Goal: Information Seeking & Learning: Check status

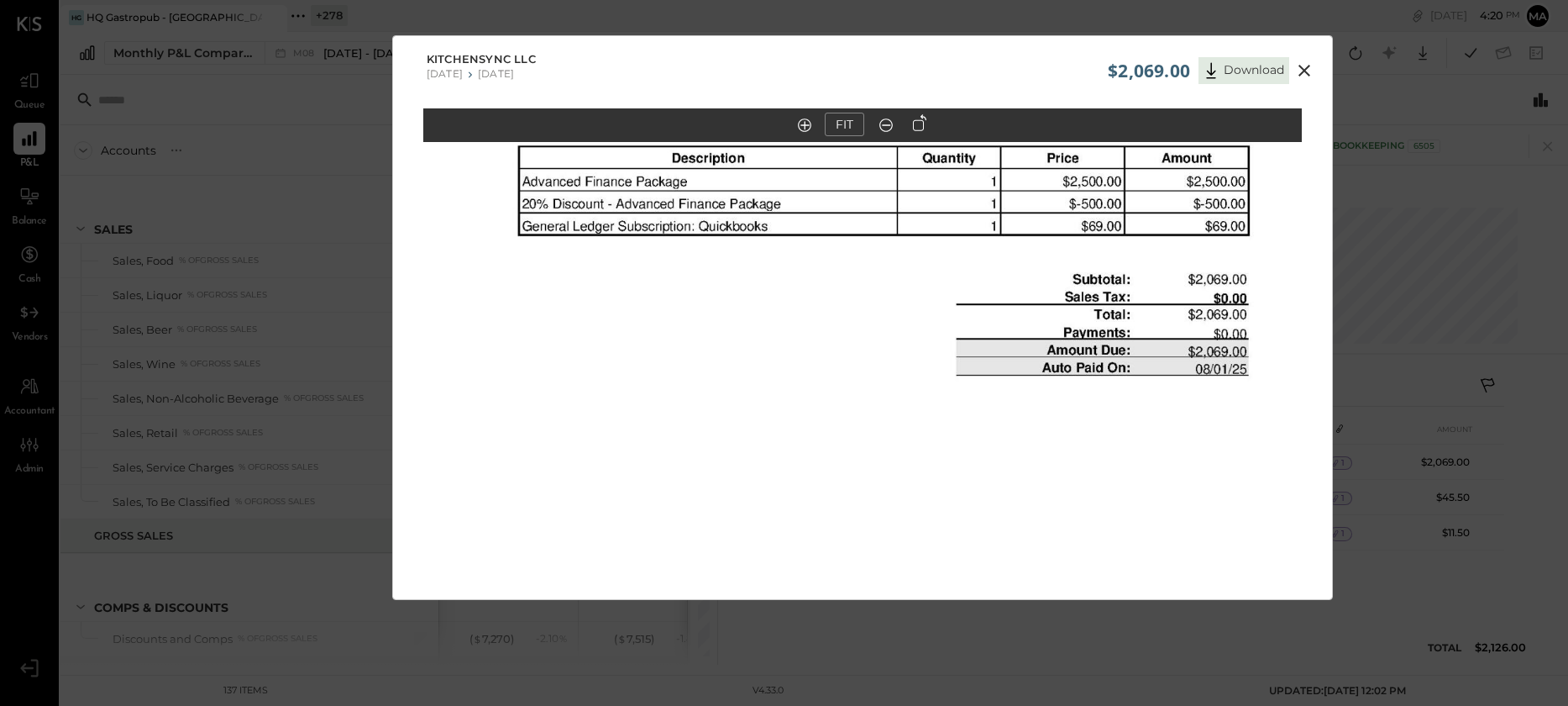
click at [1304, 69] on icon at bounding box center [1304, 70] width 20 height 20
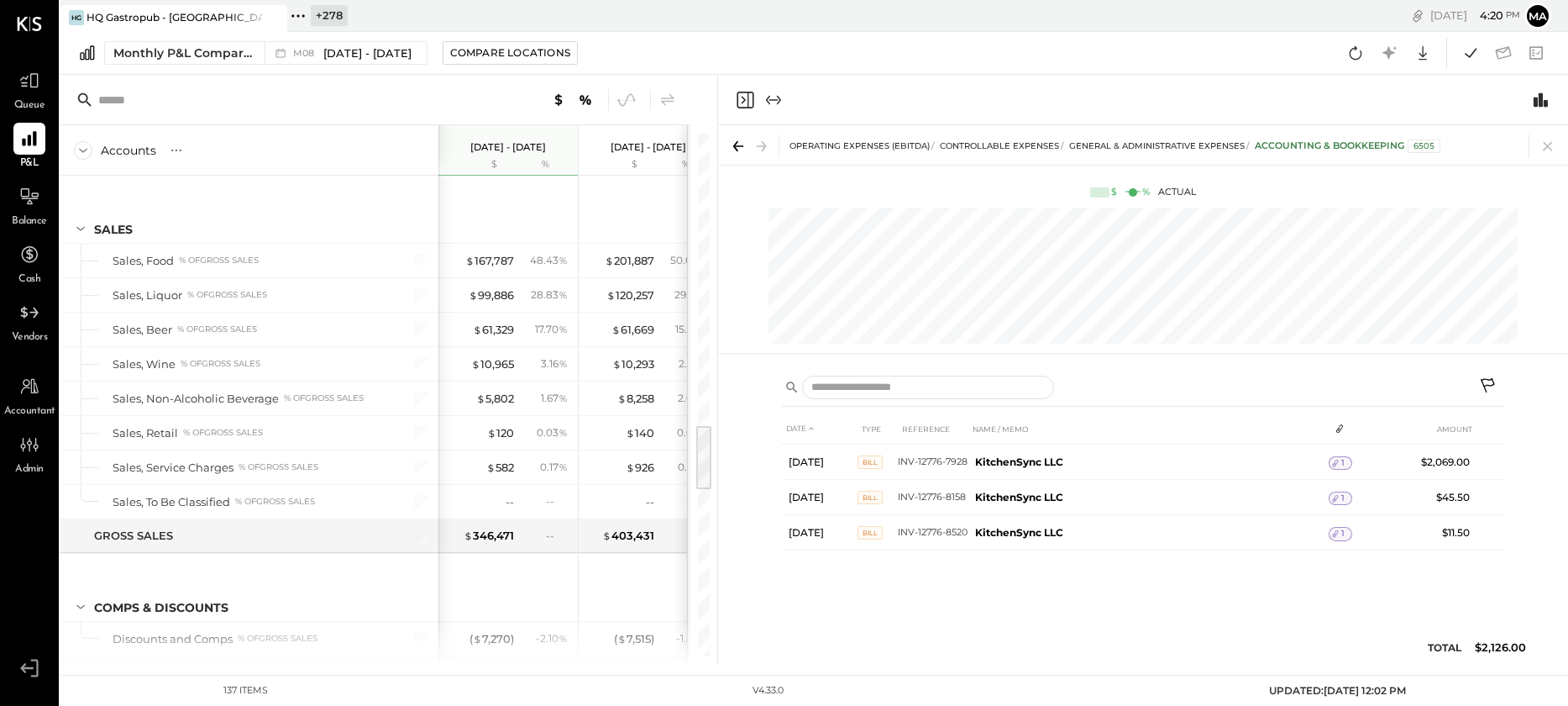
scroll to position [2278, 0]
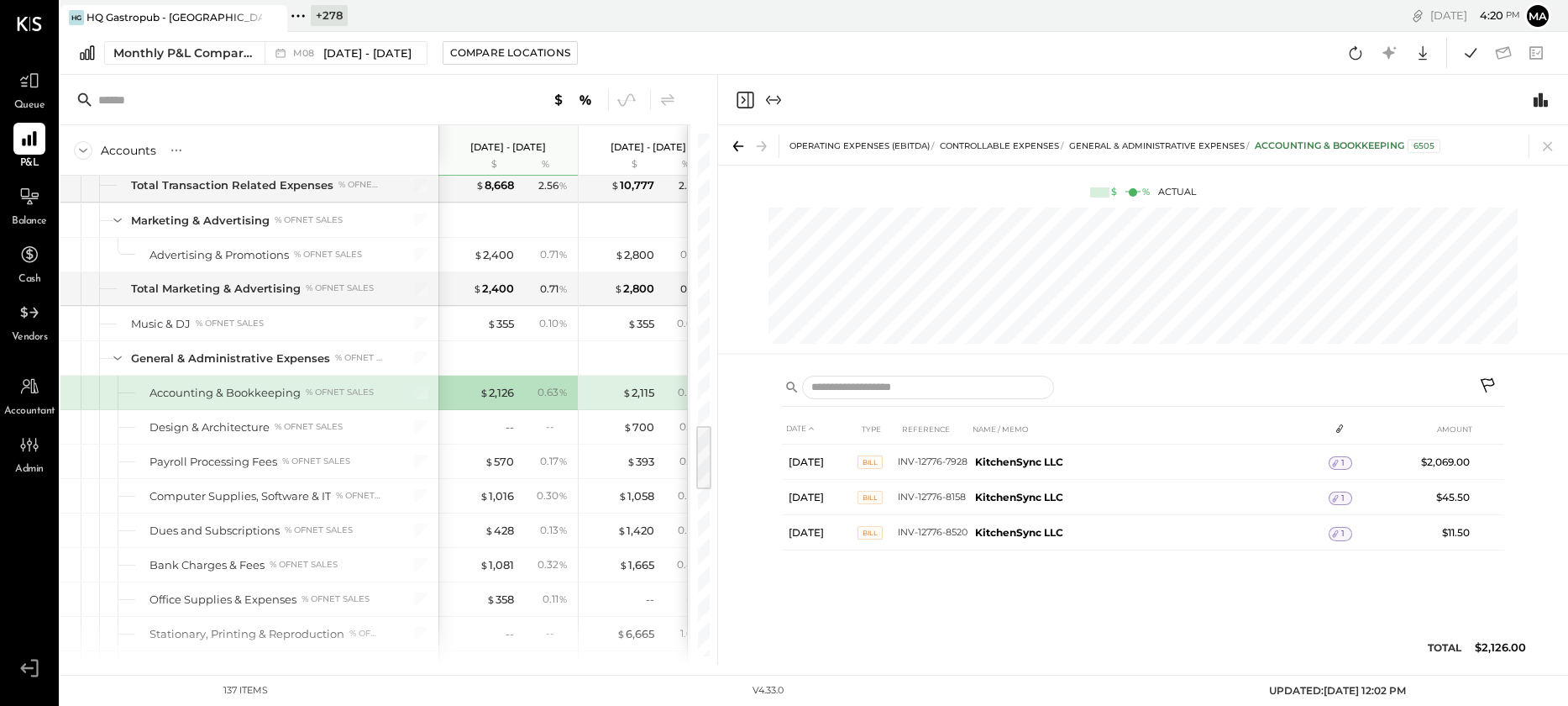
click at [278, 13] on icon at bounding box center [272, 18] width 21 height 20
click at [71, 16] on icon at bounding box center [71, 16] width 3 height 3
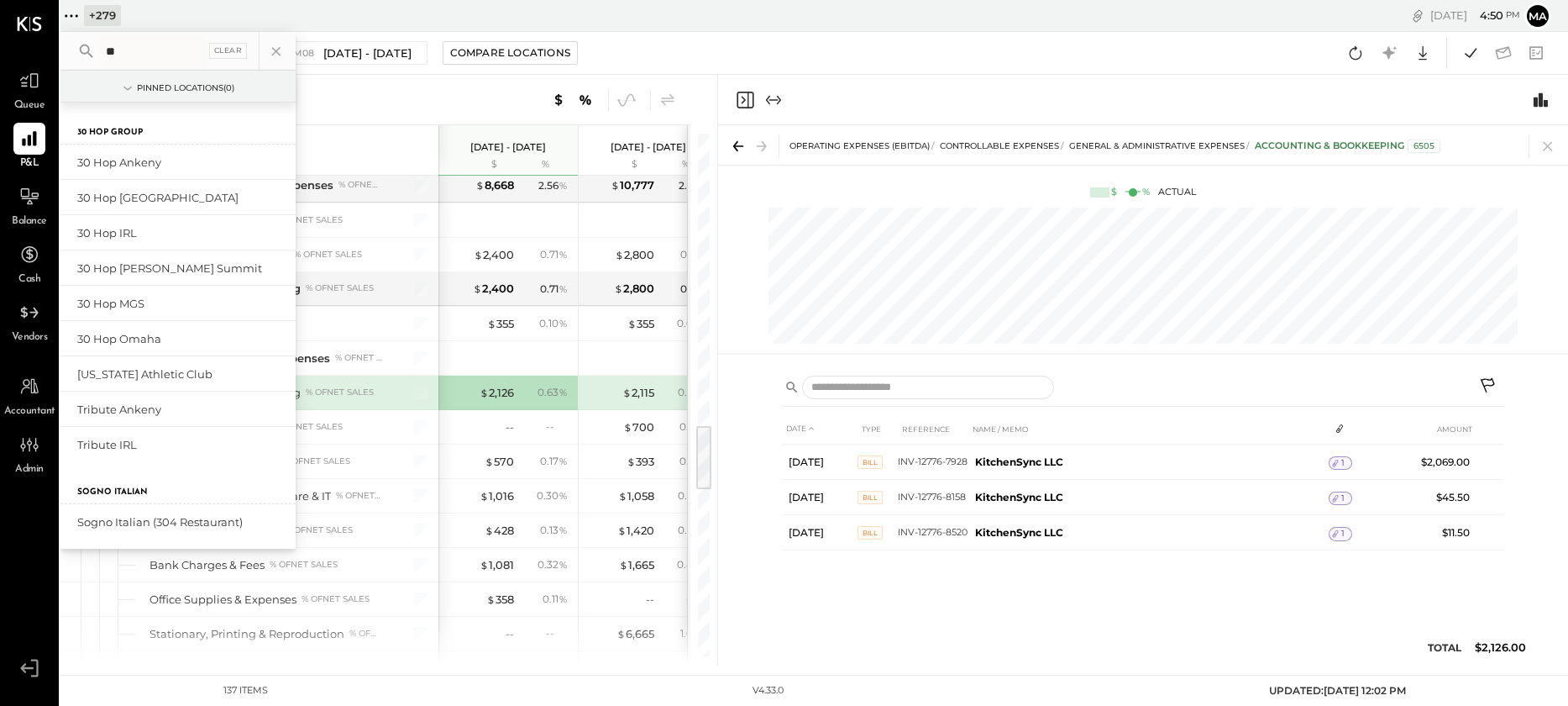
click at [131, 55] on input "**" at bounding box center [153, 51] width 106 height 31
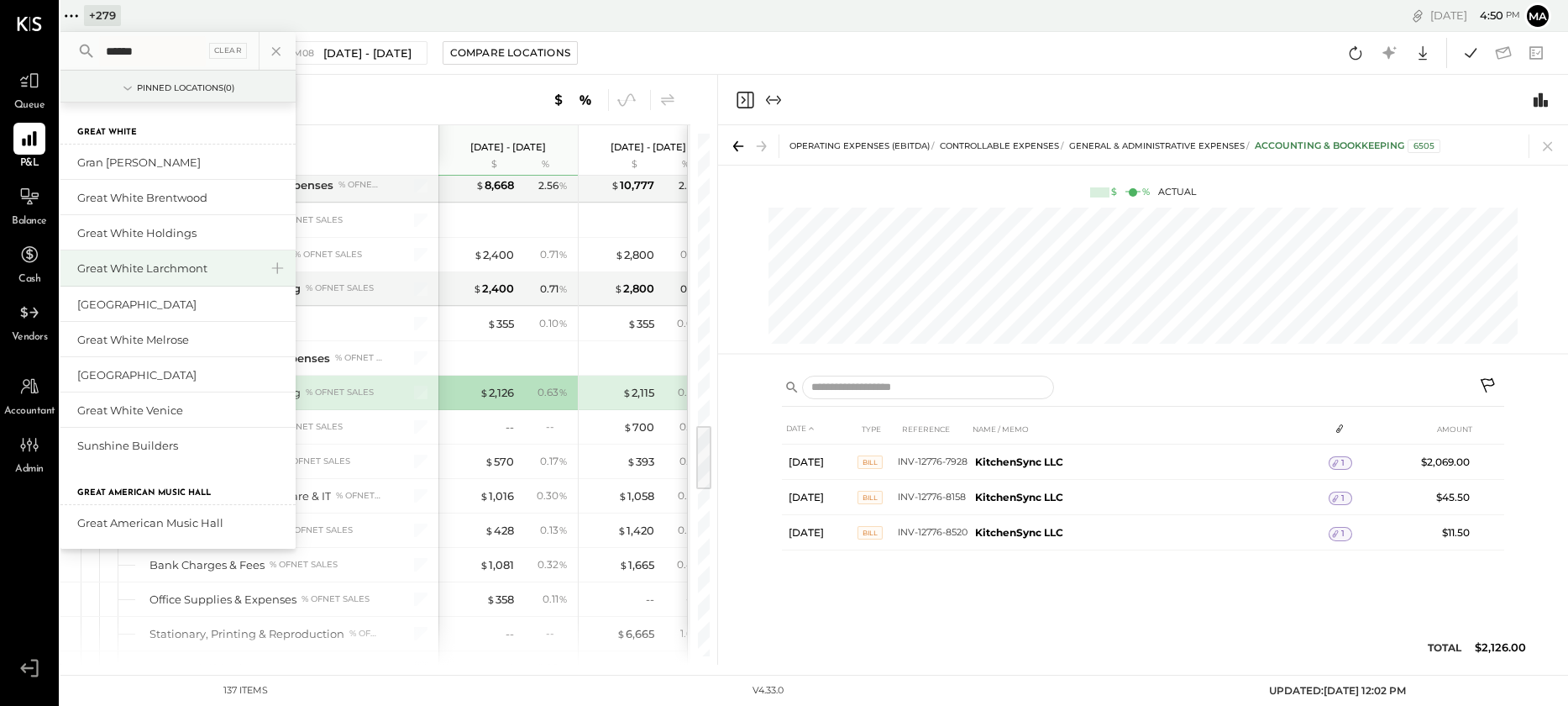
type input "*****"
click at [165, 271] on div "Great White Larchmont" at bounding box center [168, 269] width 181 height 16
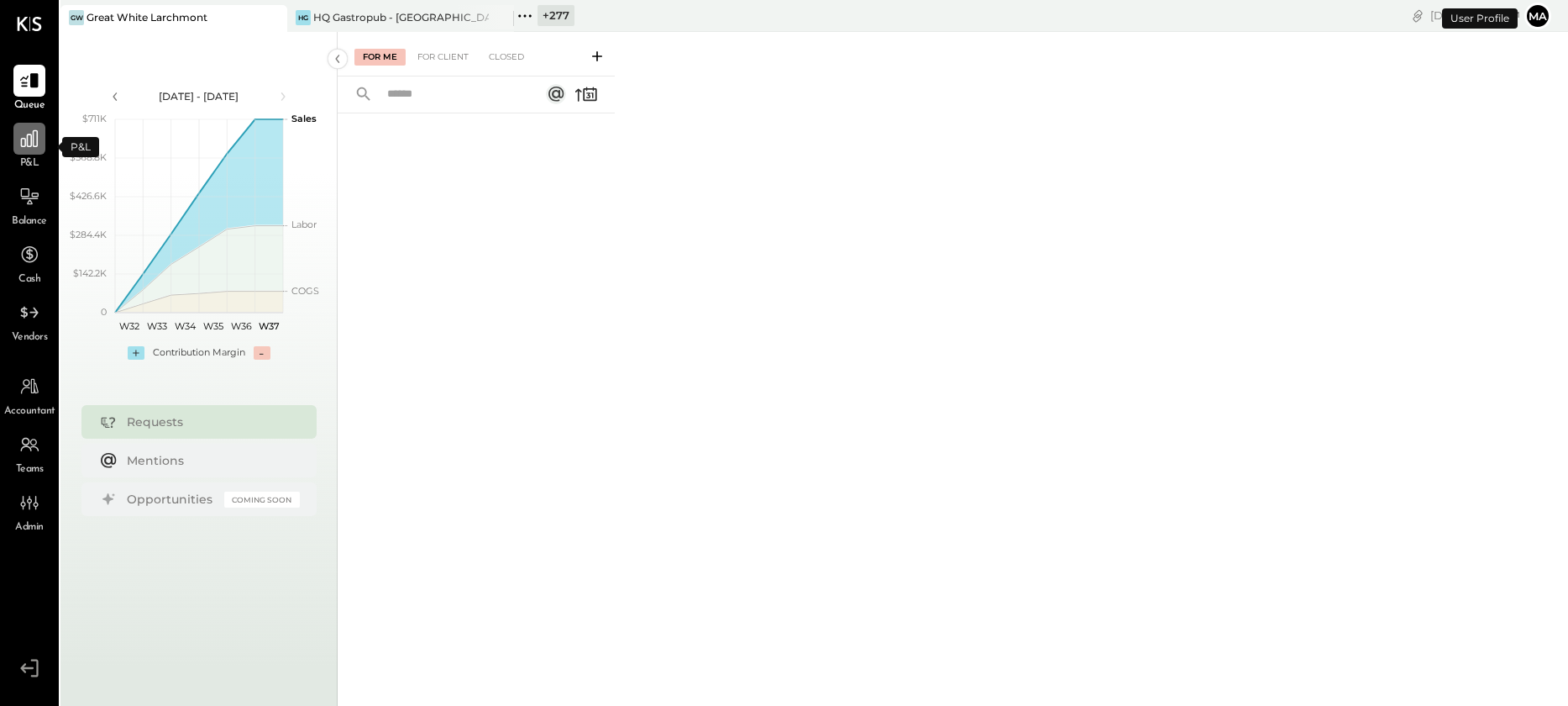
click at [31, 152] on div at bounding box center [30, 139] width 31 height 32
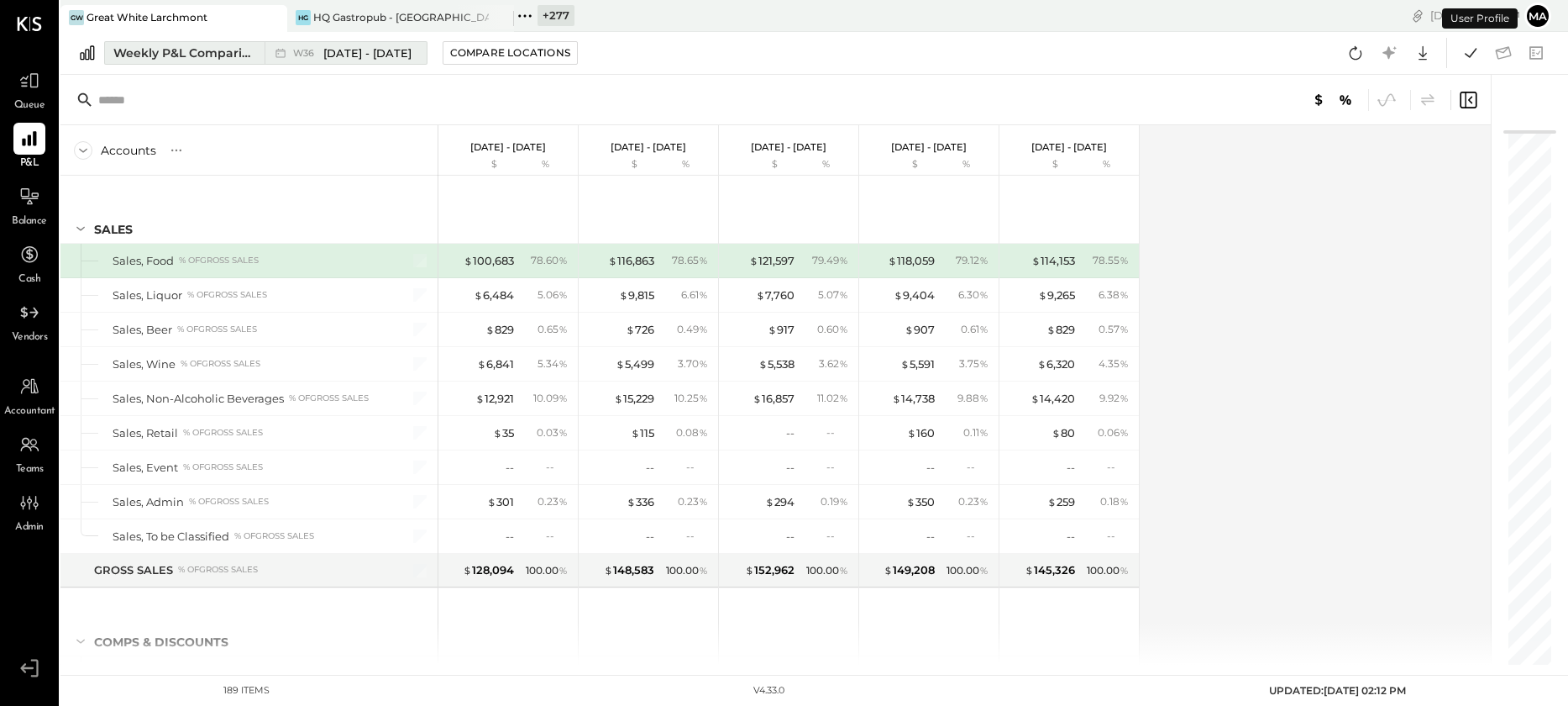
click at [308, 49] on span "W36" at bounding box center [306, 52] width 26 height 9
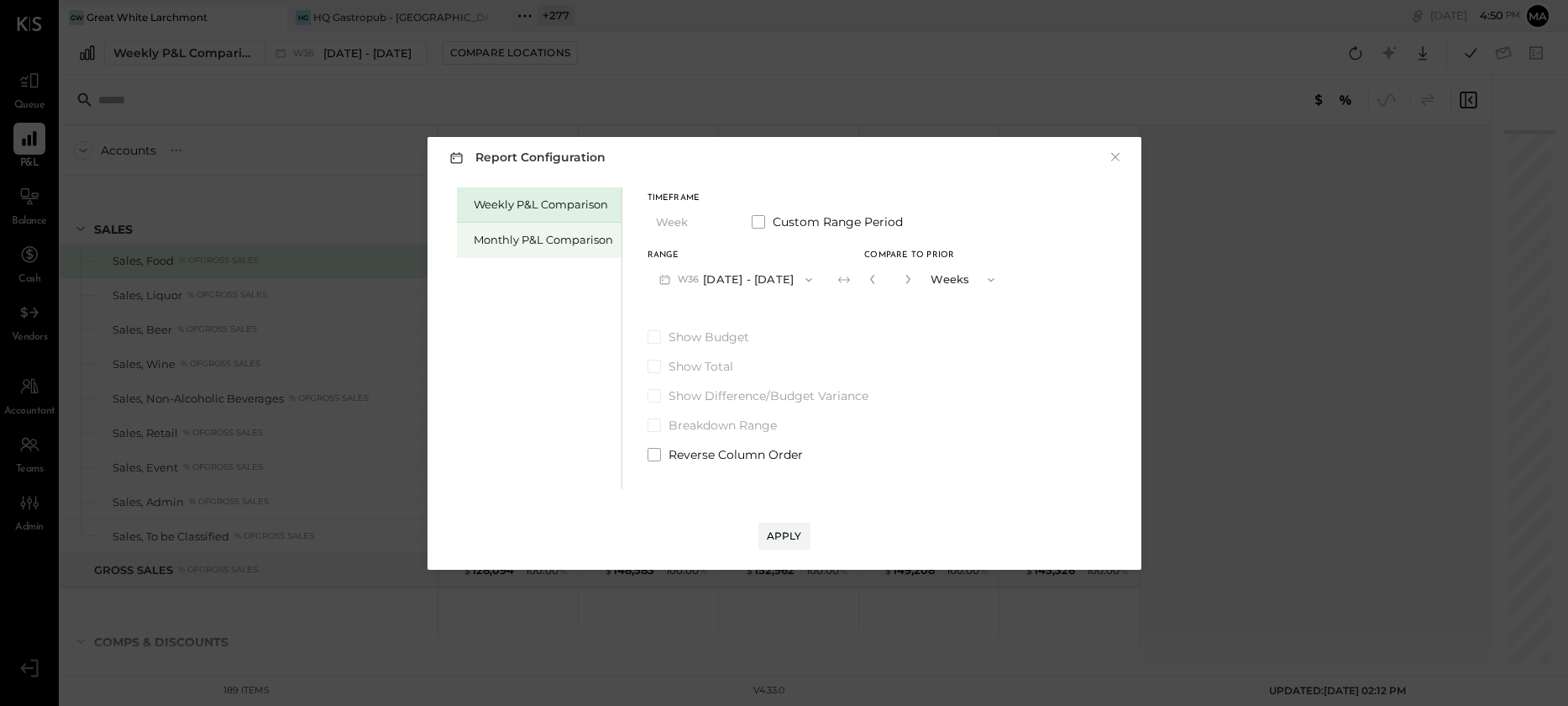
click at [541, 237] on div "Monthly P&L Comparison" at bounding box center [543, 240] width 140 height 16
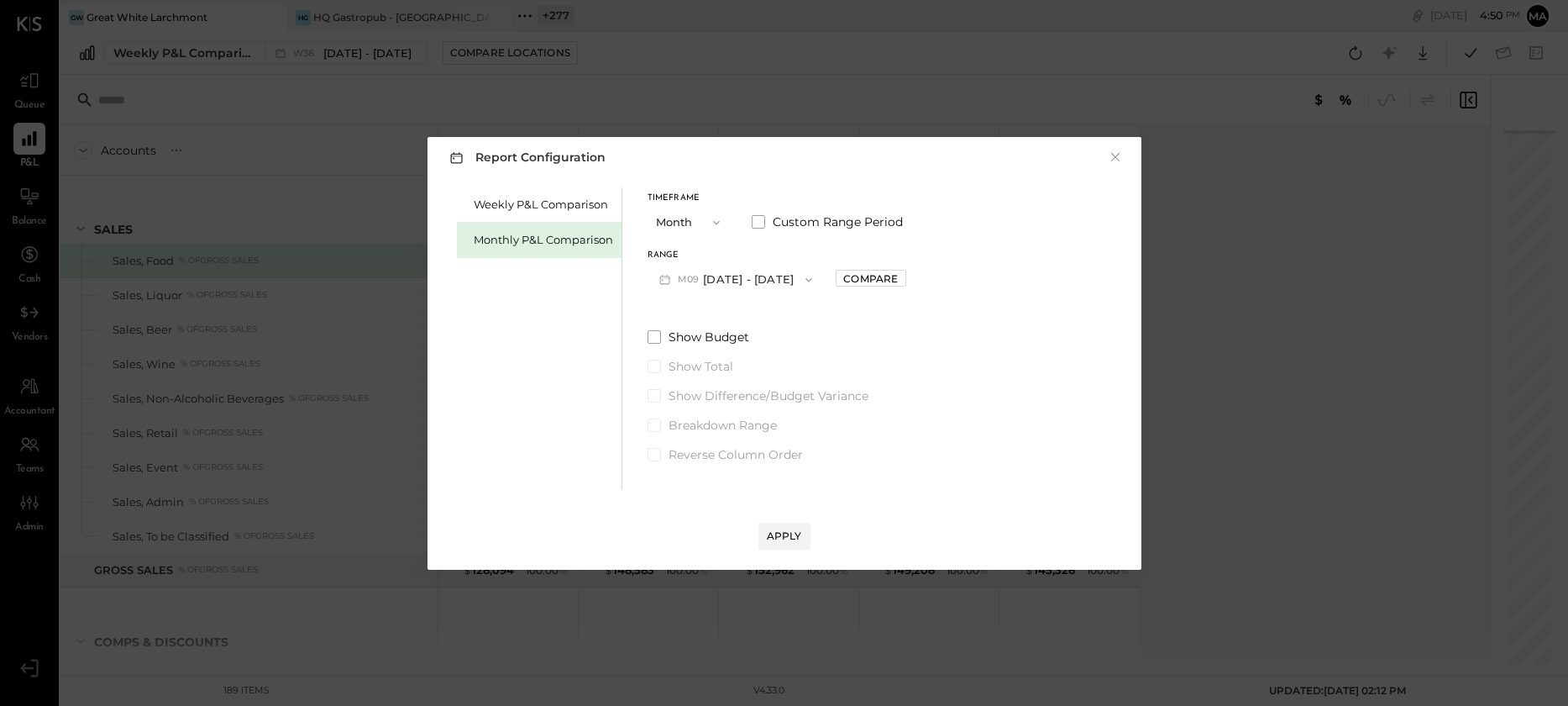
click at [747, 277] on button "M09 [DATE] - [DATE]" at bounding box center [736, 280] width 177 height 32
click at [752, 316] on span "[DATE] - [DATE]" at bounding box center [728, 316] width 80 height 15
click at [856, 277] on div "Compare" at bounding box center [870, 279] width 54 height 15
click at [725, 278] on button "M08 [DATE] - [DATE]" at bounding box center [736, 280] width 177 height 32
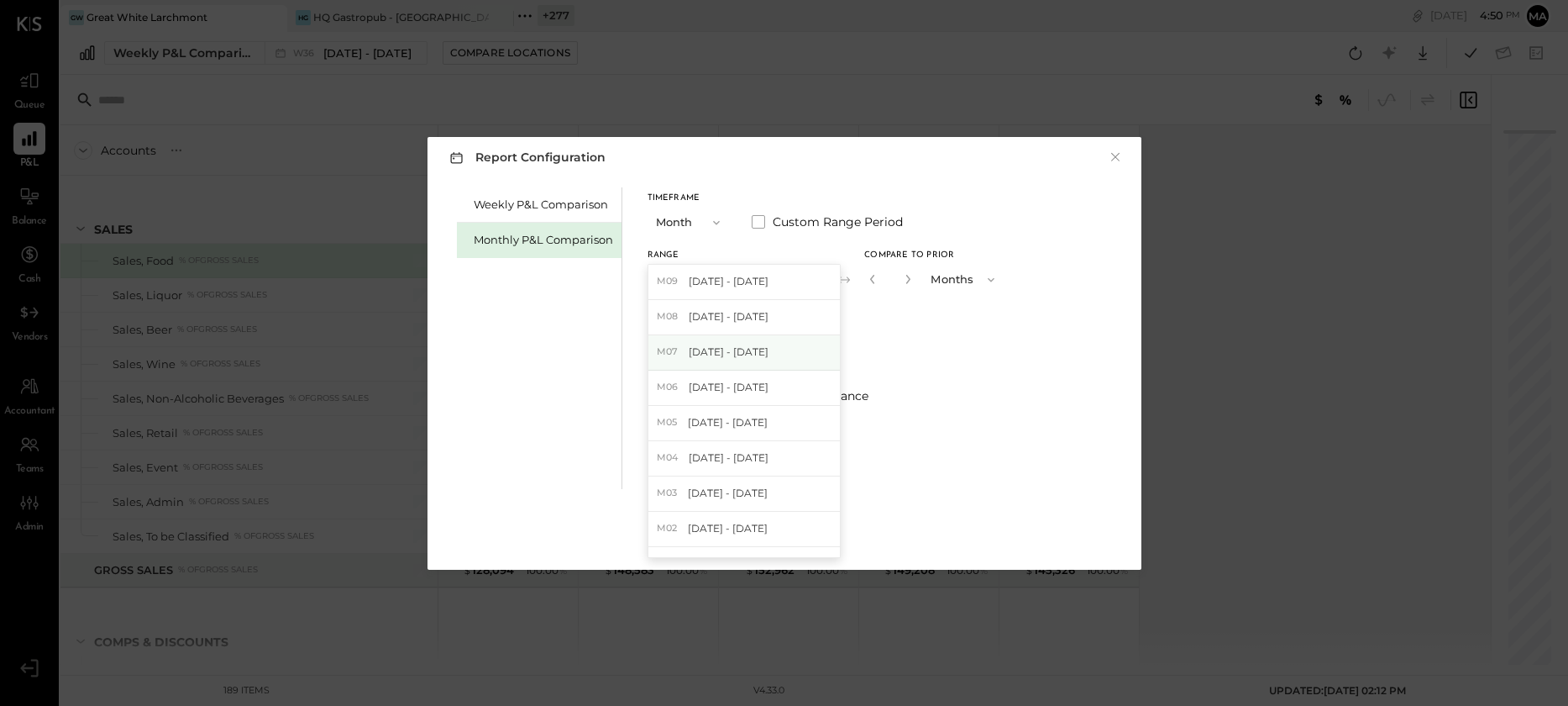
click at [715, 347] on span "[DATE] - [DATE]" at bounding box center [728, 352] width 80 height 15
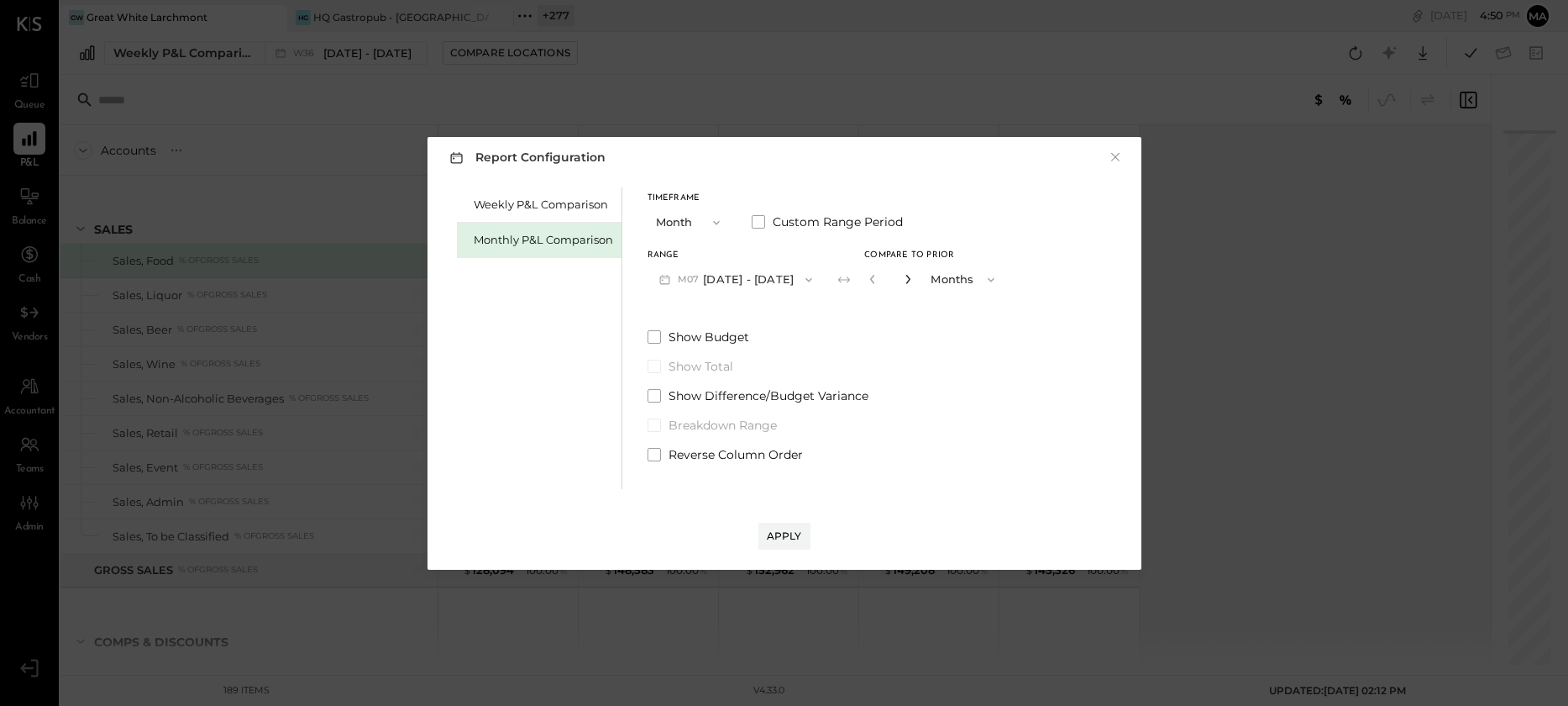
click at [907, 277] on icon "button" at bounding box center [909, 279] width 4 height 9
type input "*"
click at [783, 530] on div "Apply" at bounding box center [784, 536] width 35 height 15
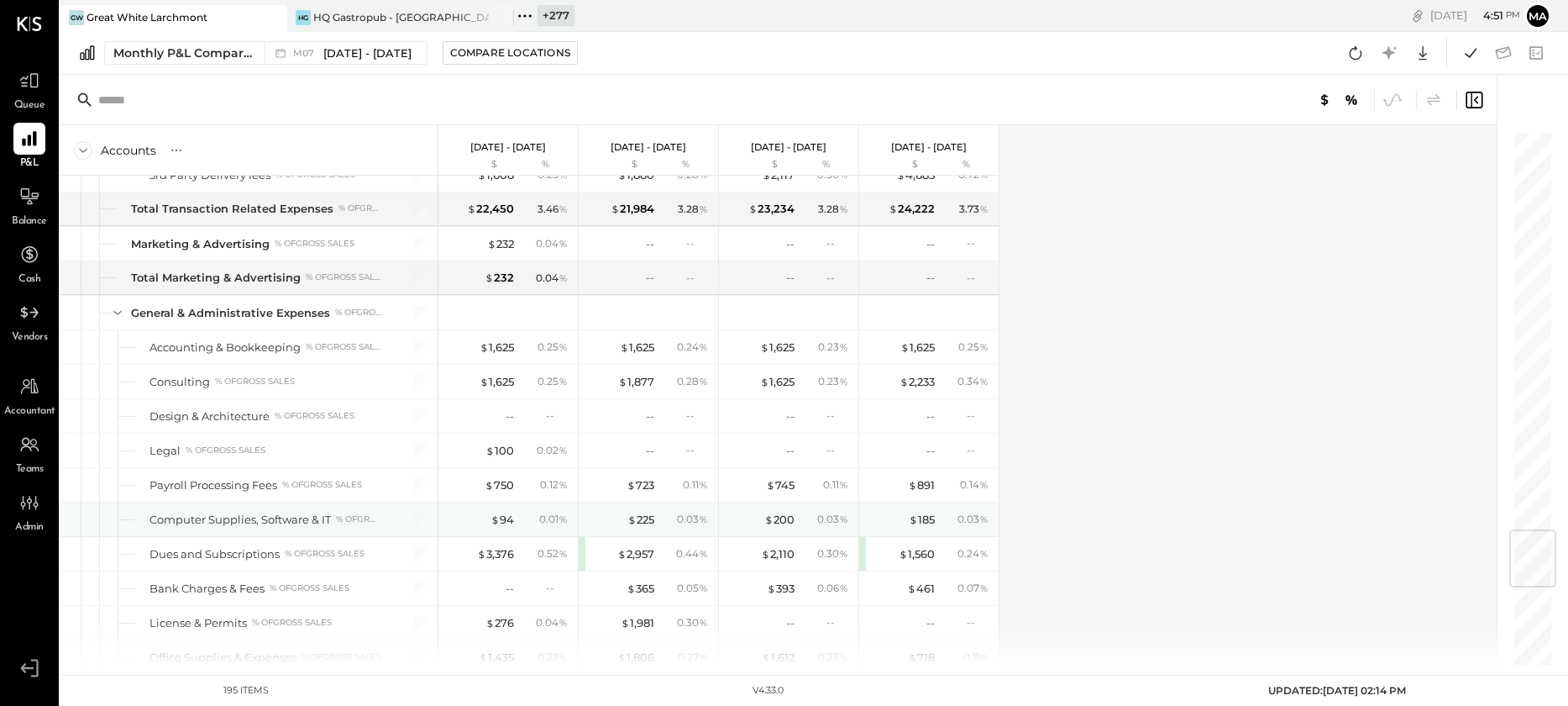
scroll to position [3363, 0]
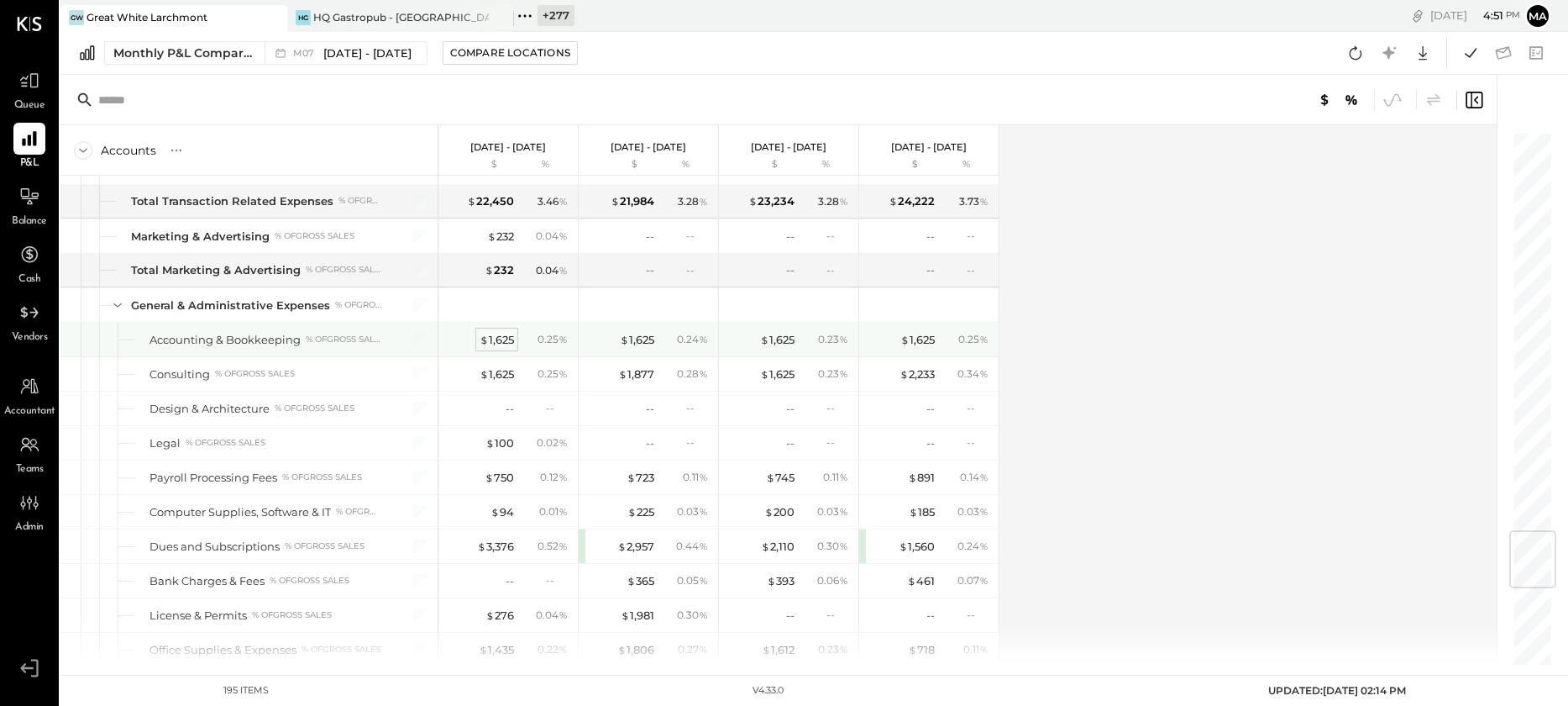
click at [498, 335] on div "$ 1,625" at bounding box center [496, 340] width 34 height 16
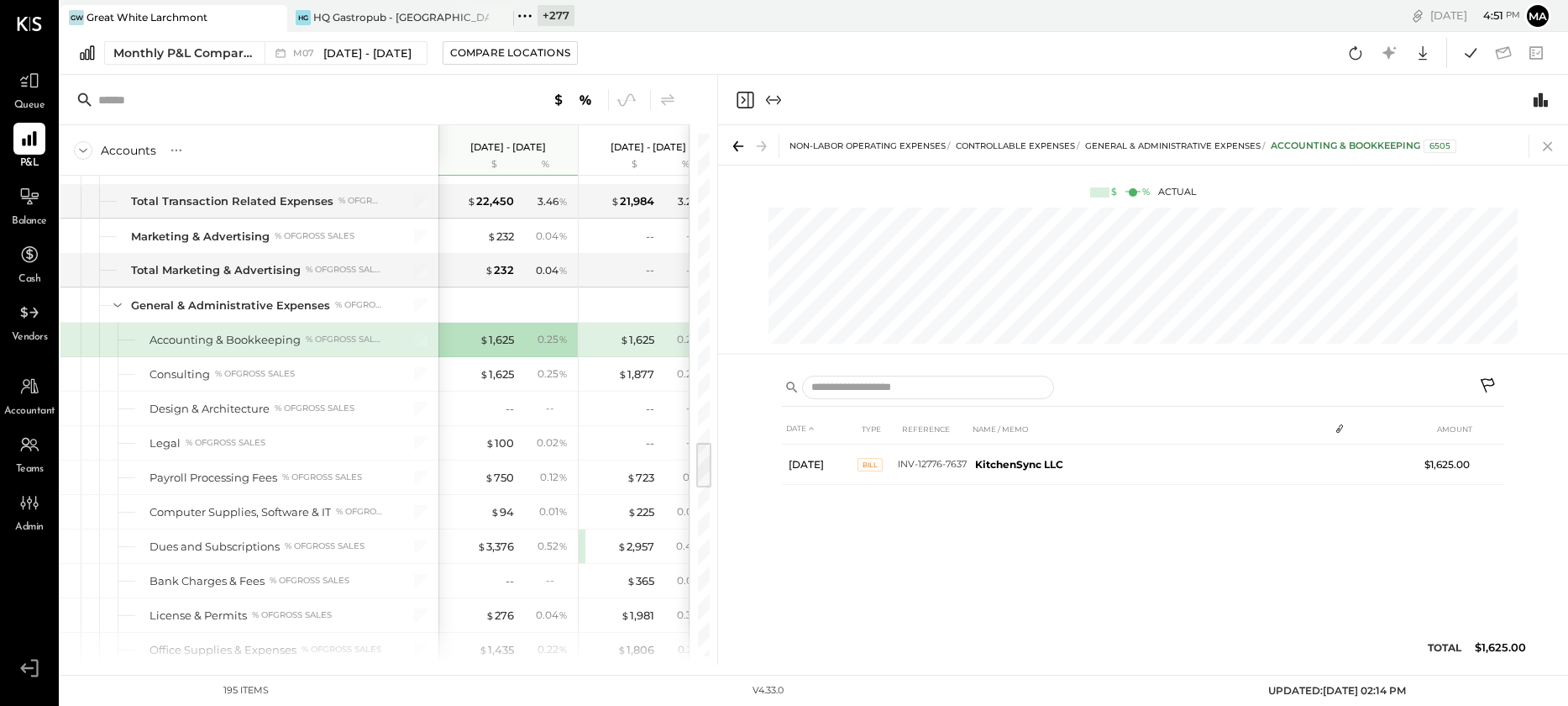
click at [1549, 144] on icon at bounding box center [1547, 146] width 9 height 9
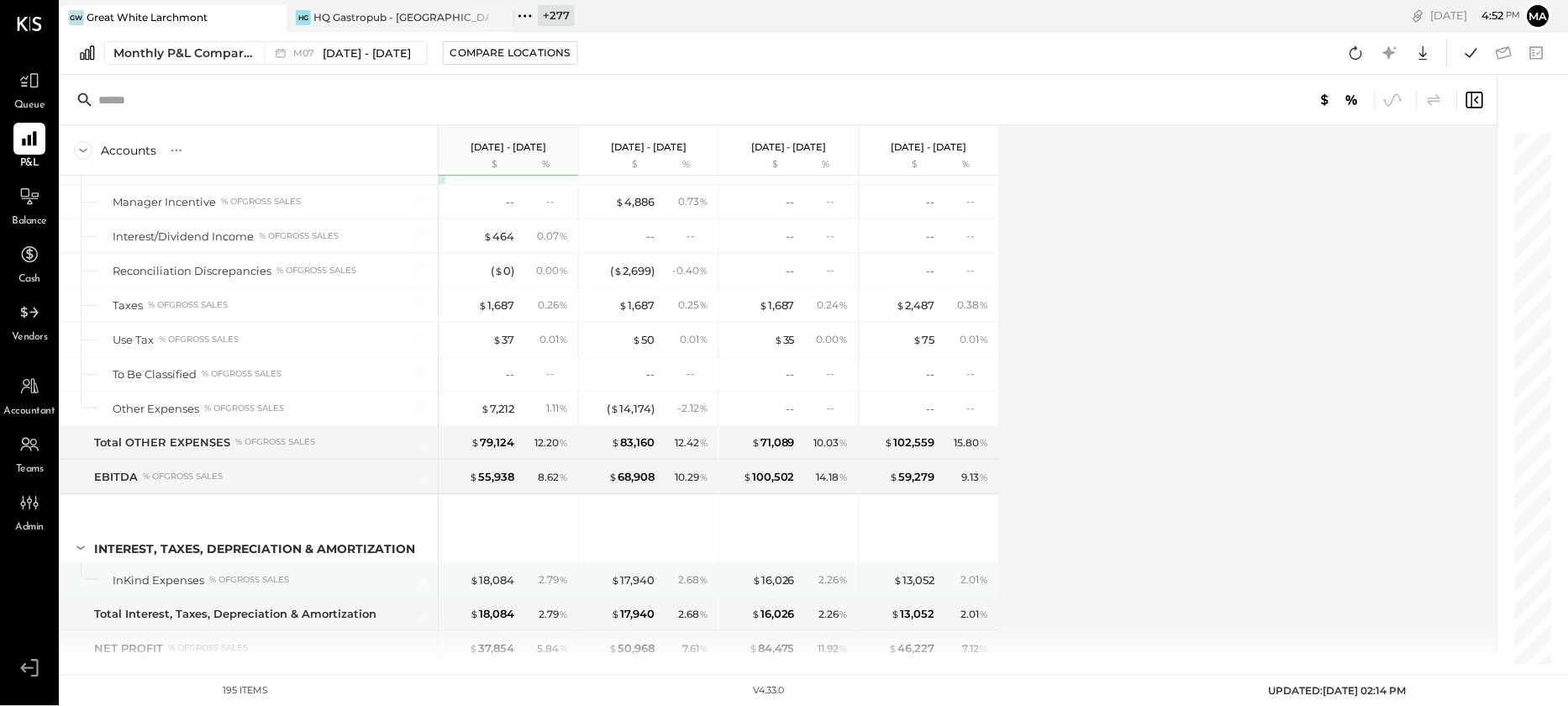
scroll to position [5196, 0]
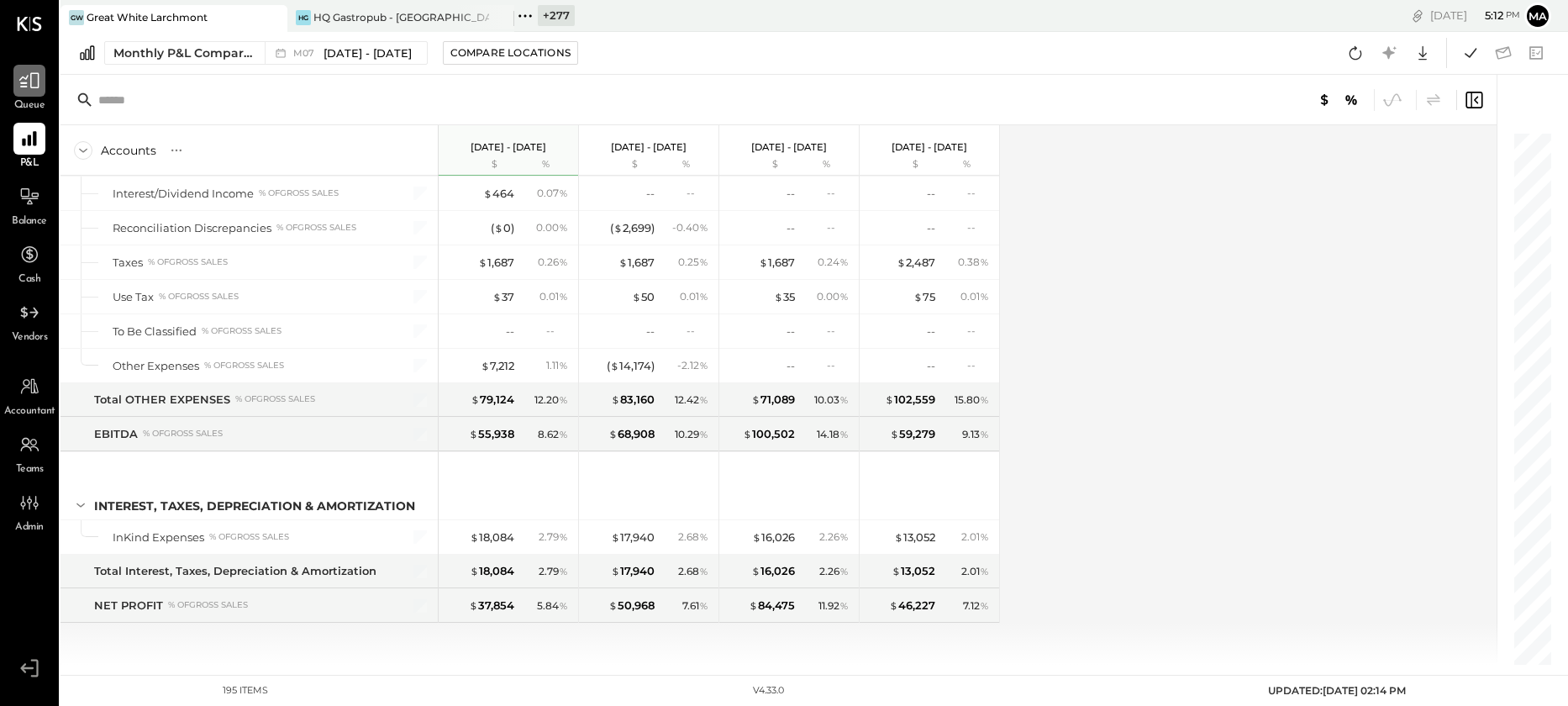
click at [32, 89] on icon at bounding box center [30, 81] width 22 height 22
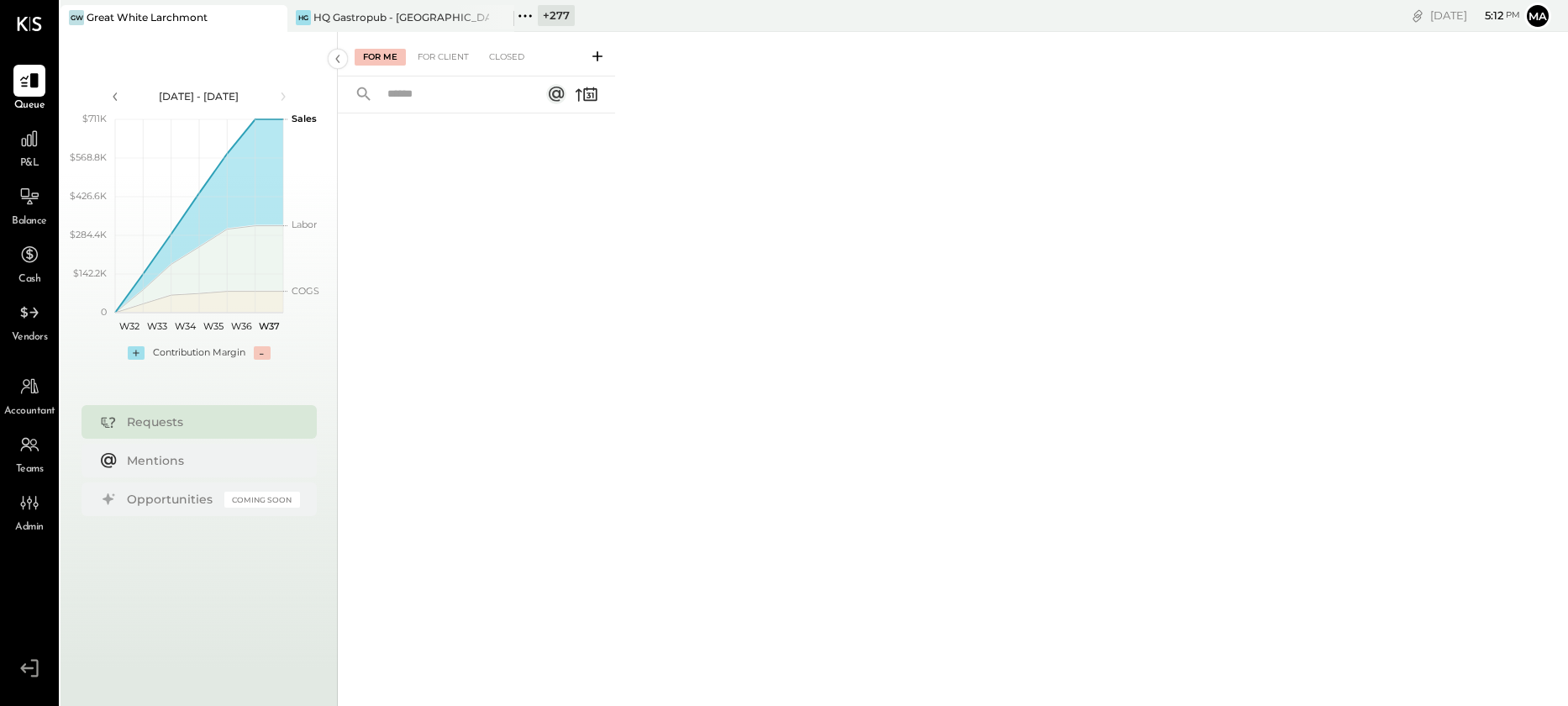
click at [599, 49] on icon at bounding box center [597, 56] width 17 height 17
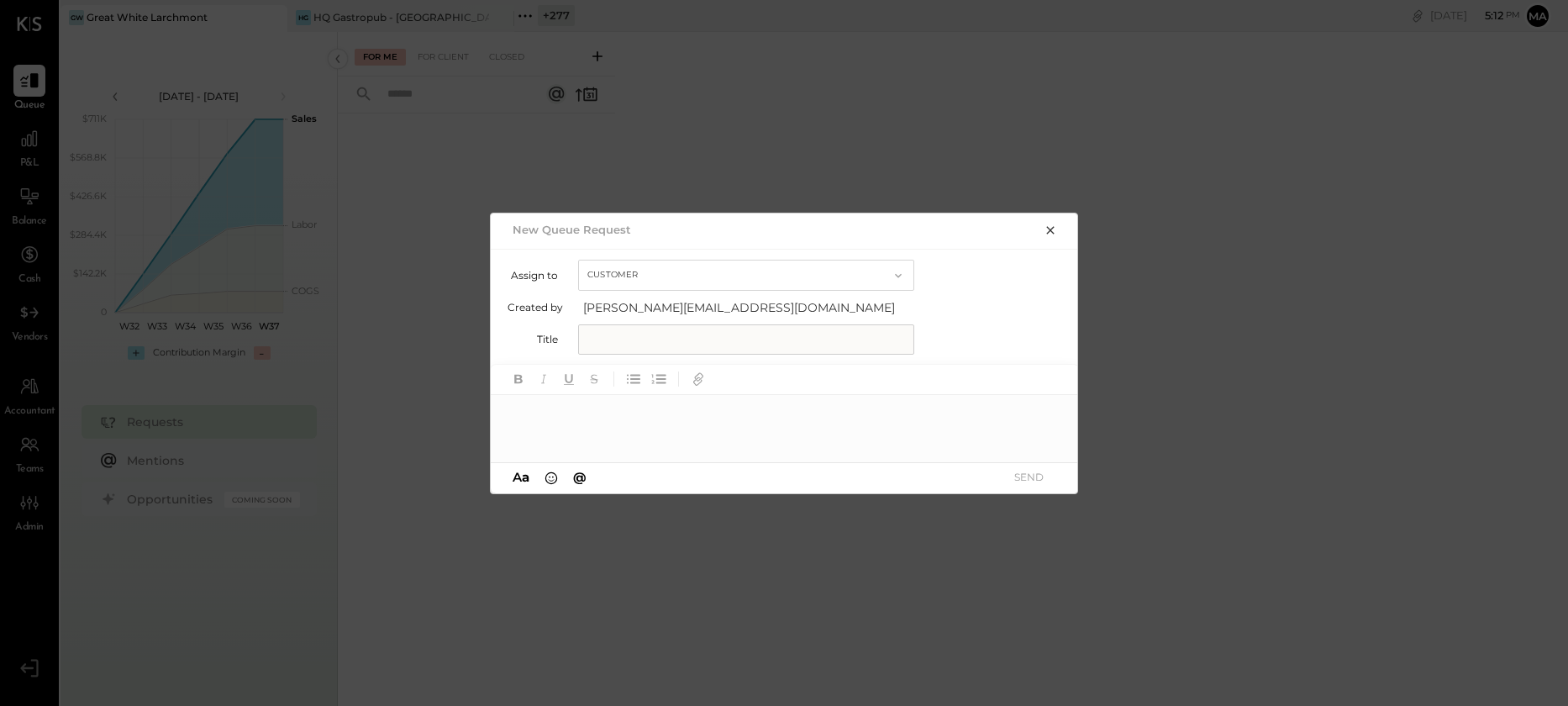
click at [636, 278] on button "Customer" at bounding box center [746, 276] width 336 height 32
click at [627, 307] on span "Accountant" at bounding box center [621, 304] width 60 height 11
click at [617, 335] on input "text" at bounding box center [746, 339] width 336 height 31
type input "*********"
click at [611, 409] on div at bounding box center [784, 428] width 588 height 67
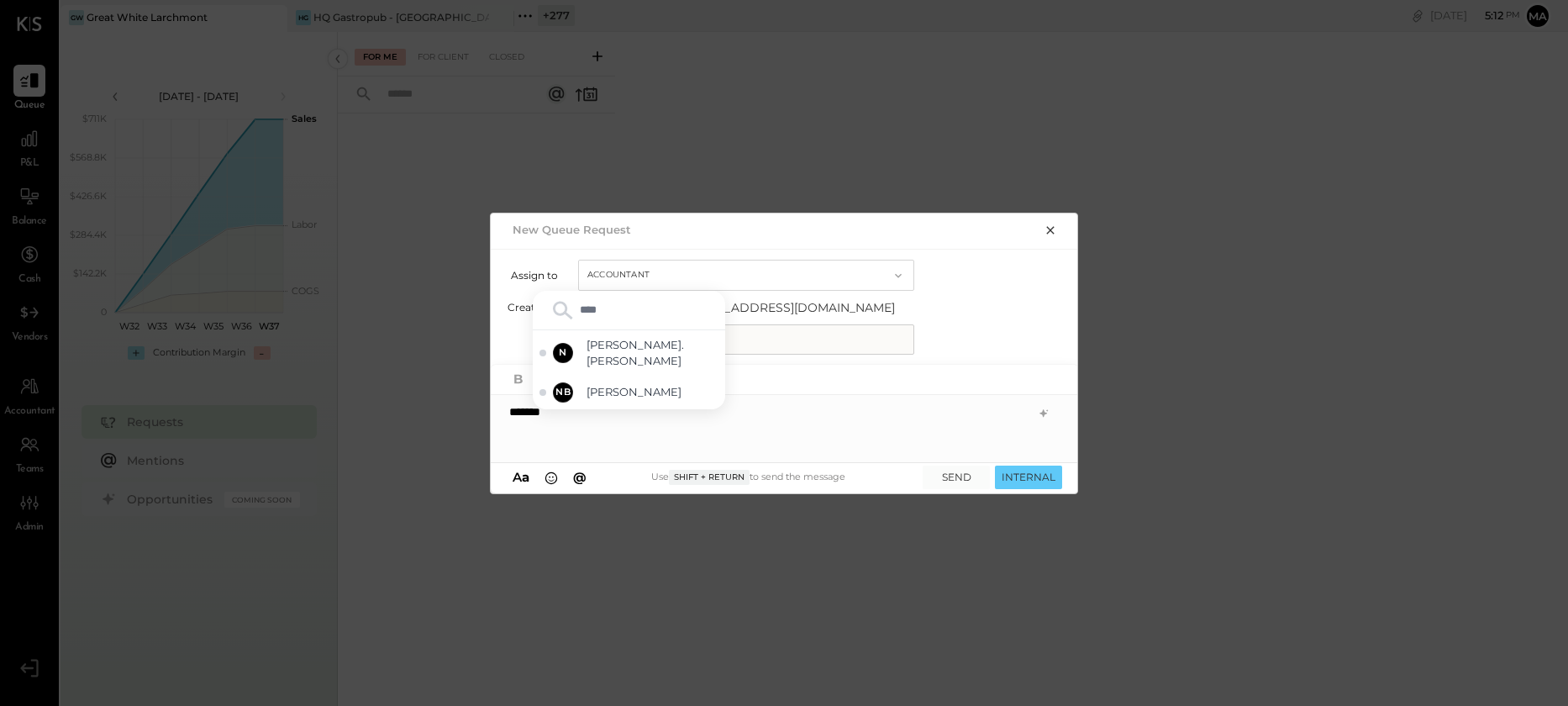
type input "*****"
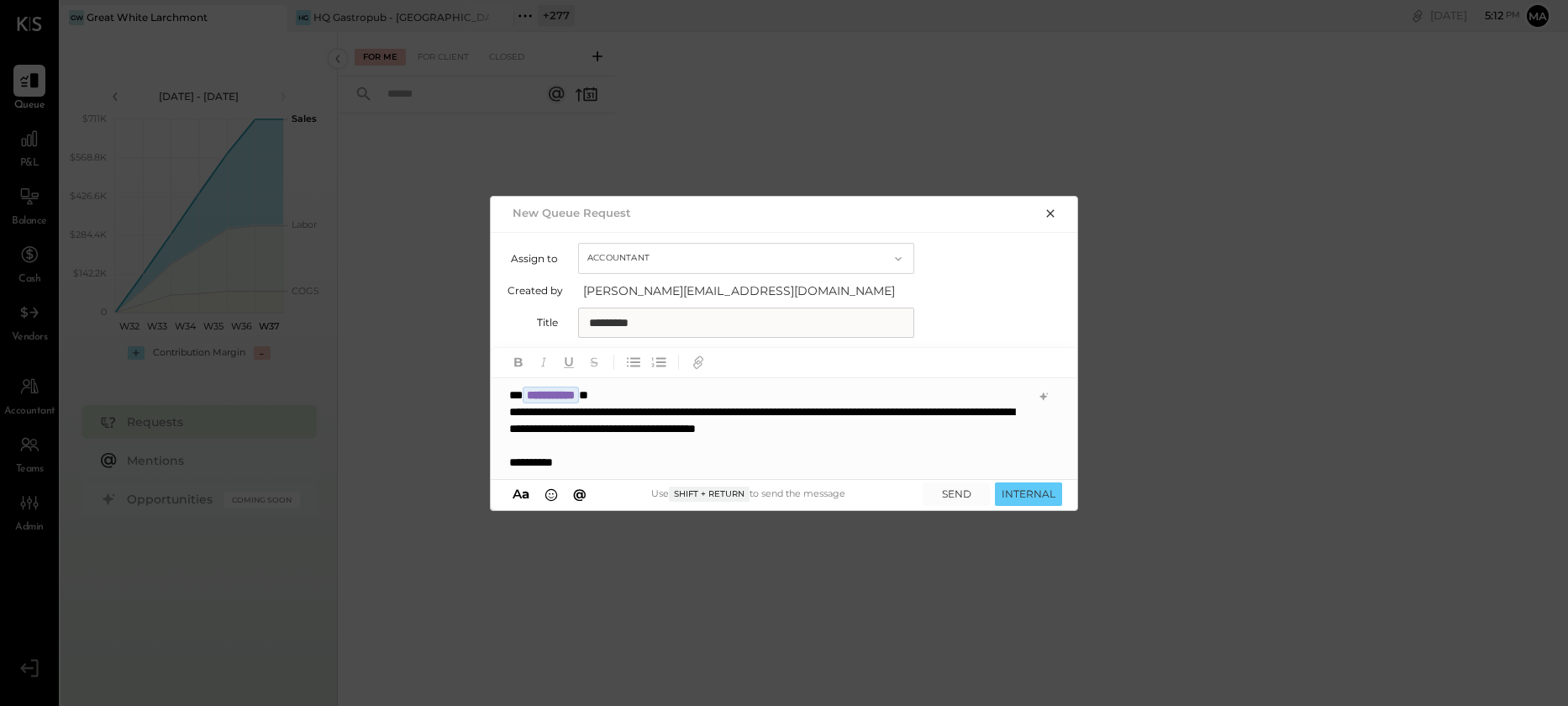
scroll to position [1, 0]
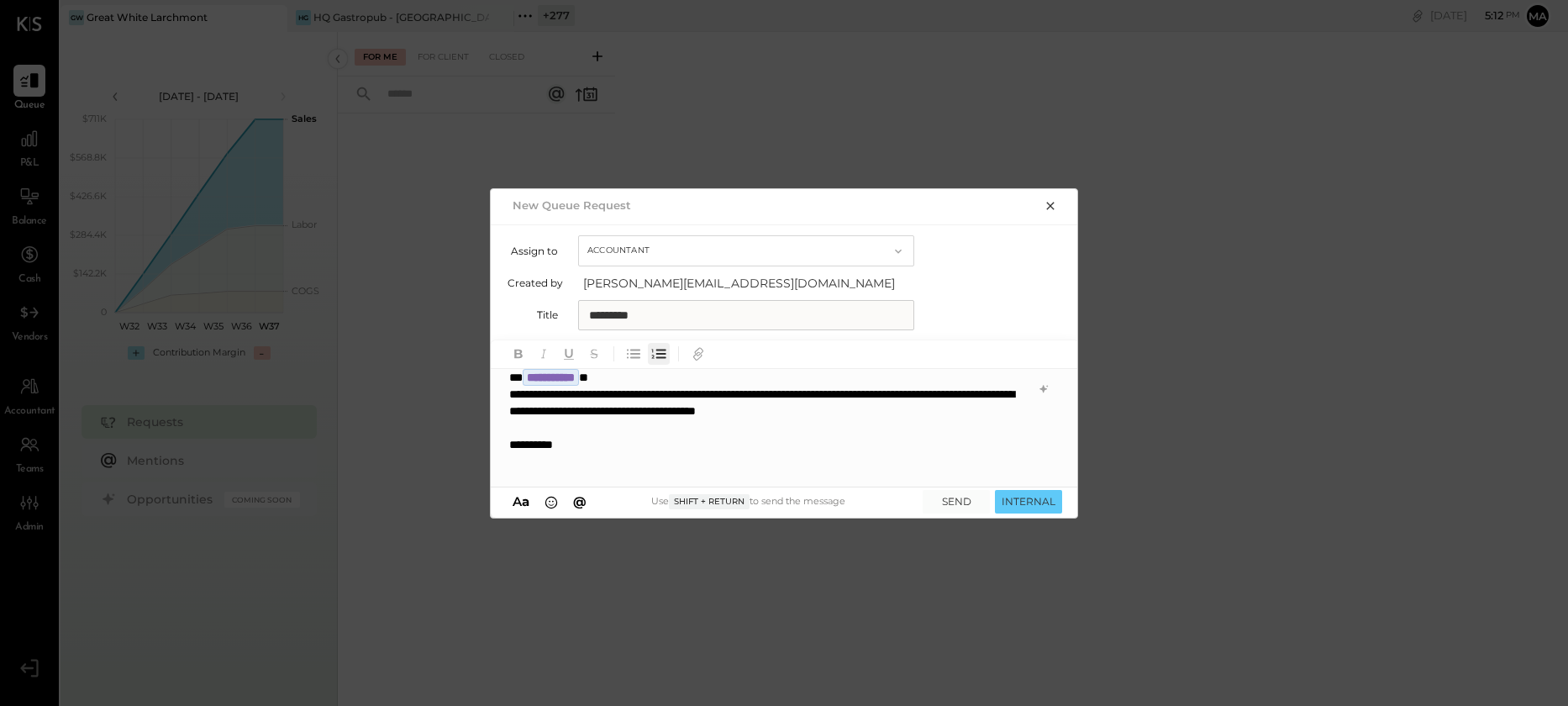
click at [662, 353] on icon "button" at bounding box center [661, 353] width 10 height 9
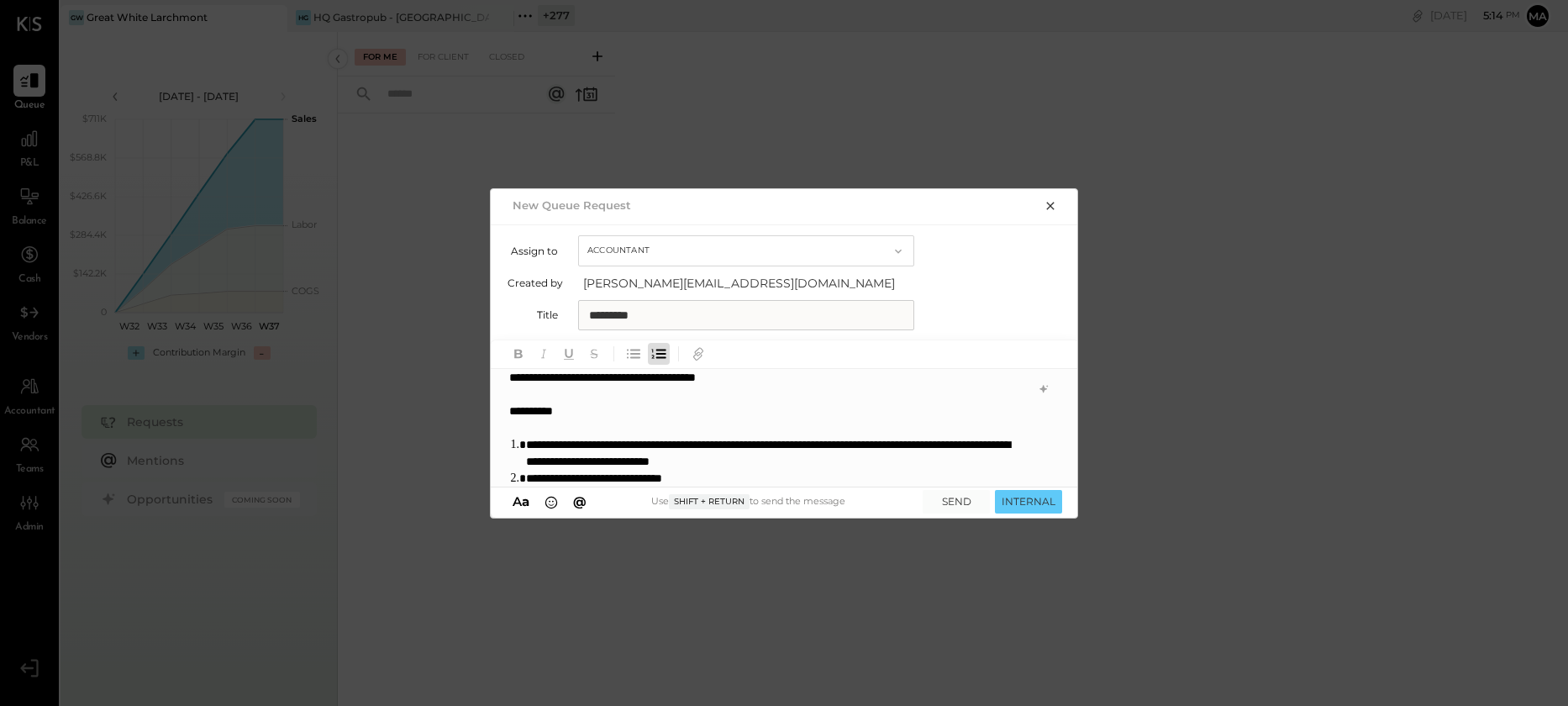
scroll to position [59, 0]
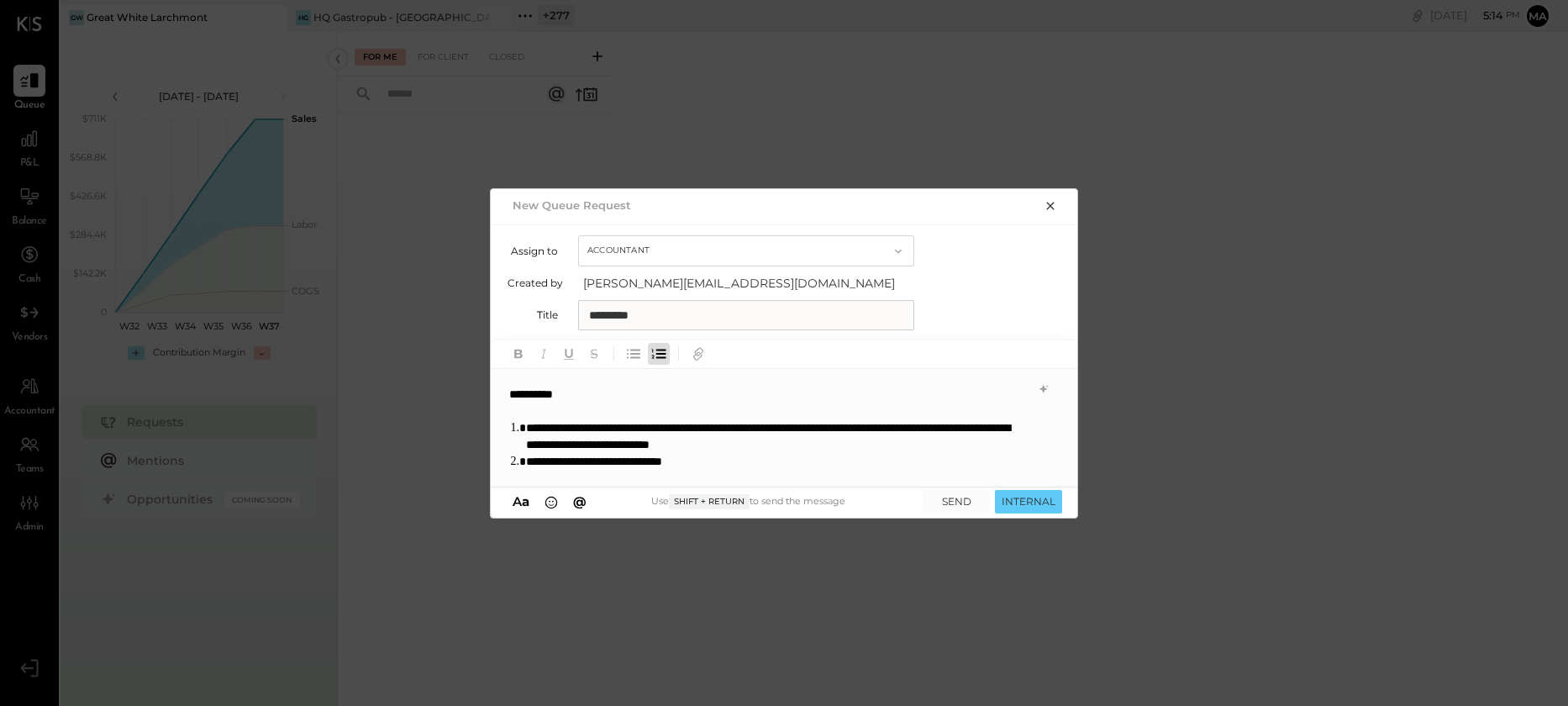
drag, startPoint x: 724, startPoint y: 477, endPoint x: 633, endPoint y: 478, distance: 91.0
click at [633, 478] on div "**********" at bounding box center [784, 427] width 587 height 117
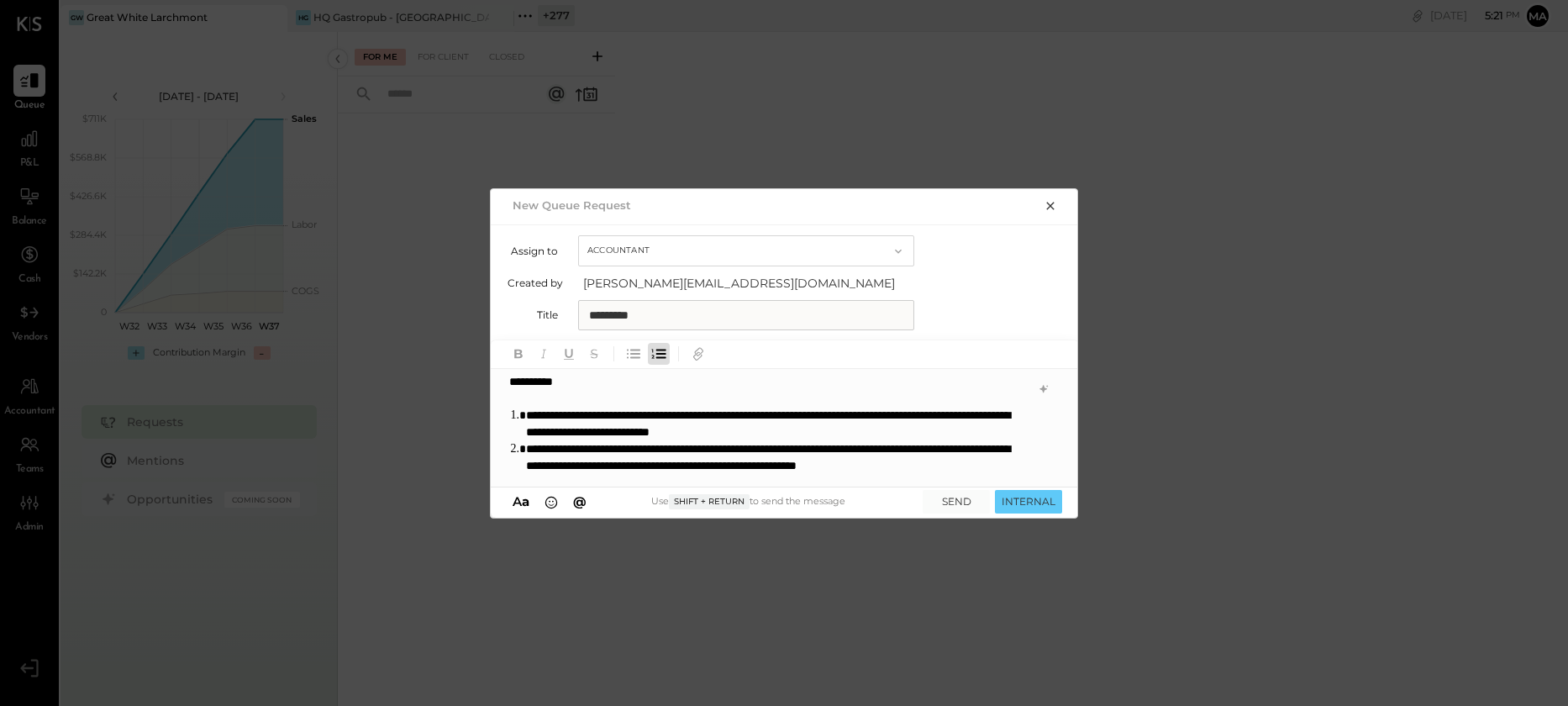
scroll to position [75, 0]
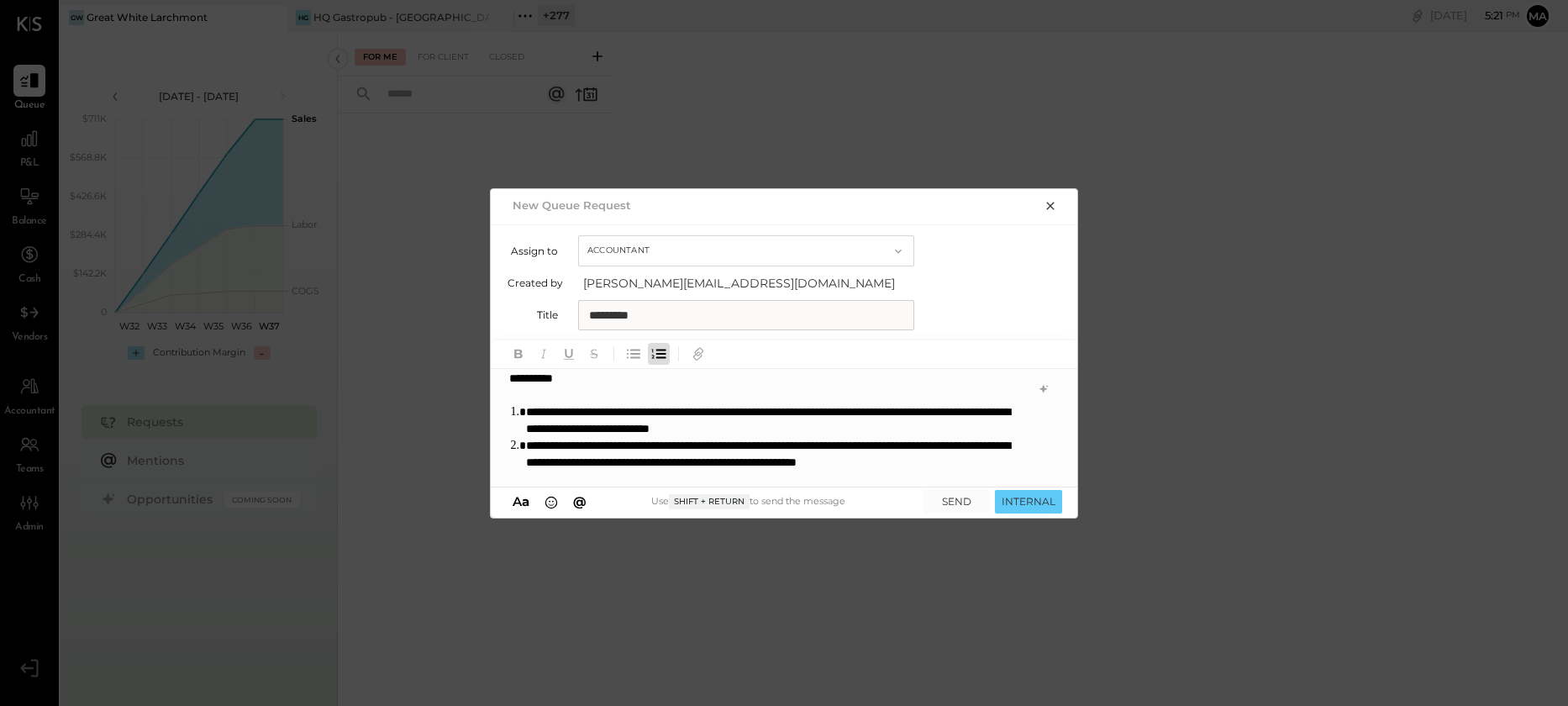
click at [628, 413] on li "**********" at bounding box center [775, 420] width 499 height 33
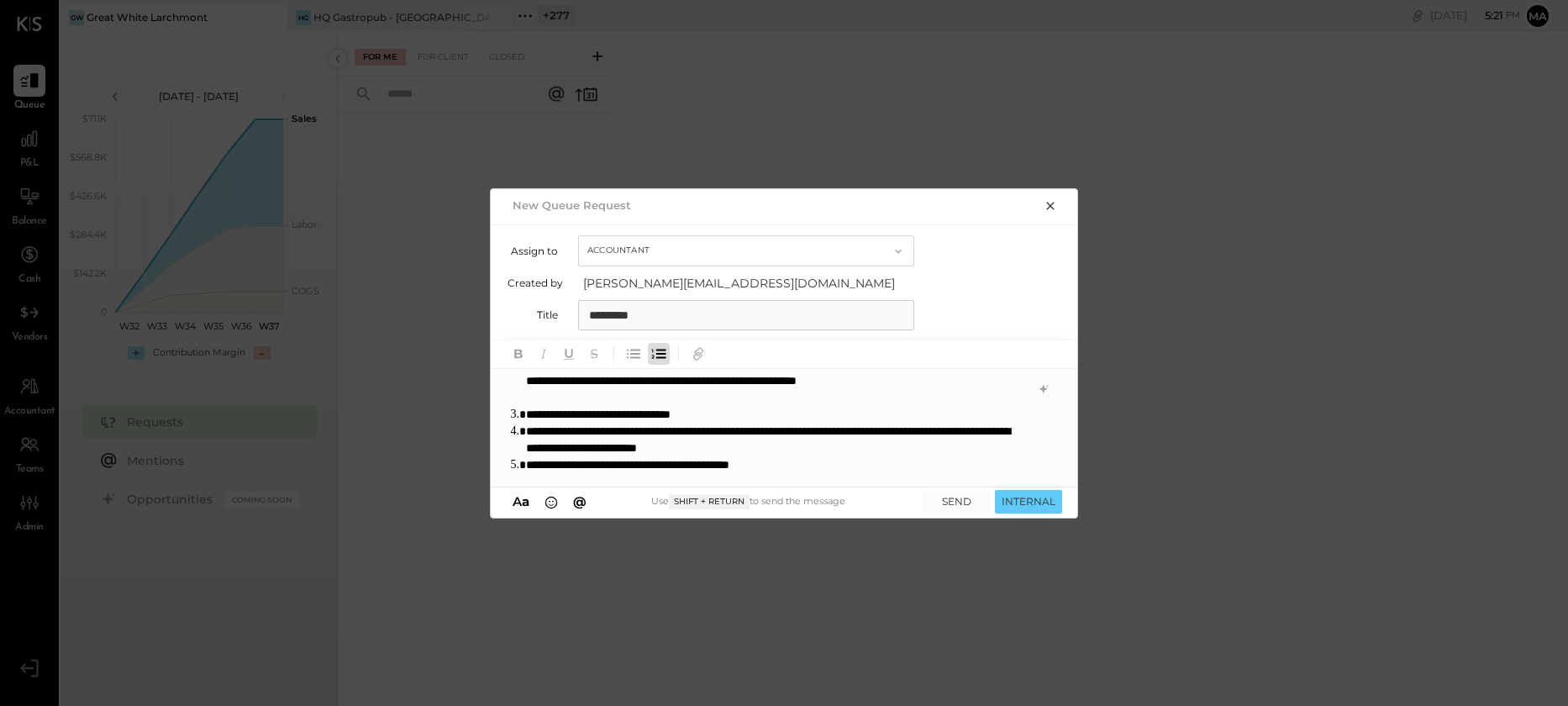
scroll to position [160, 0]
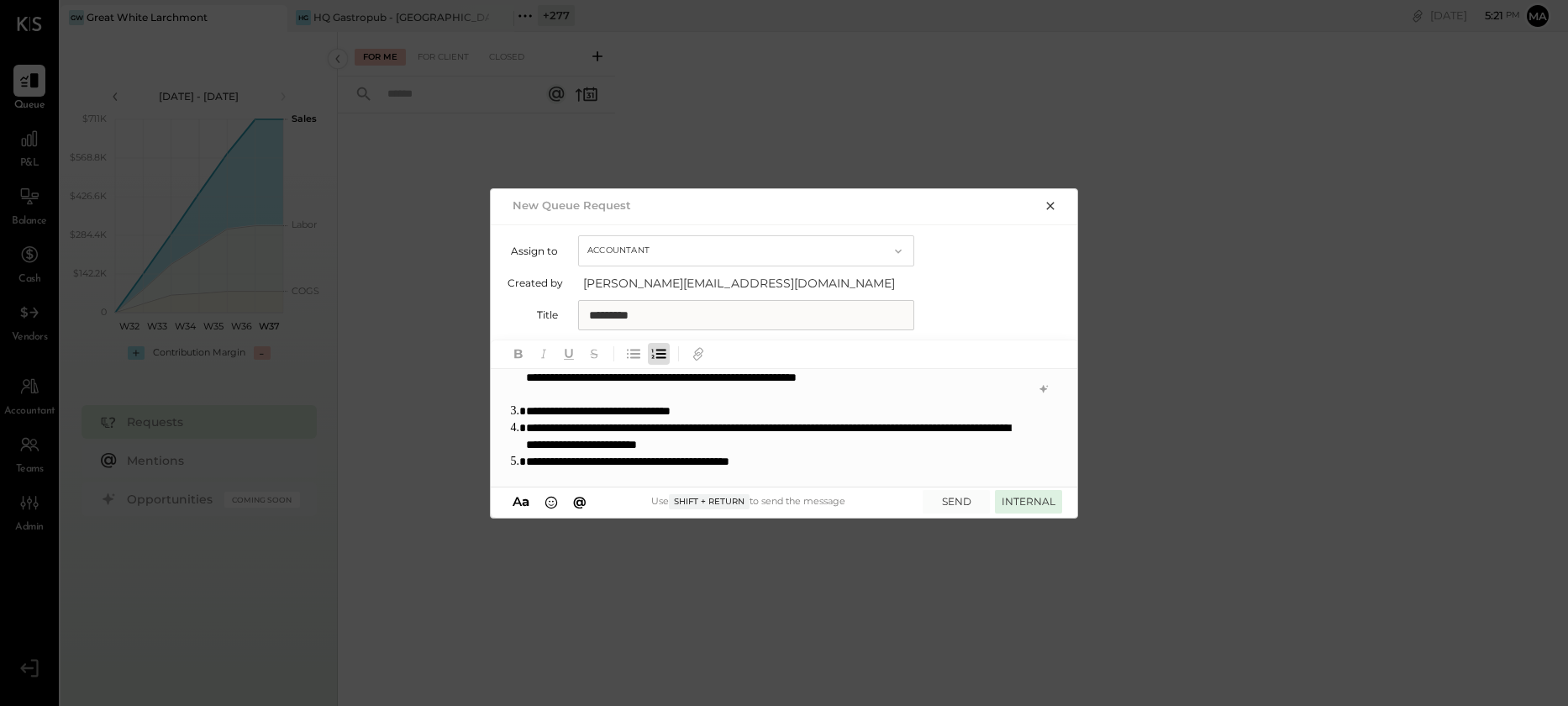
click at [1025, 500] on button "INTERNAL" at bounding box center [1028, 500] width 67 height 23
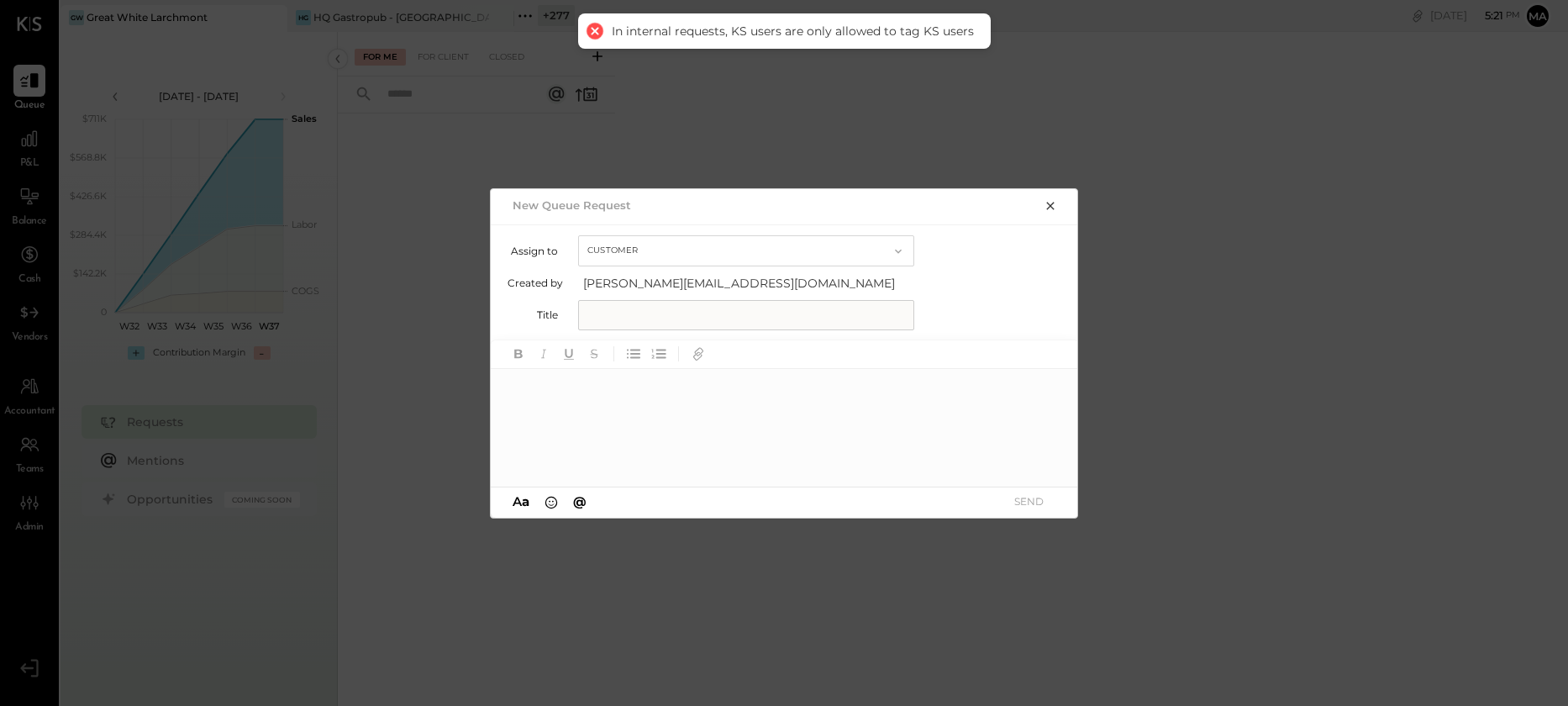
scroll to position [0, 0]
click at [1052, 201] on icon "button" at bounding box center [1051, 206] width 14 height 14
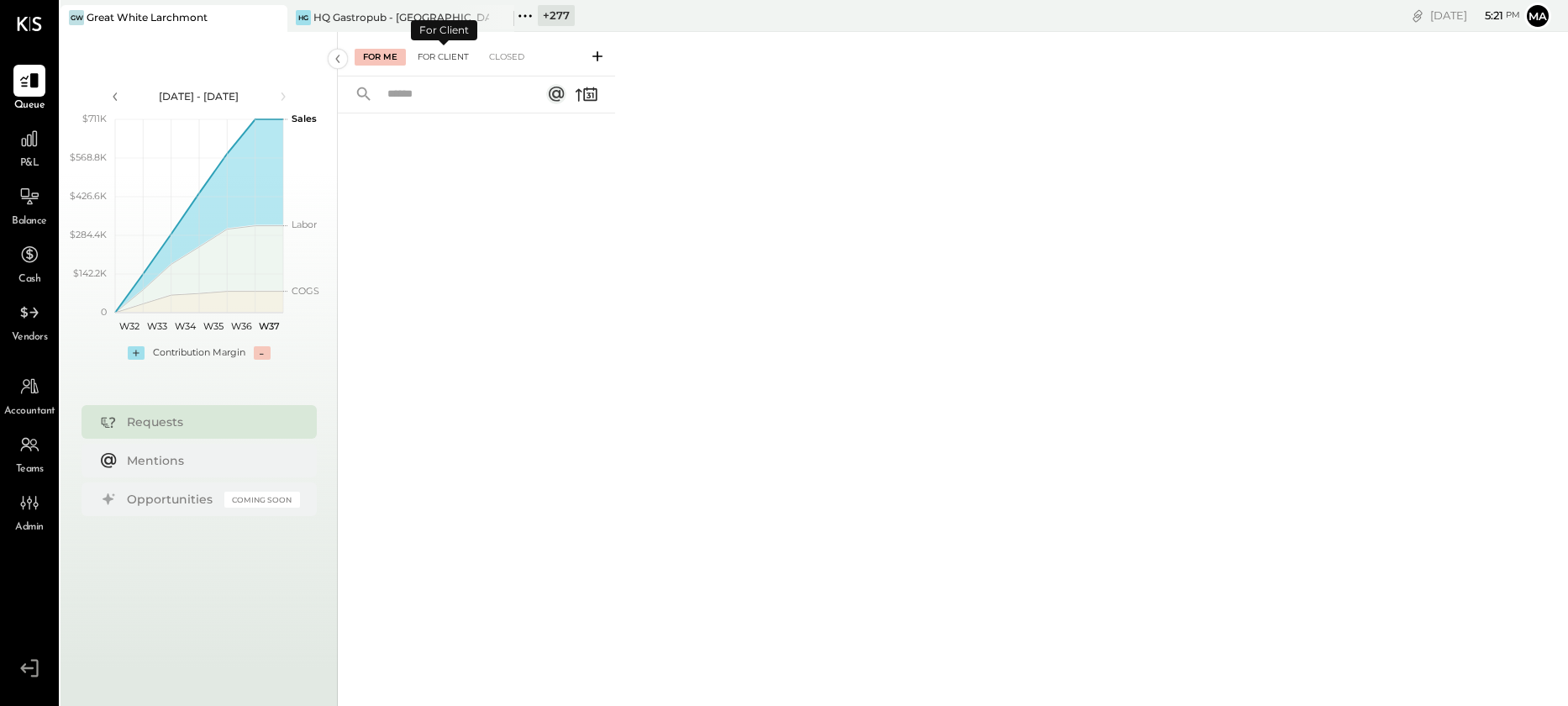
click at [437, 54] on div "For Client" at bounding box center [443, 56] width 68 height 17
click at [388, 56] on div "For Me" at bounding box center [380, 56] width 51 height 17
click at [597, 53] on icon at bounding box center [597, 56] width 17 height 17
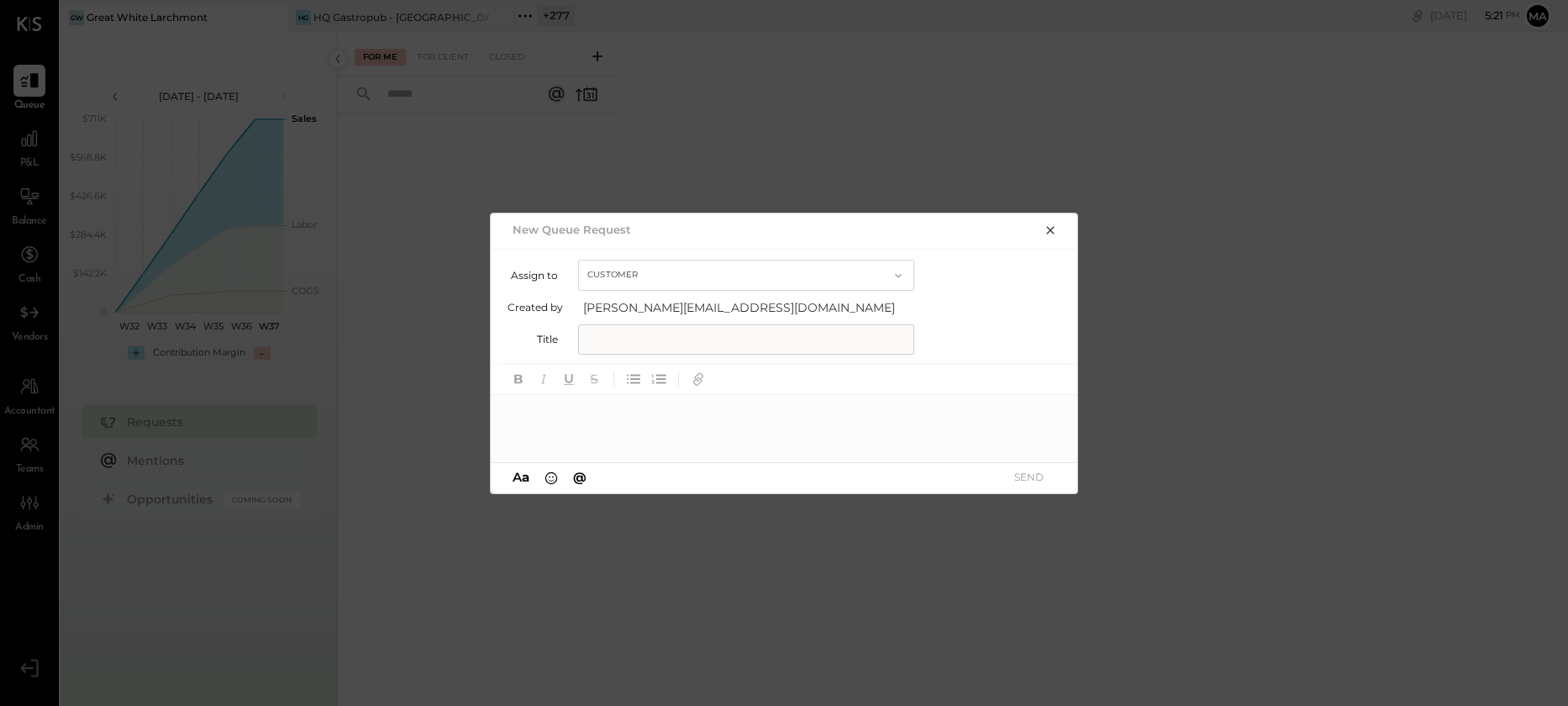
click at [610, 268] on button "Customer" at bounding box center [746, 276] width 336 height 32
click at [611, 304] on span "Accountant" at bounding box center [621, 304] width 60 height 11
click at [611, 336] on input "text" at bounding box center [746, 339] width 336 height 31
type input "*********"
click at [593, 425] on div at bounding box center [784, 428] width 588 height 67
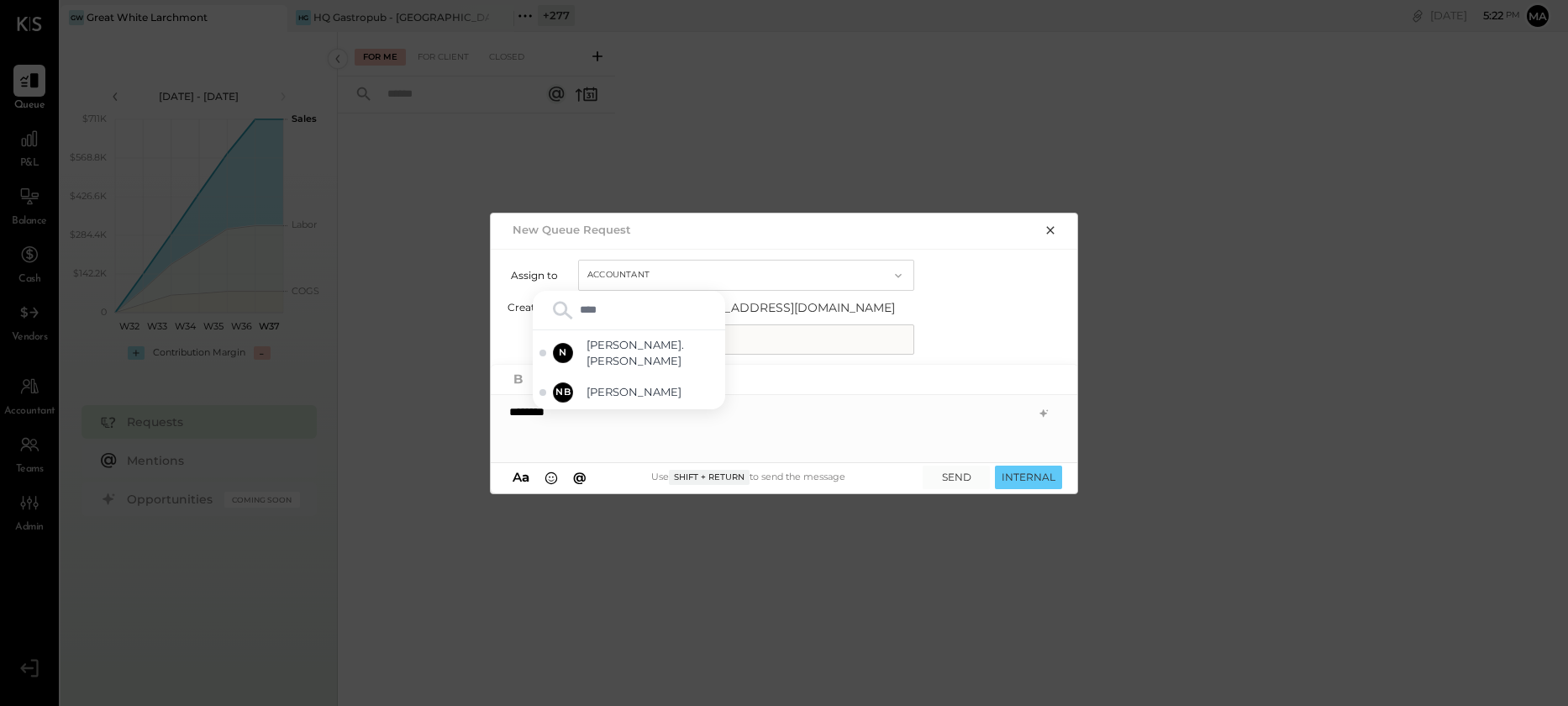
type input "*****"
drag, startPoint x: 598, startPoint y: 382, endPoint x: 606, endPoint y: 398, distance: 17.9
click at [599, 387] on div "NB [PERSON_NAME]" at bounding box center [628, 392] width 192 height 33
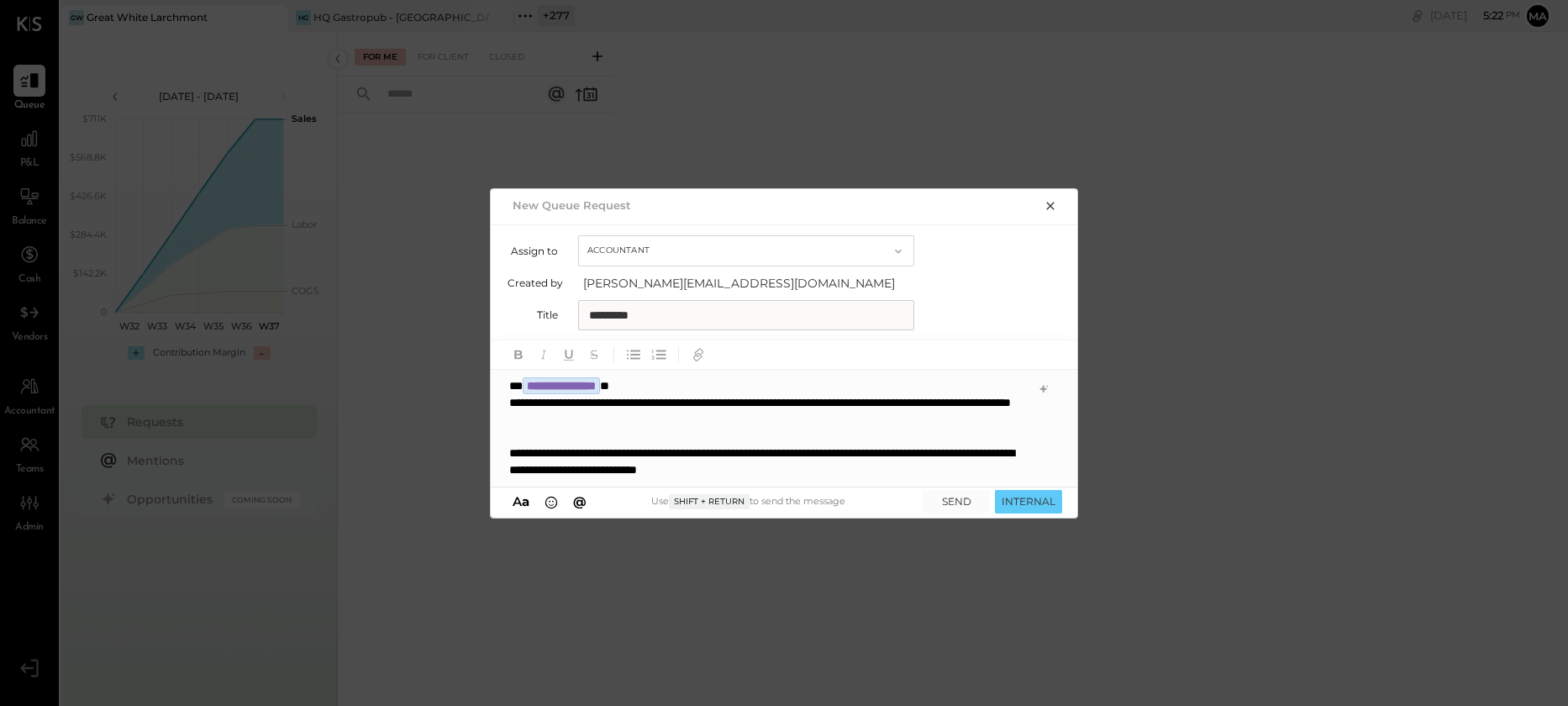
scroll to position [1, 0]
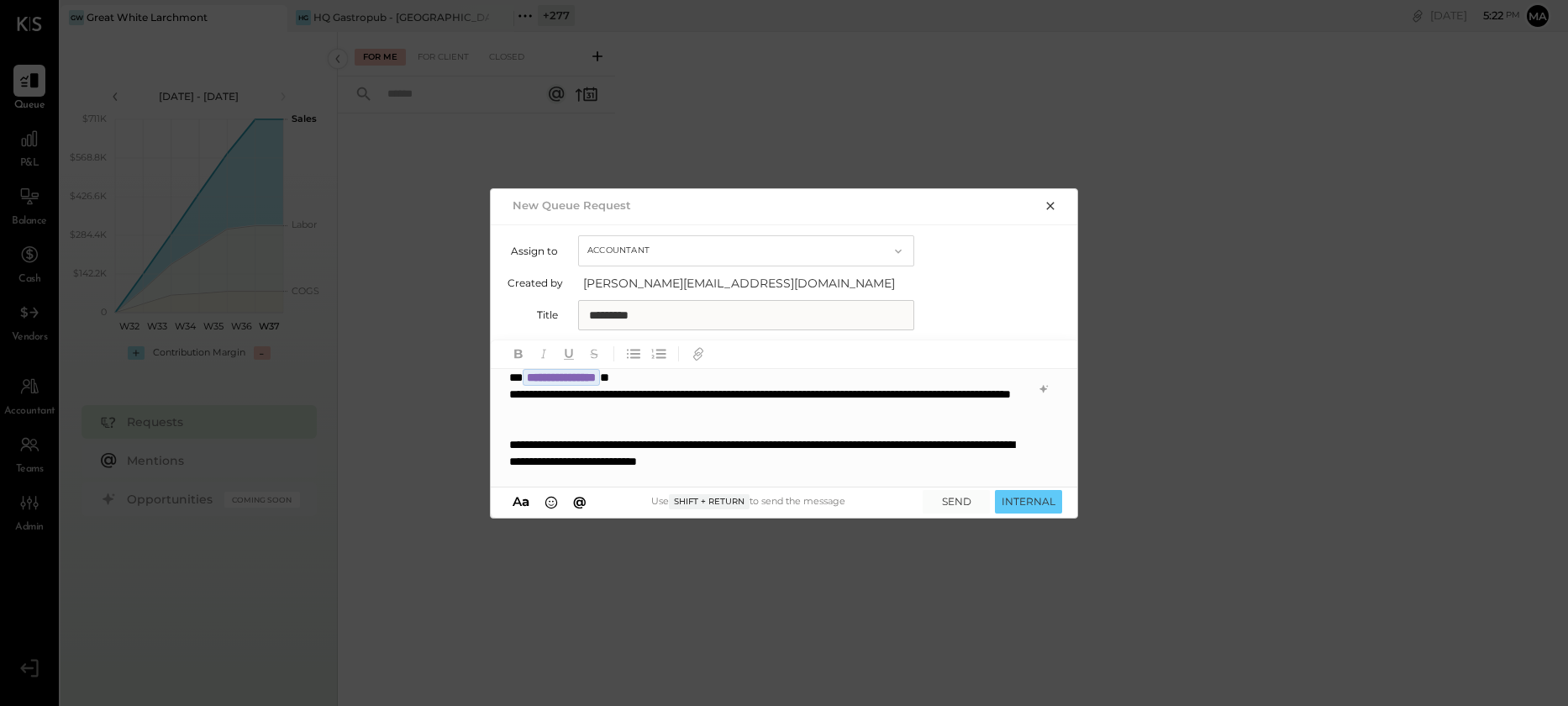
click at [519, 444] on div "**********" at bounding box center [767, 453] width 516 height 33
click at [656, 355] on icon "button" at bounding box center [659, 353] width 19 height 19
click at [955, 462] on li "**********" at bounding box center [775, 453] width 499 height 33
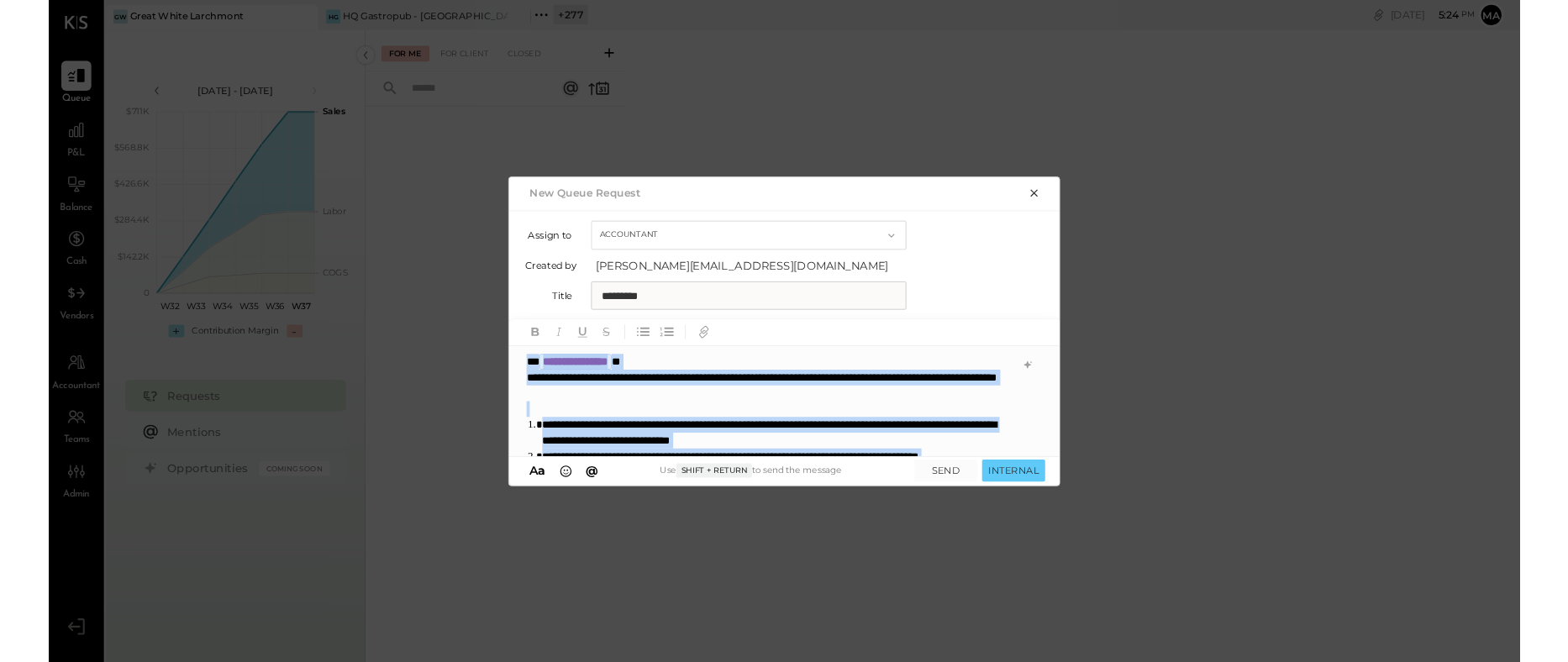
scroll to position [0, 0]
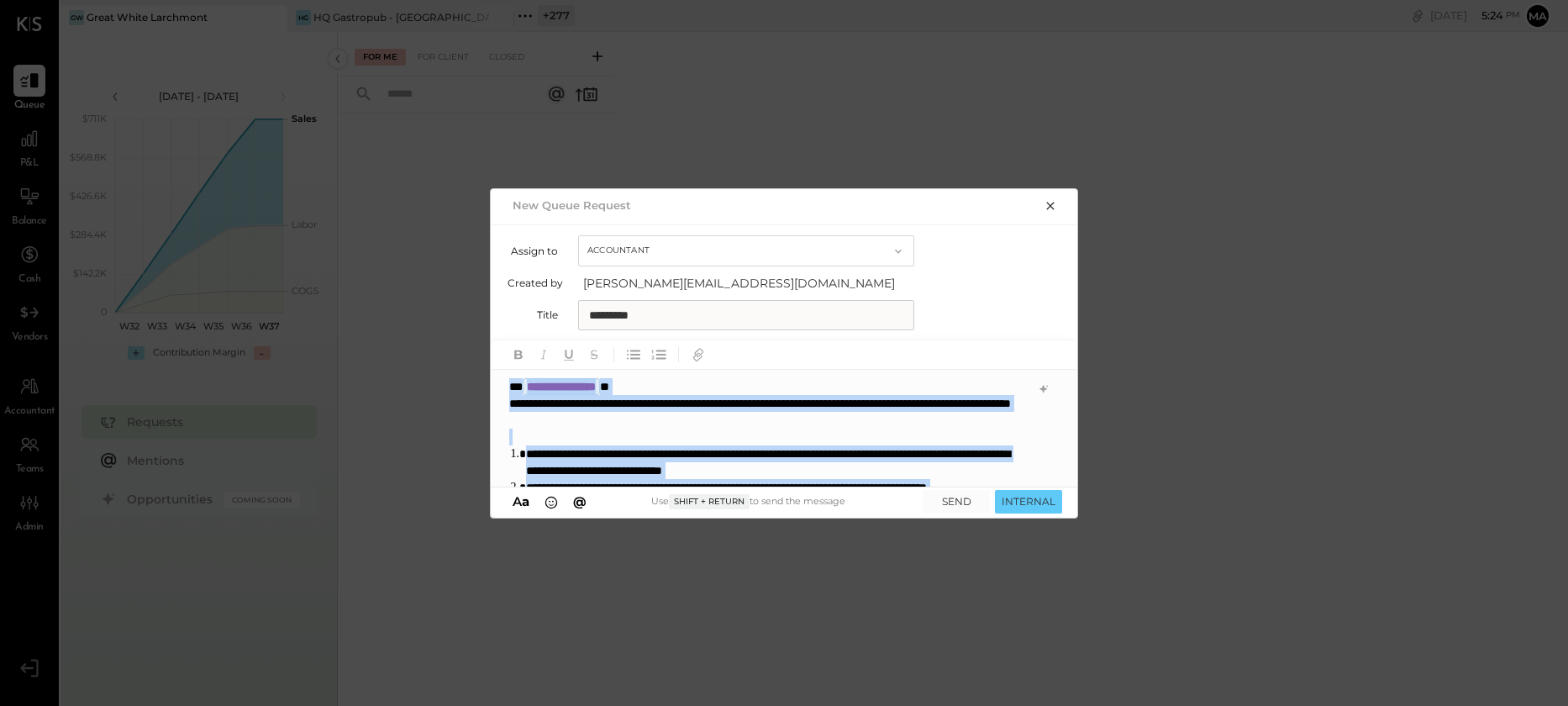
drag, startPoint x: 620, startPoint y: 481, endPoint x: 497, endPoint y: 319, distance: 203.4
click at [468, 322] on div "**********" at bounding box center [784, 353] width 1568 height 706
copy div "**********"
click at [1018, 497] on button "INTERNAL" at bounding box center [1028, 500] width 67 height 23
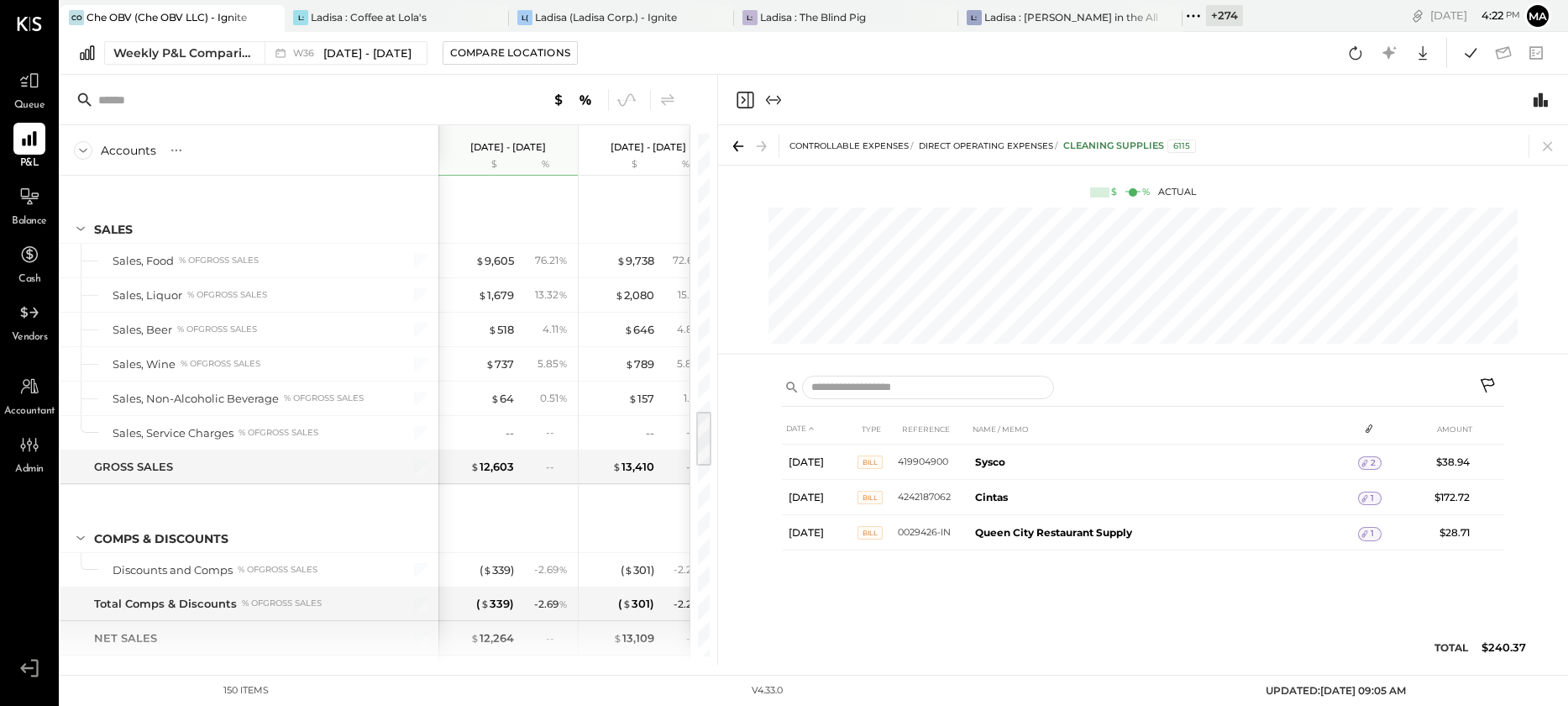
scroll to position [2512, 0]
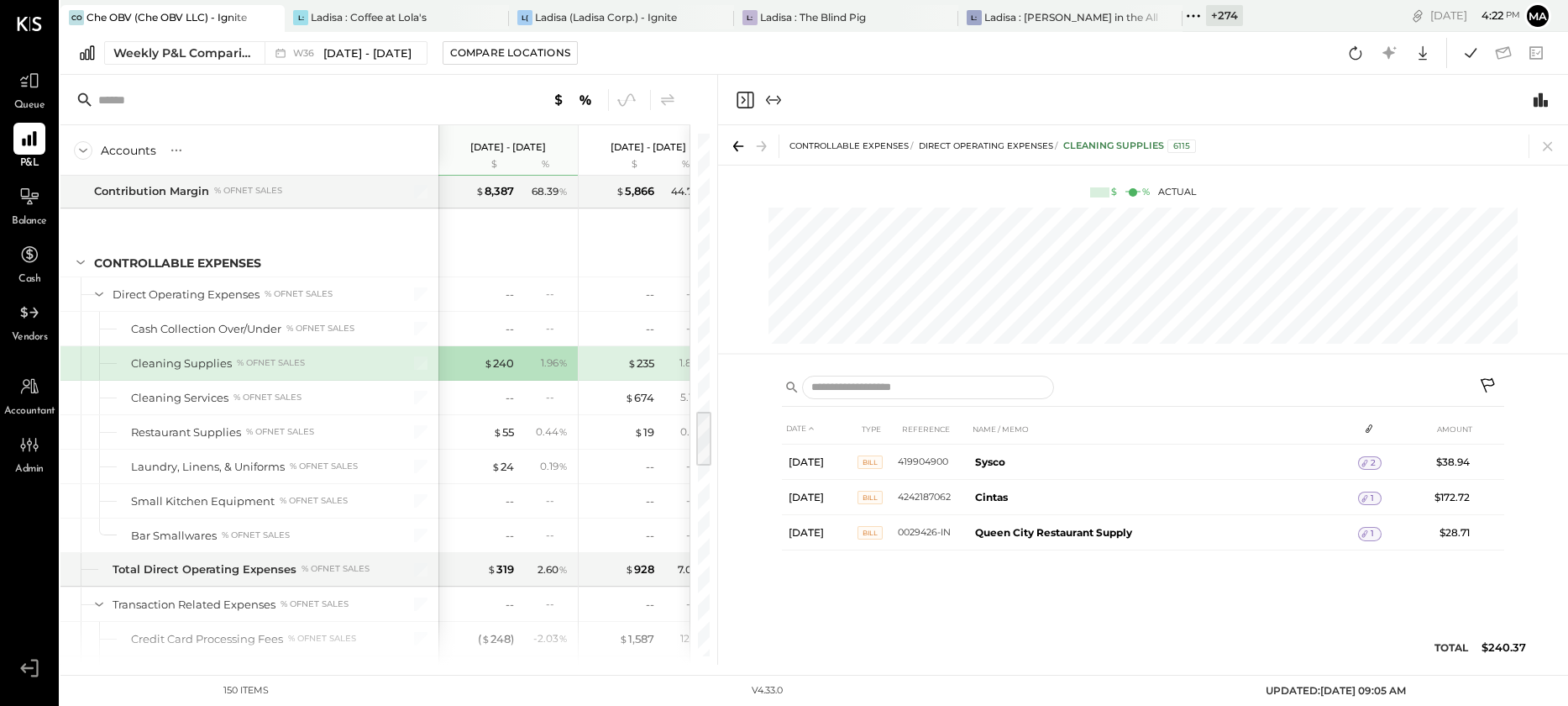
click at [266, 19] on icon at bounding box center [270, 18] width 9 height 9
click at [264, 19] on icon at bounding box center [272, 18] width 21 height 20
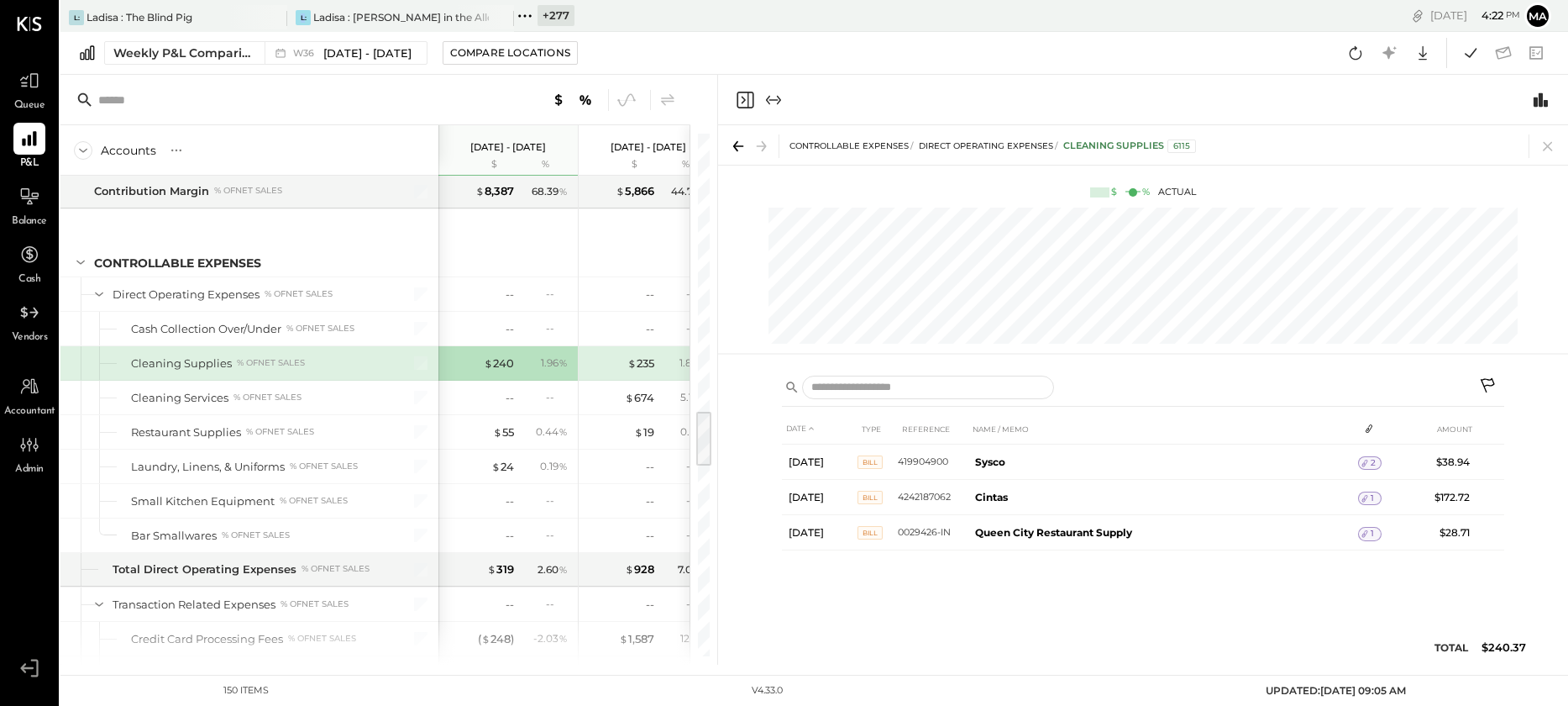
click at [264, 19] on icon at bounding box center [272, 18] width 21 height 20
click at [82, 13] on icon at bounding box center [71, 16] width 22 height 22
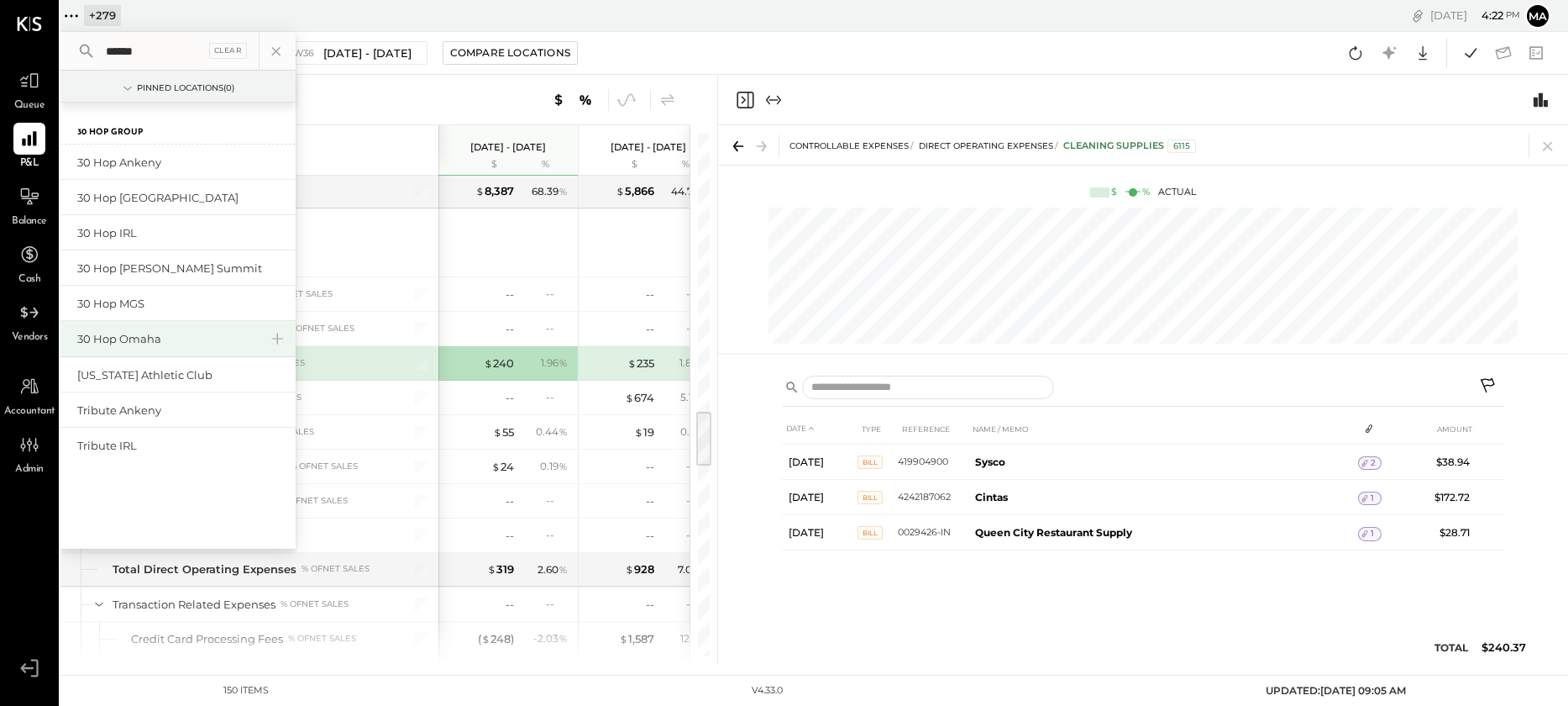
type input "******"
click at [161, 333] on div "30 Hop Omaha" at bounding box center [168, 339] width 181 height 16
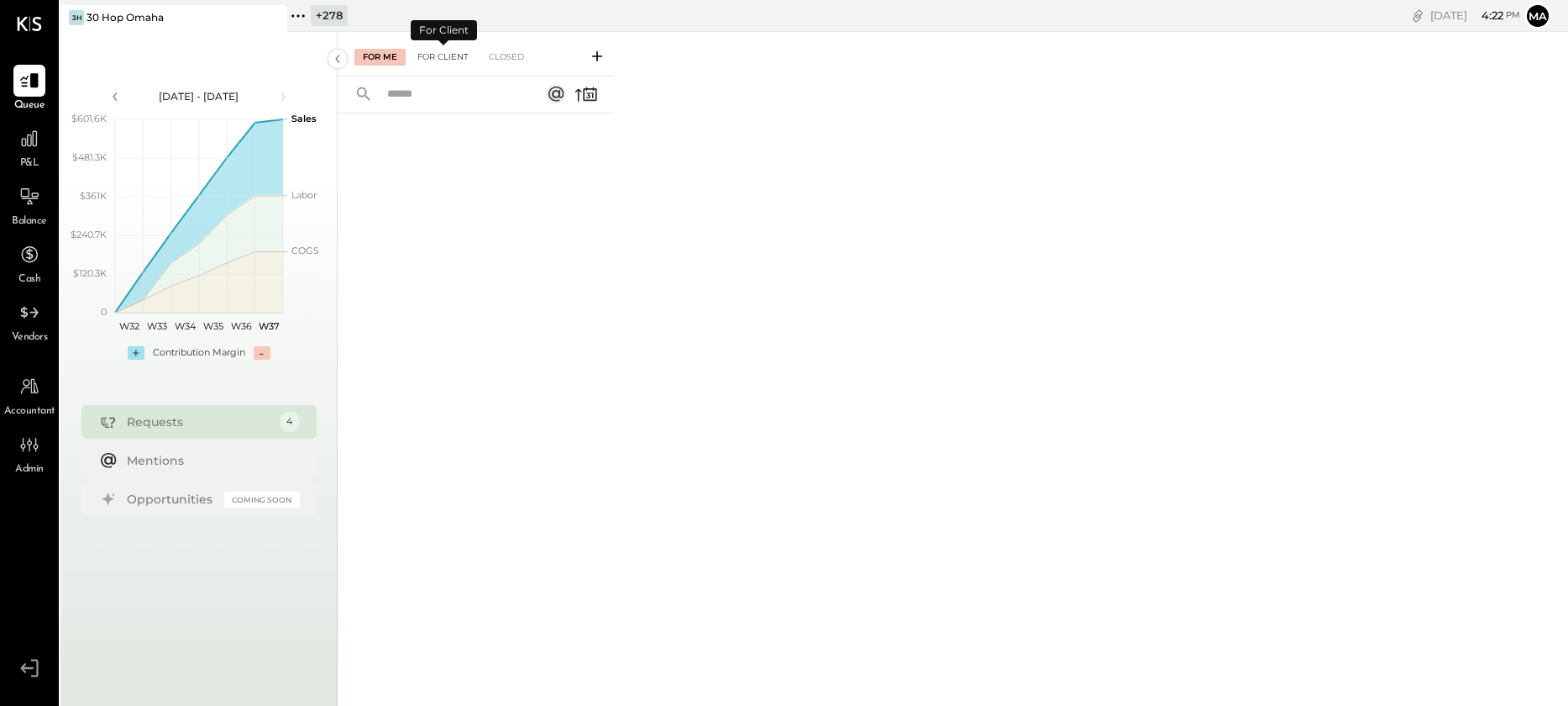
click at [444, 54] on div "For Client" at bounding box center [443, 56] width 68 height 17
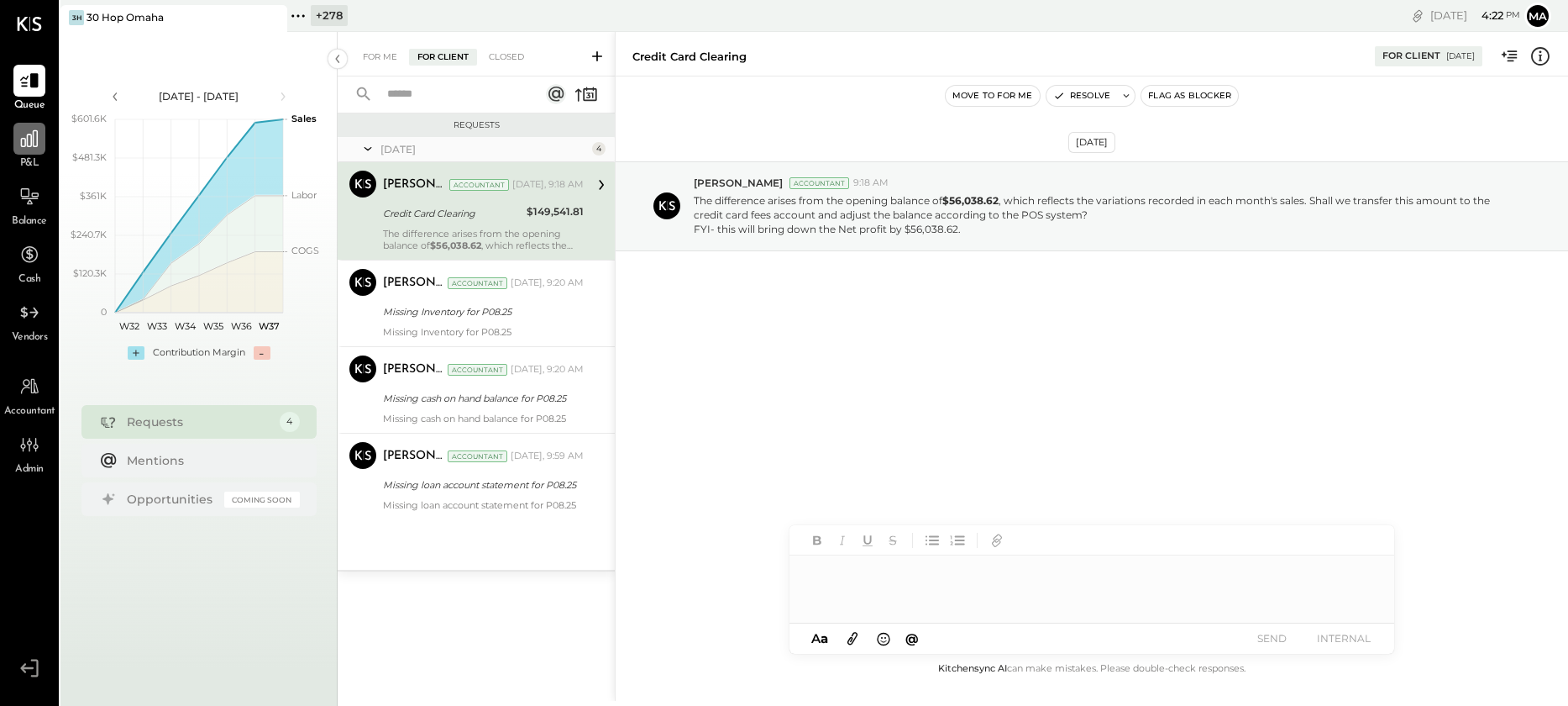
click at [33, 153] on div at bounding box center [30, 139] width 31 height 32
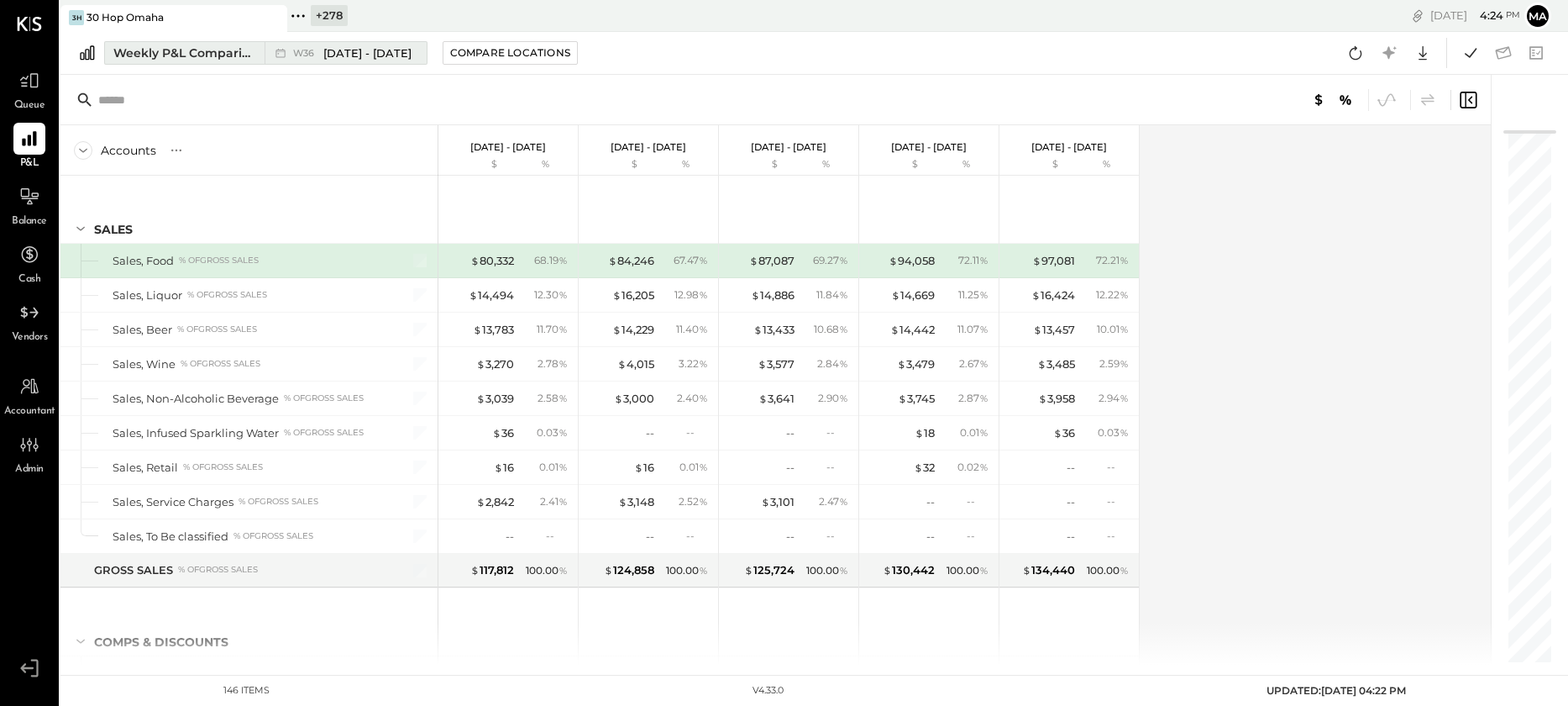
click at [199, 41] on button "Weekly P&L Comparison W36 [DATE] - [DATE]" at bounding box center [266, 53] width 324 height 24
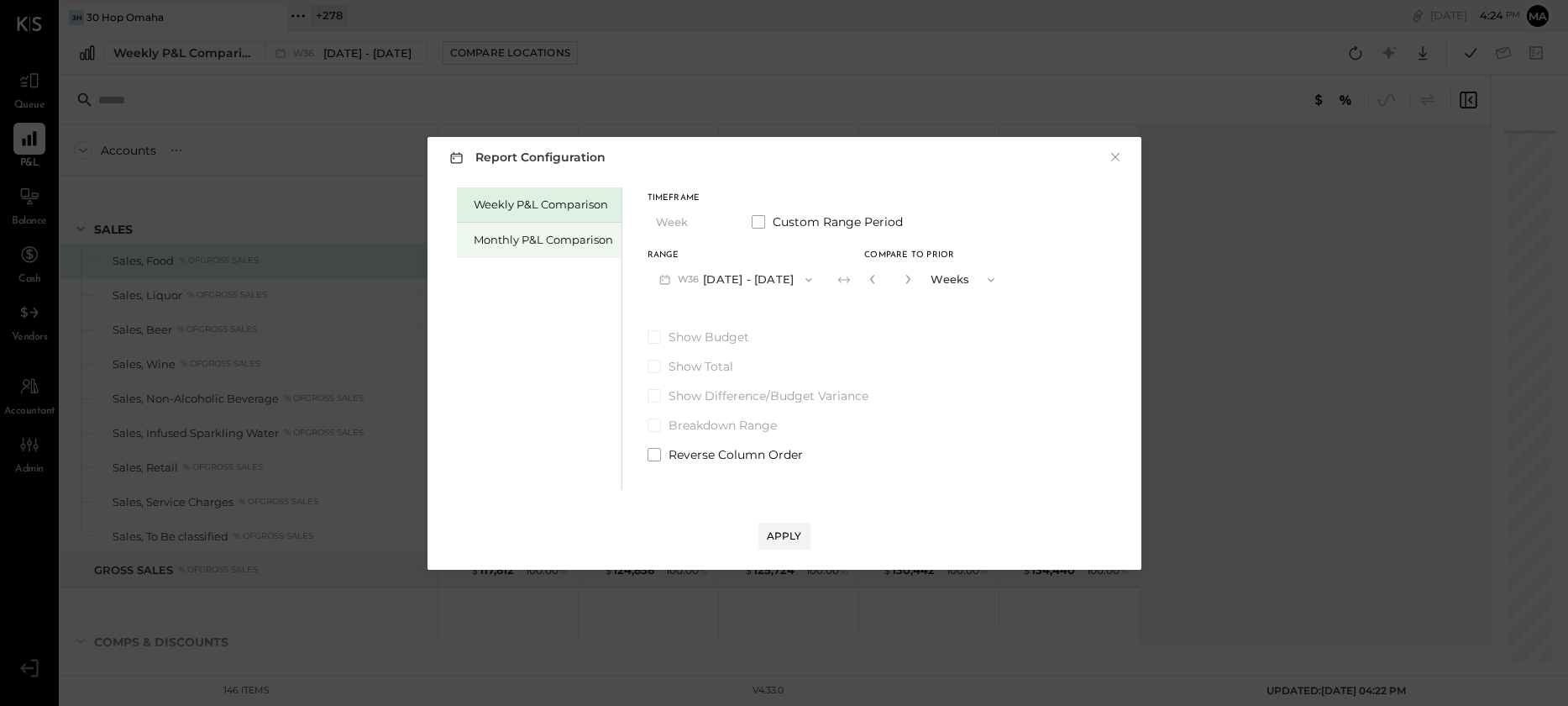
click at [511, 240] on div "Monthly P&L Comparison" at bounding box center [543, 240] width 140 height 16
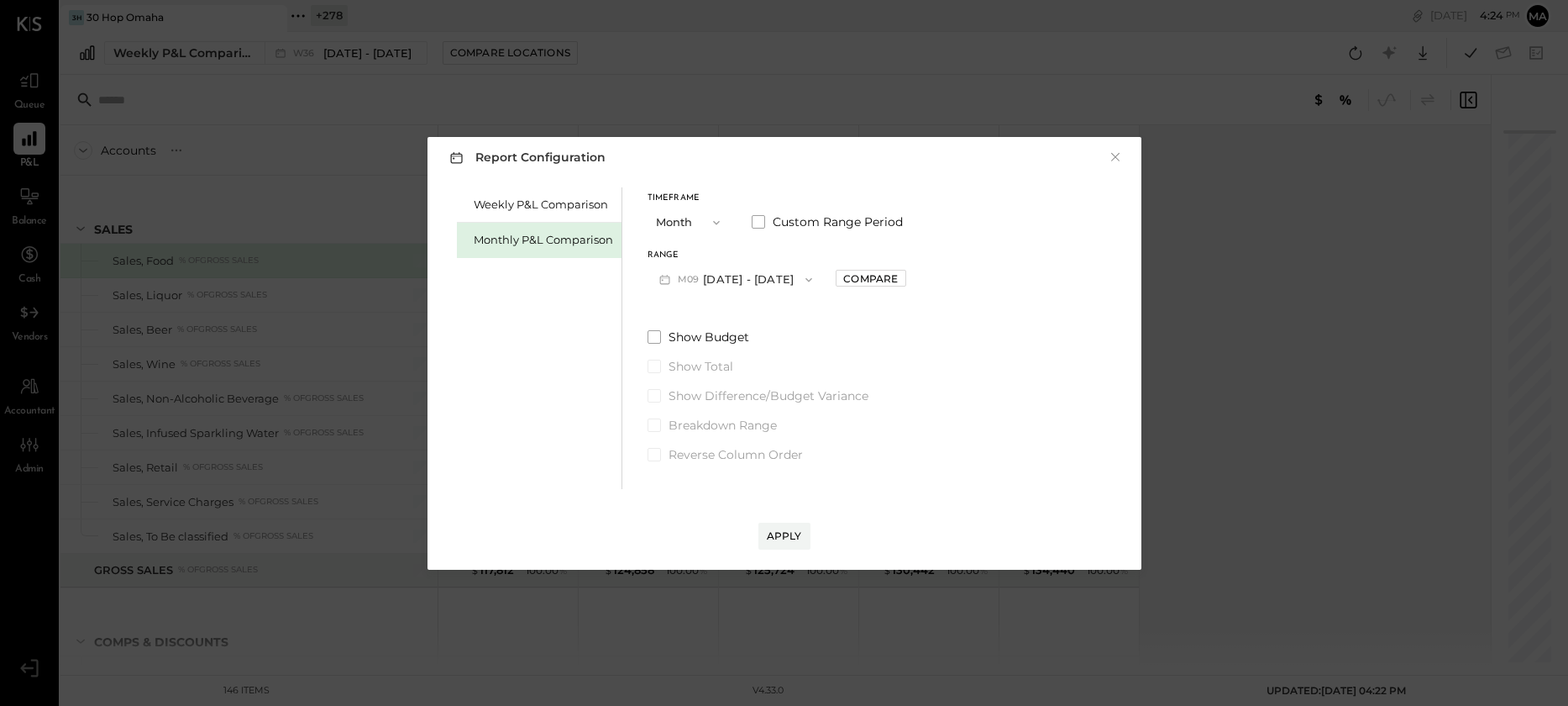
click at [738, 277] on button "M09 [DATE] - [DATE]" at bounding box center [736, 280] width 177 height 32
click at [757, 314] on span "[DATE] - [DATE]" at bounding box center [728, 316] width 80 height 15
click at [860, 278] on div "Compare" at bounding box center [870, 279] width 54 height 15
drag, startPoint x: 898, startPoint y: 267, endPoint x: 910, endPoint y: 295, distance: 30.5
click at [900, 275] on div "*" at bounding box center [890, 280] width 52 height 32
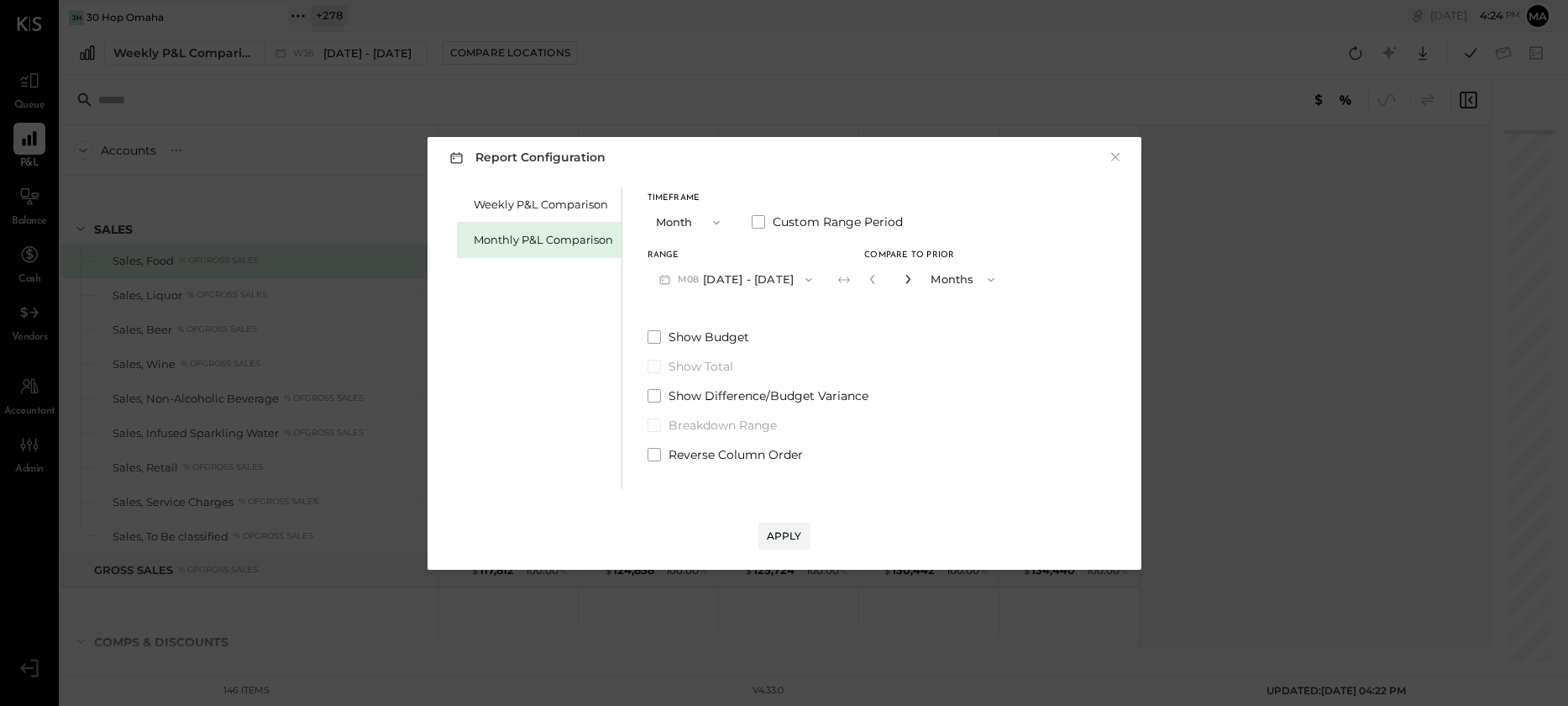
click at [903, 278] on icon "button" at bounding box center [908, 279] width 10 height 10
type input "*"
click at [780, 530] on div "Apply" at bounding box center [784, 536] width 35 height 15
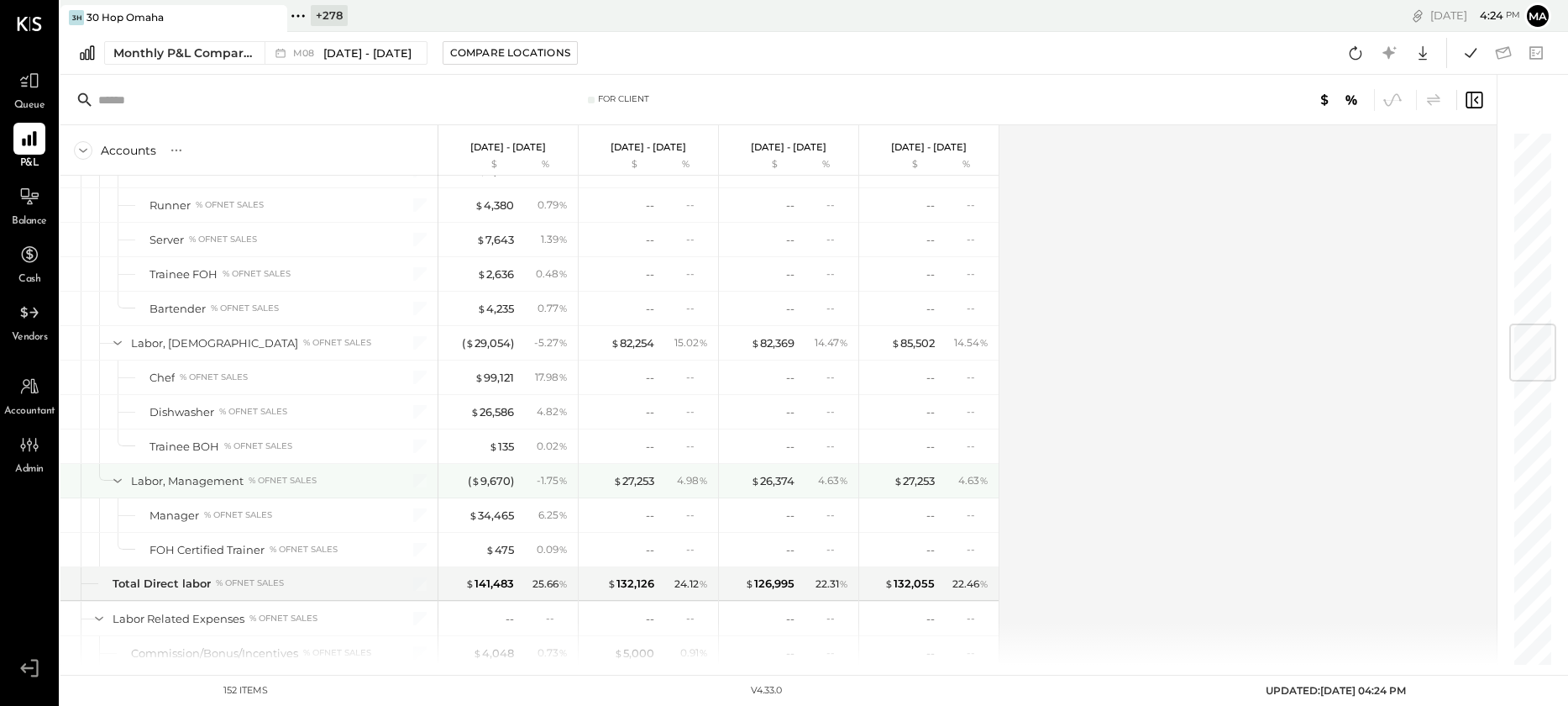
scroll to position [1642, 0]
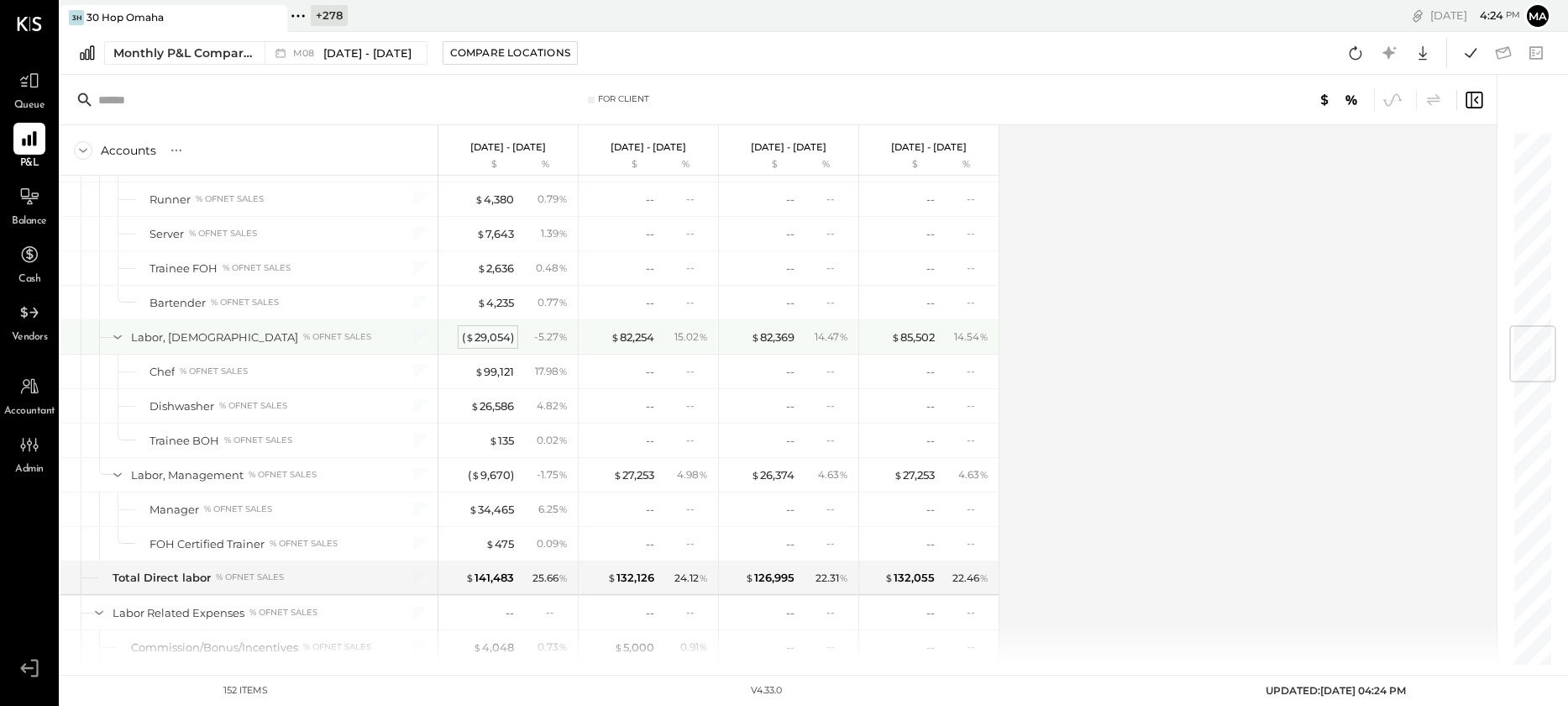
click at [494, 338] on div "( $ 29,054 )" at bounding box center [487, 338] width 52 height 16
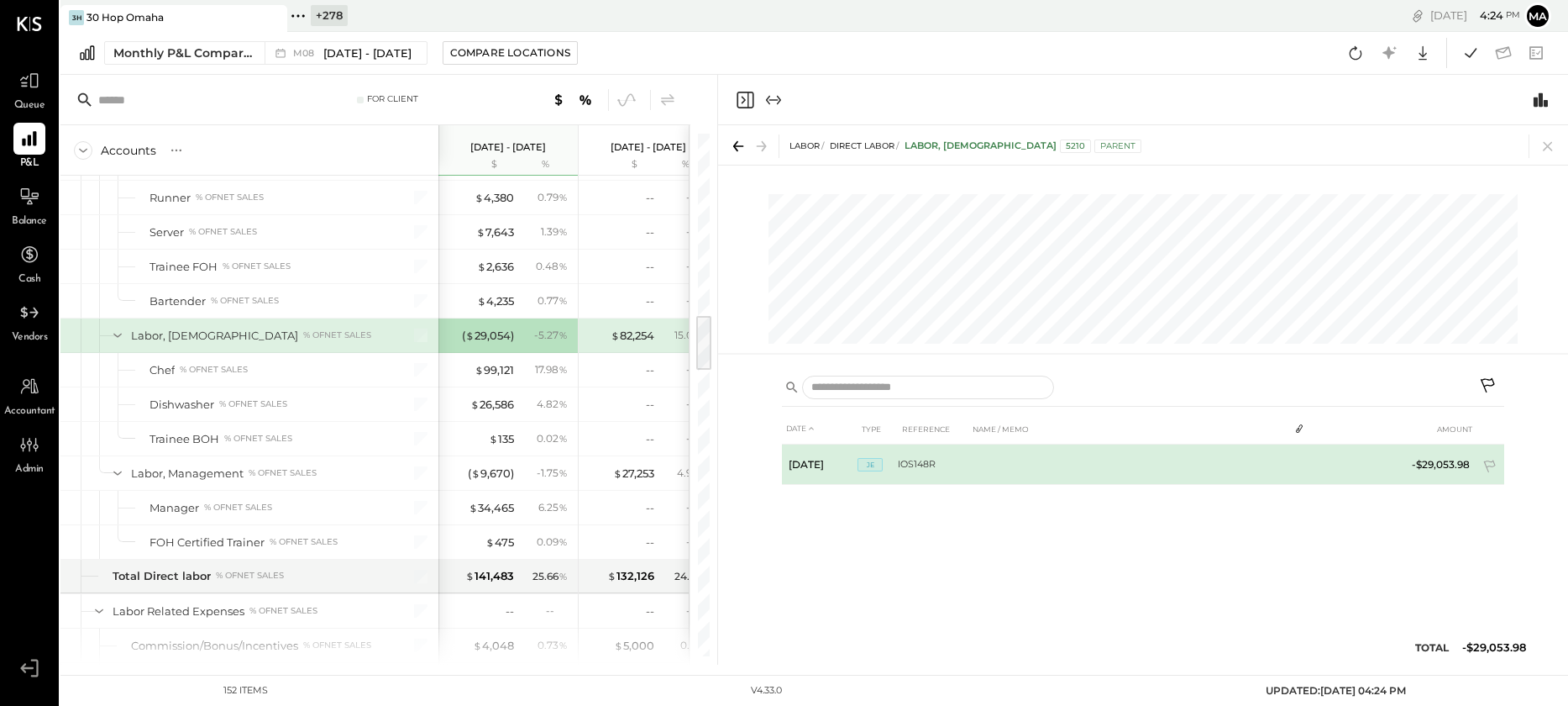
click at [871, 461] on span "JE" at bounding box center [870, 465] width 26 height 14
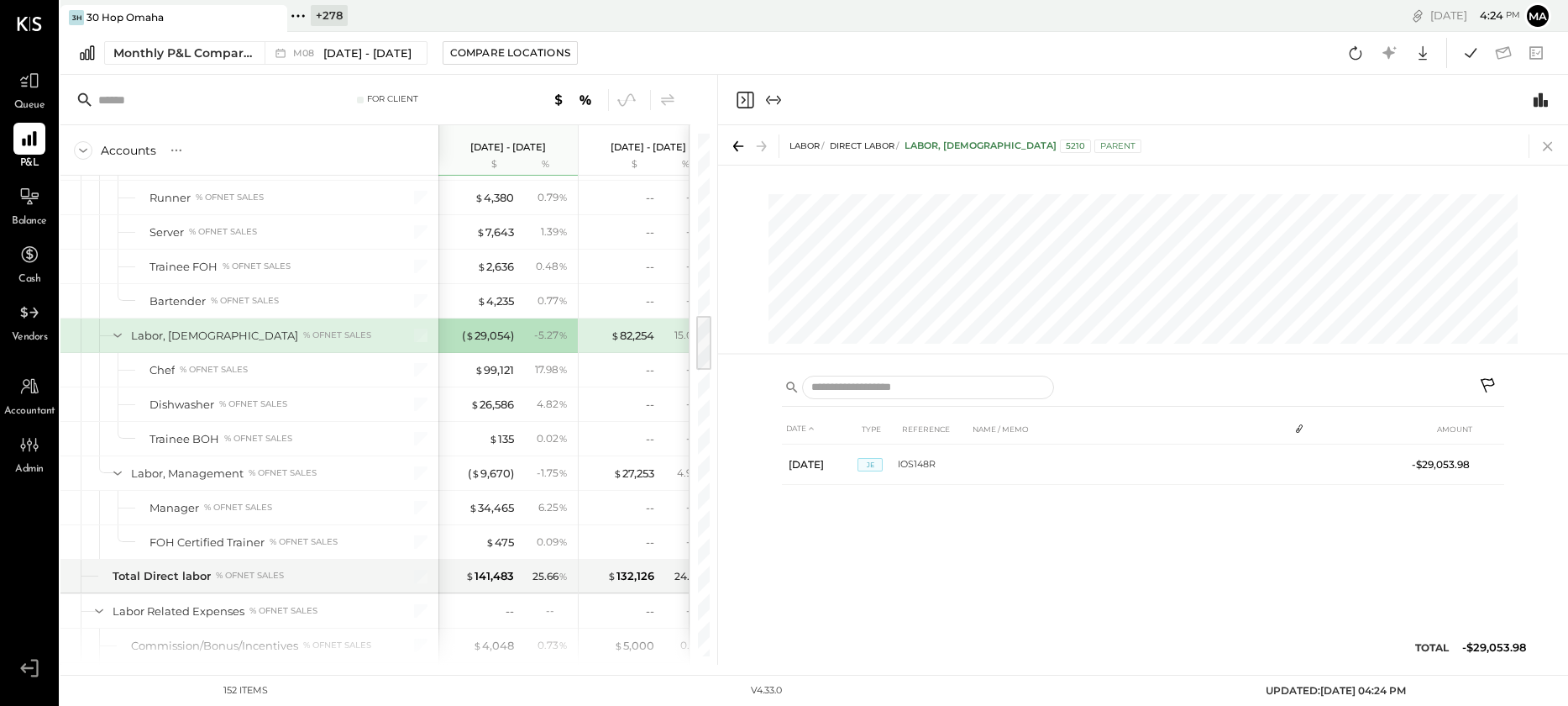
click at [1549, 141] on icon at bounding box center [1548, 147] width 24 height 24
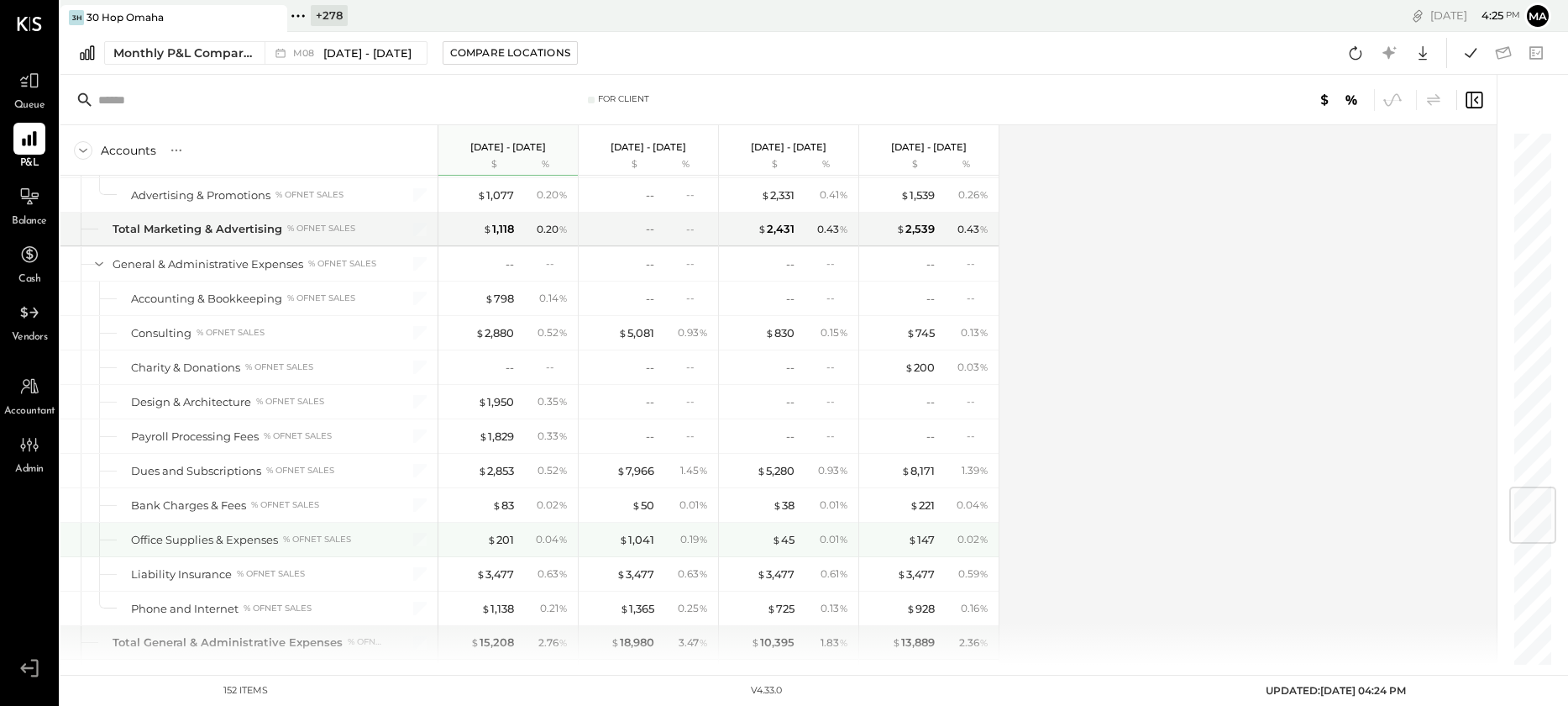
scroll to position [3046, 0]
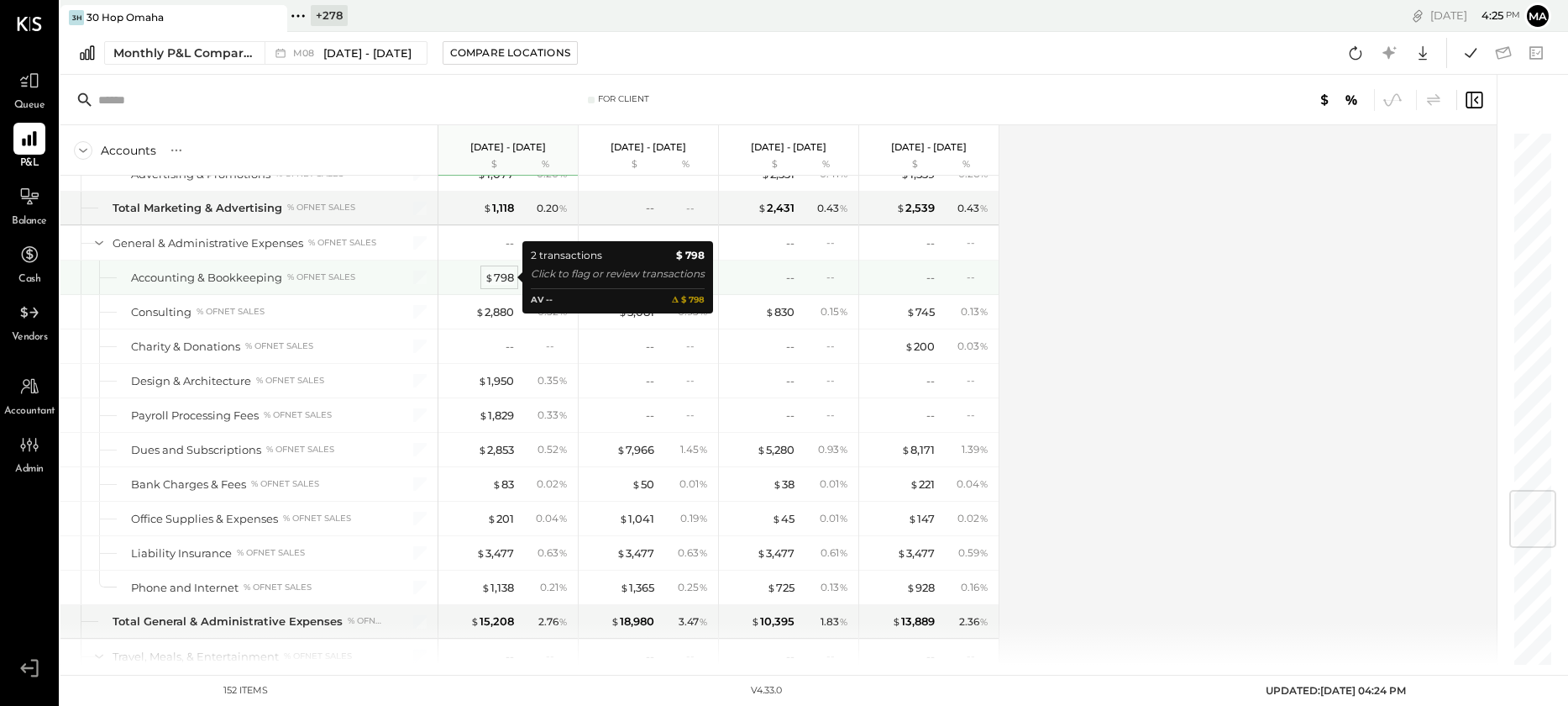
click at [501, 275] on div "$ 798" at bounding box center [499, 278] width 30 height 16
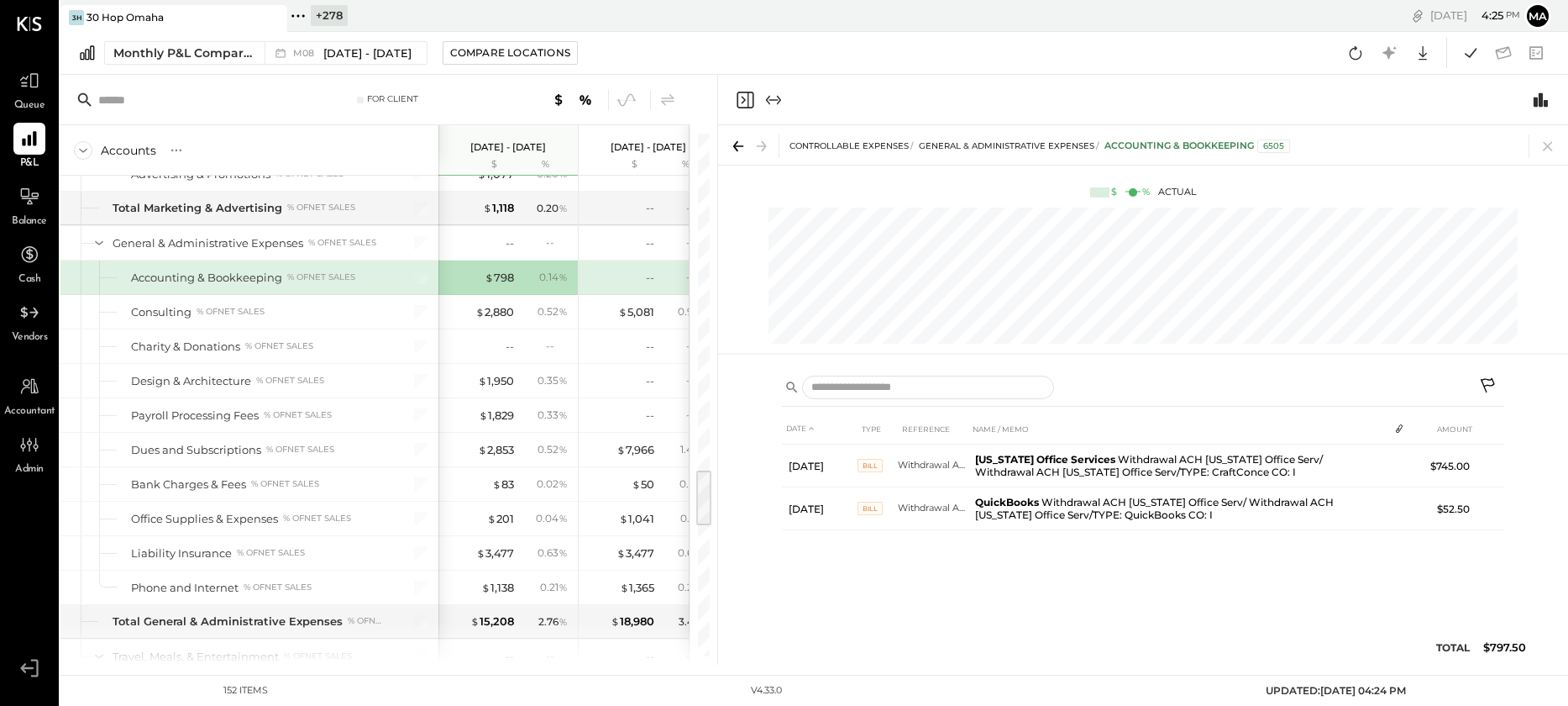
click at [1485, 380] on icon at bounding box center [1489, 387] width 20 height 20
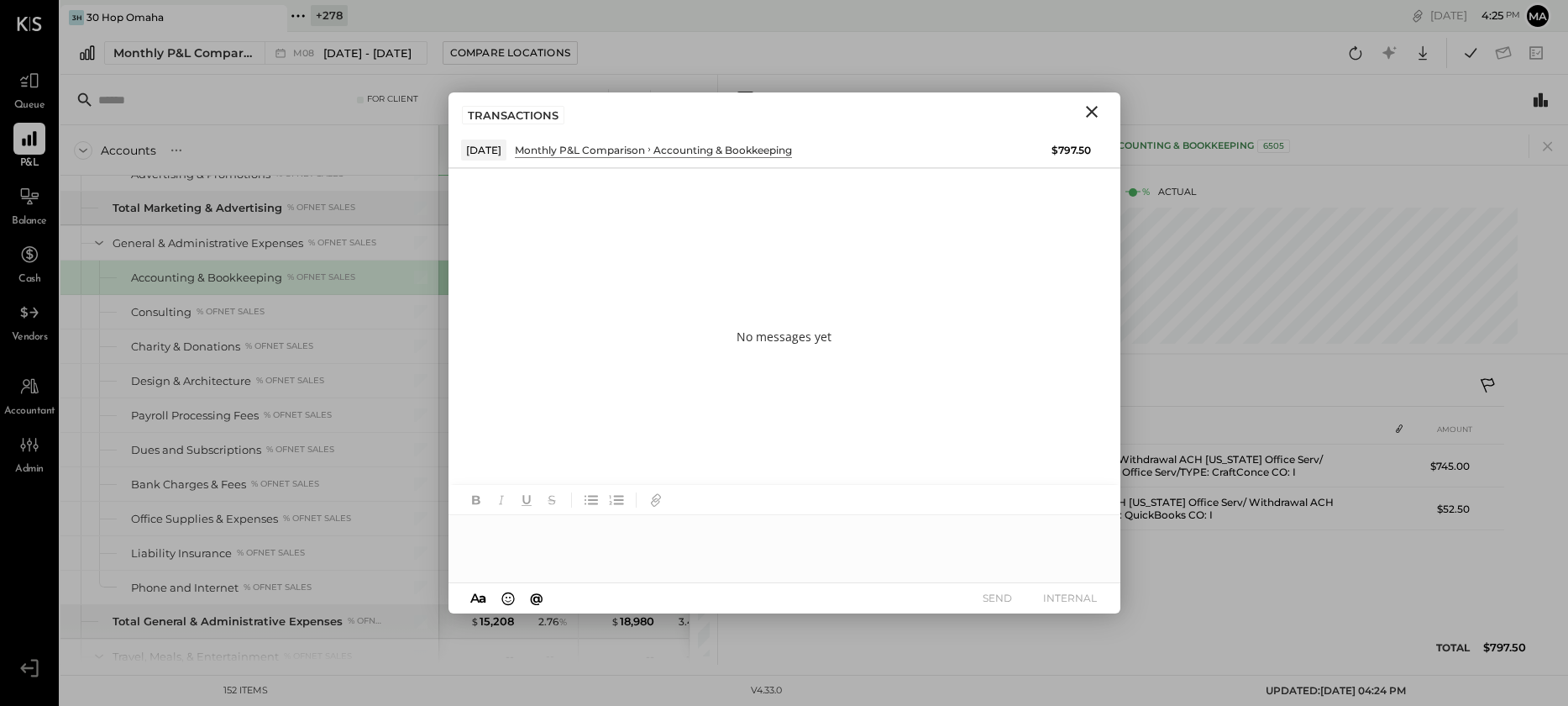
click at [576, 538] on div at bounding box center [784, 548] width 672 height 67
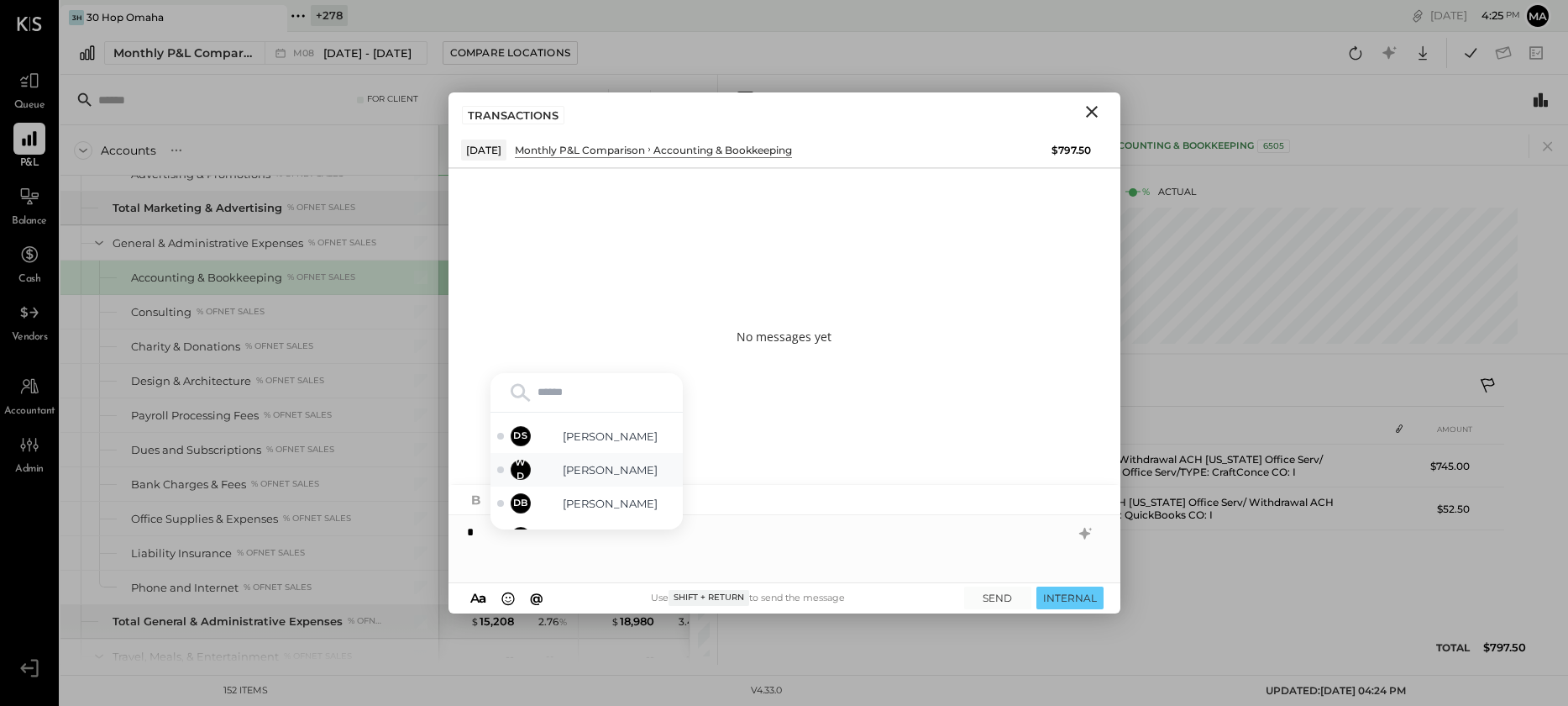
scroll to position [226, 0]
click at [603, 431] on span "Dhwani Solanki" at bounding box center [610, 438] width 132 height 16
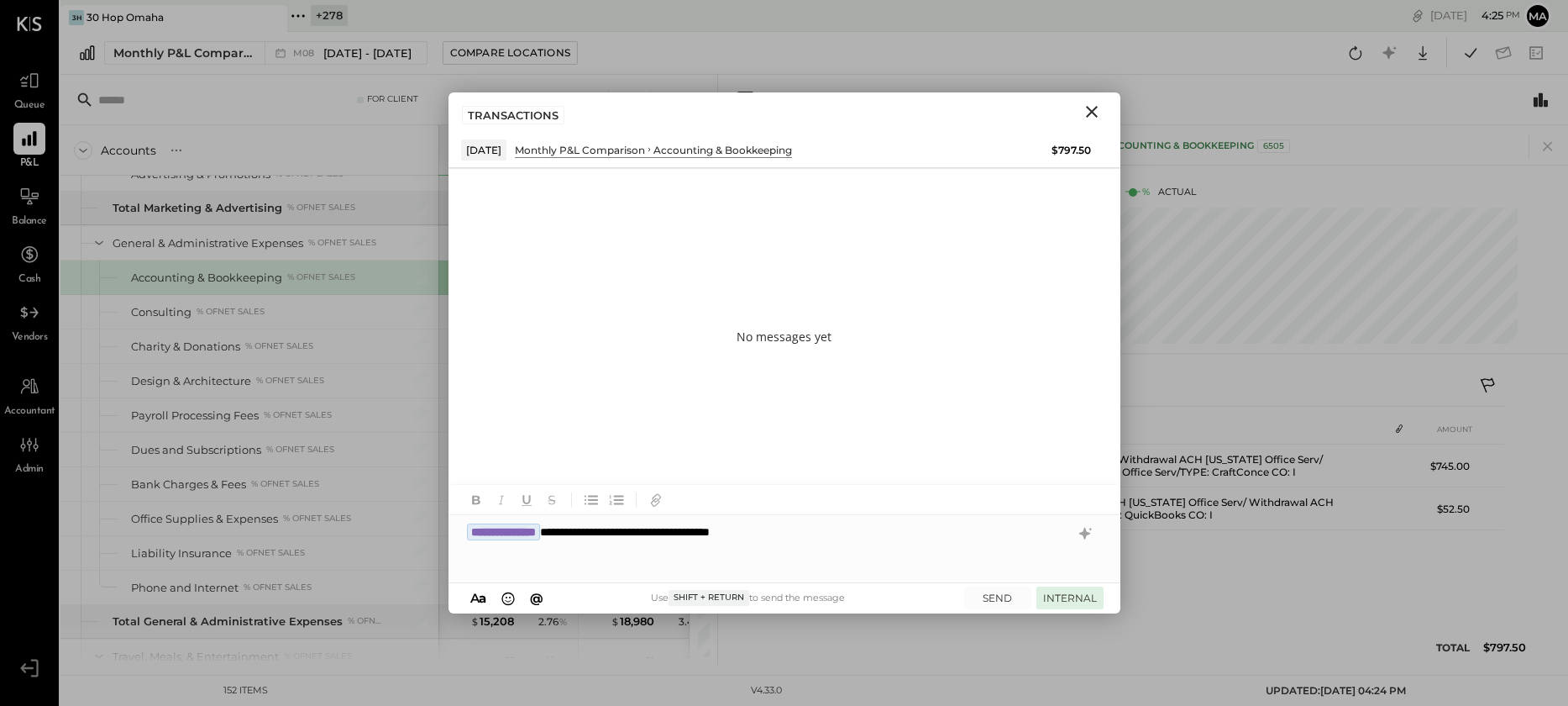
click at [1093, 598] on button "INTERNAL" at bounding box center [1070, 598] width 67 height 23
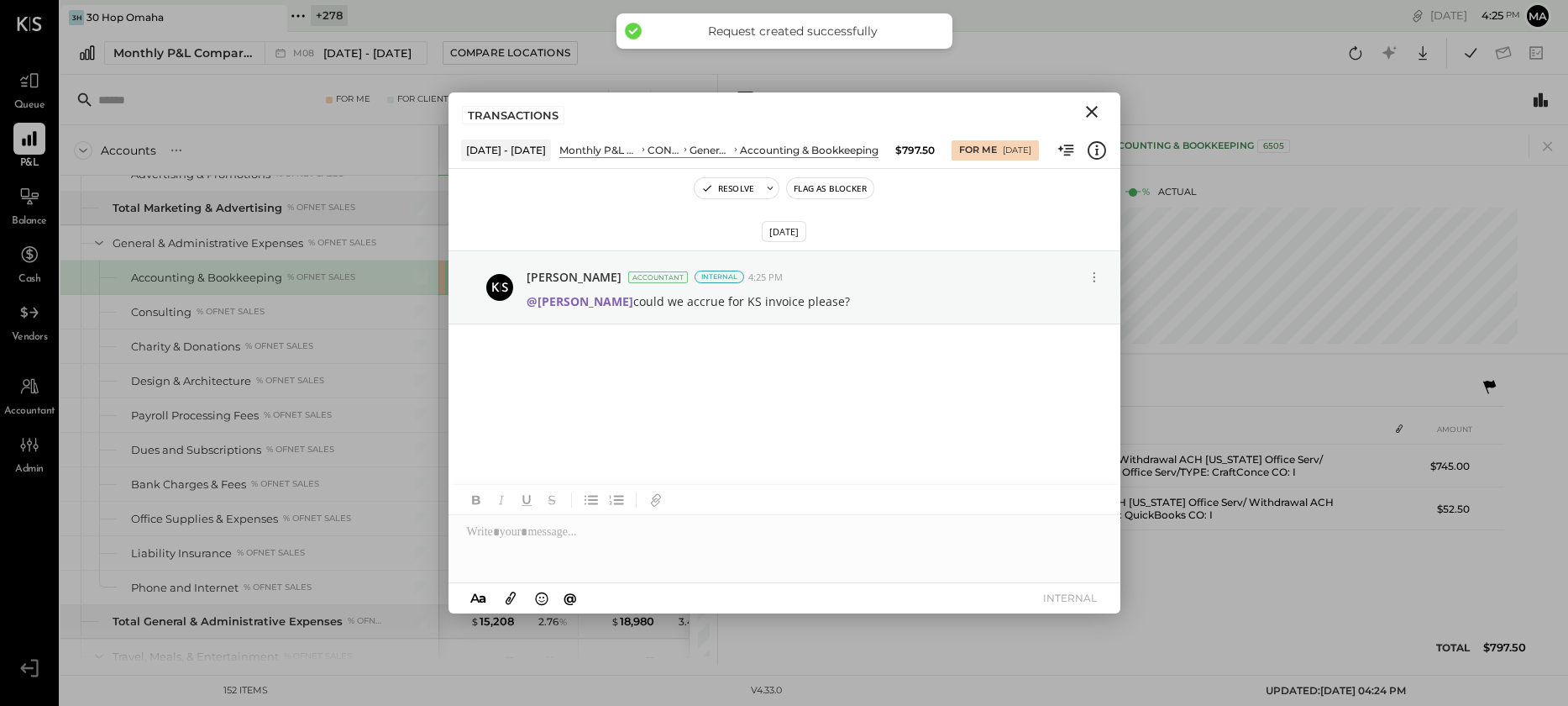
click at [1093, 107] on icon "Close" at bounding box center [1092, 111] width 20 height 20
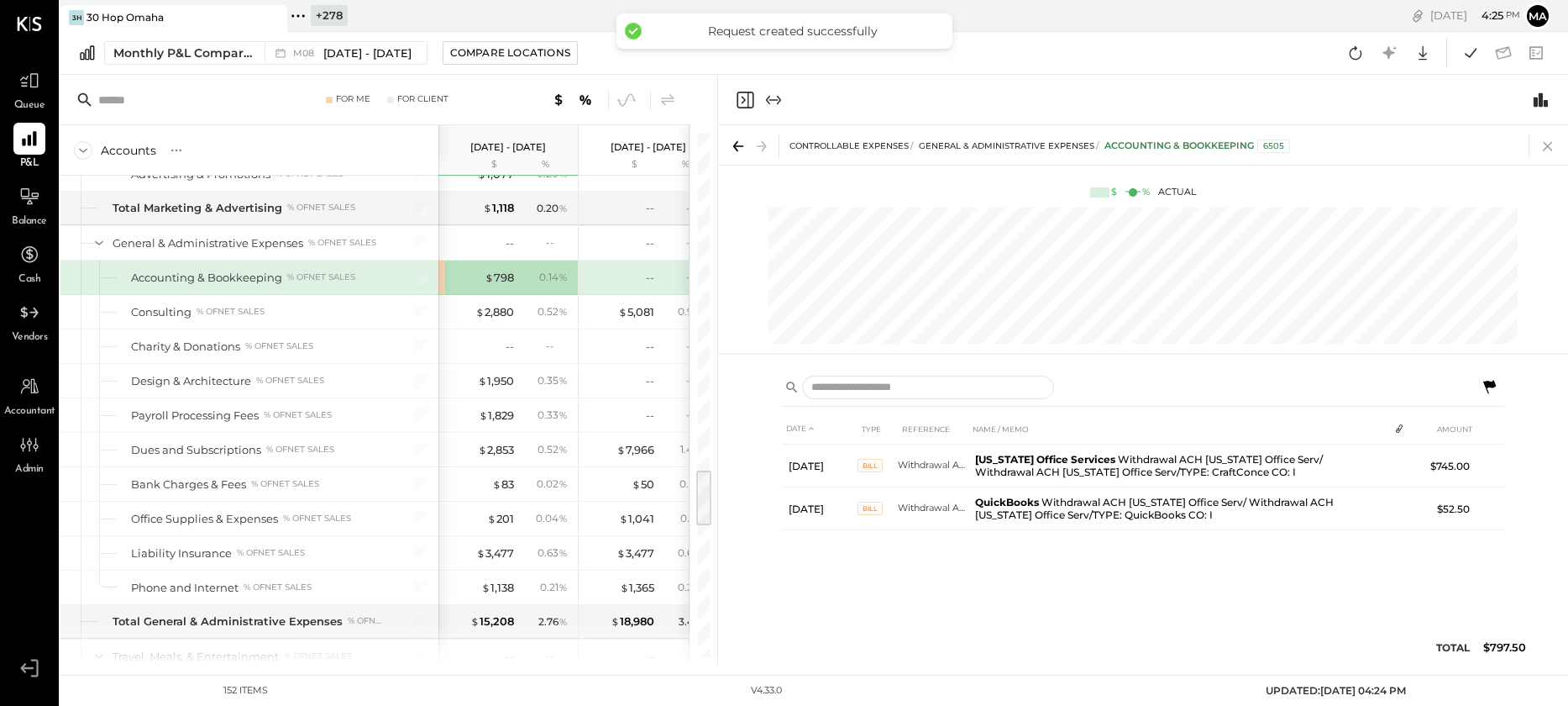
click at [1543, 144] on icon at bounding box center [1548, 147] width 24 height 24
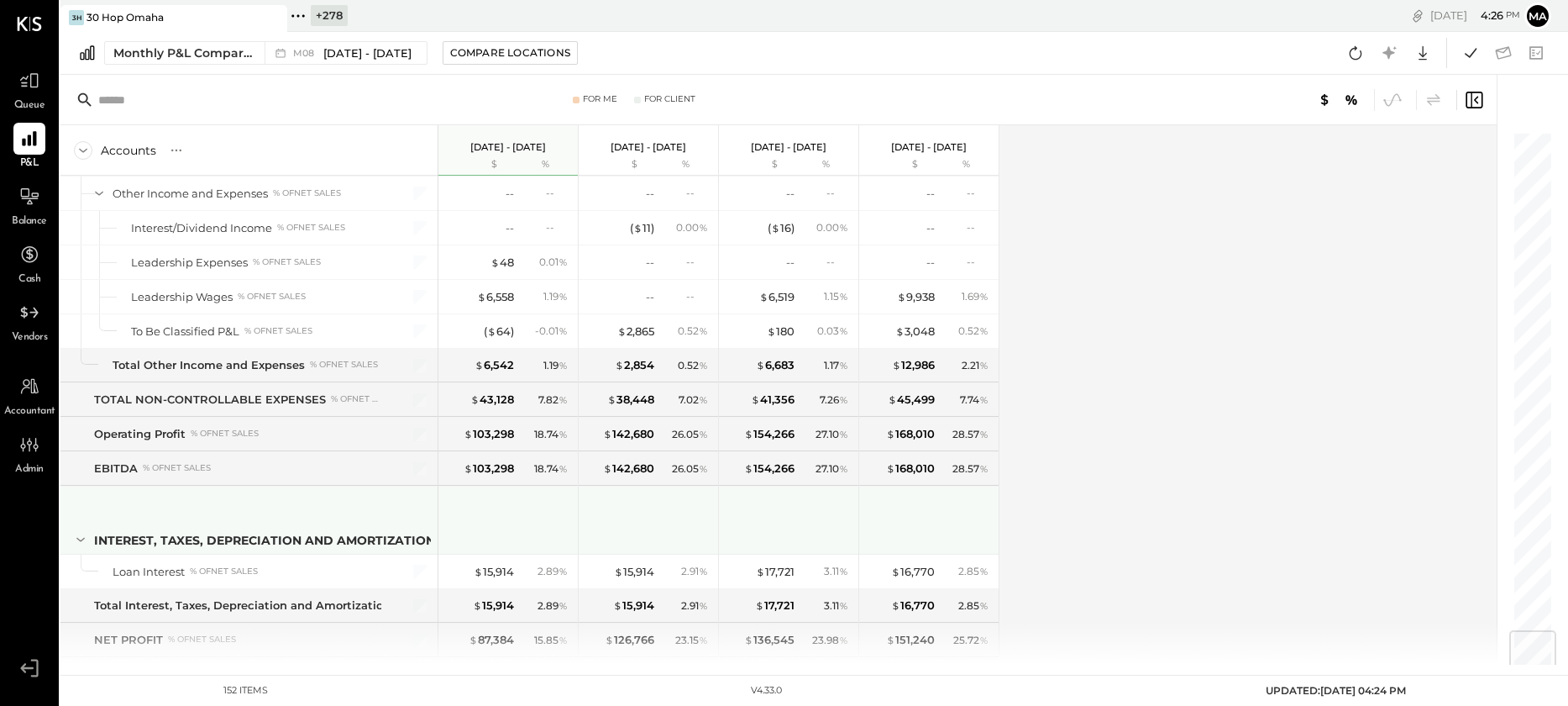
scroll to position [4231, 0]
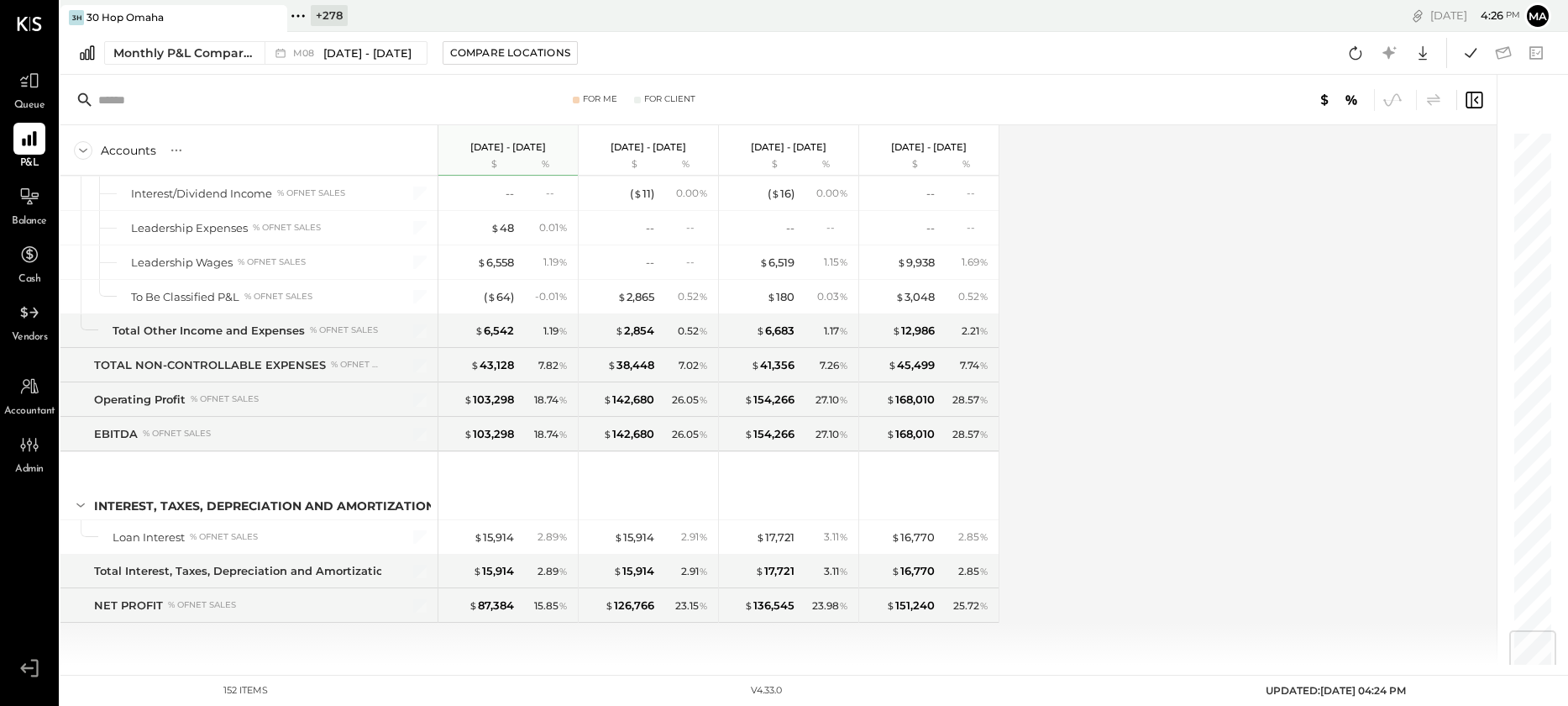
click at [297, 16] on icon at bounding box center [297, 16] width 3 height 3
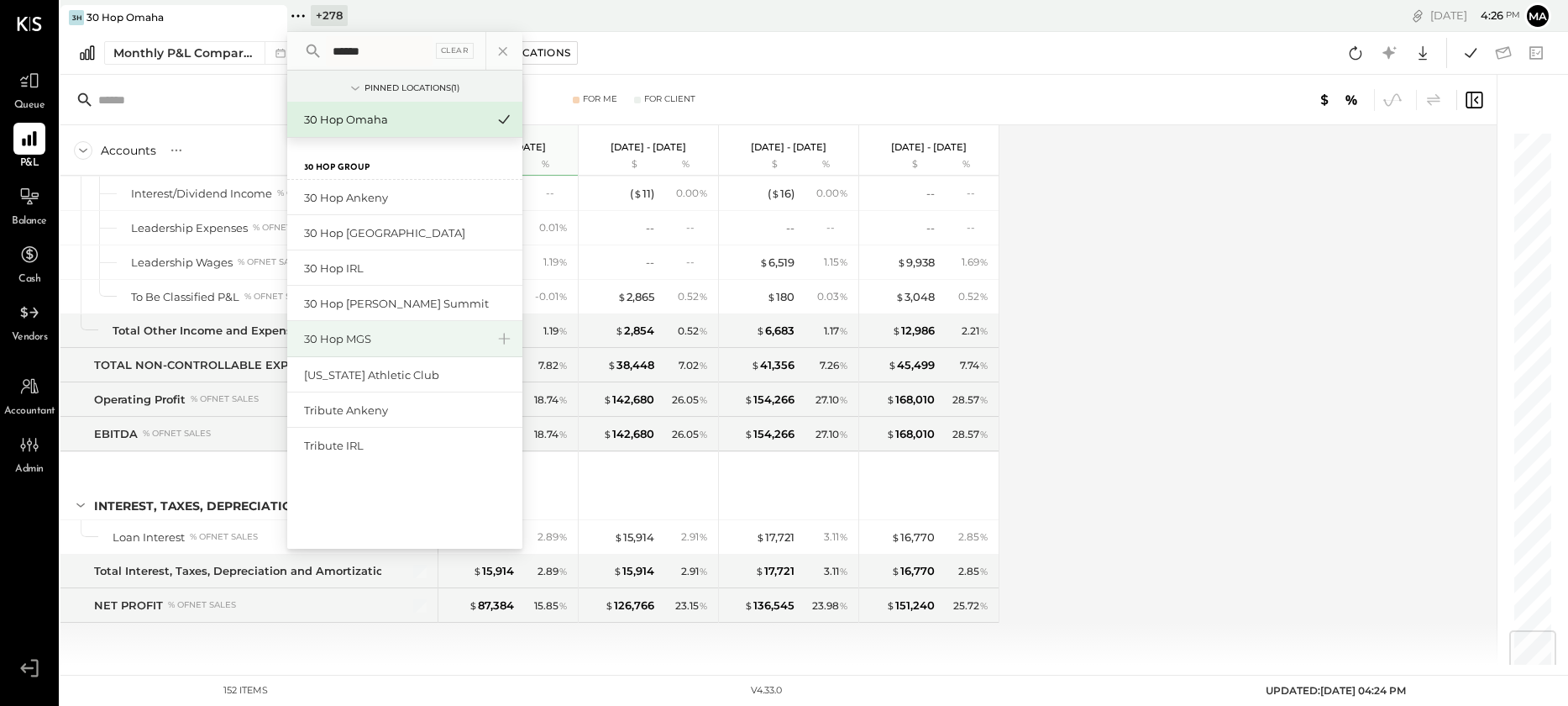
type input "******"
click at [366, 338] on div "30 Hop MGS" at bounding box center [395, 339] width 181 height 16
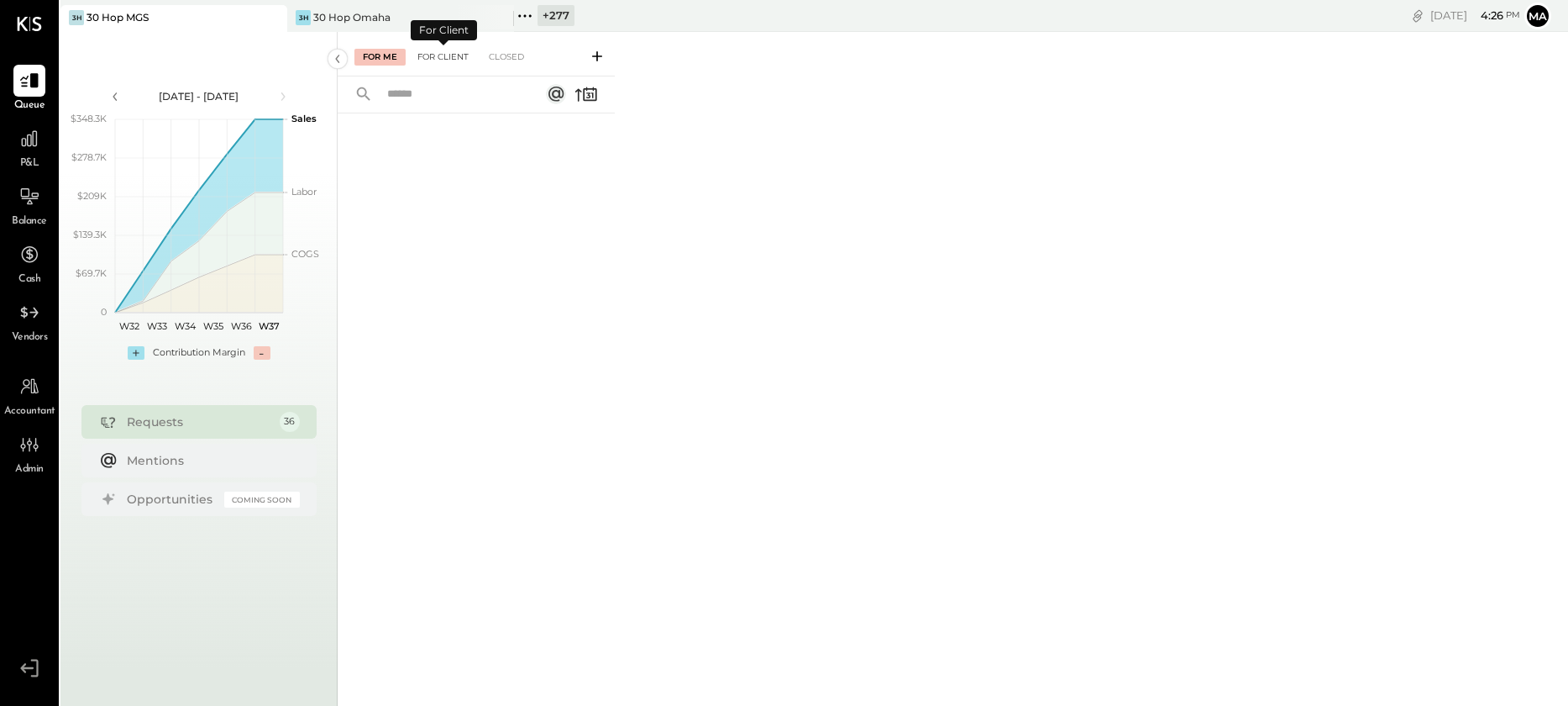
click at [450, 53] on div "For Client" at bounding box center [443, 56] width 68 height 17
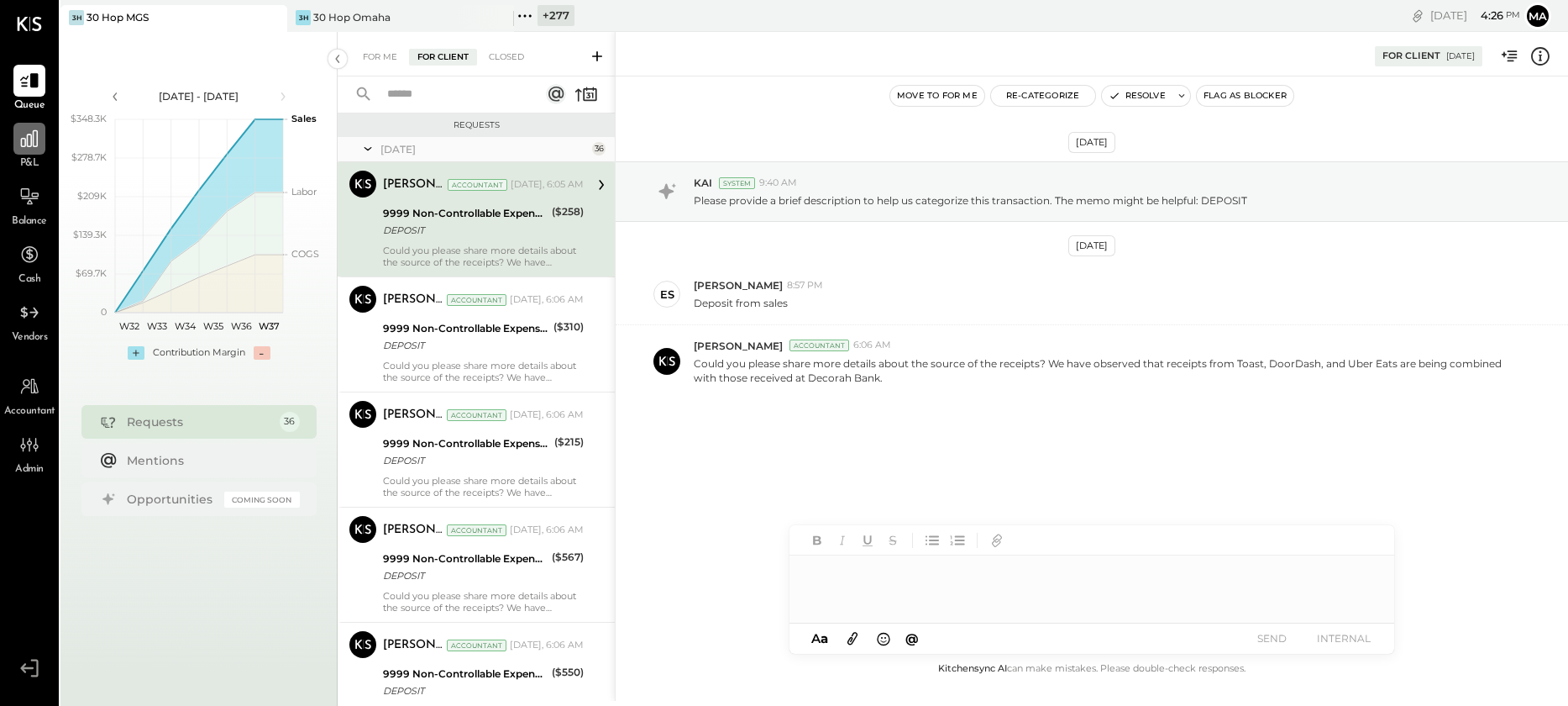
click at [31, 151] on div at bounding box center [30, 139] width 31 height 32
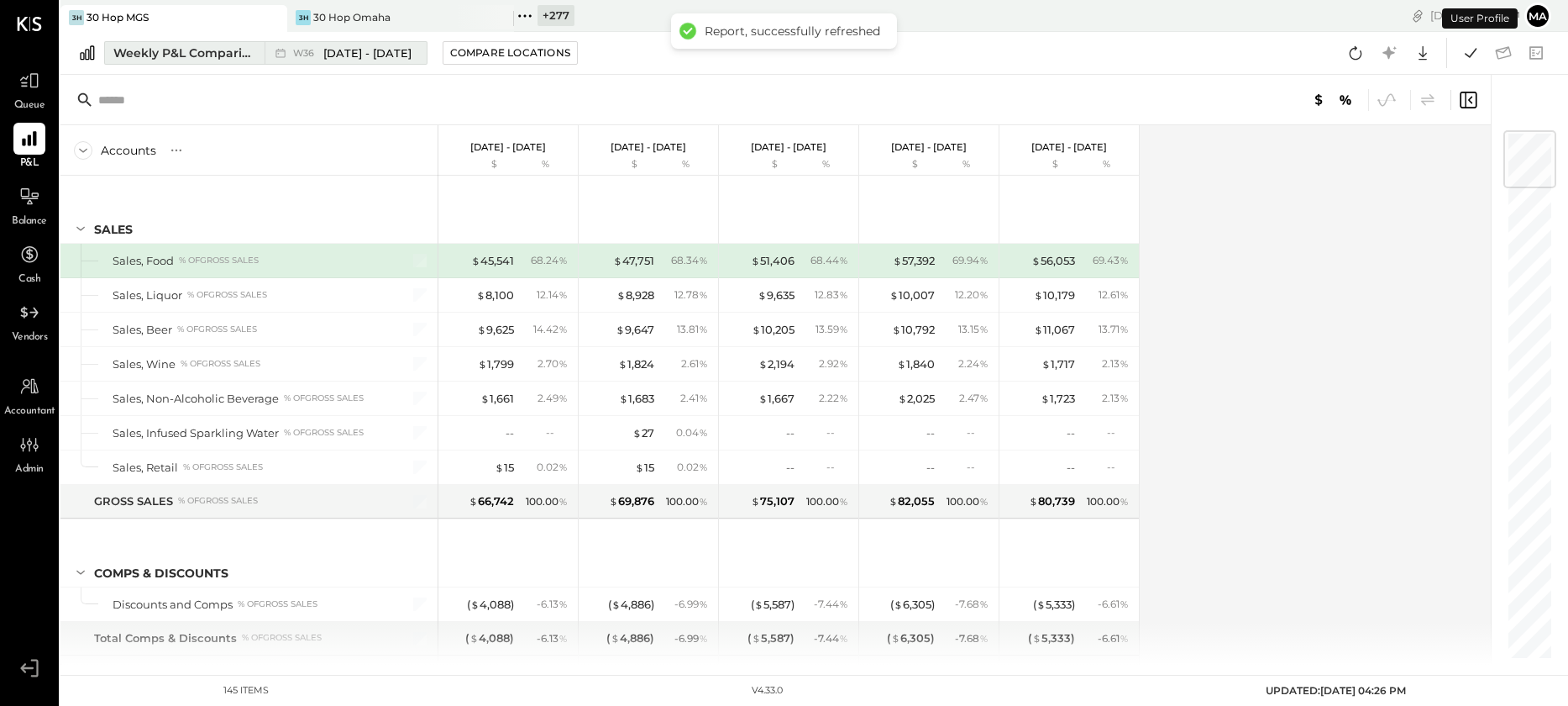
click at [322, 52] on div "W36 Sep 1 - 7, 2025" at bounding box center [352, 53] width 118 height 16
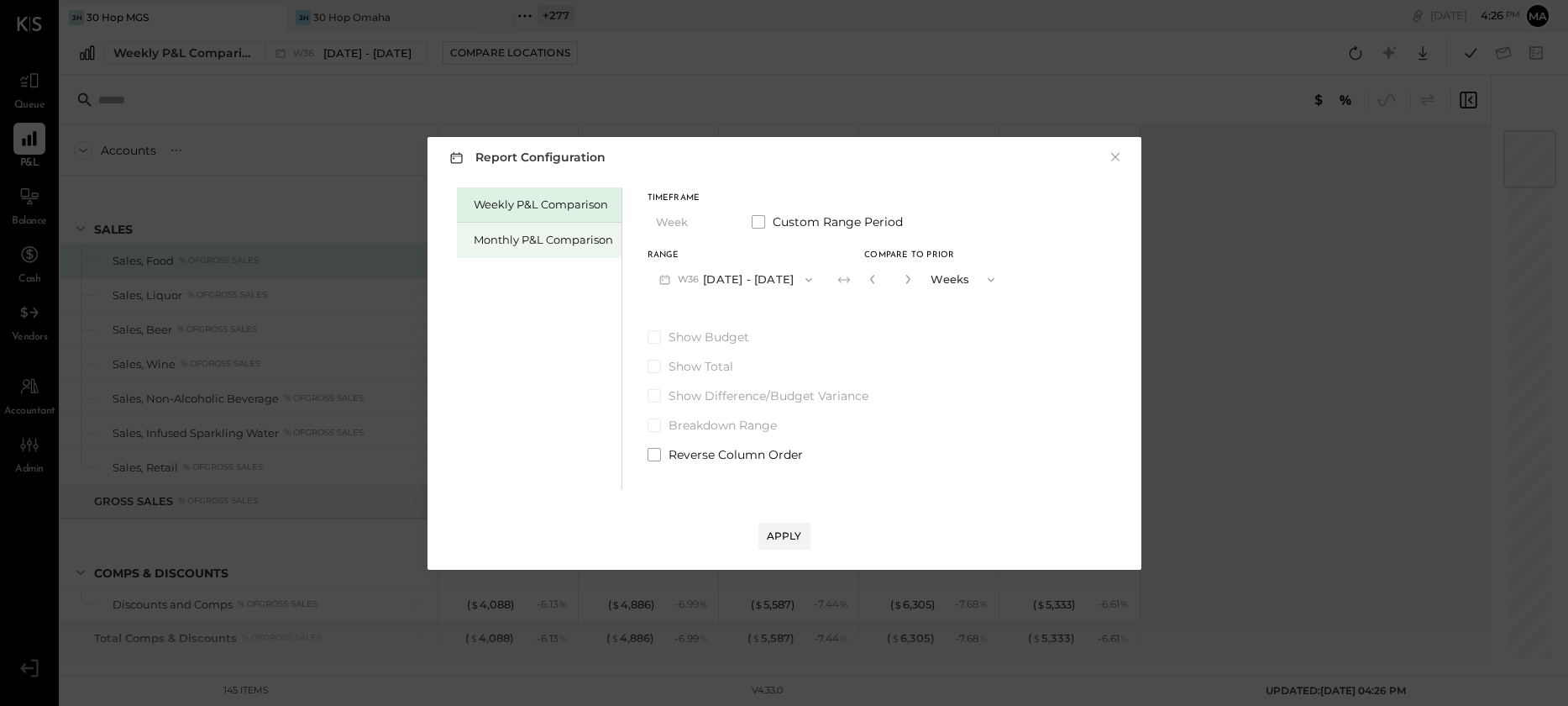
click at [569, 234] on div "Monthly P&L Comparison" at bounding box center [543, 240] width 140 height 16
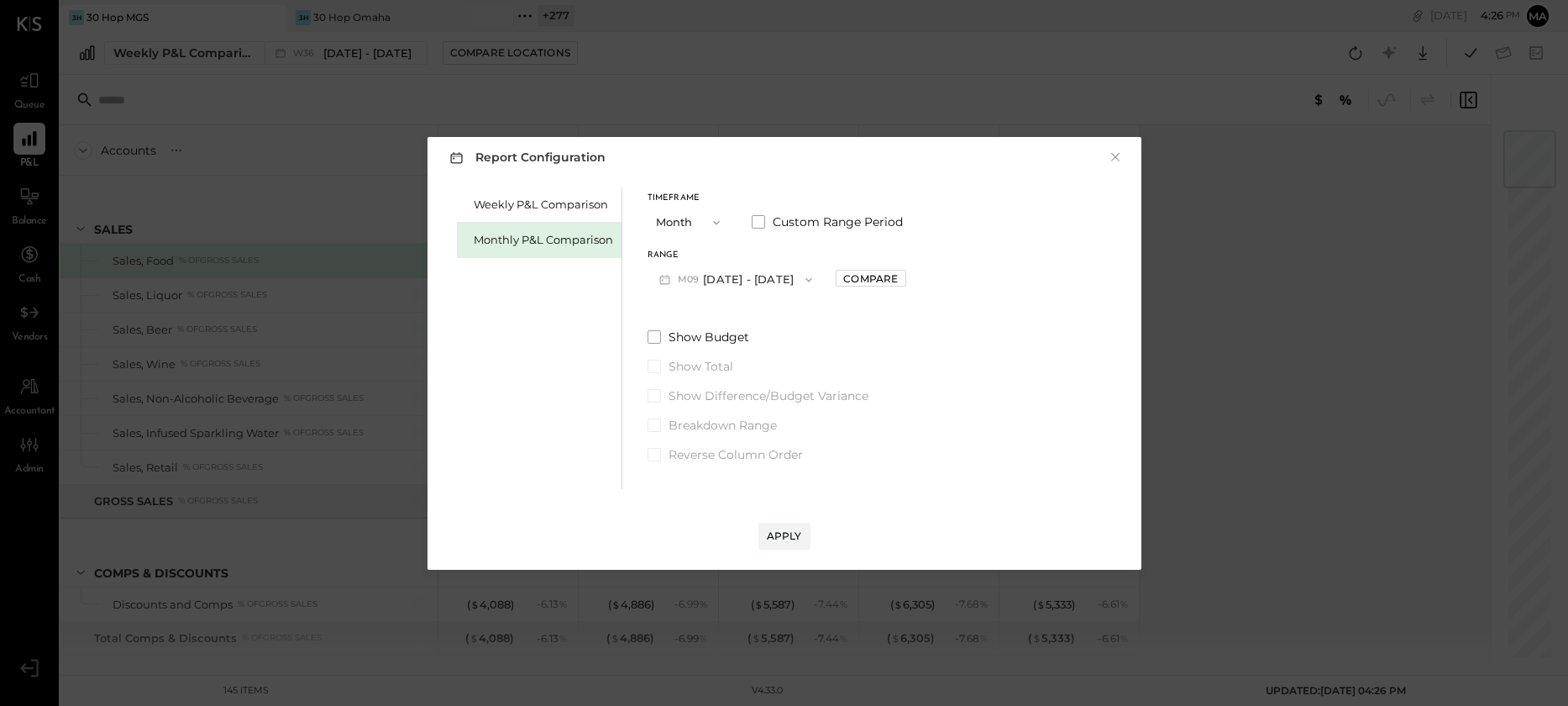
click at [763, 274] on button "M09 [DATE] - [DATE]" at bounding box center [736, 280] width 177 height 32
click at [770, 311] on div "M08 Aug 1 - 31, 2025" at bounding box center [744, 318] width 192 height 35
click at [867, 277] on div "Compare" at bounding box center [870, 279] width 54 height 15
click at [907, 274] on button "button" at bounding box center [909, 279] width 14 height 19
click at [907, 275] on button "button" at bounding box center [909, 279] width 14 height 19
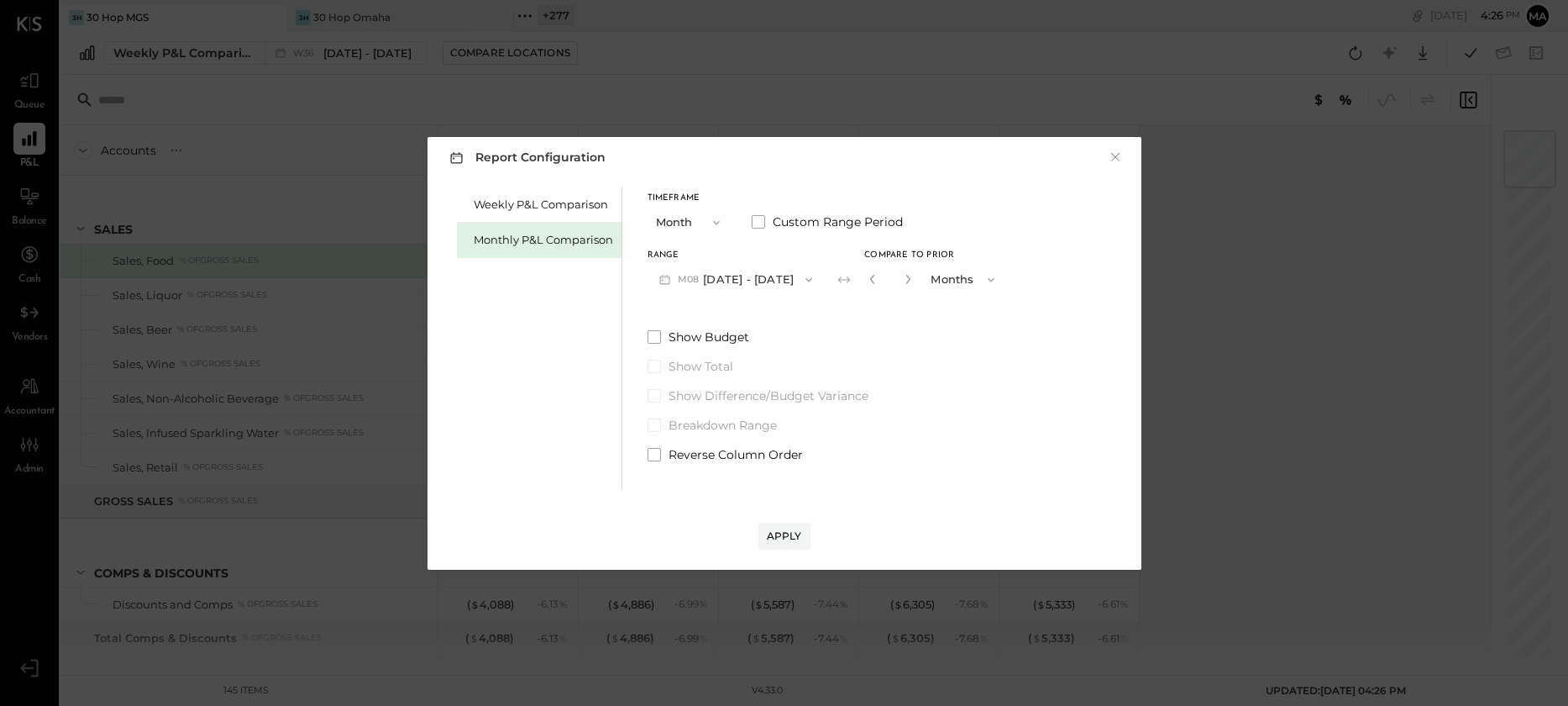
type input "*"
click at [779, 534] on div "Apply" at bounding box center [784, 536] width 35 height 15
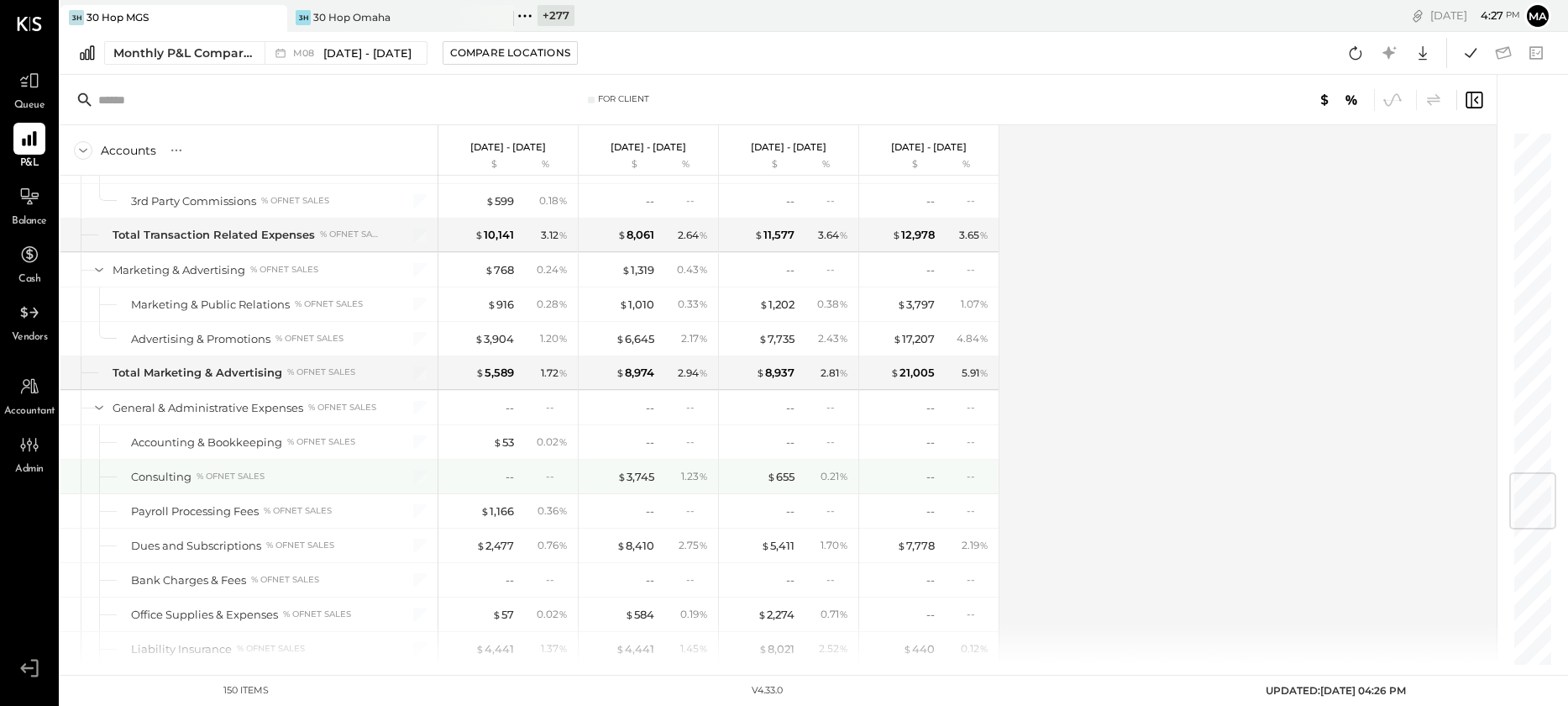
scroll to position [2891, 0]
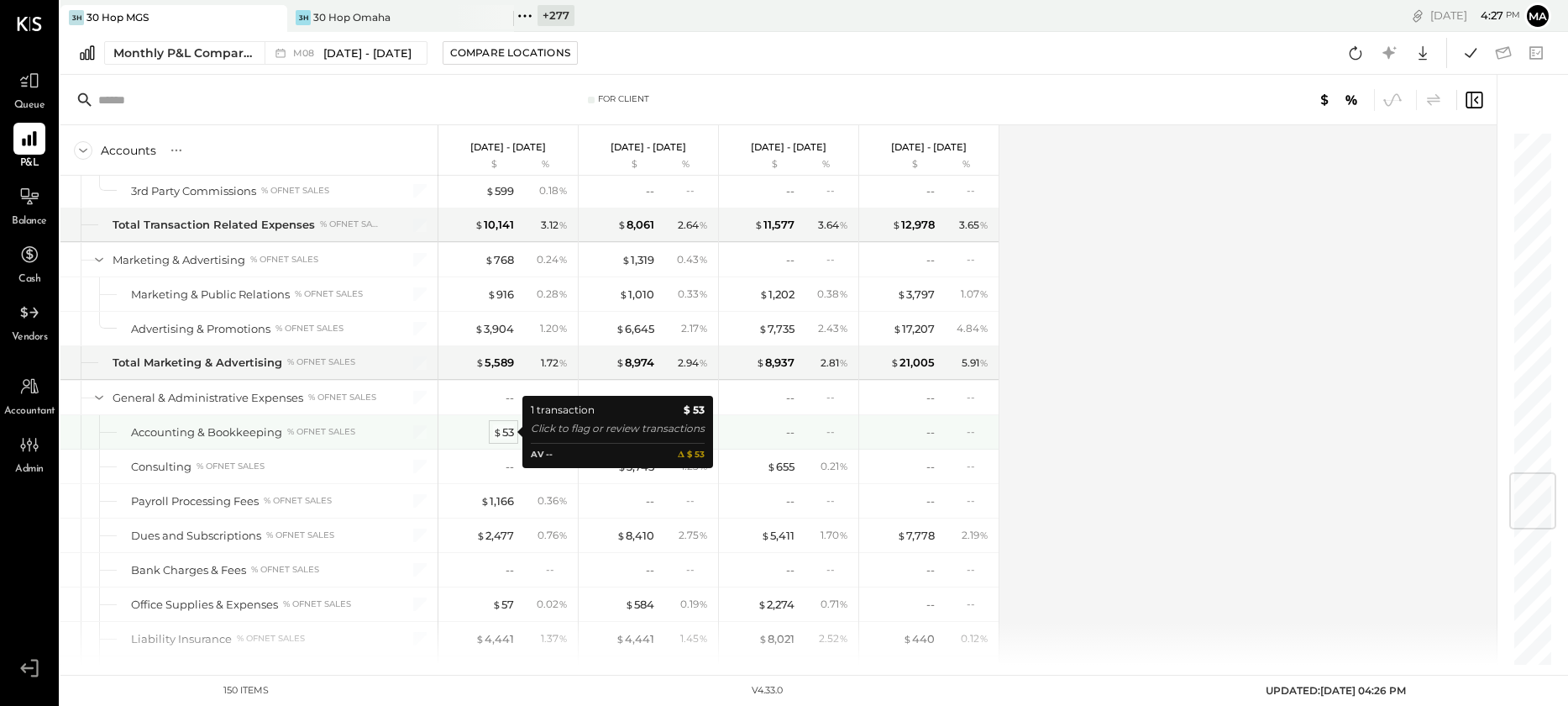
click at [511, 426] on div "$ 53" at bounding box center [503, 432] width 21 height 16
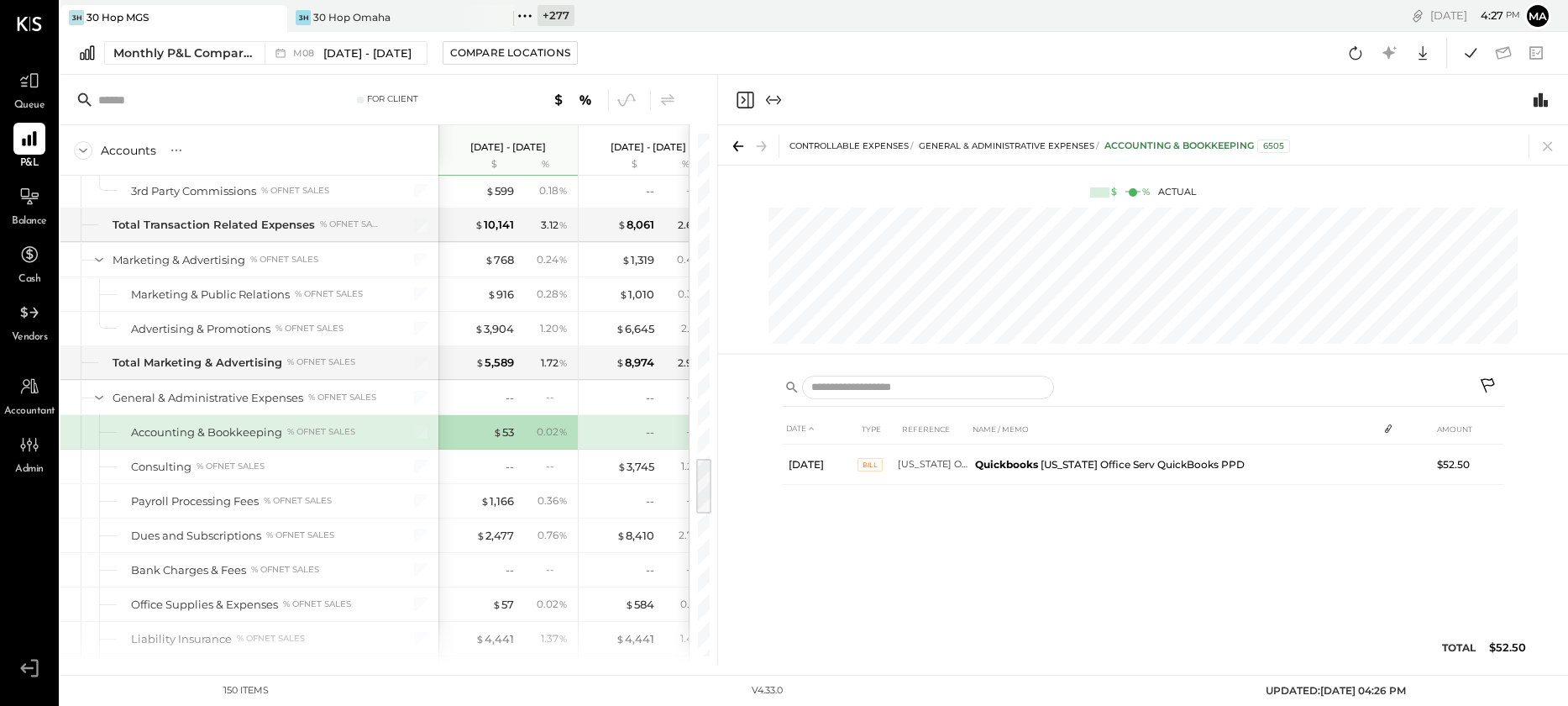
click at [1488, 382] on icon at bounding box center [1489, 387] width 20 height 20
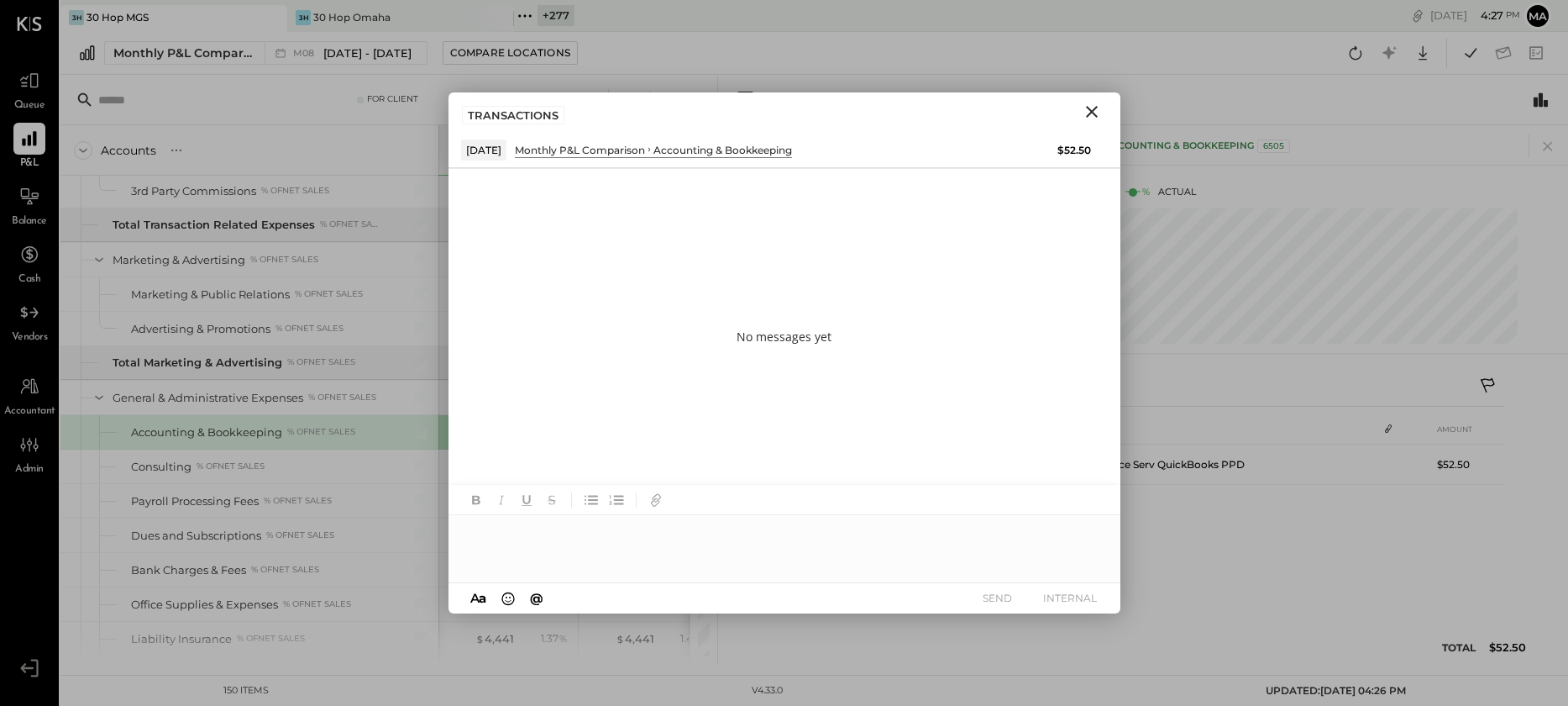
click at [675, 541] on div at bounding box center [784, 548] width 672 height 67
type input "***"
click at [1079, 592] on button "INTERNAL" at bounding box center [1070, 598] width 67 height 23
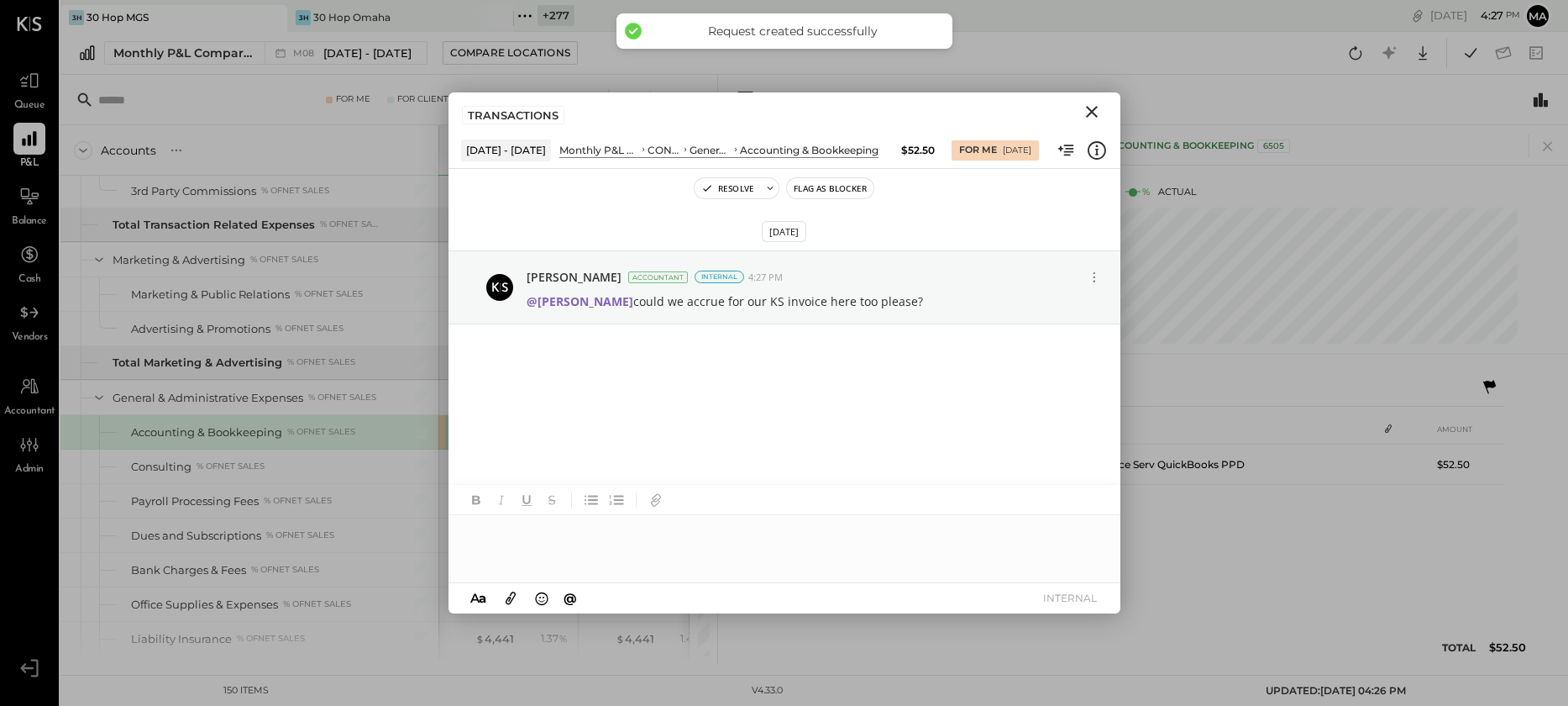
click at [1091, 111] on icon "Close" at bounding box center [1092, 112] width 12 height 12
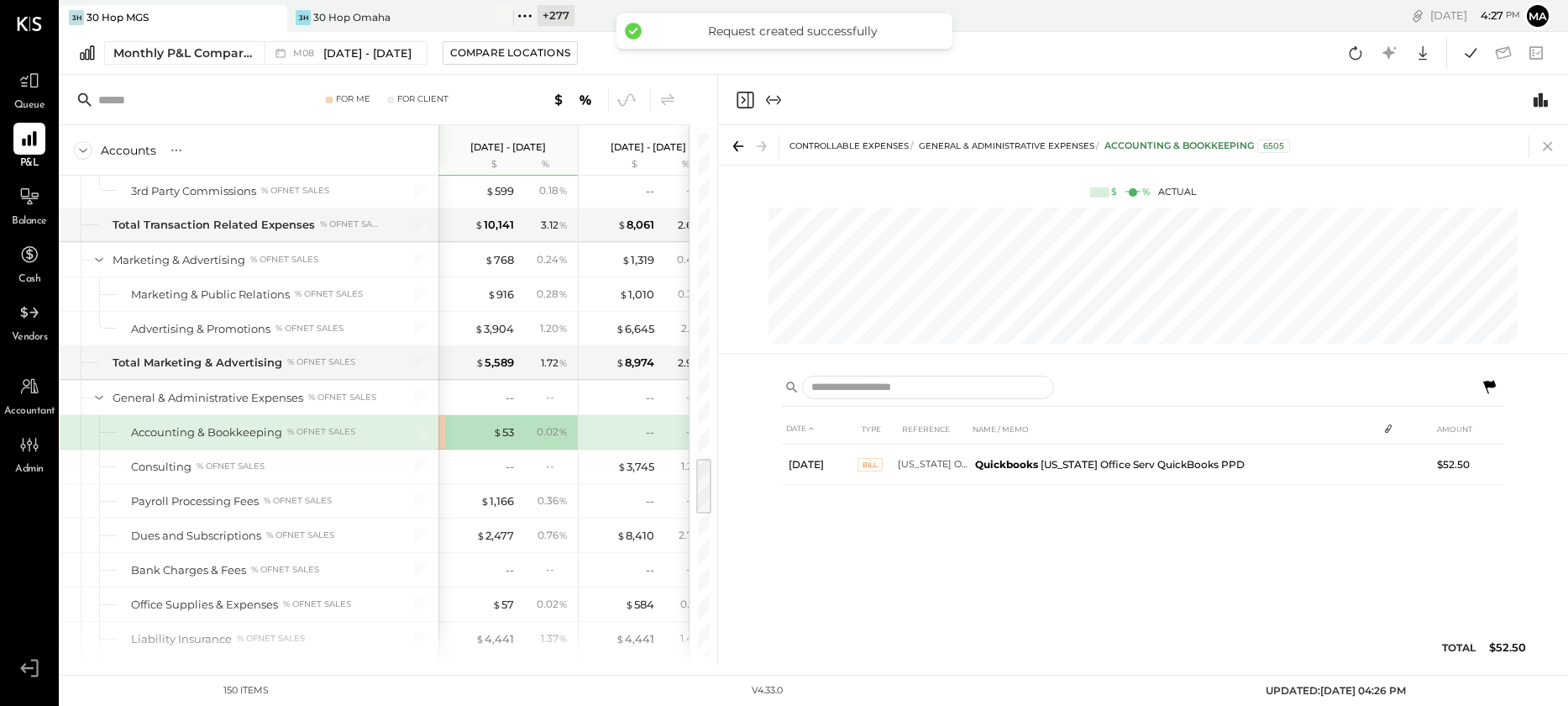
click at [1549, 143] on icon at bounding box center [1547, 146] width 9 height 9
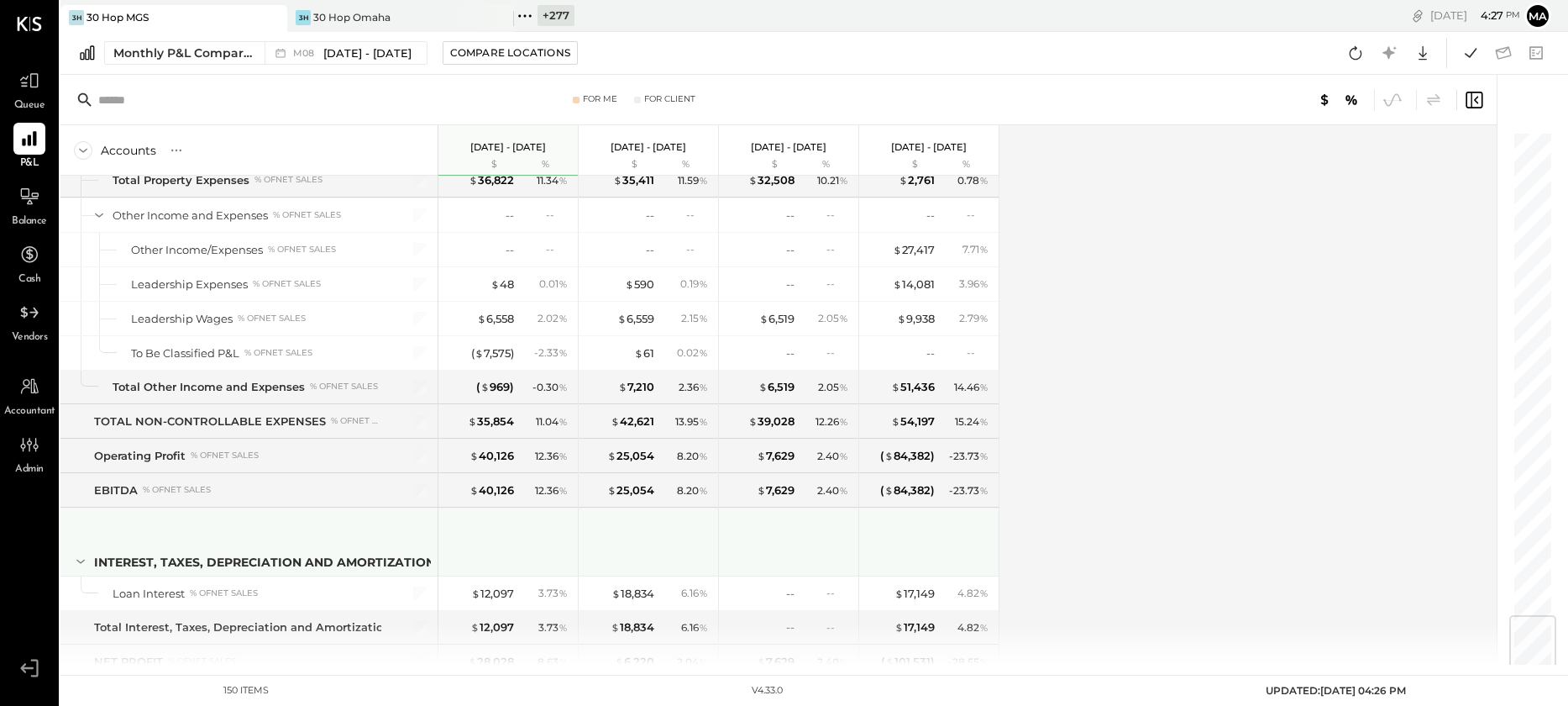
scroll to position [4162, 0]
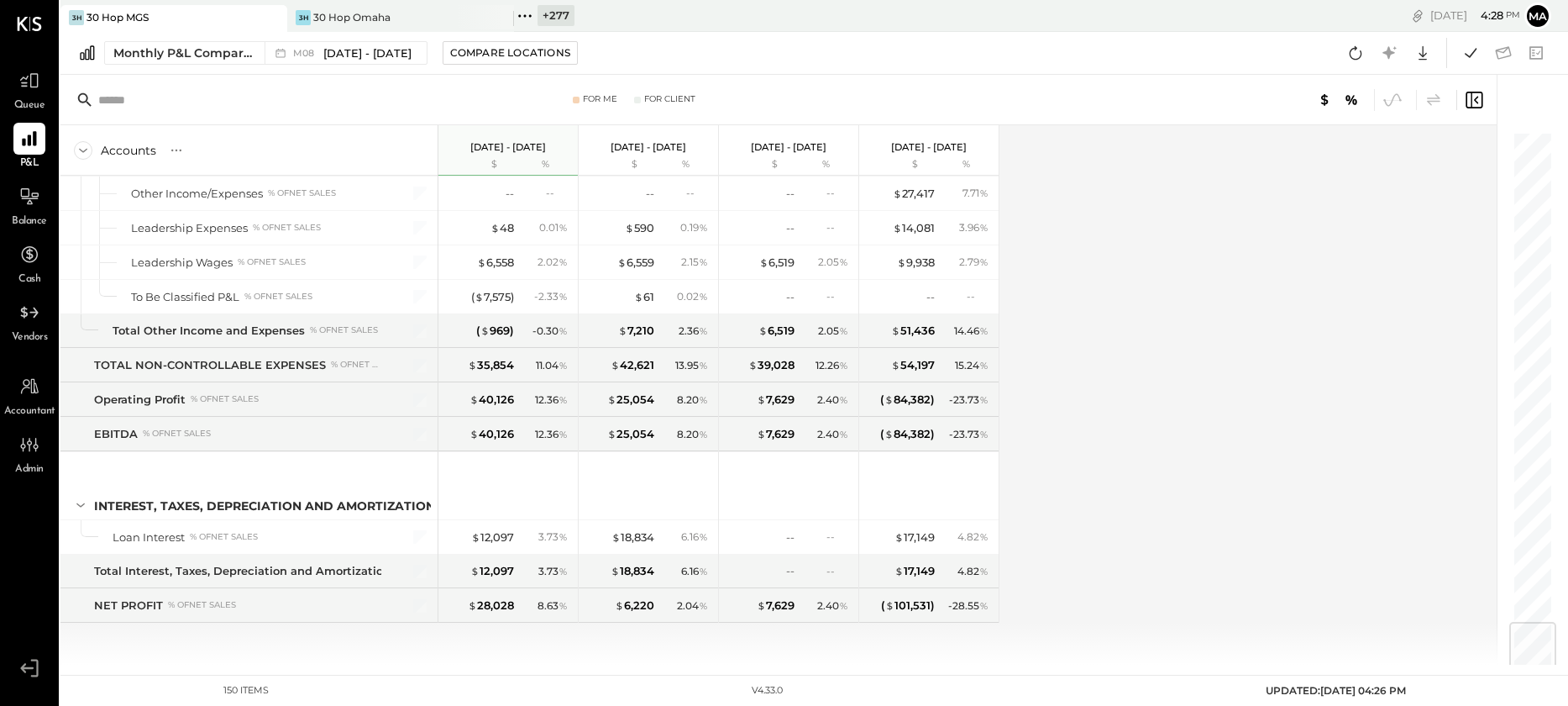
click at [529, 15] on icon at bounding box center [525, 16] width 22 height 22
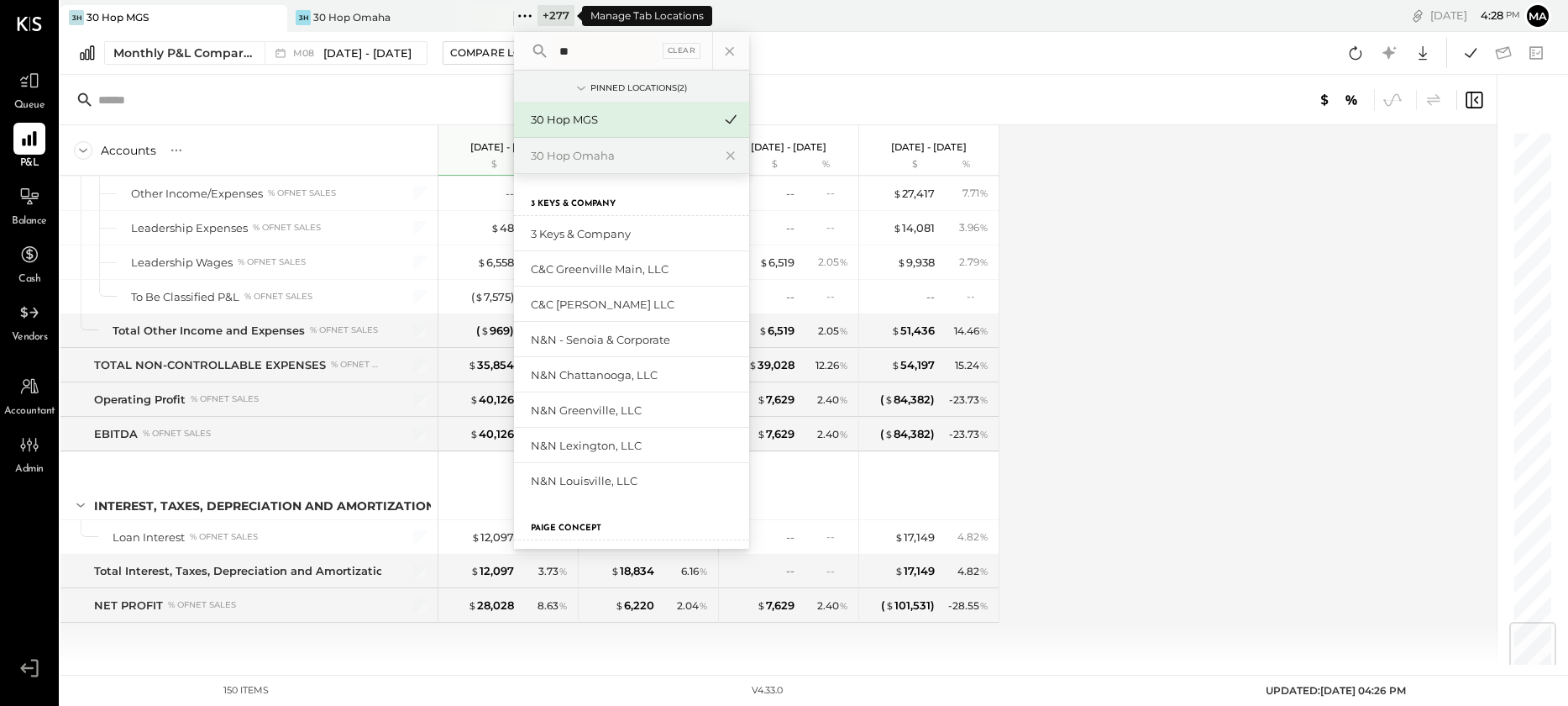
type input "*"
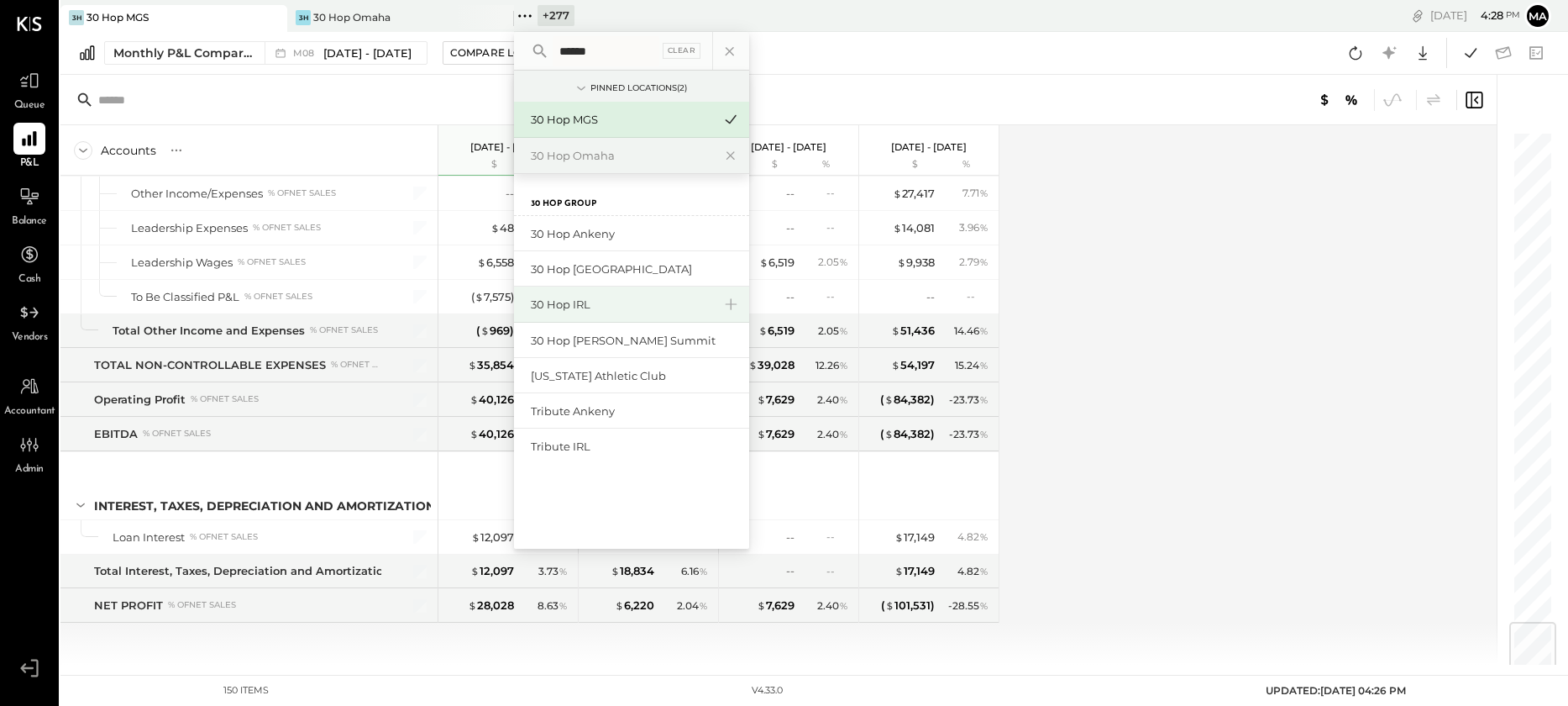
type input "******"
click at [573, 303] on div "30 Hop IRL" at bounding box center [621, 304] width 181 height 16
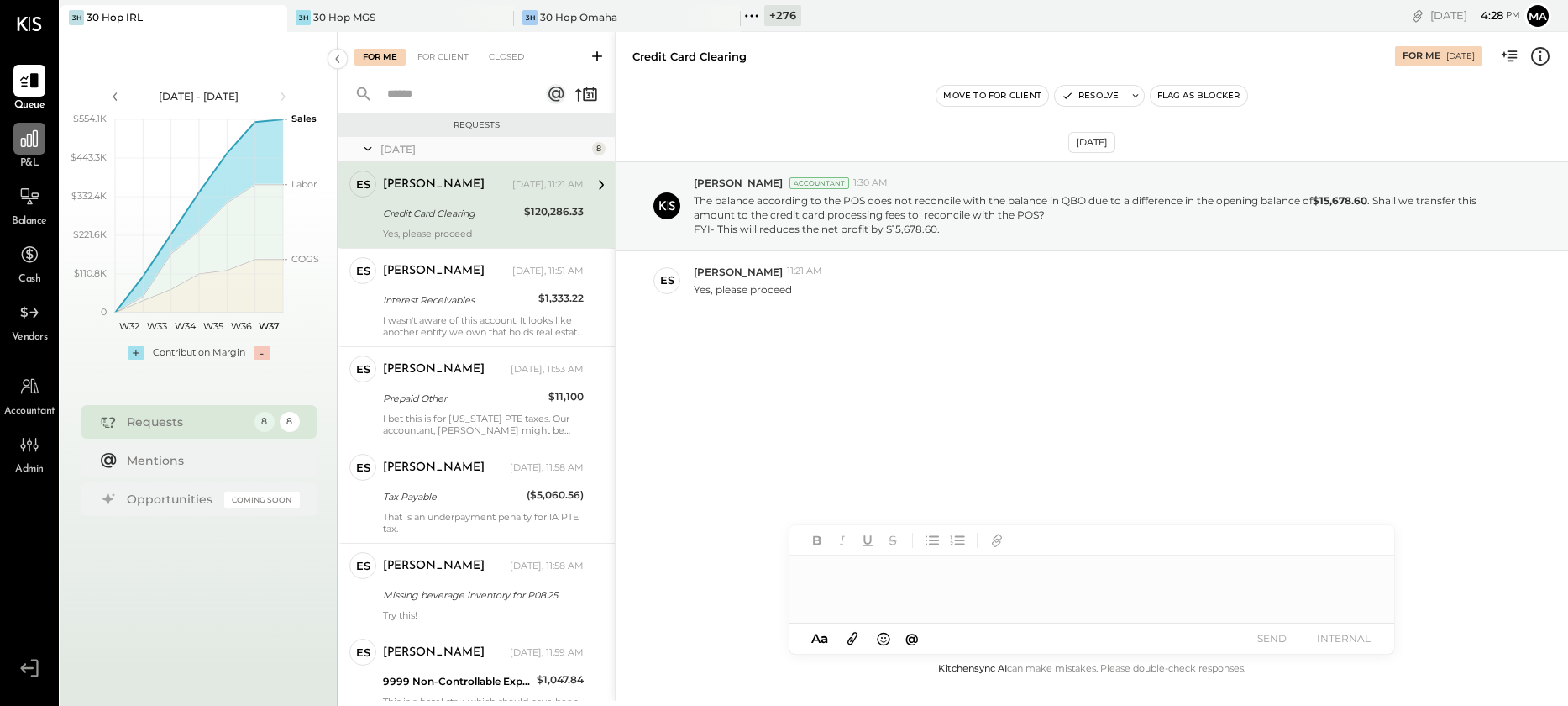
click at [31, 147] on icon at bounding box center [30, 139] width 22 height 22
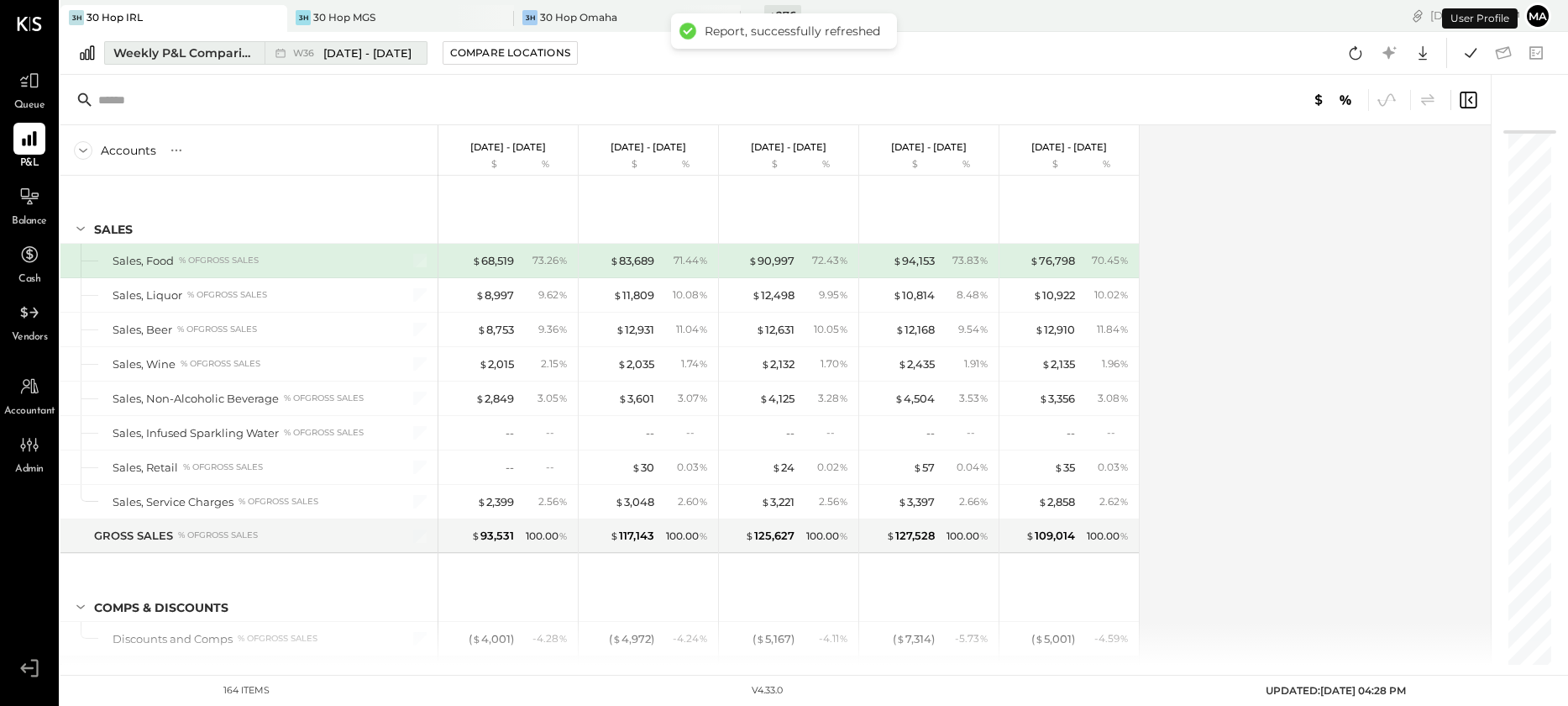
click at [293, 53] on span "W36" at bounding box center [306, 52] width 26 height 9
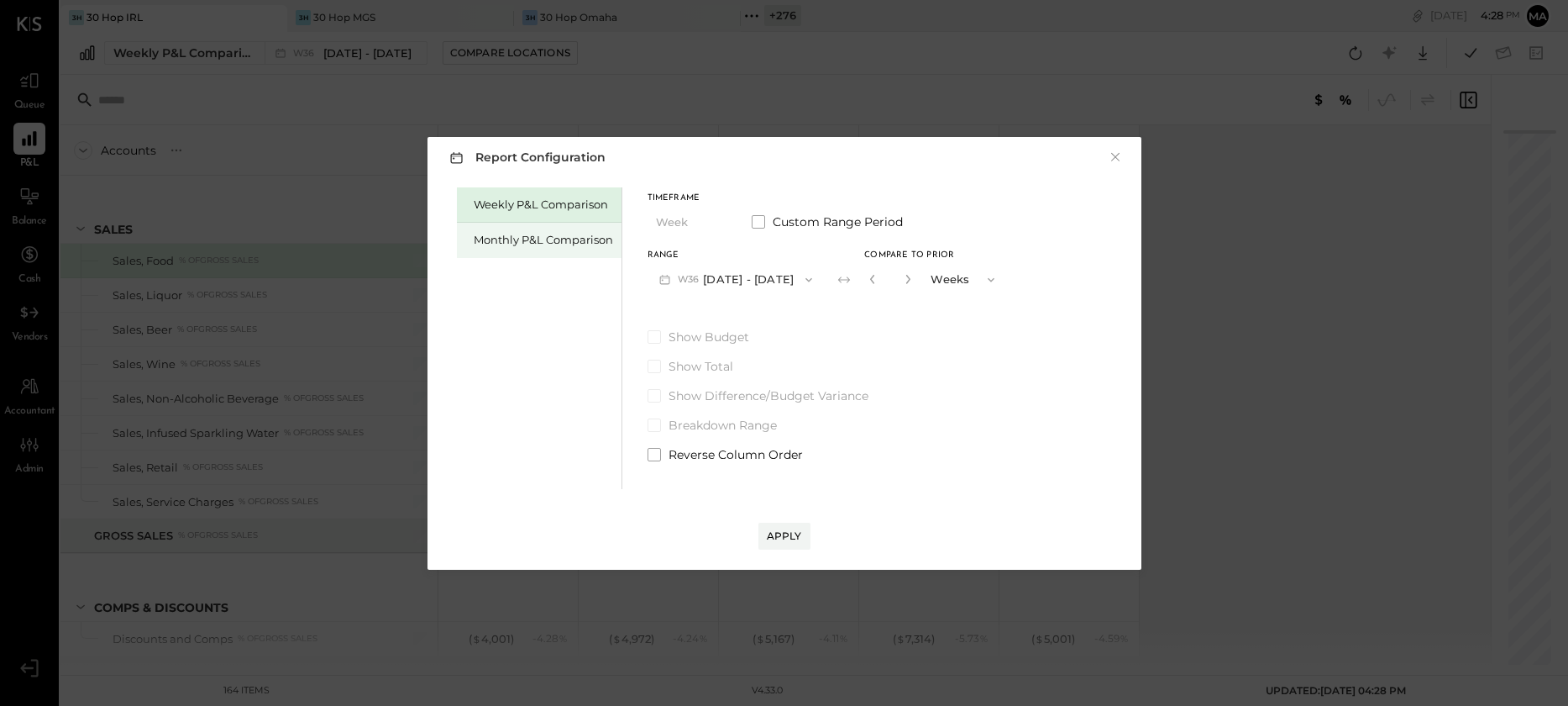
click at [522, 232] on div "Monthly P&L Comparison" at bounding box center [543, 240] width 140 height 16
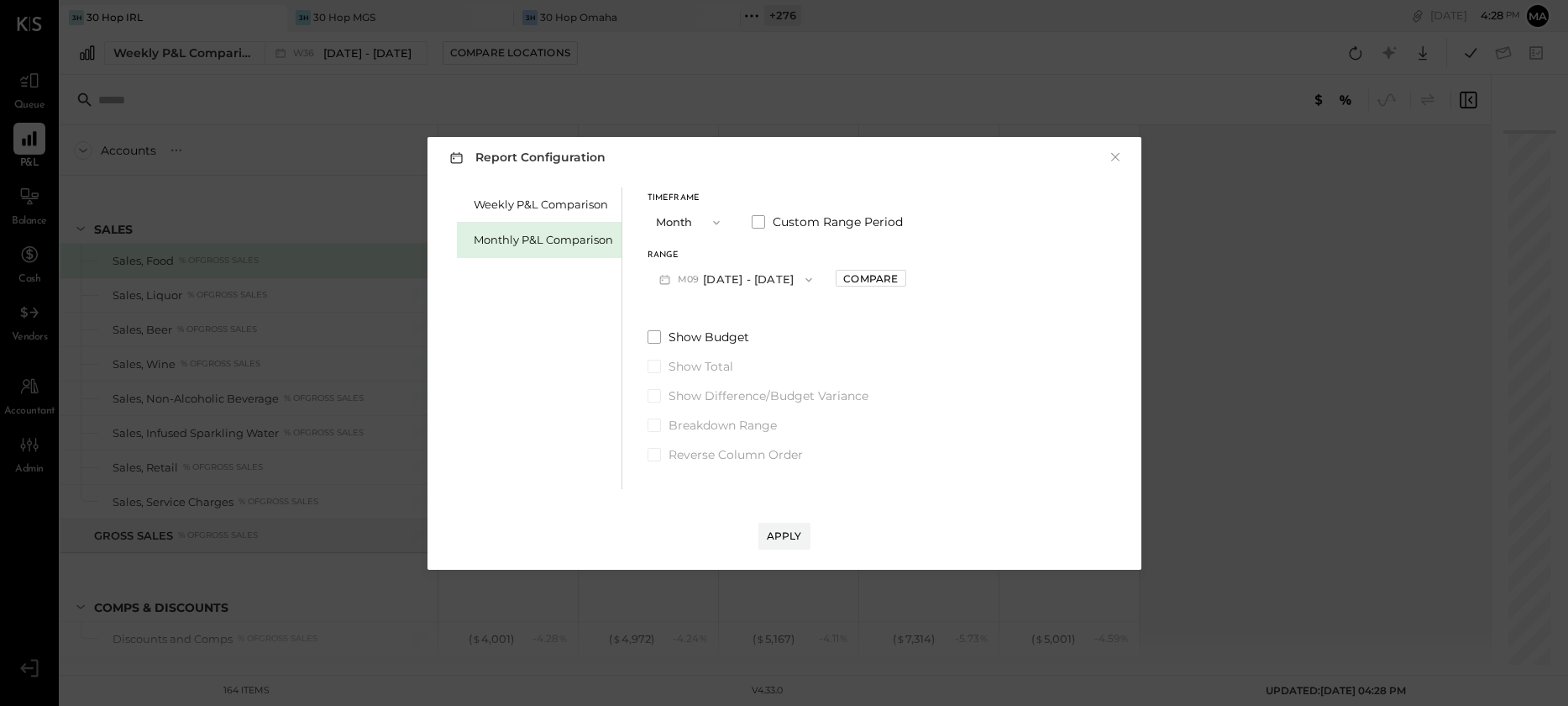
click at [751, 271] on button "M09 [DATE] - [DATE]" at bounding box center [736, 280] width 177 height 32
drag, startPoint x: 748, startPoint y: 312, endPoint x: 852, endPoint y: 289, distance: 106.5
click at [749, 312] on span "[DATE] - [DATE]" at bounding box center [728, 316] width 80 height 15
click at [889, 278] on div "Compare" at bounding box center [870, 279] width 54 height 15
click at [905, 281] on icon "button" at bounding box center [908, 279] width 10 height 10
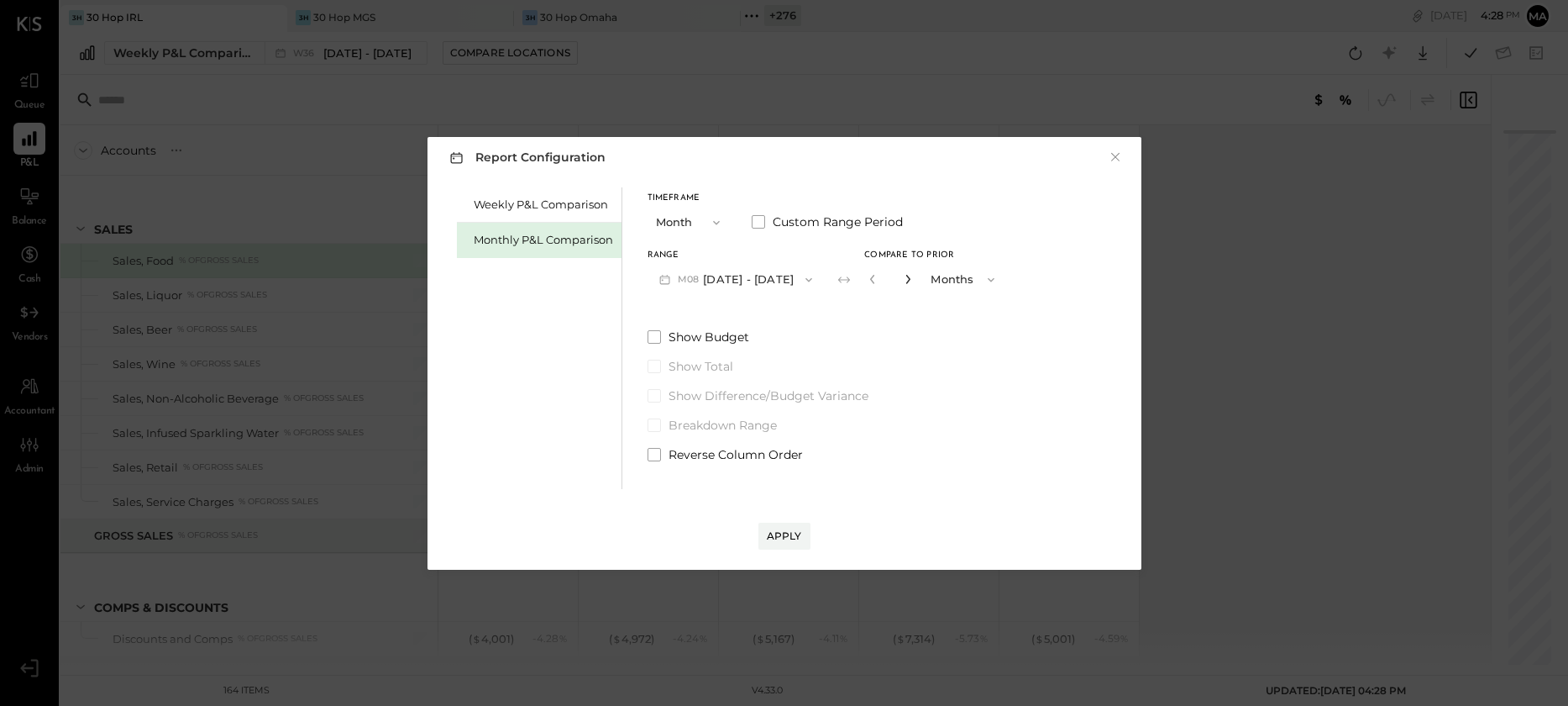
click at [905, 281] on icon "button" at bounding box center [908, 279] width 10 height 10
type input "*"
click at [784, 536] on div "Apply" at bounding box center [784, 536] width 35 height 15
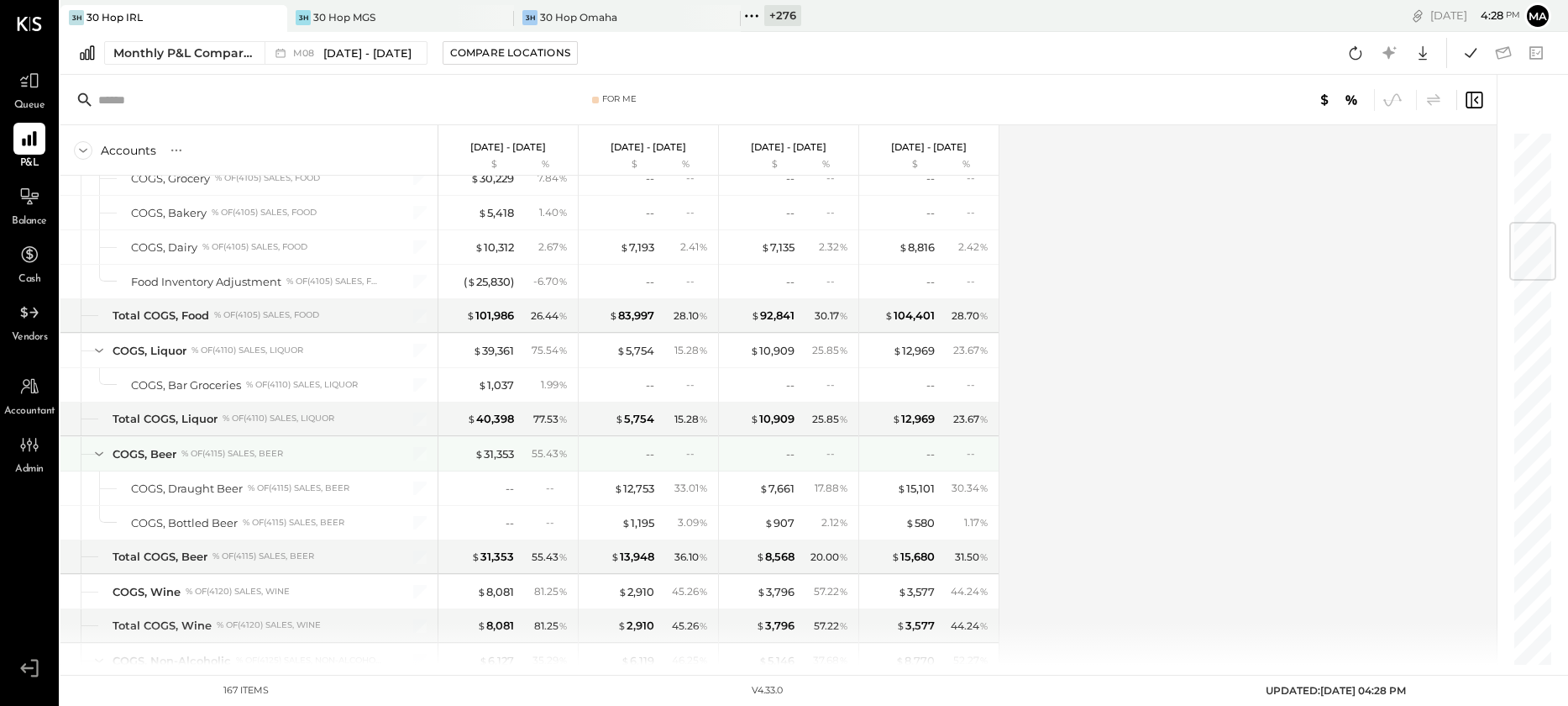
scroll to position [809, 0]
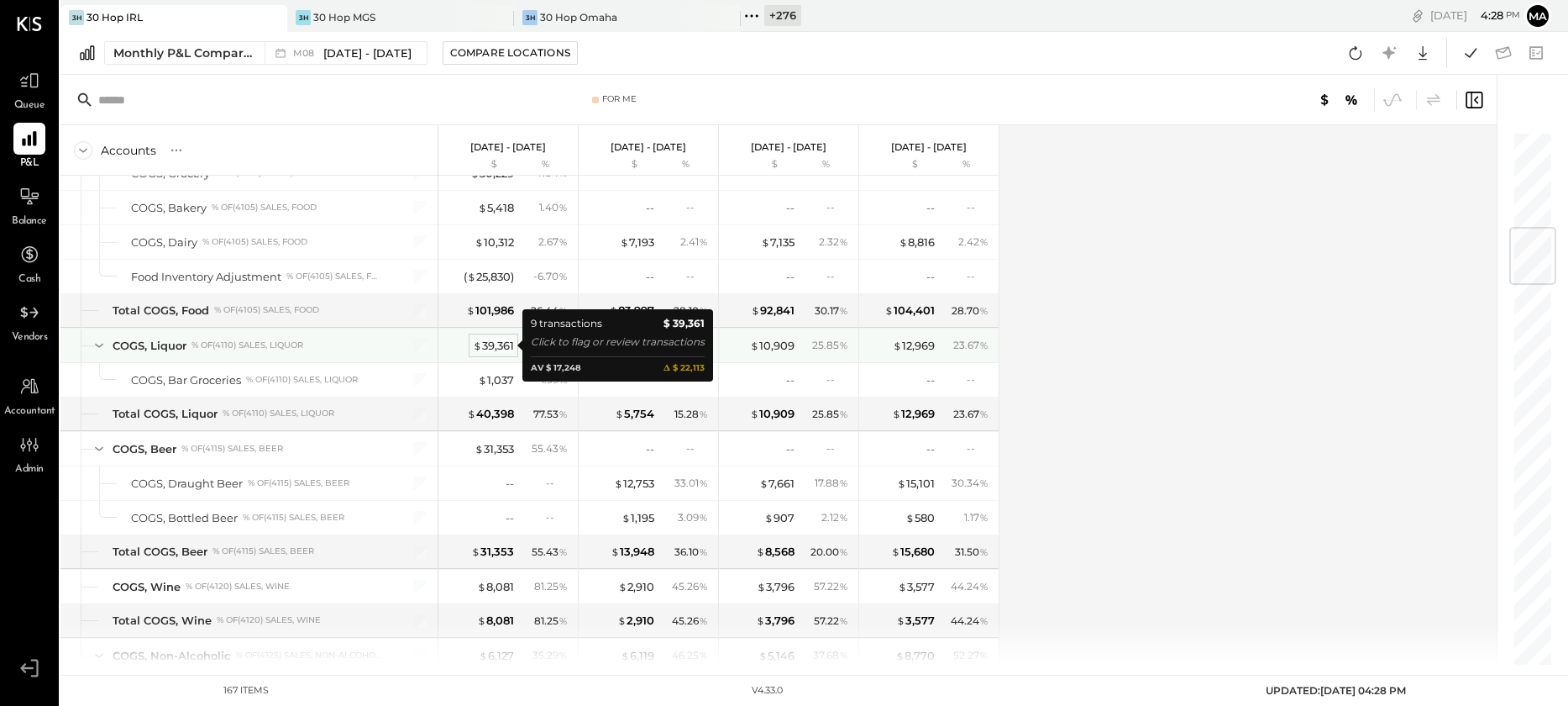
click at [489, 344] on div "$ 39,361" at bounding box center [493, 346] width 41 height 16
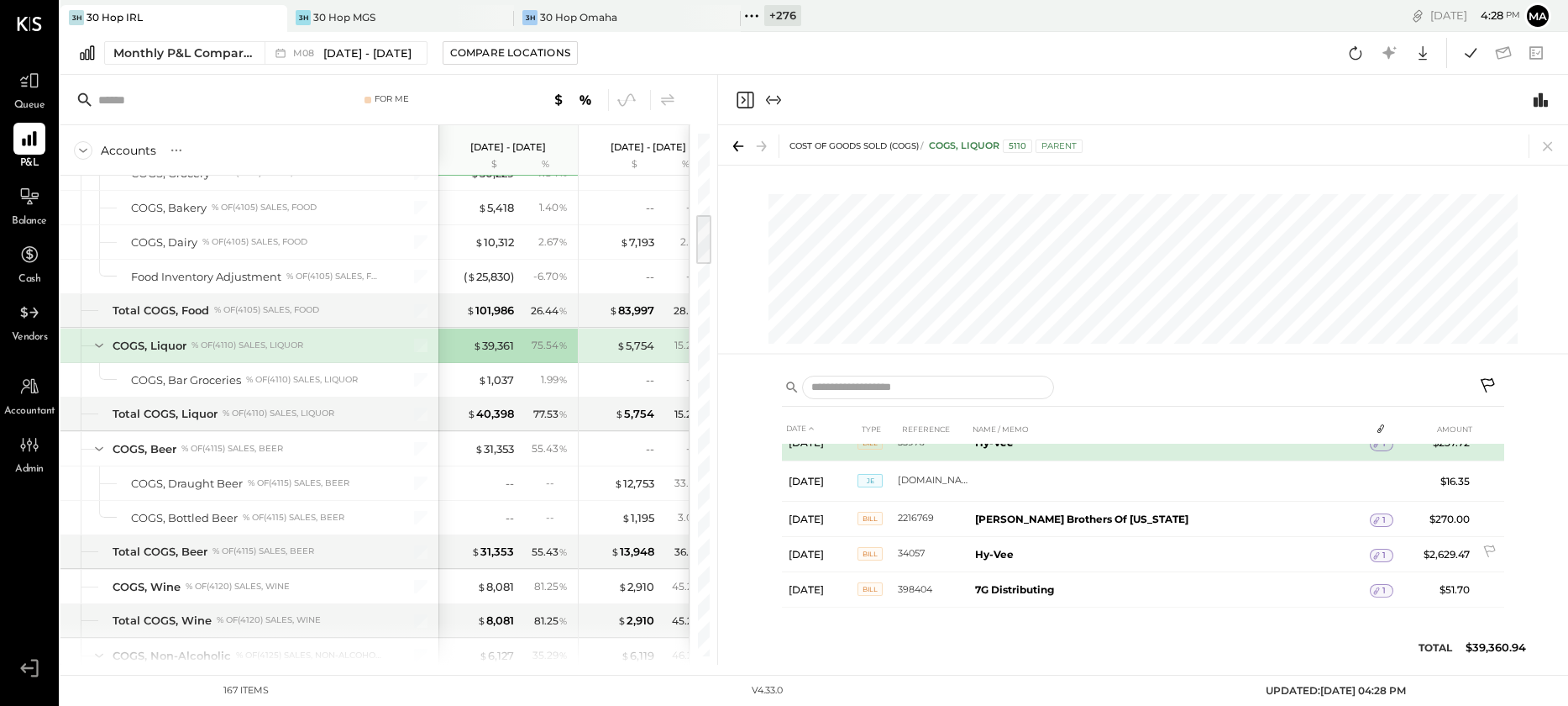
scroll to position [167, 0]
click at [1544, 147] on icon at bounding box center [1548, 147] width 24 height 24
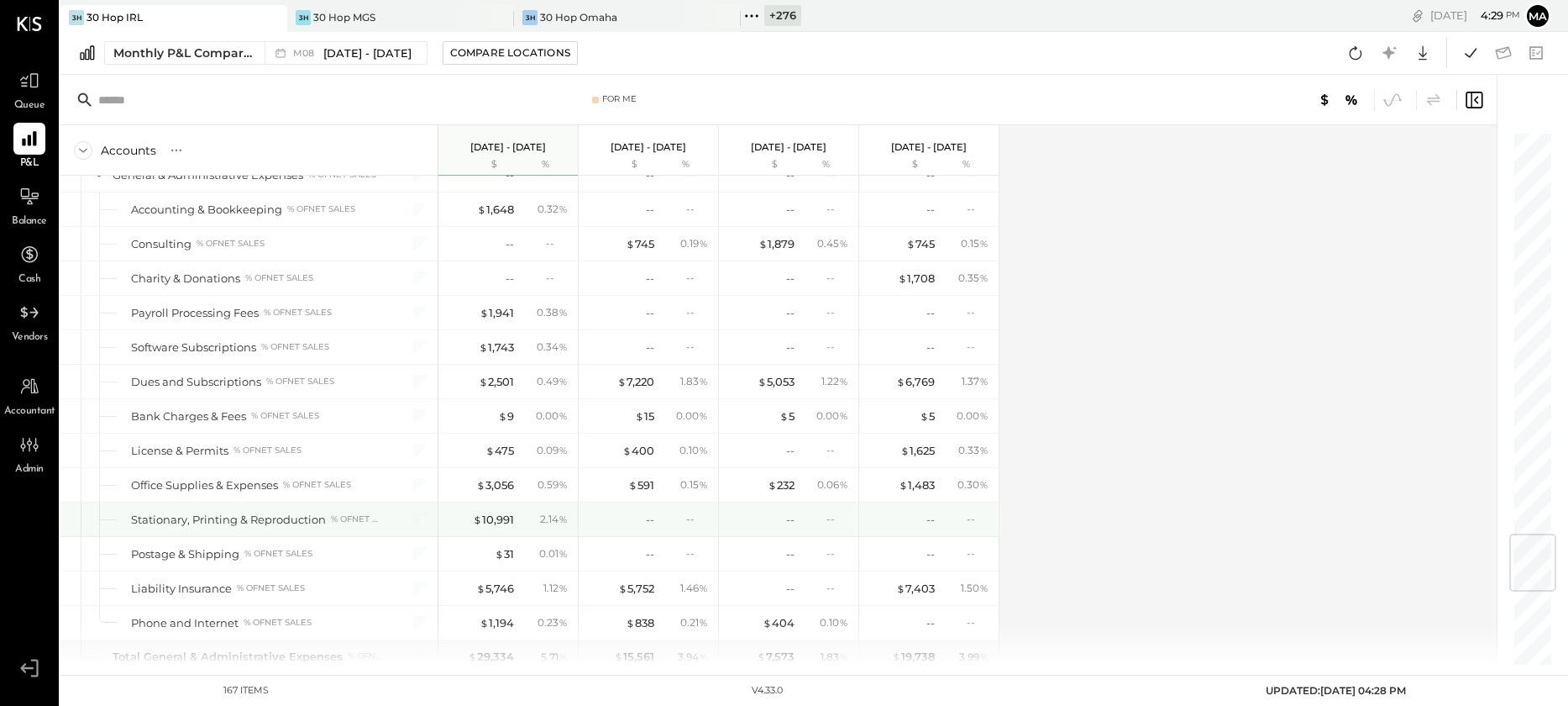
scroll to position [3390, 0]
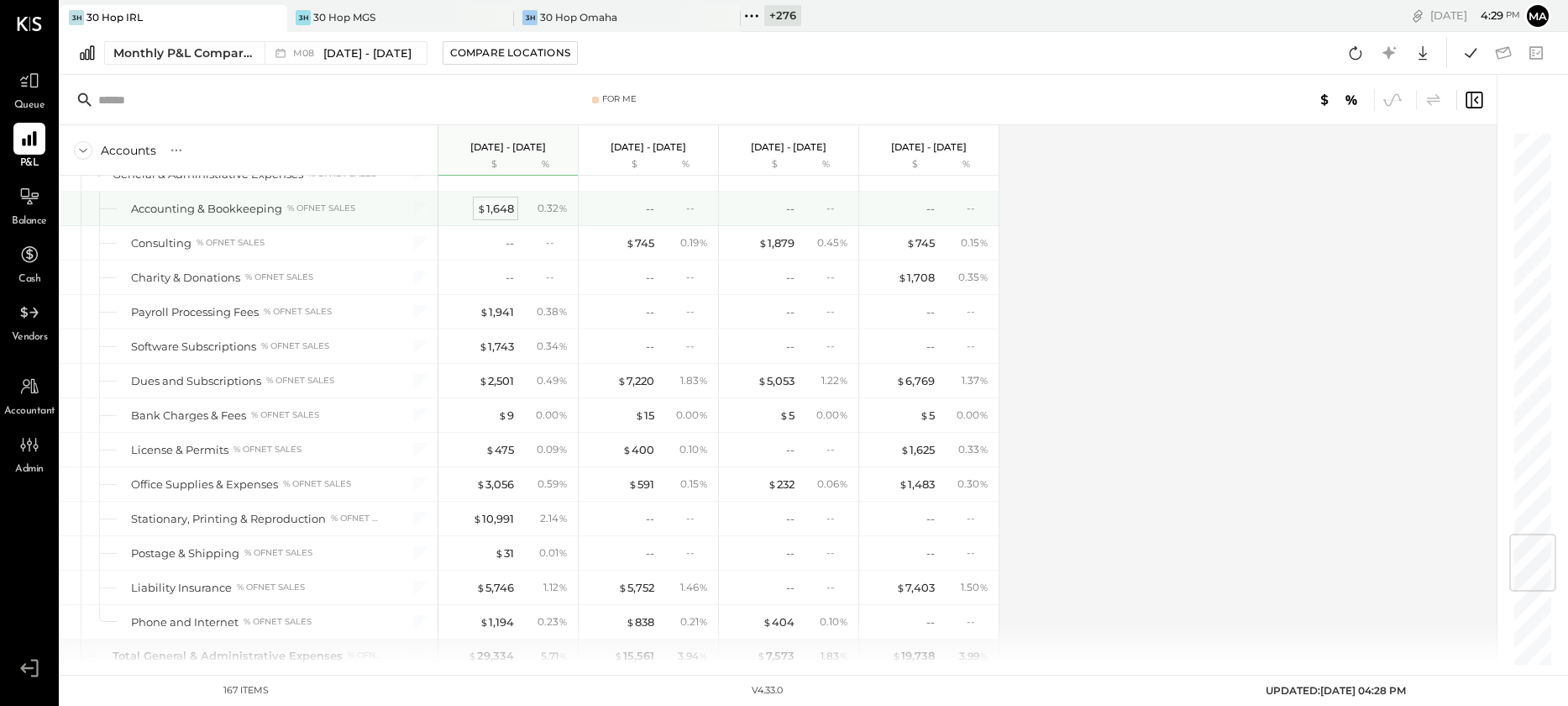
click at [501, 206] on div "$ 1,648" at bounding box center [496, 209] width 37 height 16
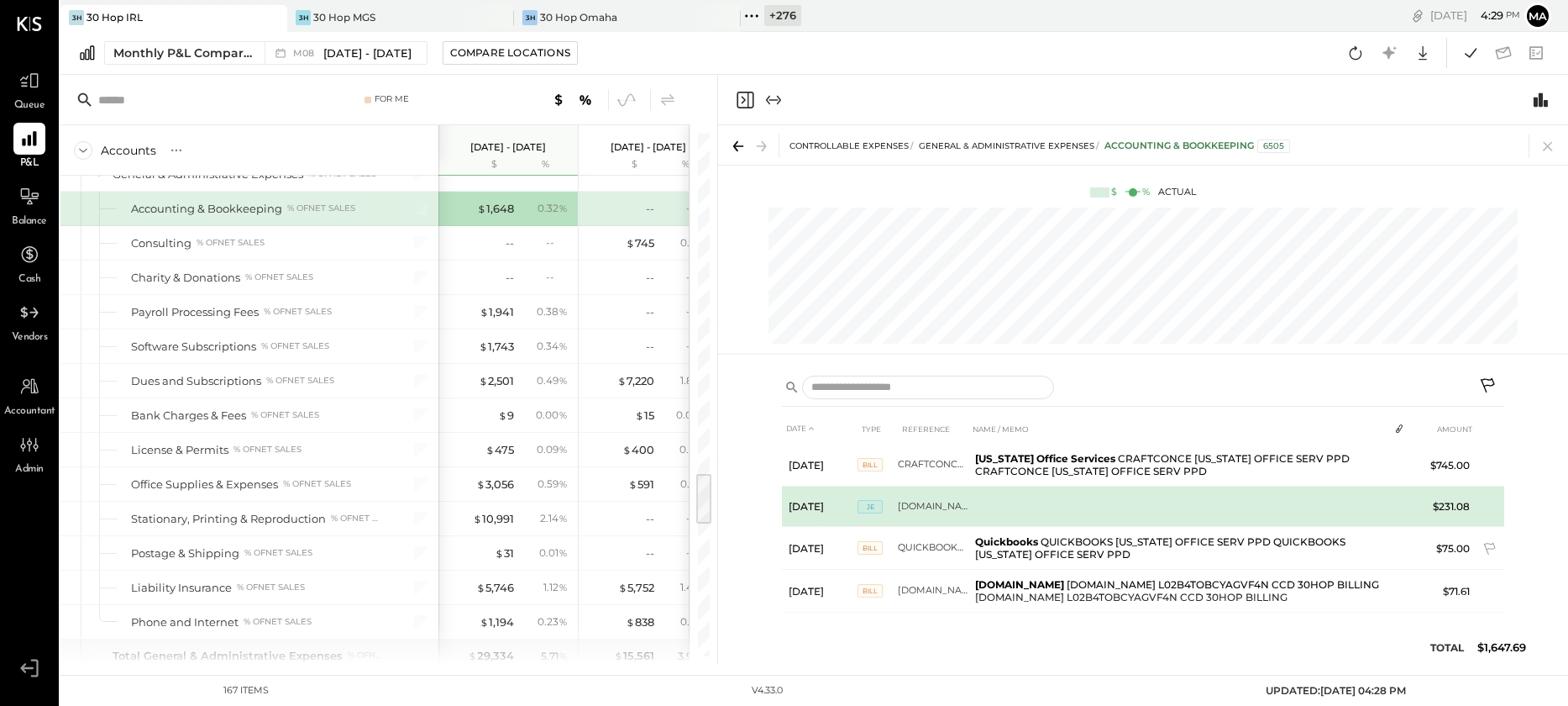
scroll to position [50, 0]
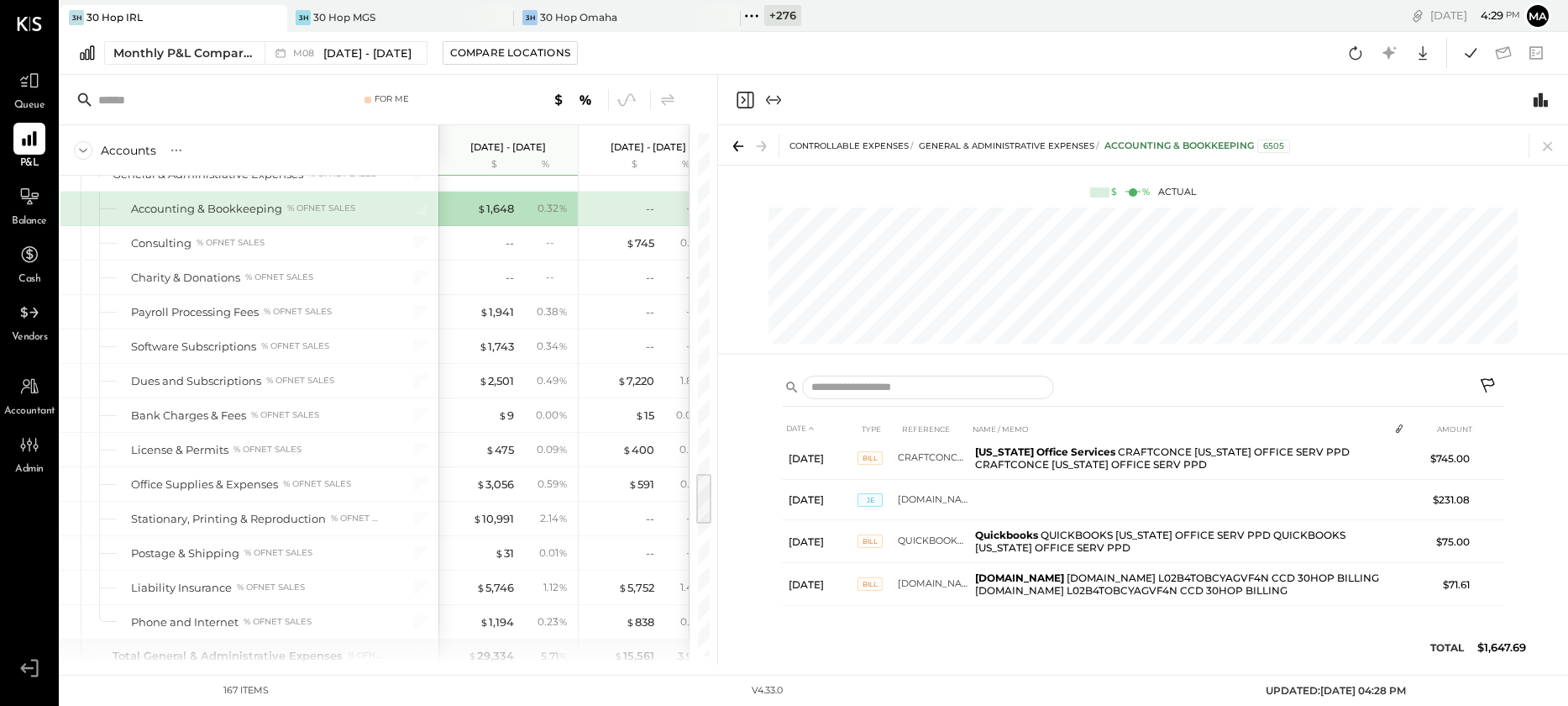
click at [1487, 380] on icon at bounding box center [1489, 387] width 20 height 20
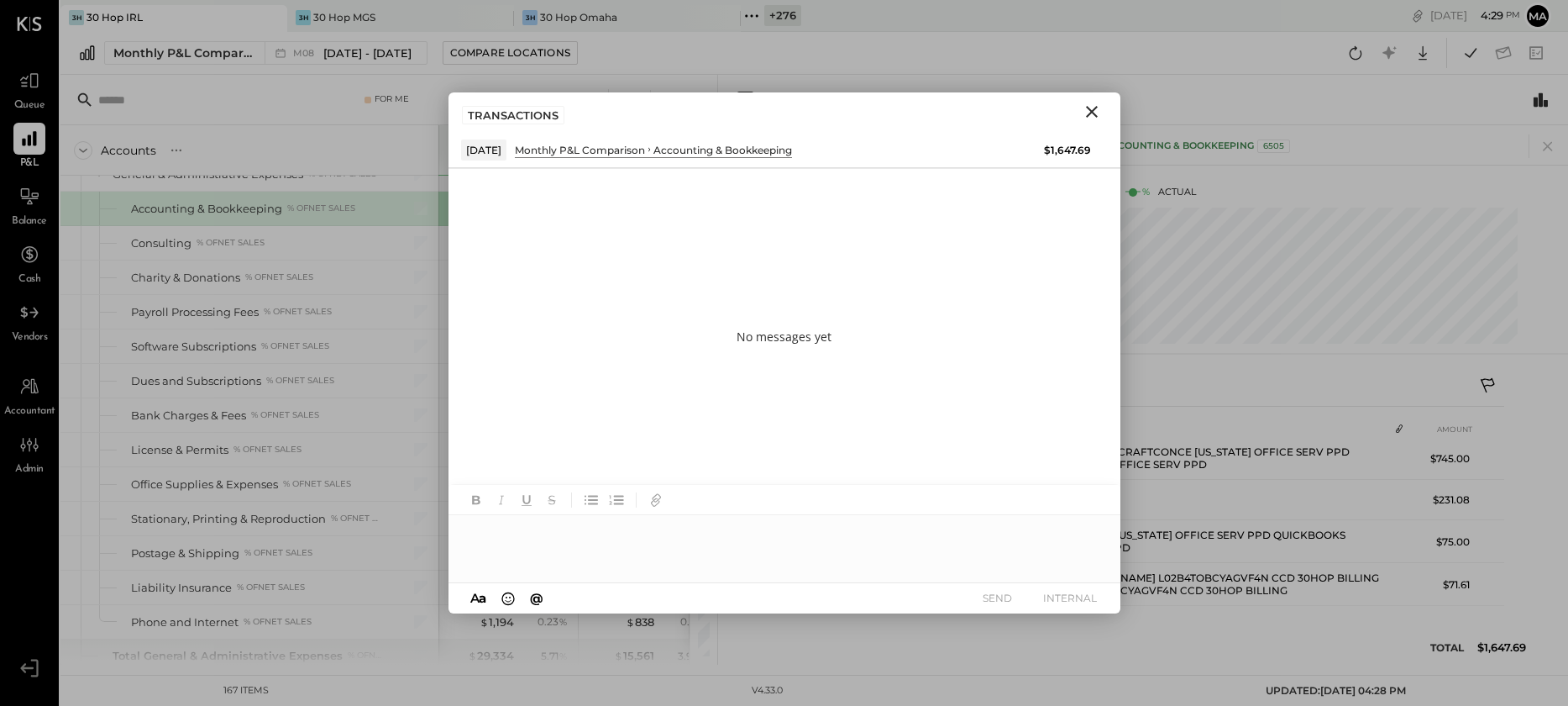
click at [668, 533] on div at bounding box center [784, 548] width 672 height 67
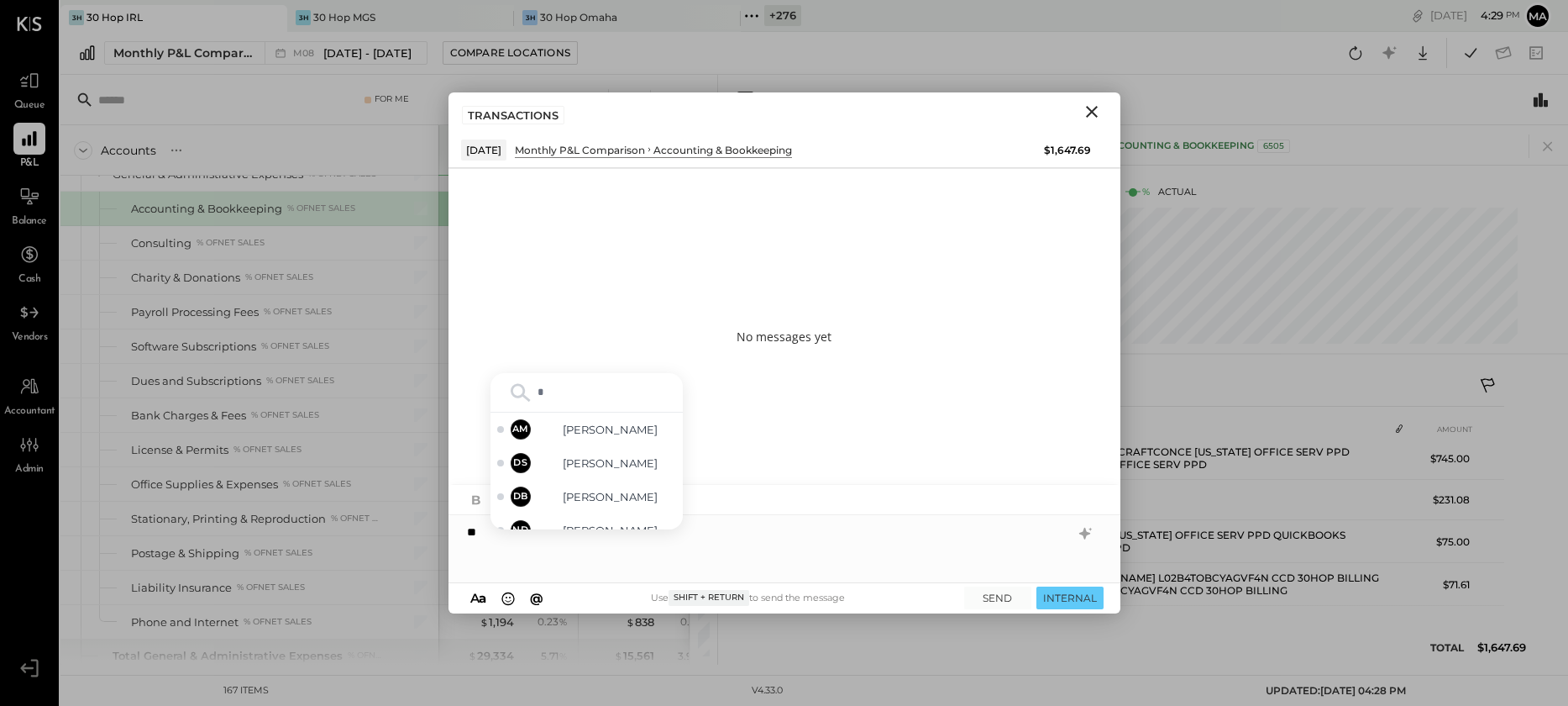
type input "**"
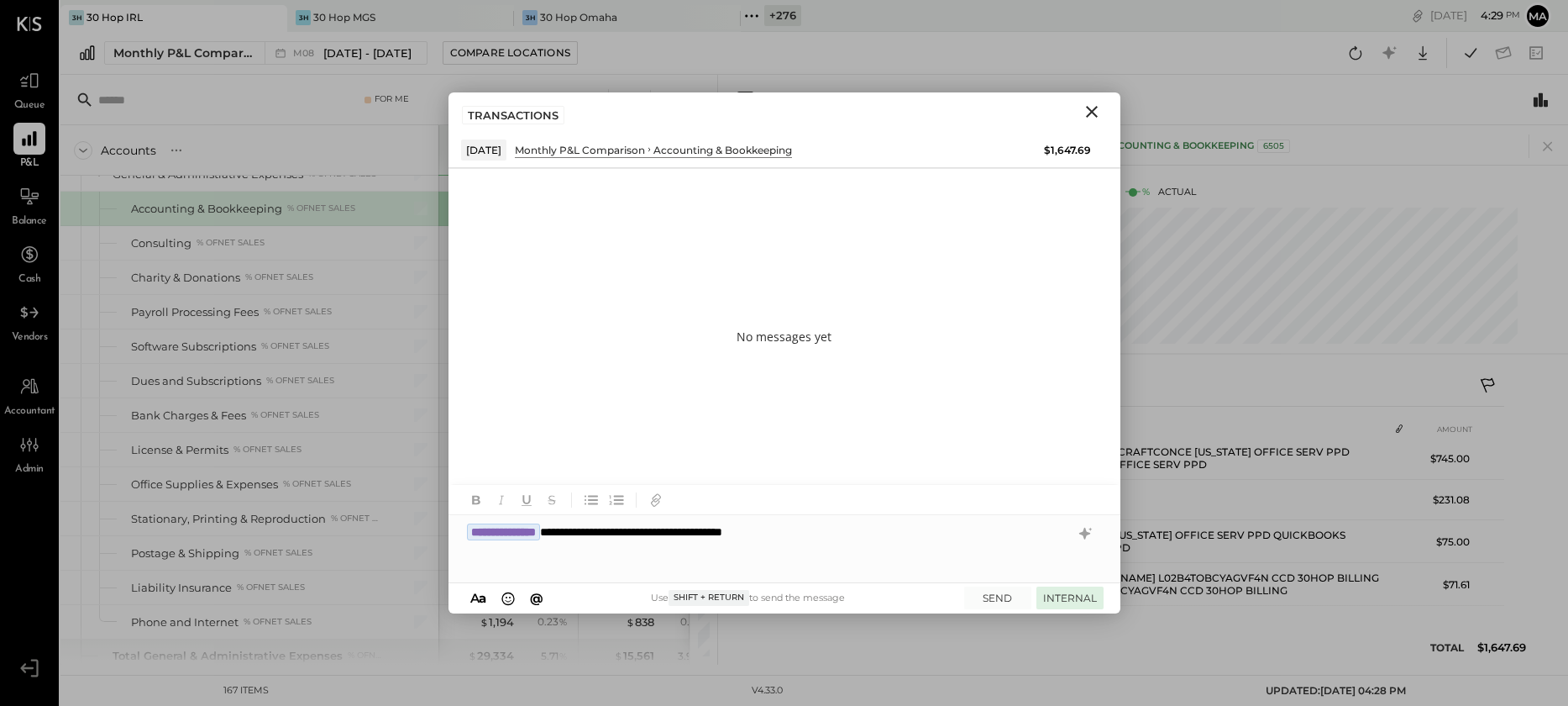
click at [1062, 597] on button "INTERNAL" at bounding box center [1070, 598] width 67 height 23
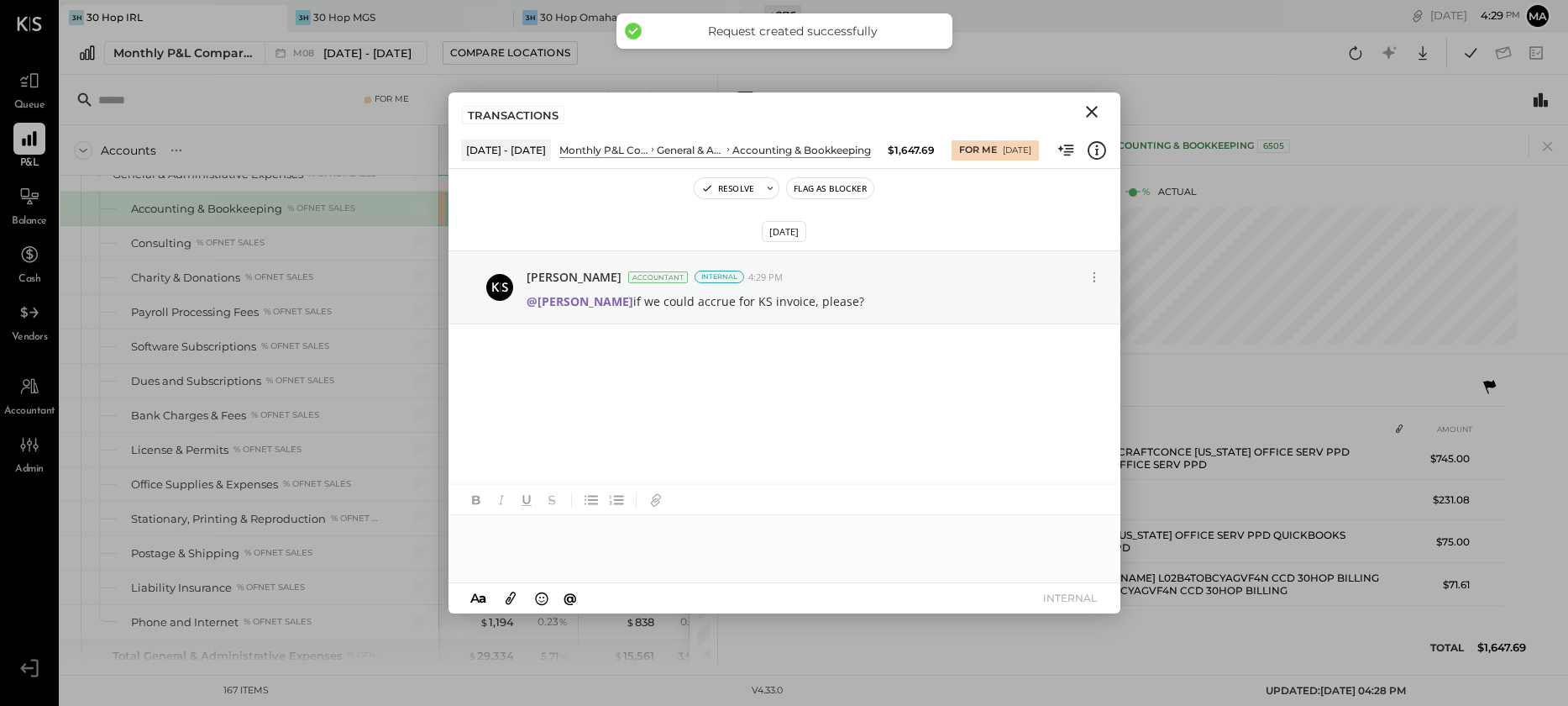
click at [1091, 112] on icon "Close" at bounding box center [1092, 112] width 12 height 12
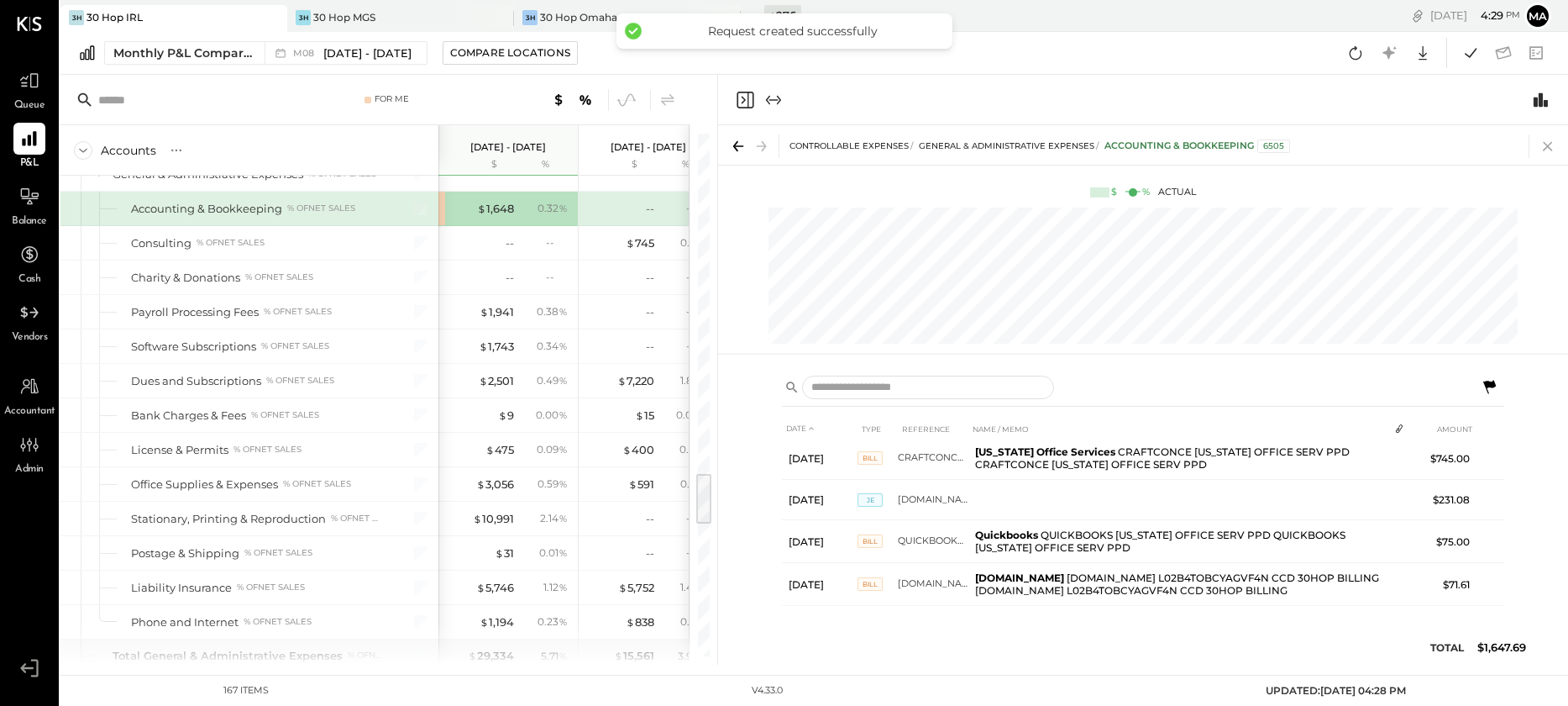
click at [1545, 147] on icon at bounding box center [1547, 146] width 9 height 9
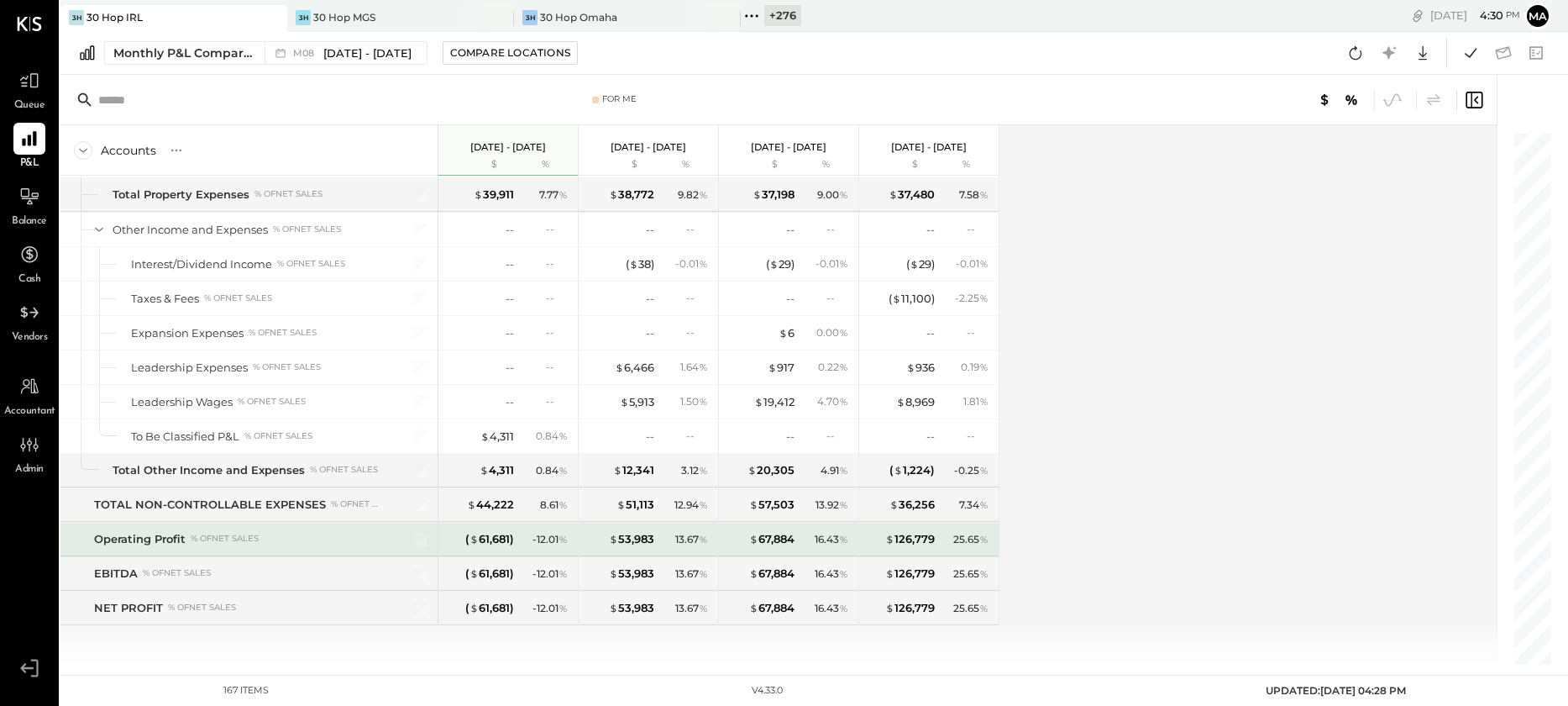
scroll to position [4715, 0]
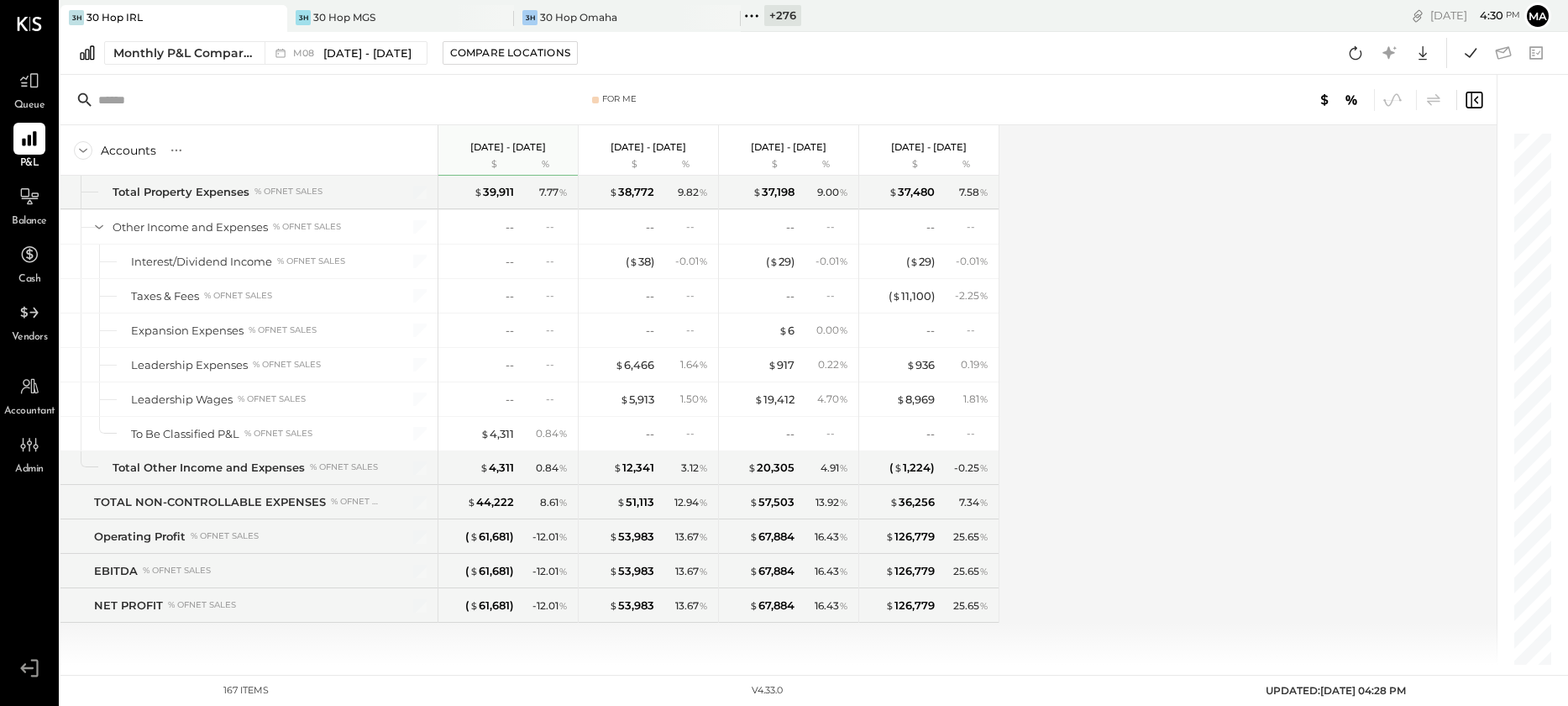
click at [748, 15] on icon at bounding box center [752, 16] width 22 height 22
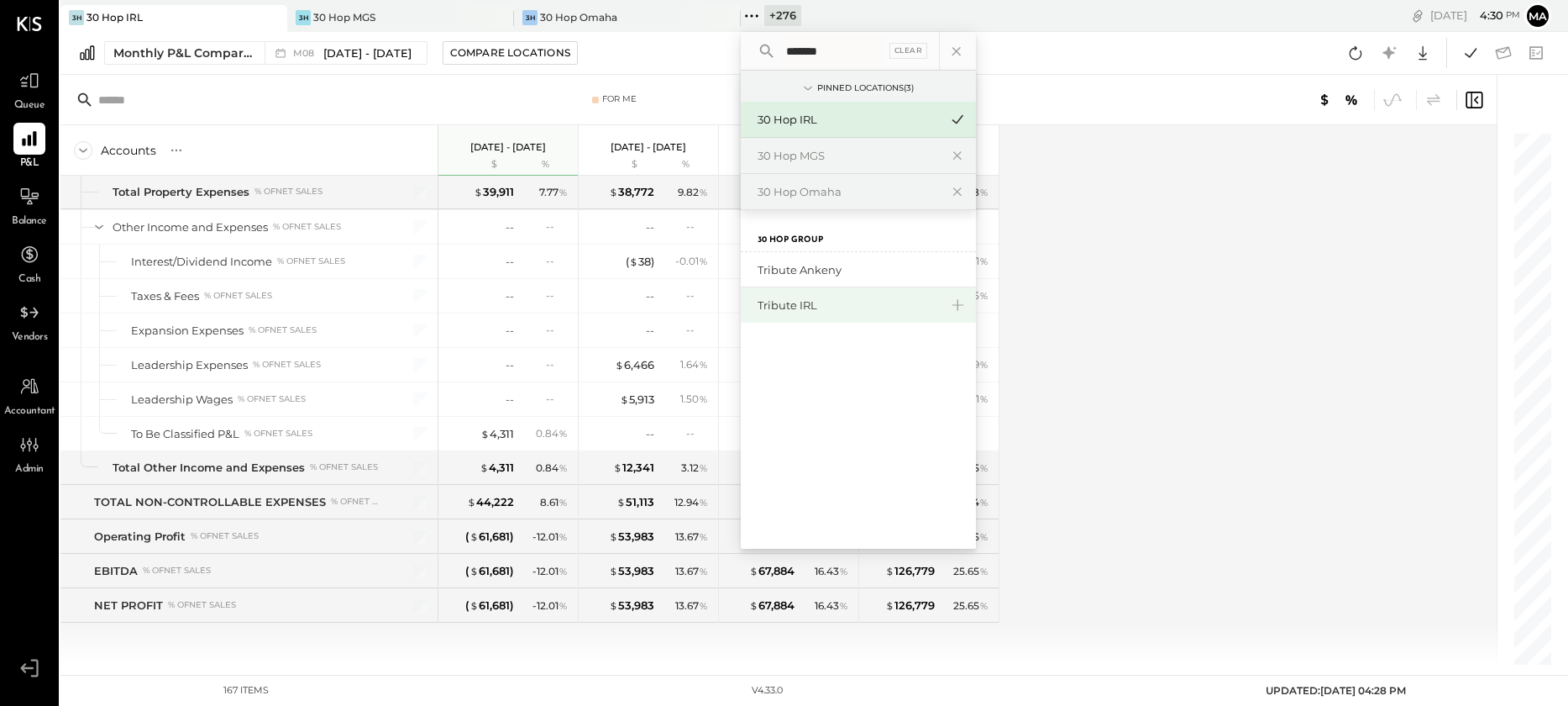
type input "*******"
click at [799, 307] on div "Tribute IRL" at bounding box center [848, 305] width 181 height 16
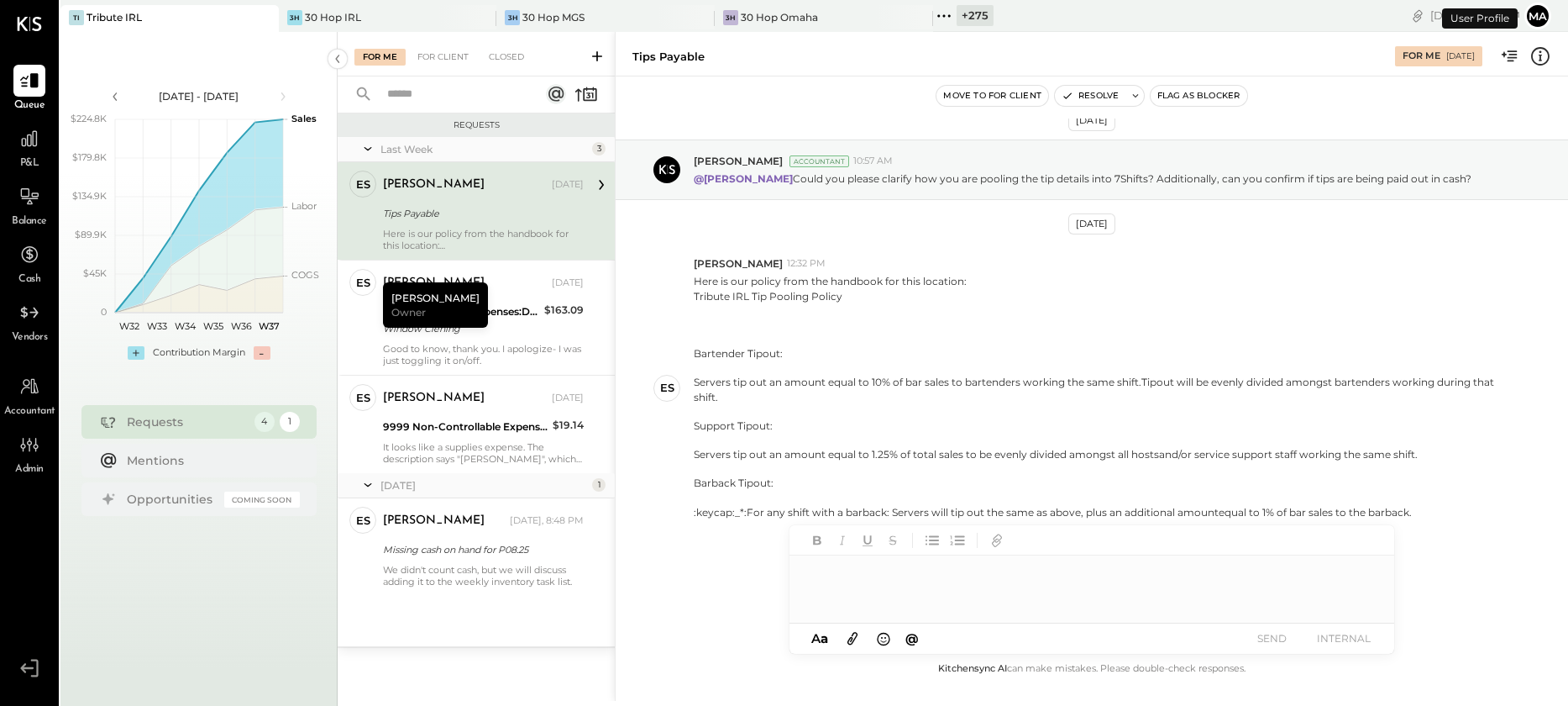
scroll to position [22, 0]
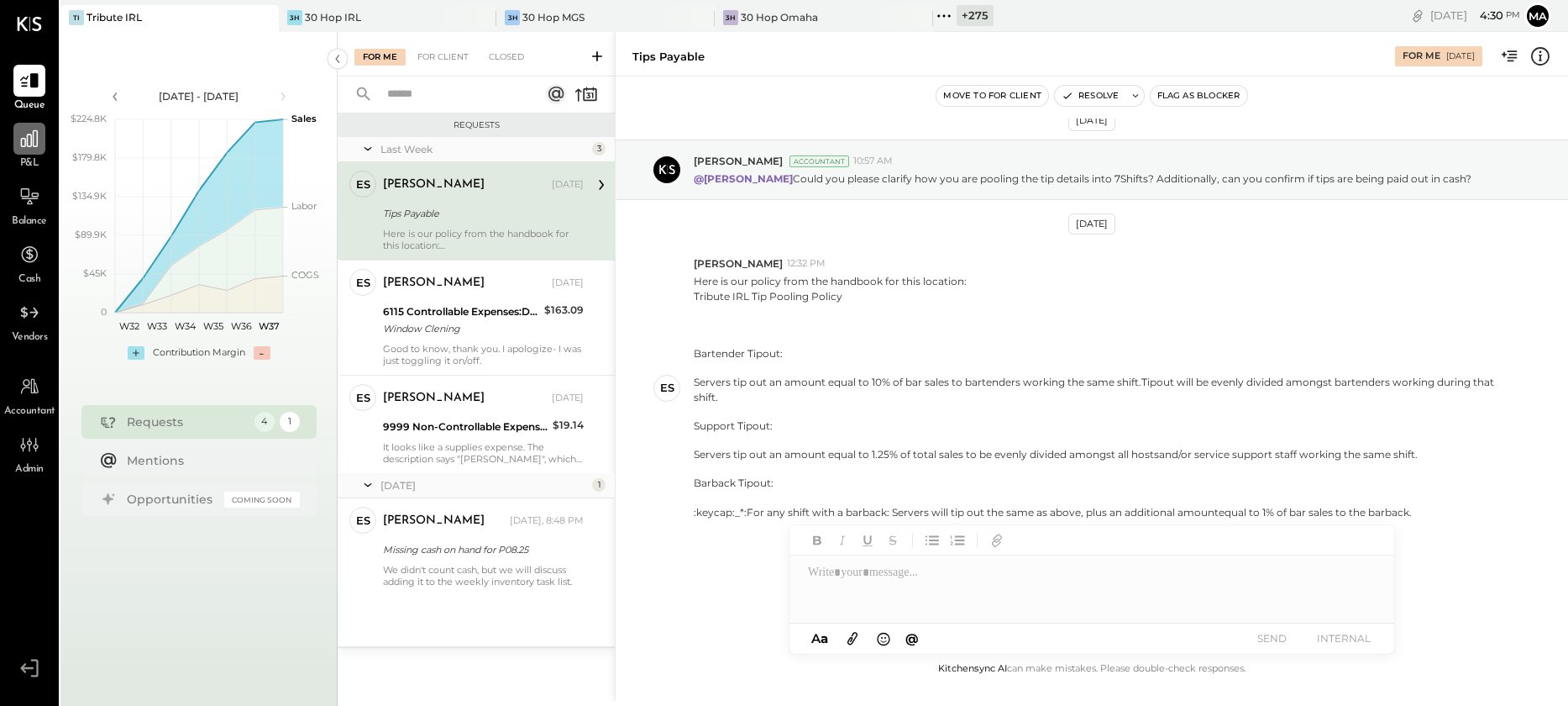
click at [32, 152] on div at bounding box center [30, 139] width 31 height 32
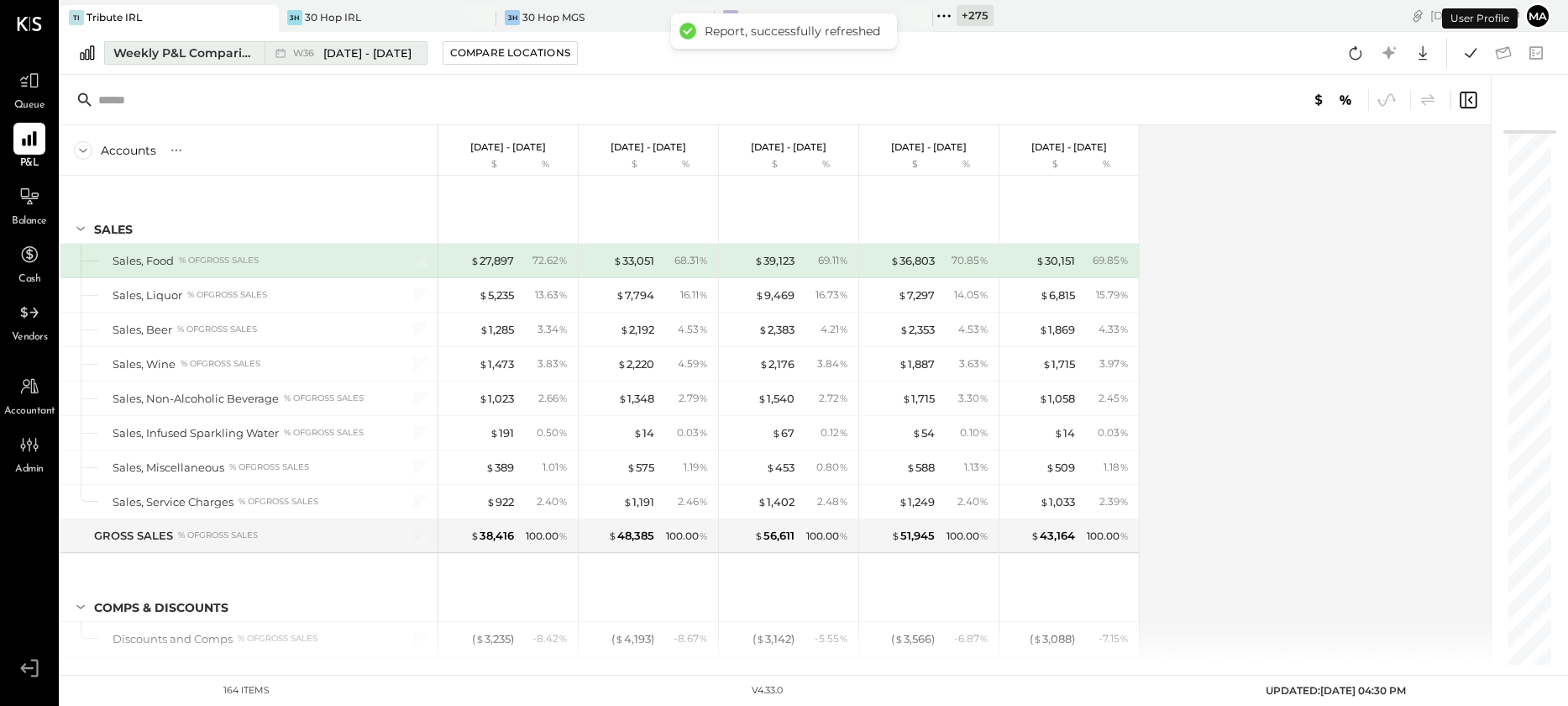
click at [344, 51] on span "[DATE] - [DATE]" at bounding box center [368, 53] width 89 height 16
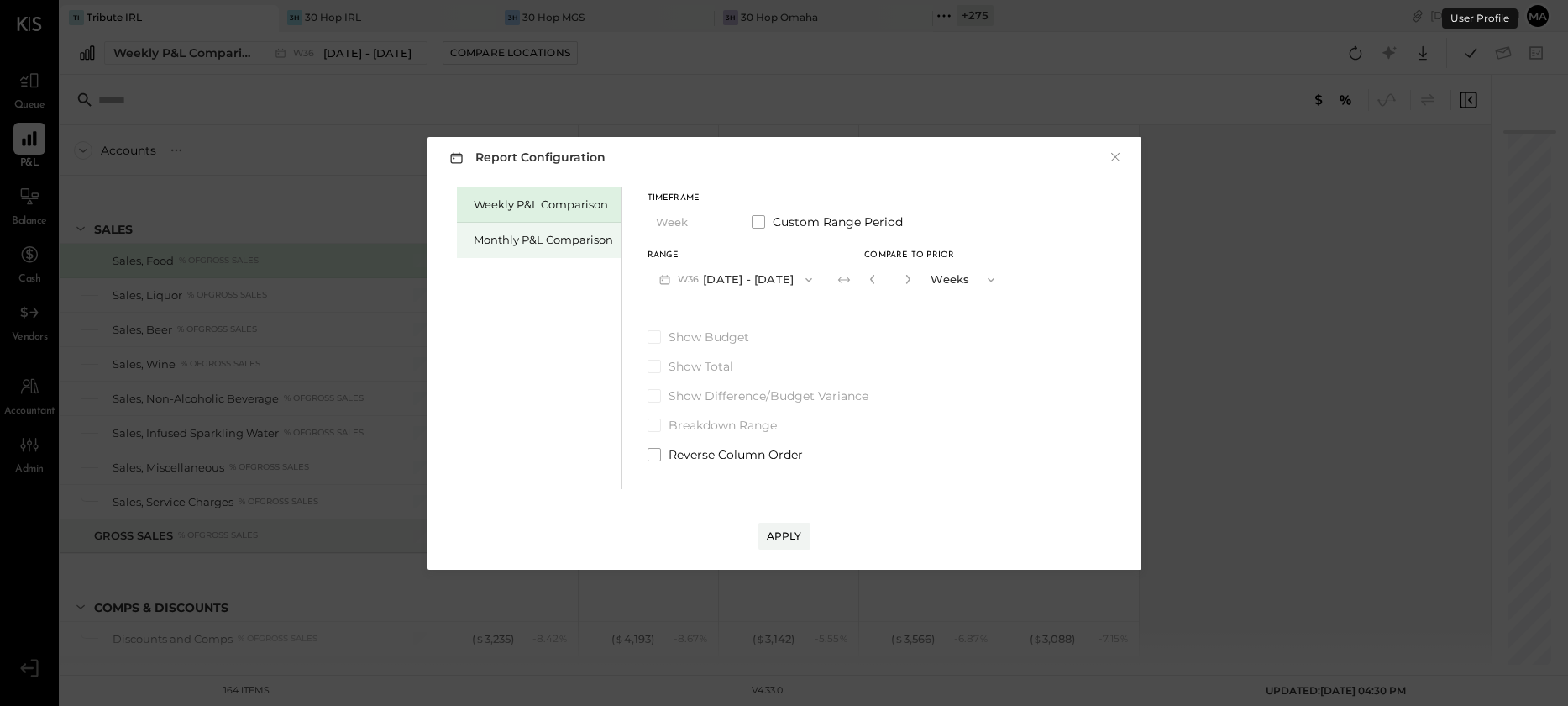
click at [617, 237] on div "Monthly P&L Comparison" at bounding box center [538, 240] width 164 height 35
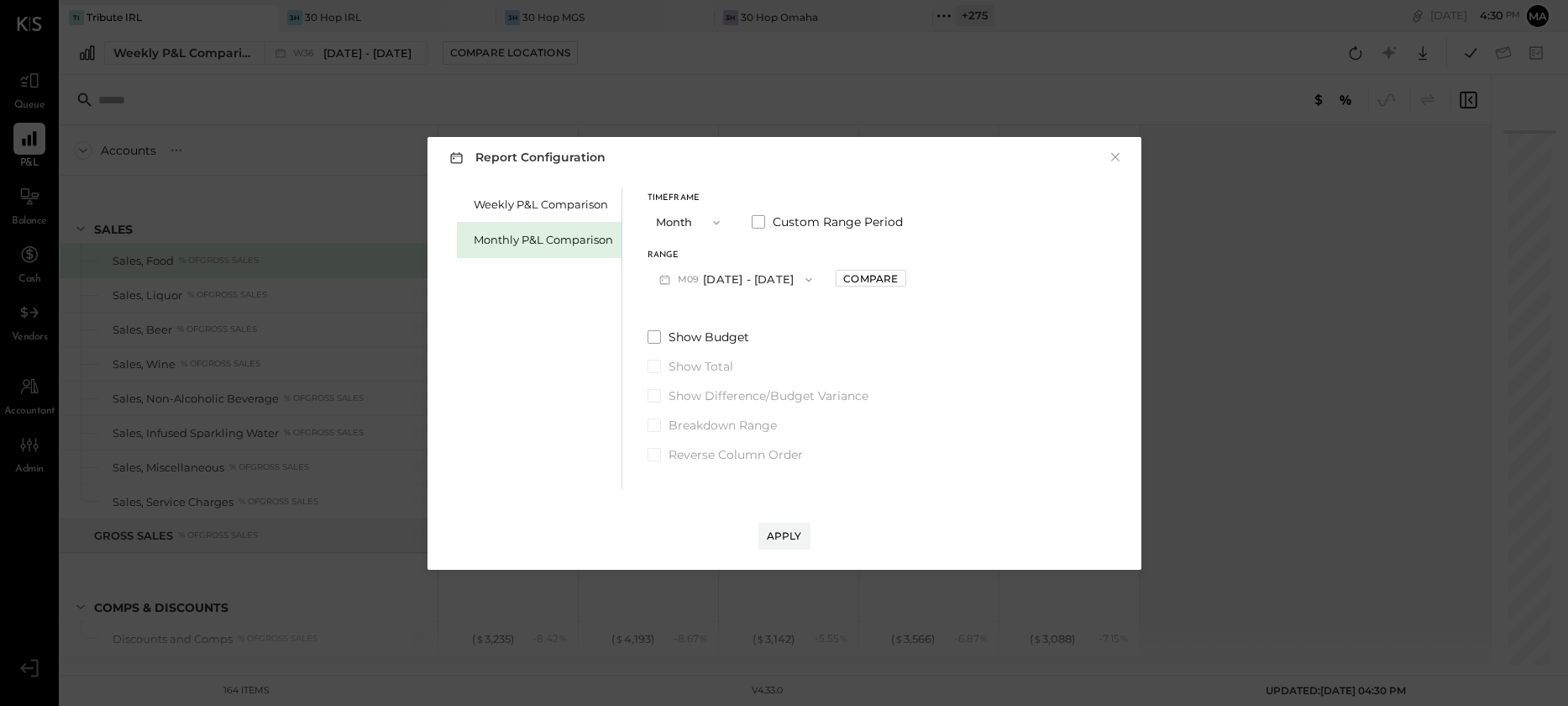
click at [774, 278] on button "M09 [DATE] - [DATE]" at bounding box center [736, 280] width 177 height 32
drag, startPoint x: 776, startPoint y: 326, endPoint x: 798, endPoint y: 342, distance: 27.2
click at [776, 326] on div "M08 Aug 1 - 31, 2025" at bounding box center [744, 318] width 192 height 35
click at [859, 272] on div "Compare" at bounding box center [870, 279] width 54 height 15
click at [907, 282] on button "button" at bounding box center [909, 279] width 14 height 19
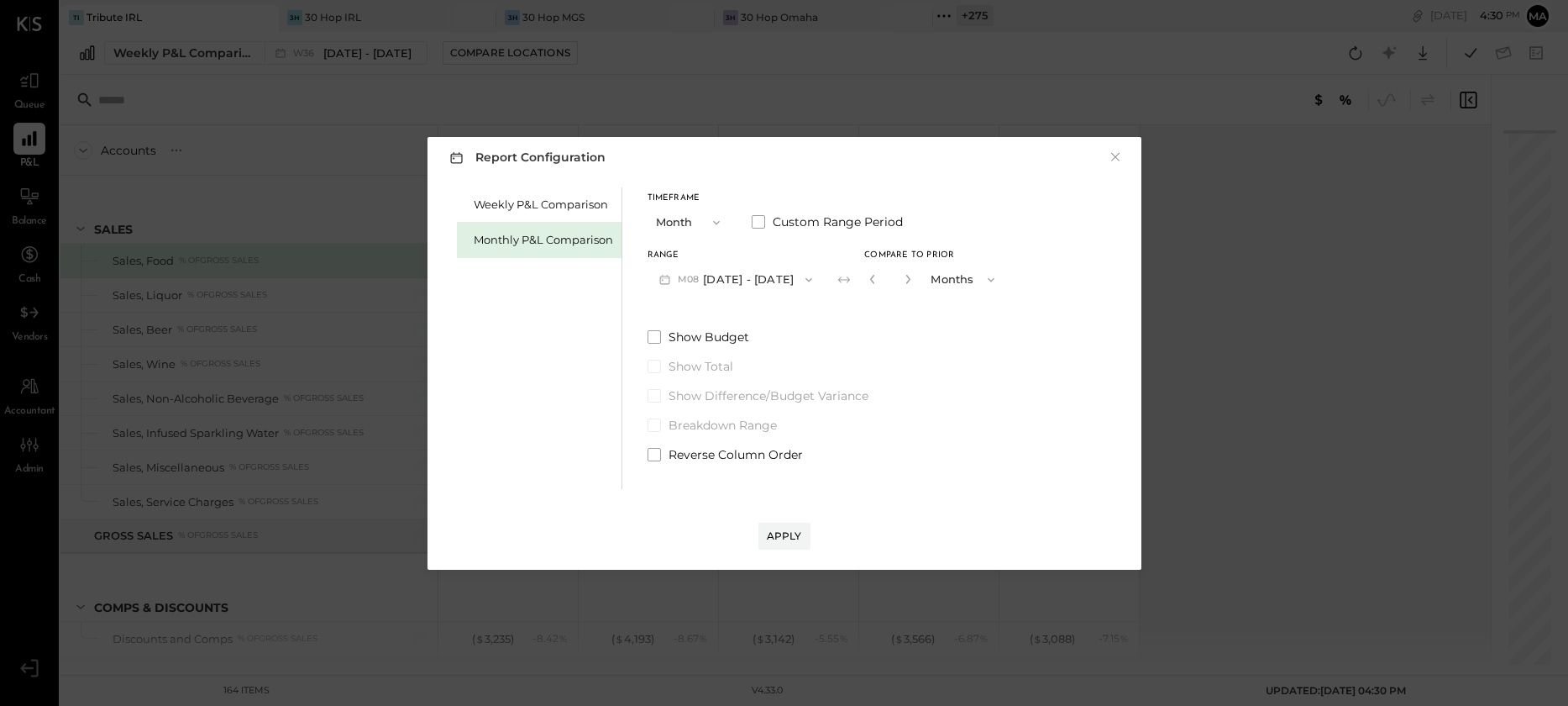
click at [907, 282] on button "button" at bounding box center [909, 279] width 14 height 19
type input "*"
click at [779, 536] on div "Apply" at bounding box center [784, 536] width 35 height 15
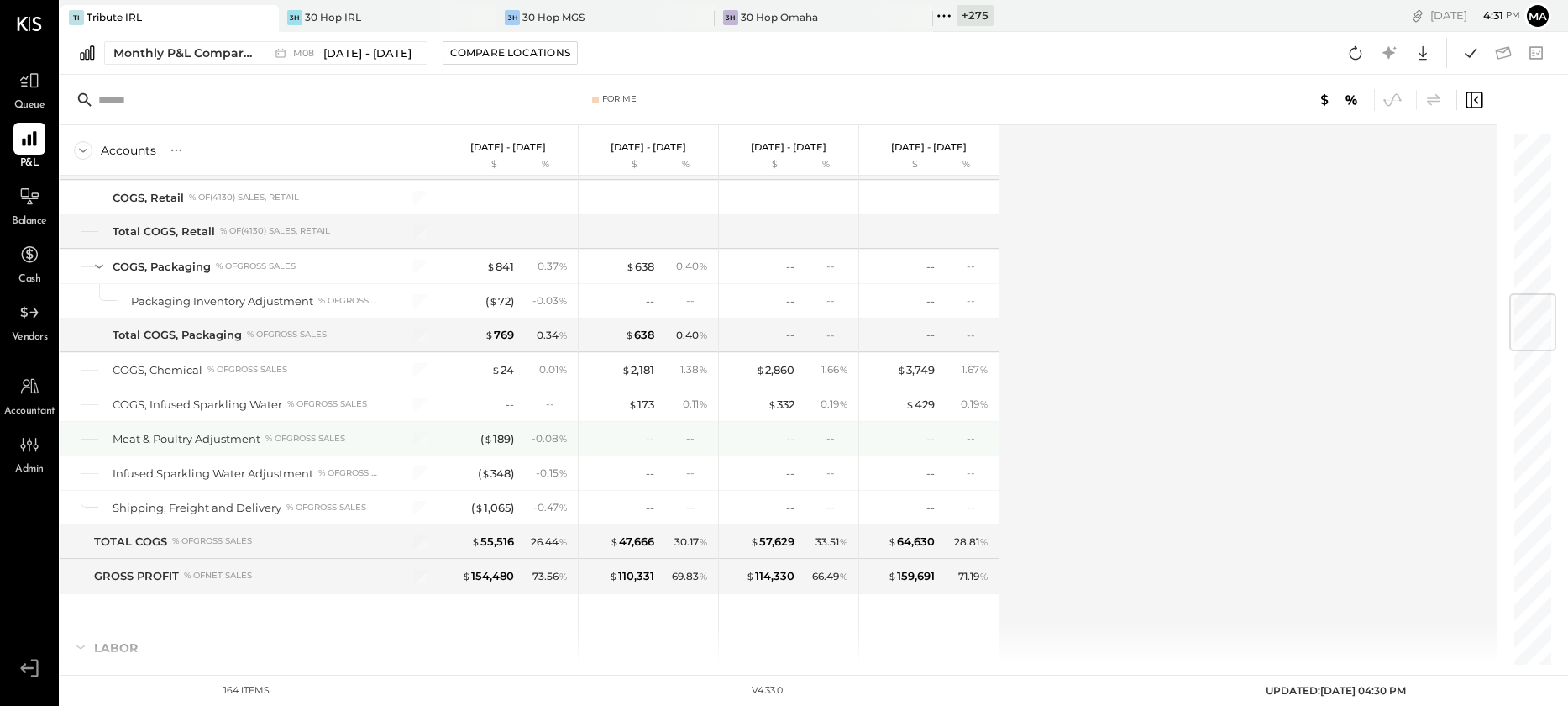
scroll to position [1489, 0]
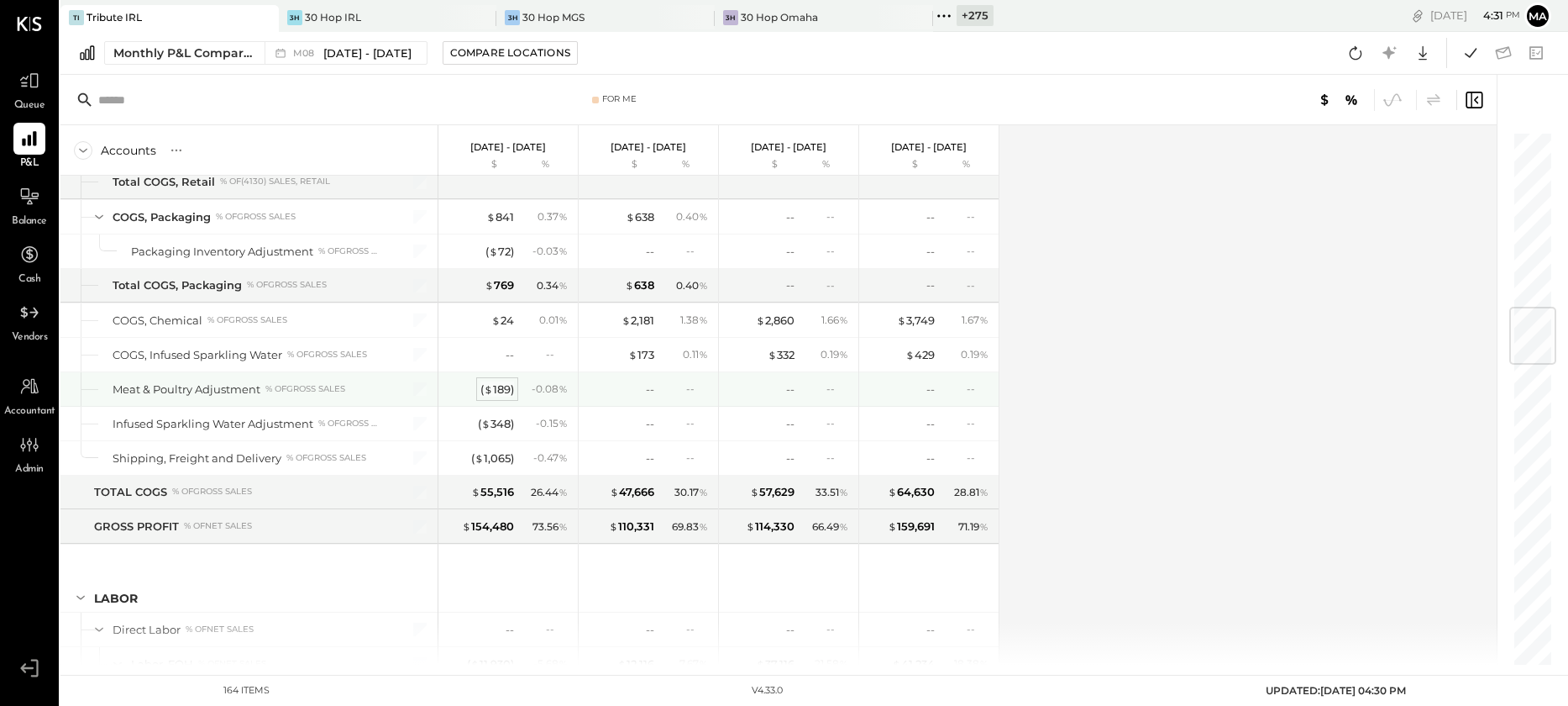
click at [491, 388] on div "( $ 189 )" at bounding box center [497, 389] width 33 height 16
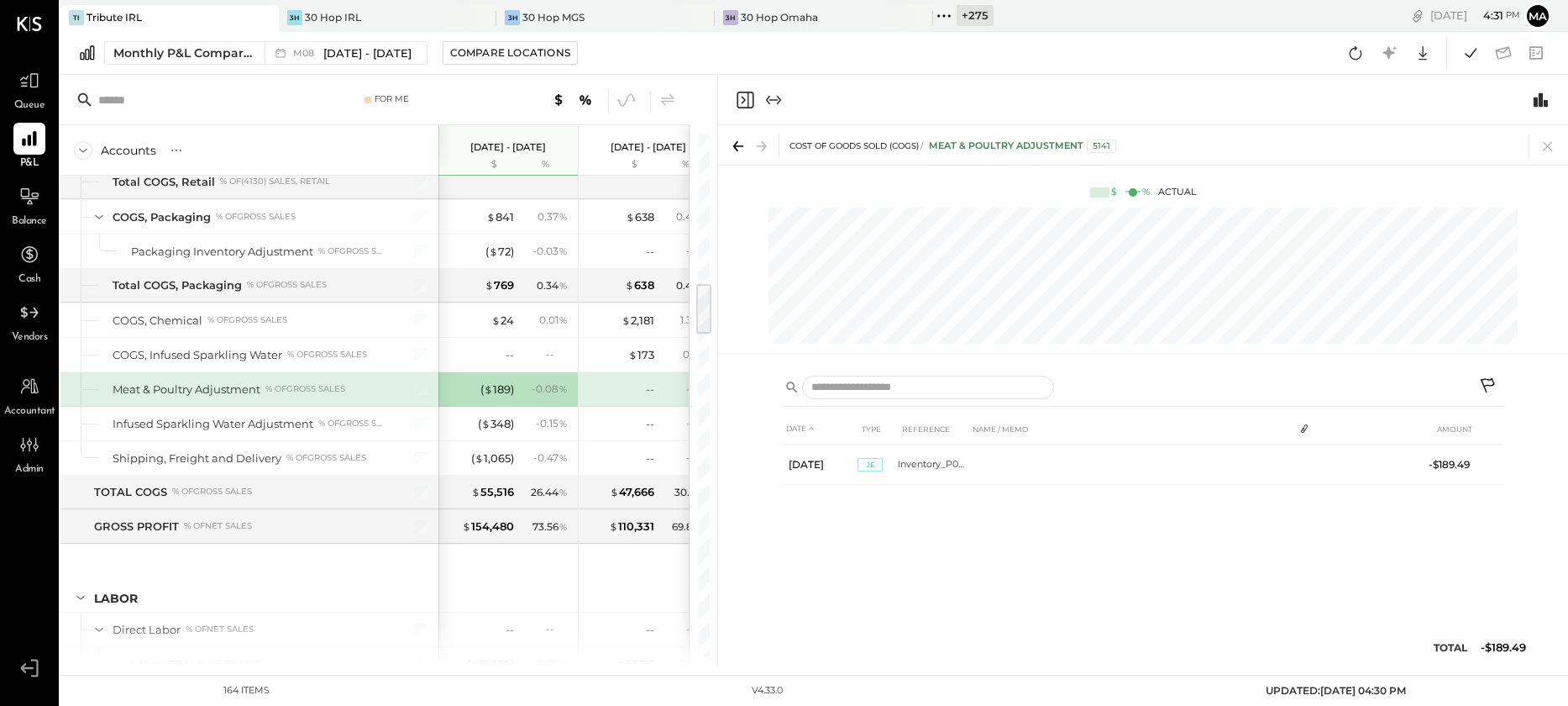
click at [1491, 381] on icon at bounding box center [1489, 387] width 20 height 20
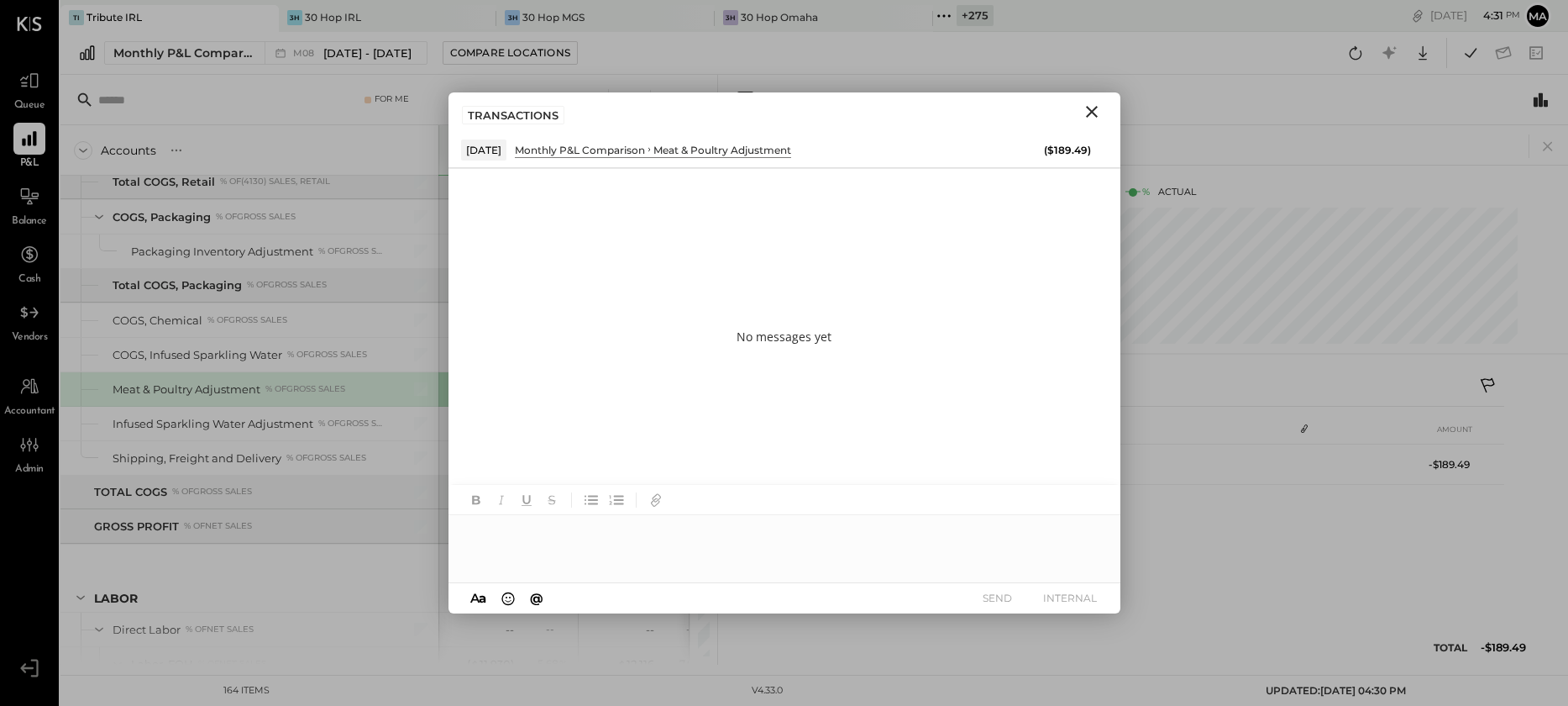
click at [817, 552] on div at bounding box center [784, 548] width 672 height 67
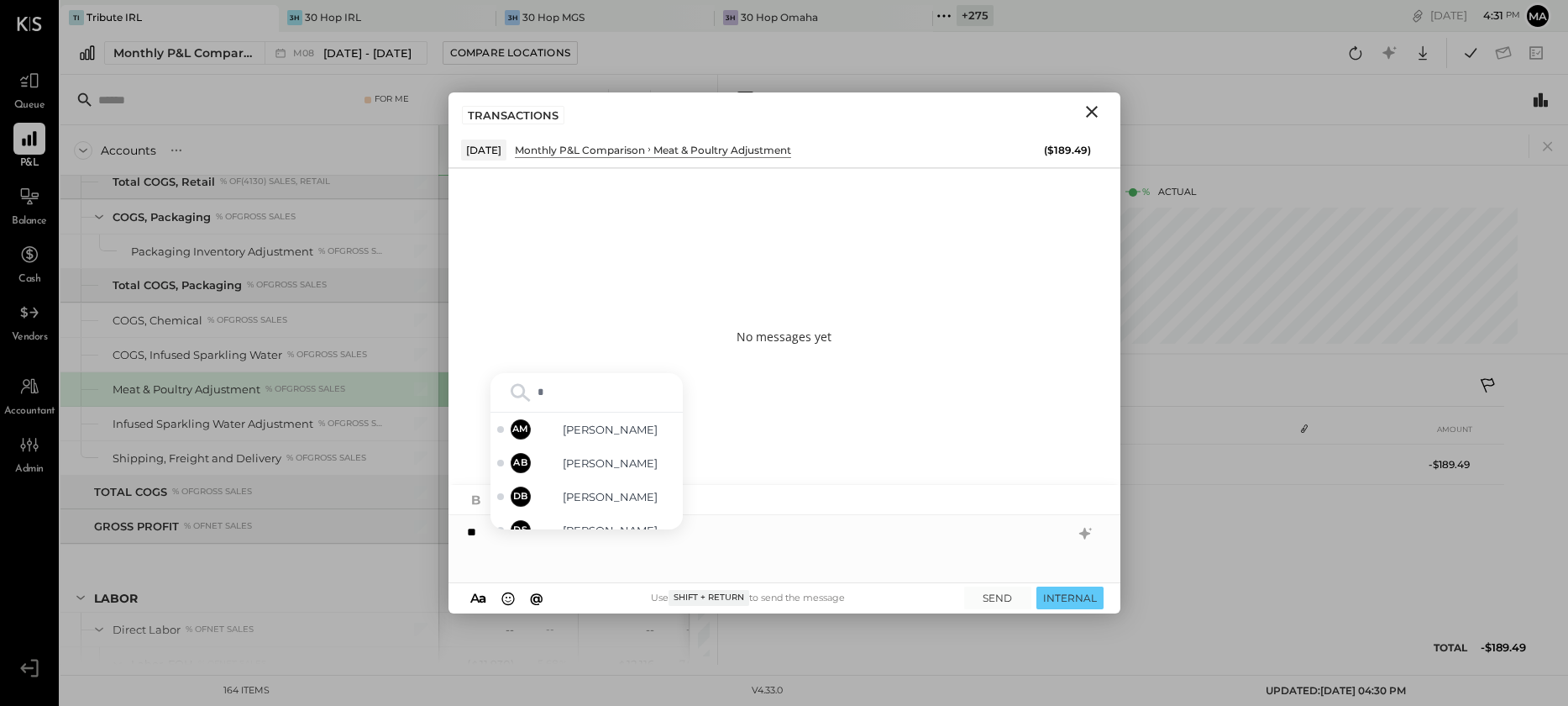
type input "**"
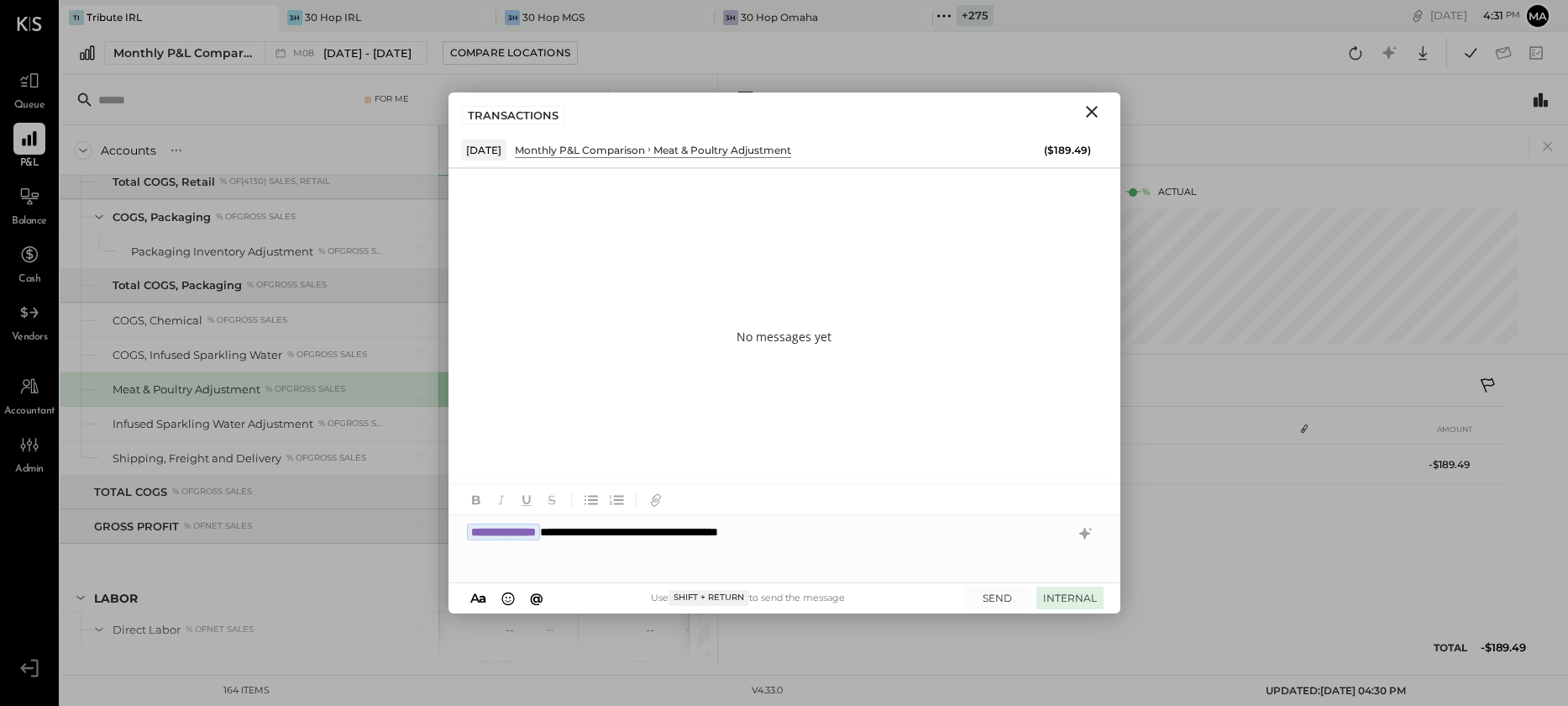
click at [1079, 597] on button "INTERNAL" at bounding box center [1070, 598] width 67 height 23
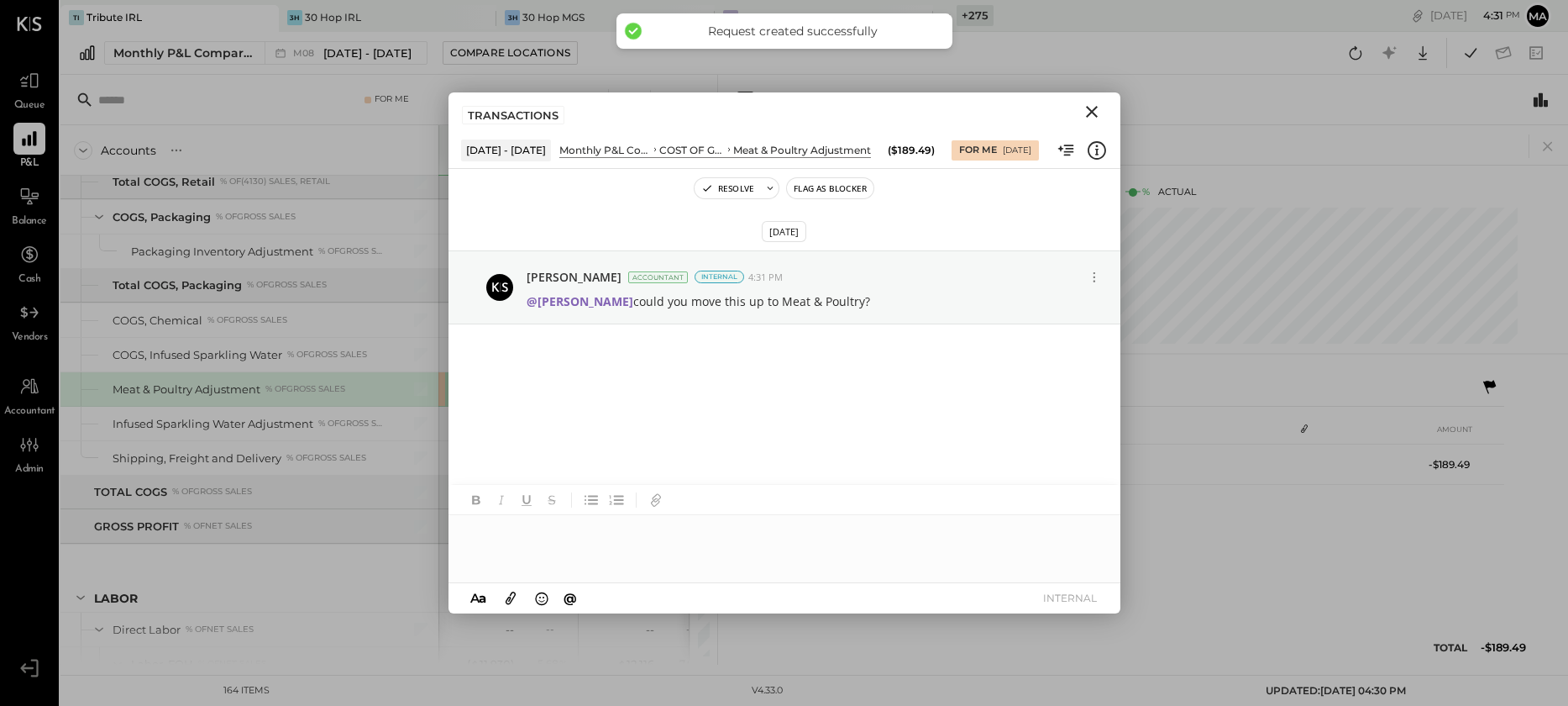
click at [1091, 111] on icon "Close" at bounding box center [1092, 112] width 12 height 12
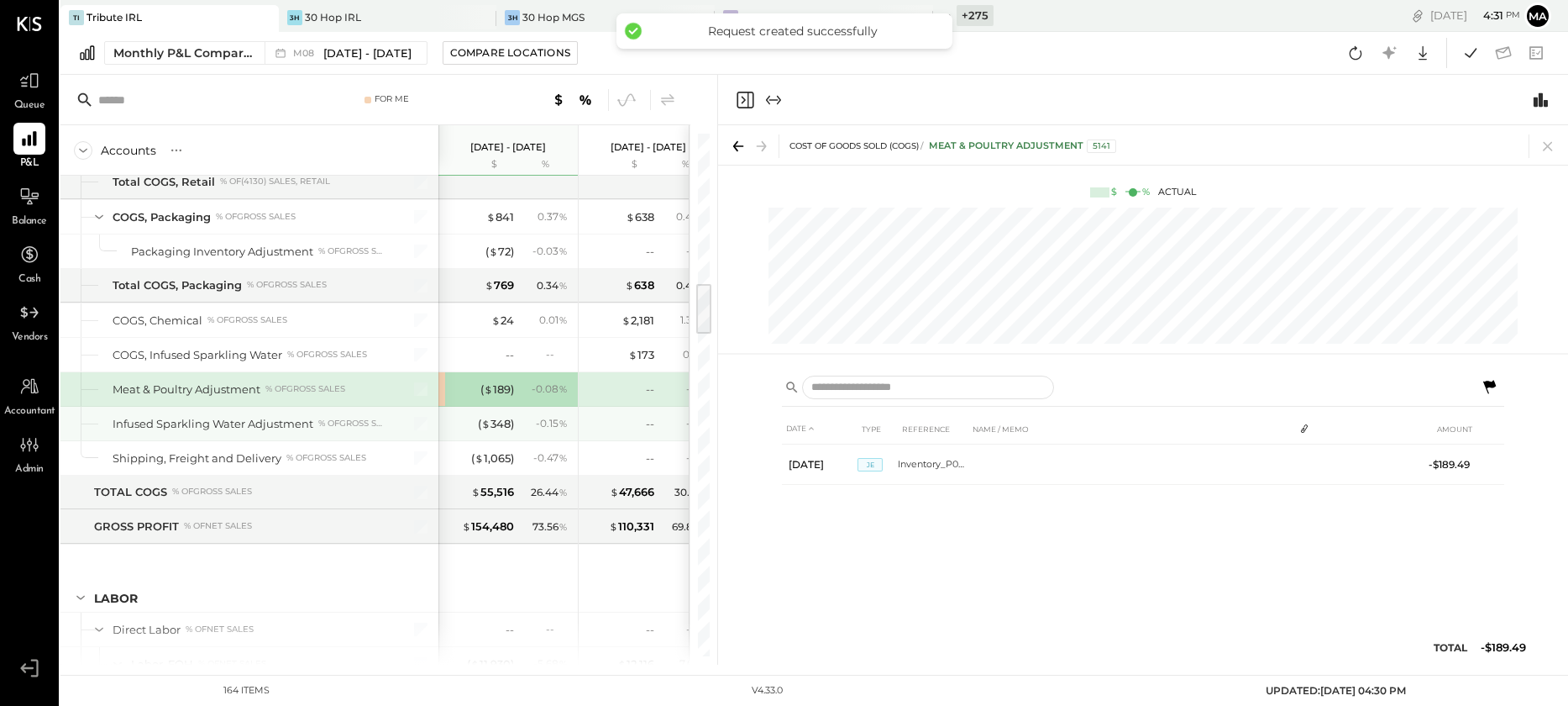
click at [527, 425] on div "- 0.15 %" at bounding box center [545, 422] width 54 height 15
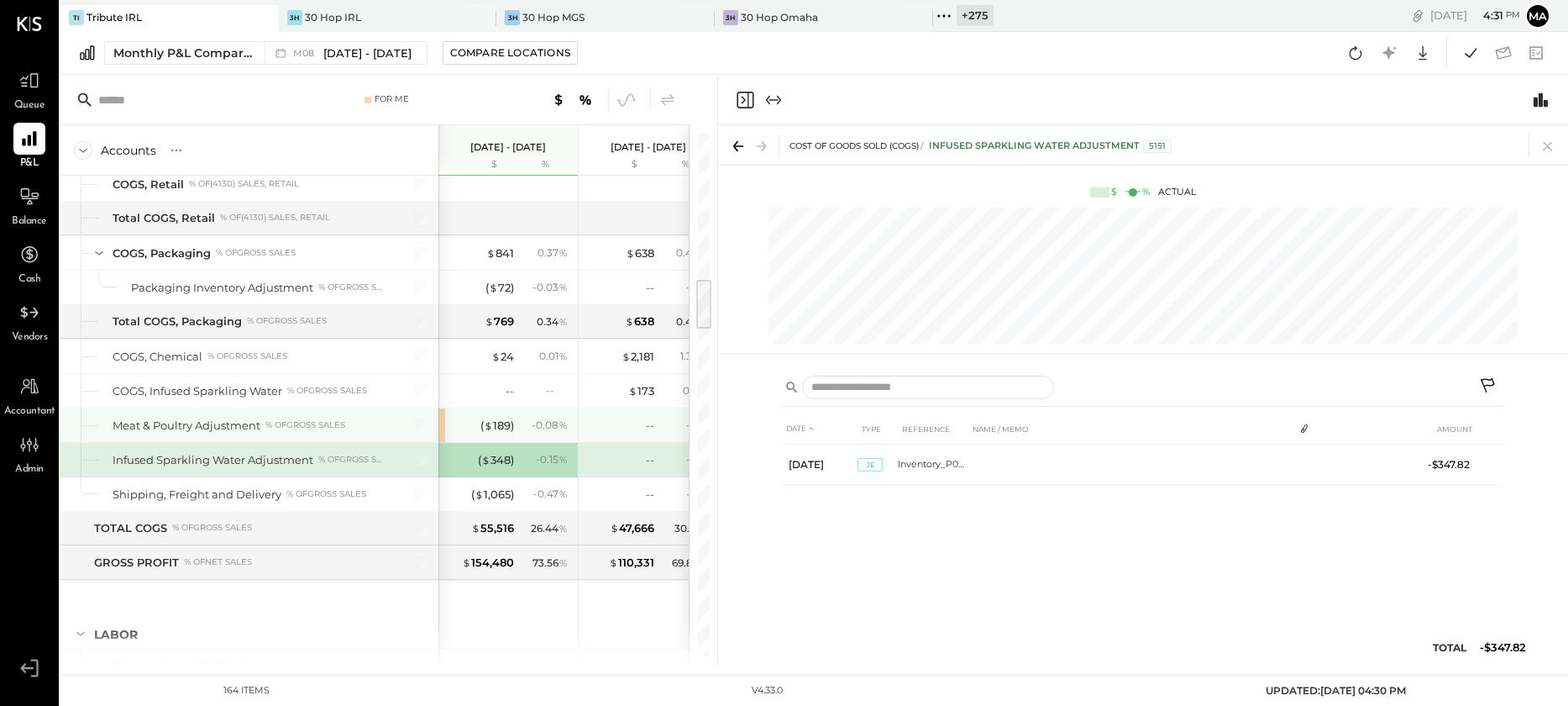
scroll to position [1456, 0]
click at [491, 455] on div "( $ 348 )" at bounding box center [496, 457] width 36 height 16
click at [1487, 381] on icon at bounding box center [1489, 387] width 20 height 20
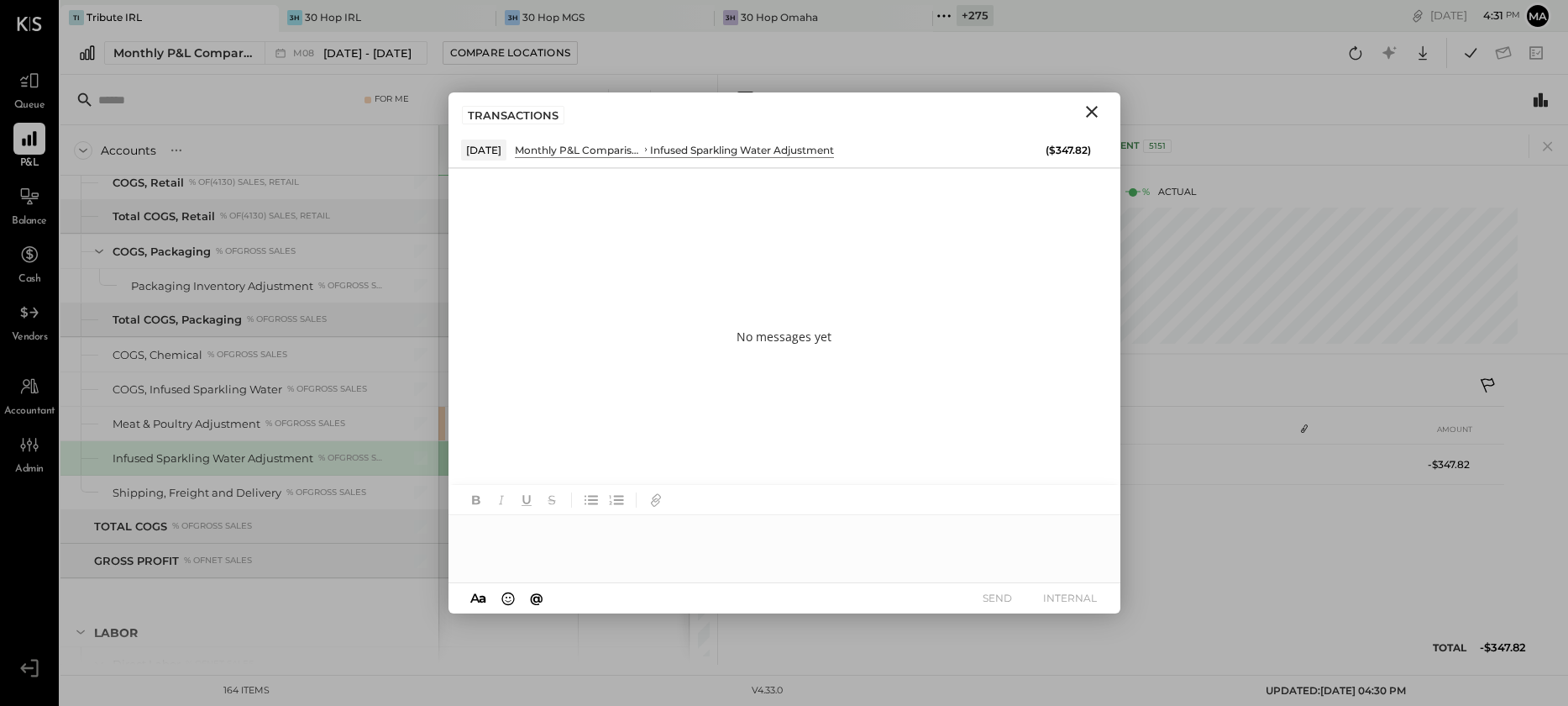
click at [679, 536] on div at bounding box center [784, 548] width 672 height 67
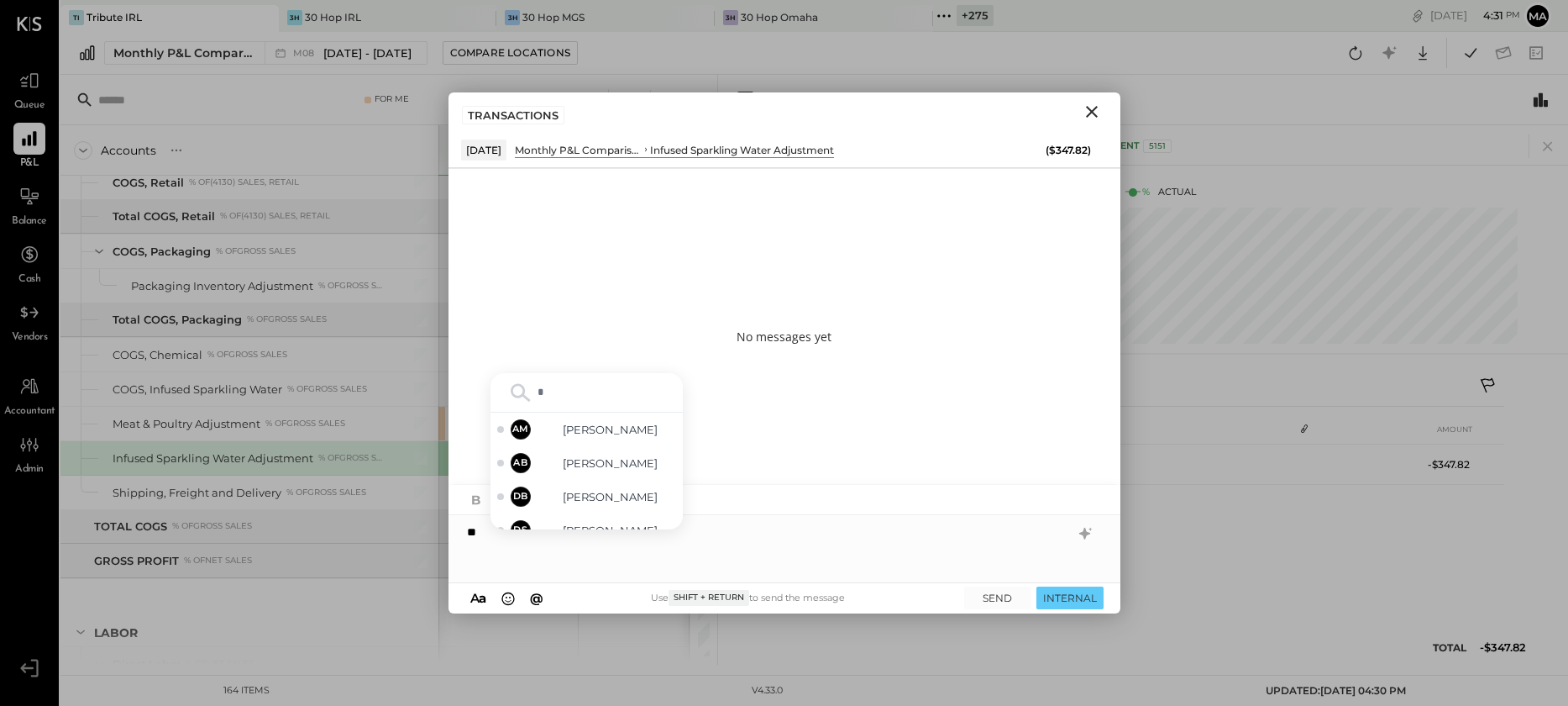
type input "**"
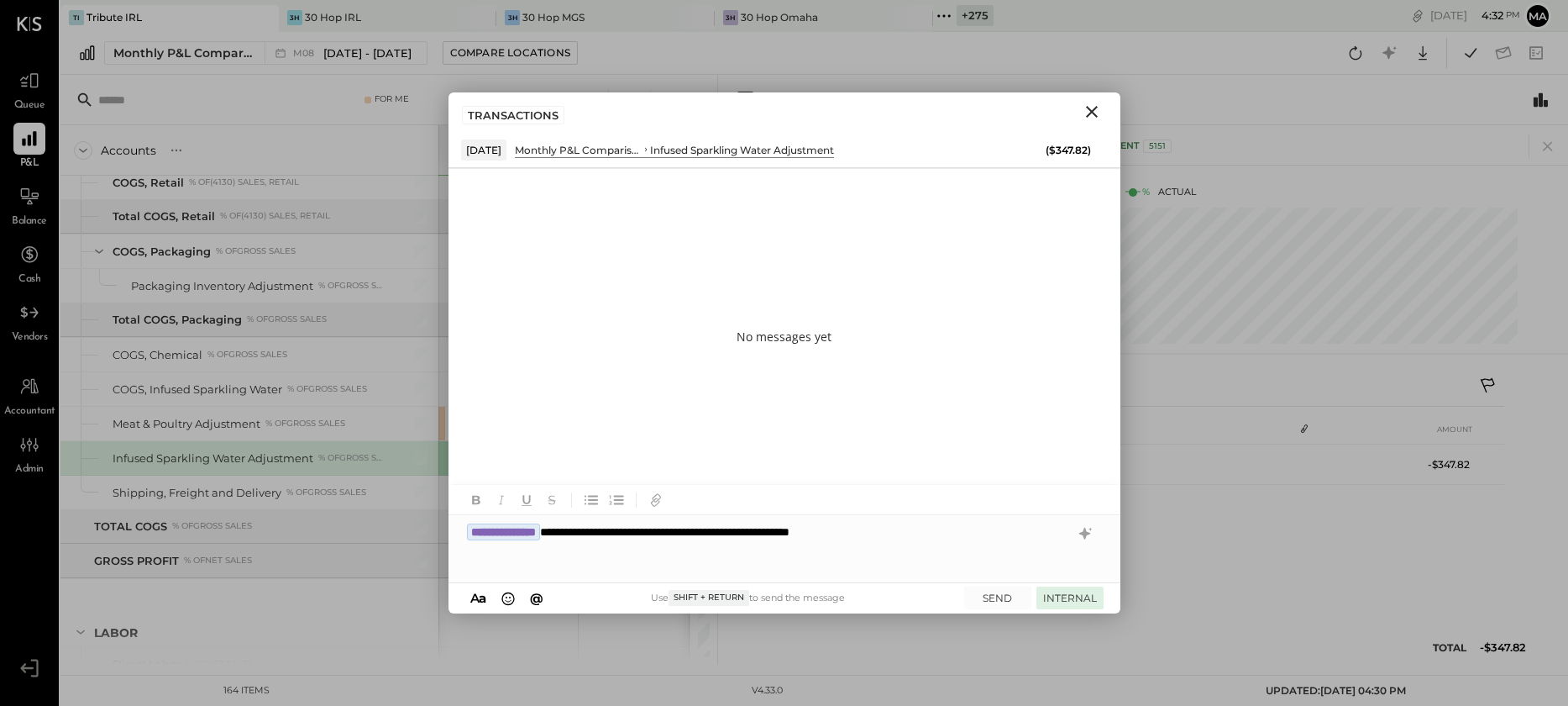
click at [1079, 595] on button "INTERNAL" at bounding box center [1070, 598] width 67 height 23
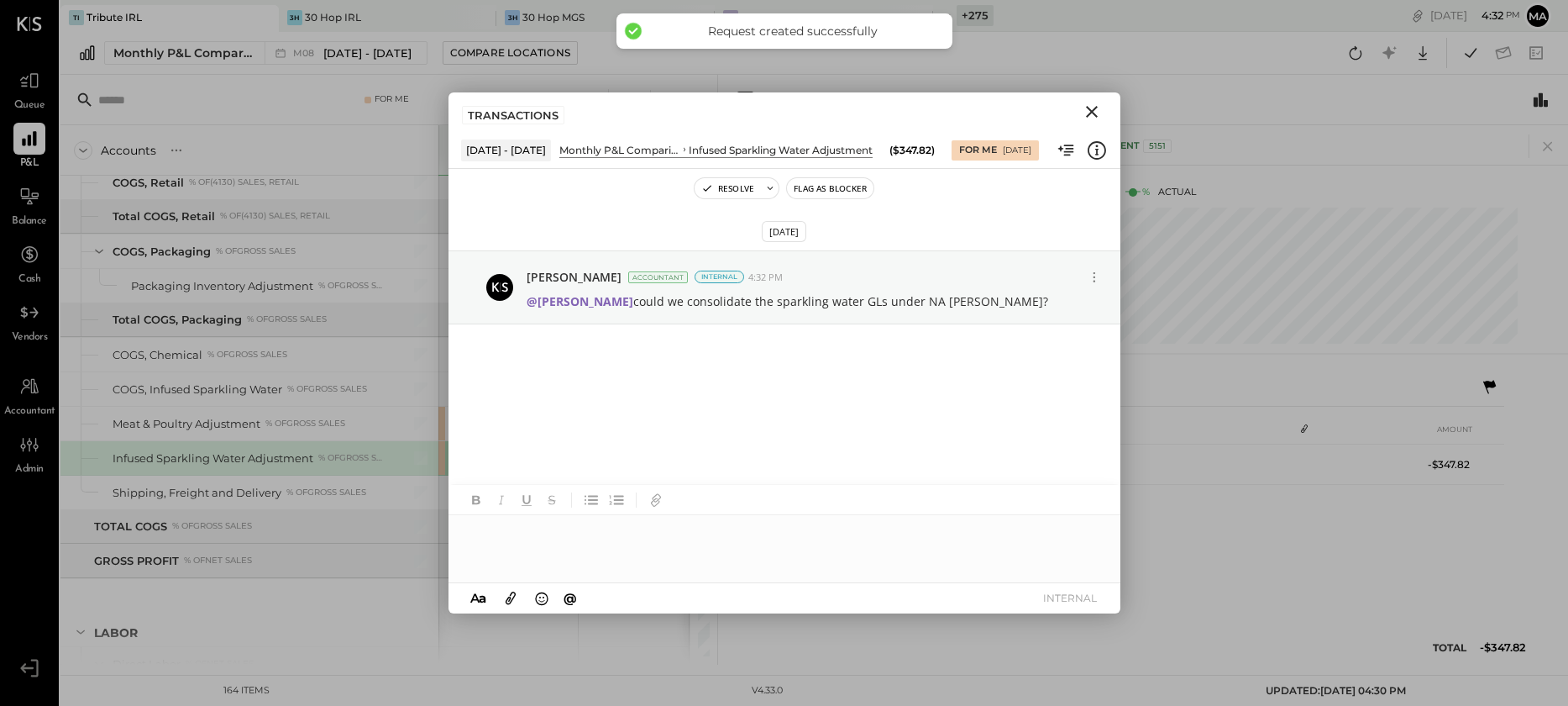
click at [1093, 109] on icon "Close" at bounding box center [1092, 112] width 12 height 12
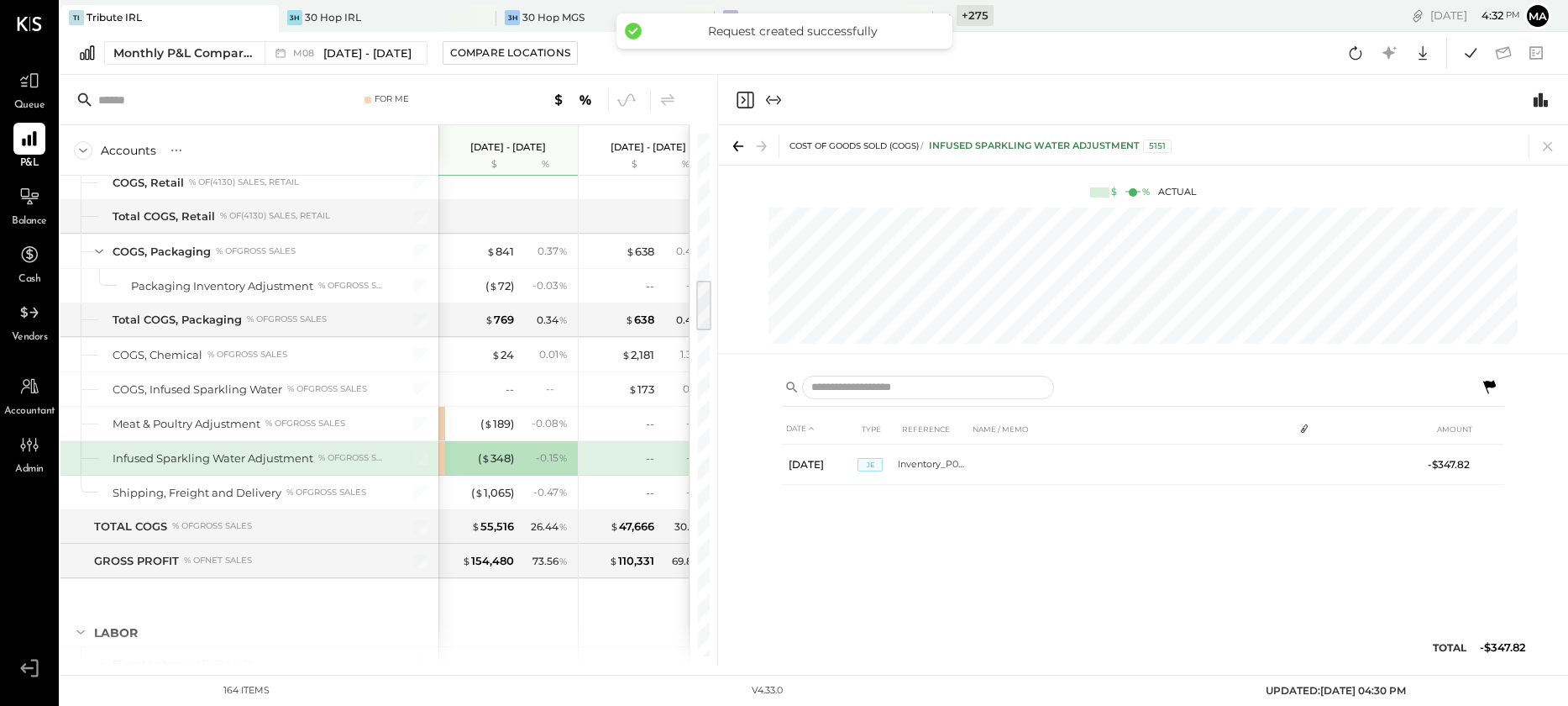
drag, startPoint x: 1547, startPoint y: 144, endPoint x: 1223, endPoint y: 216, distance: 331.9
click at [1546, 144] on icon at bounding box center [1548, 147] width 24 height 24
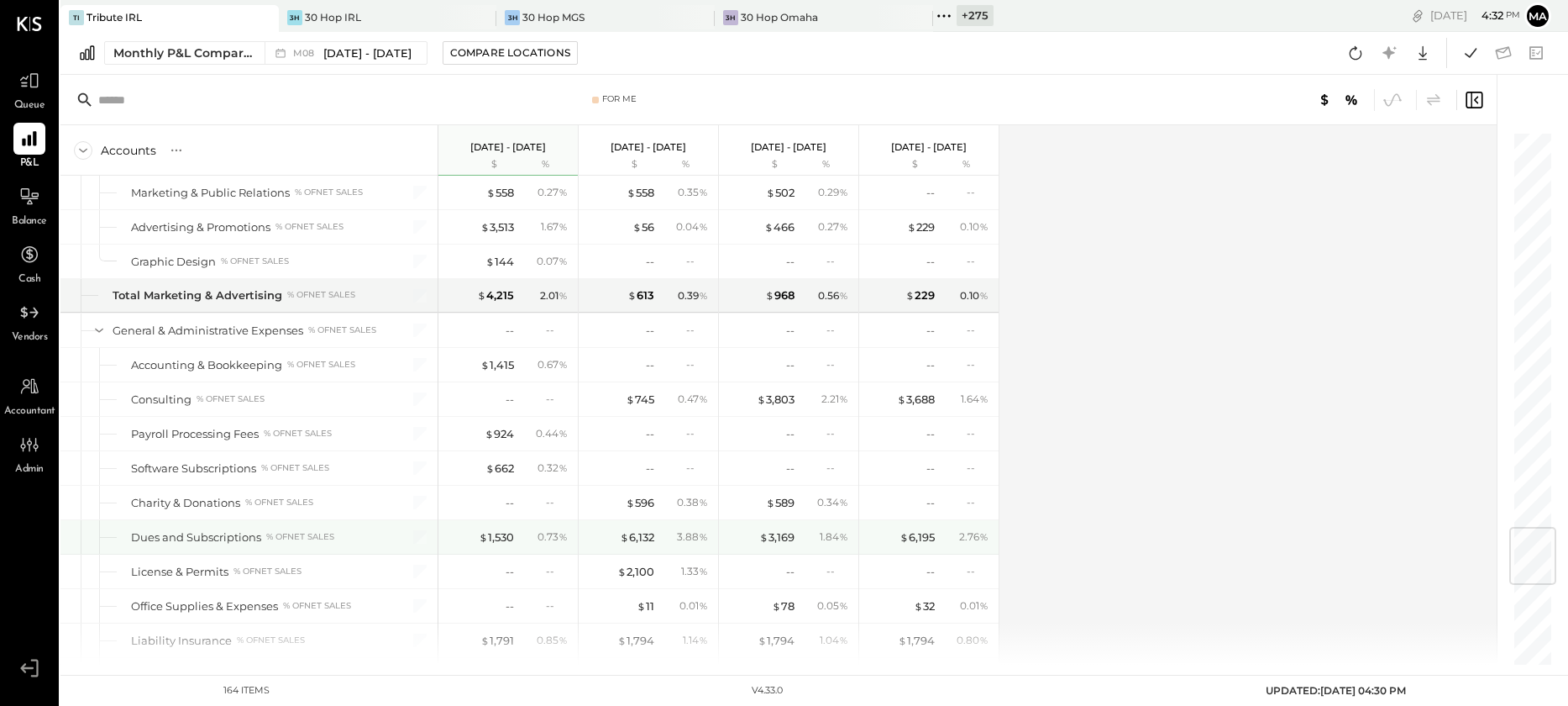
scroll to position [3344, 0]
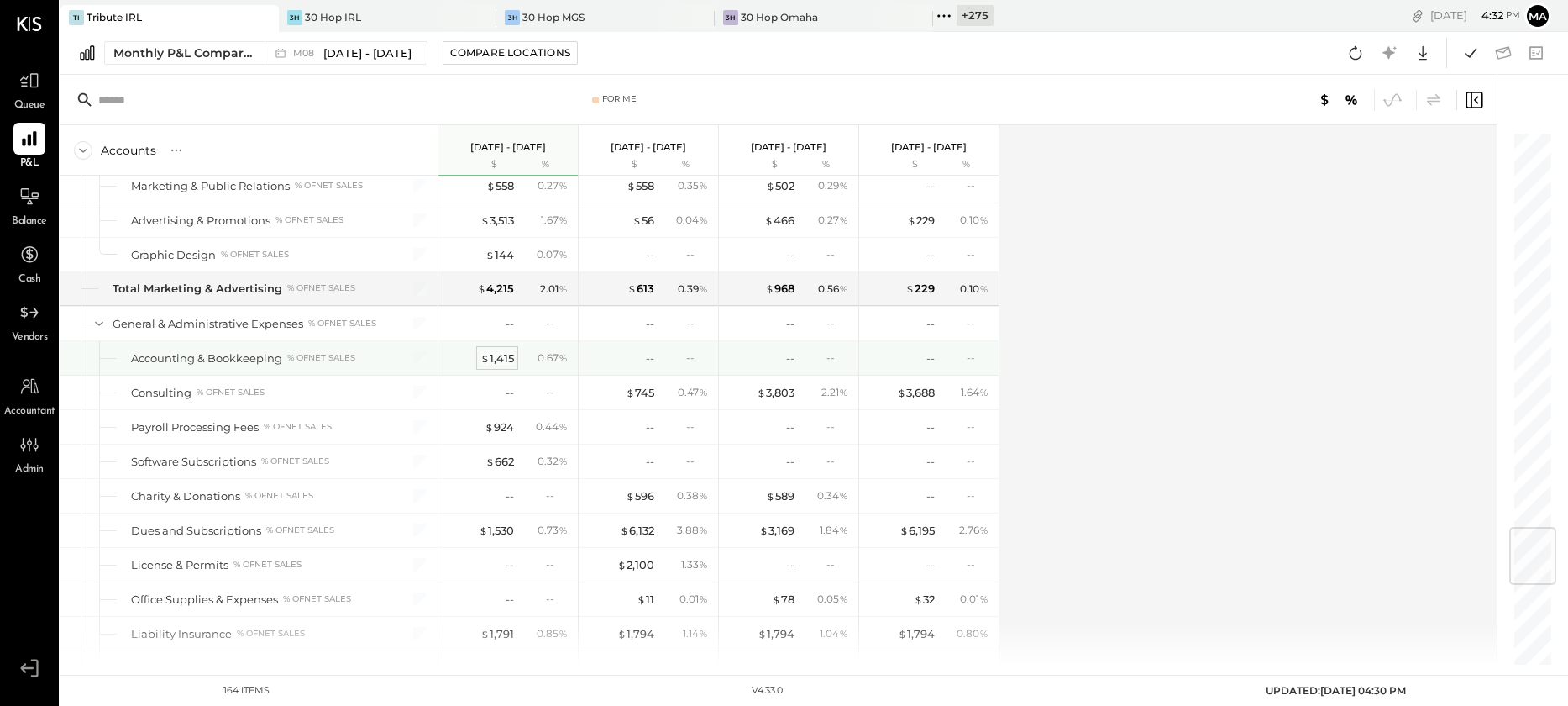
click at [495, 356] on div "$ 1,415" at bounding box center [497, 358] width 33 height 16
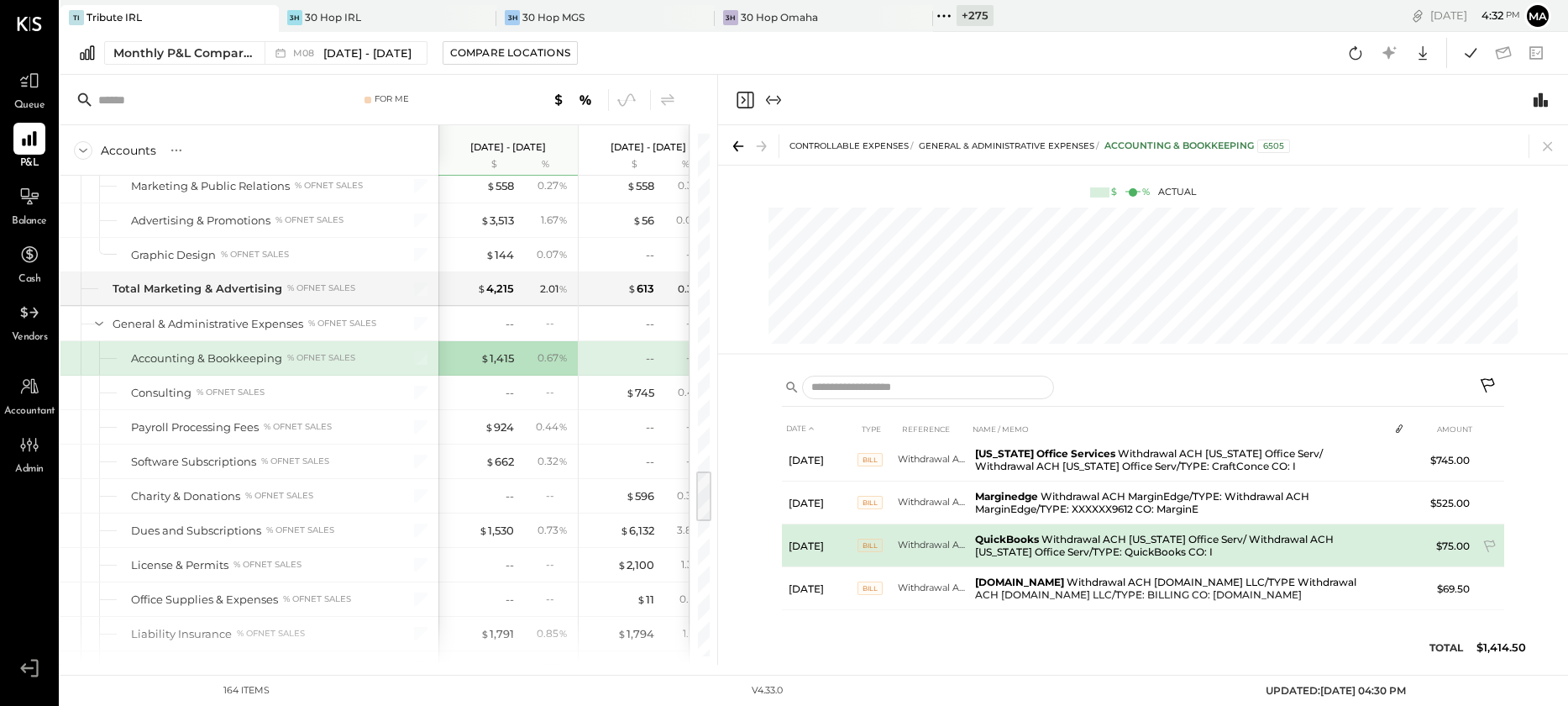
scroll to position [10, 0]
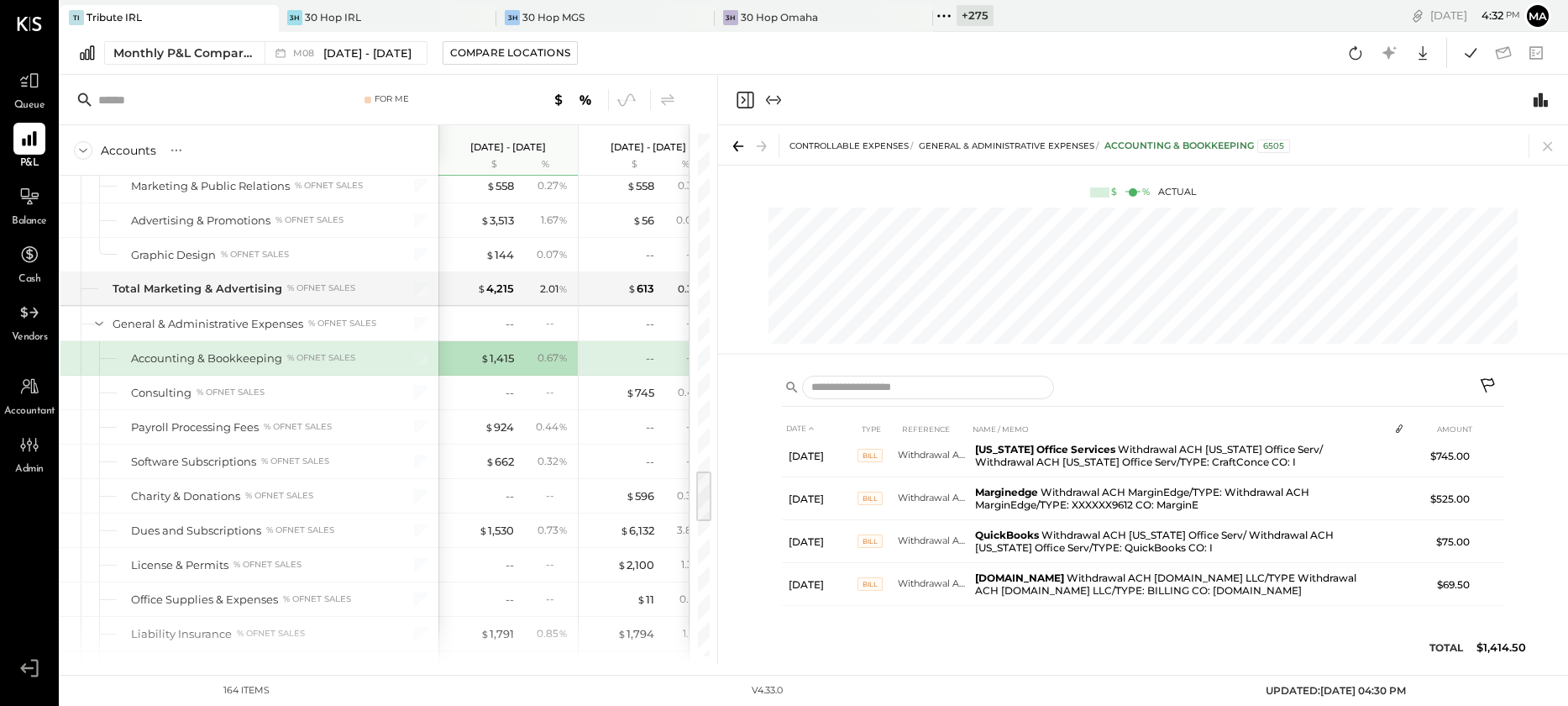
click at [1486, 378] on icon at bounding box center [1489, 387] width 20 height 20
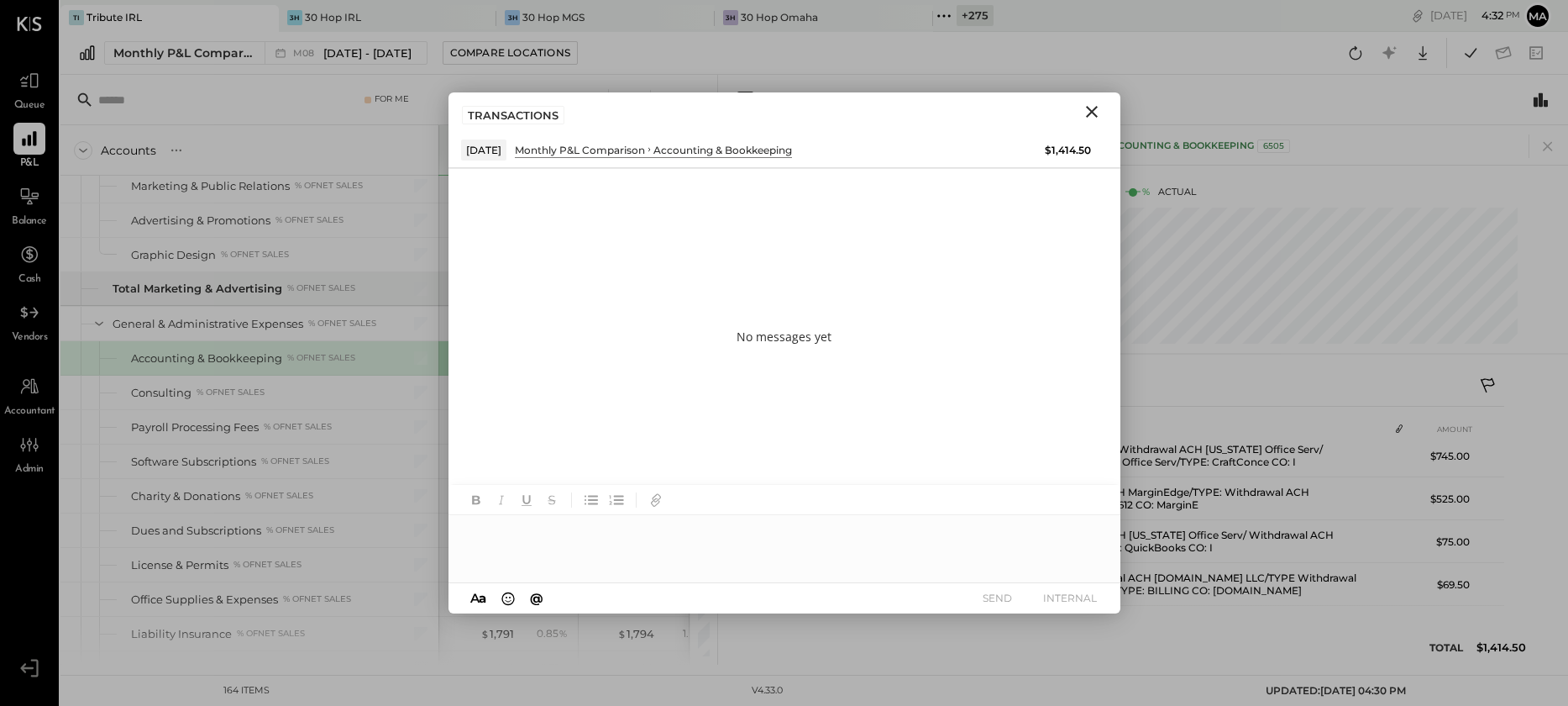
click at [879, 534] on div at bounding box center [784, 548] width 672 height 67
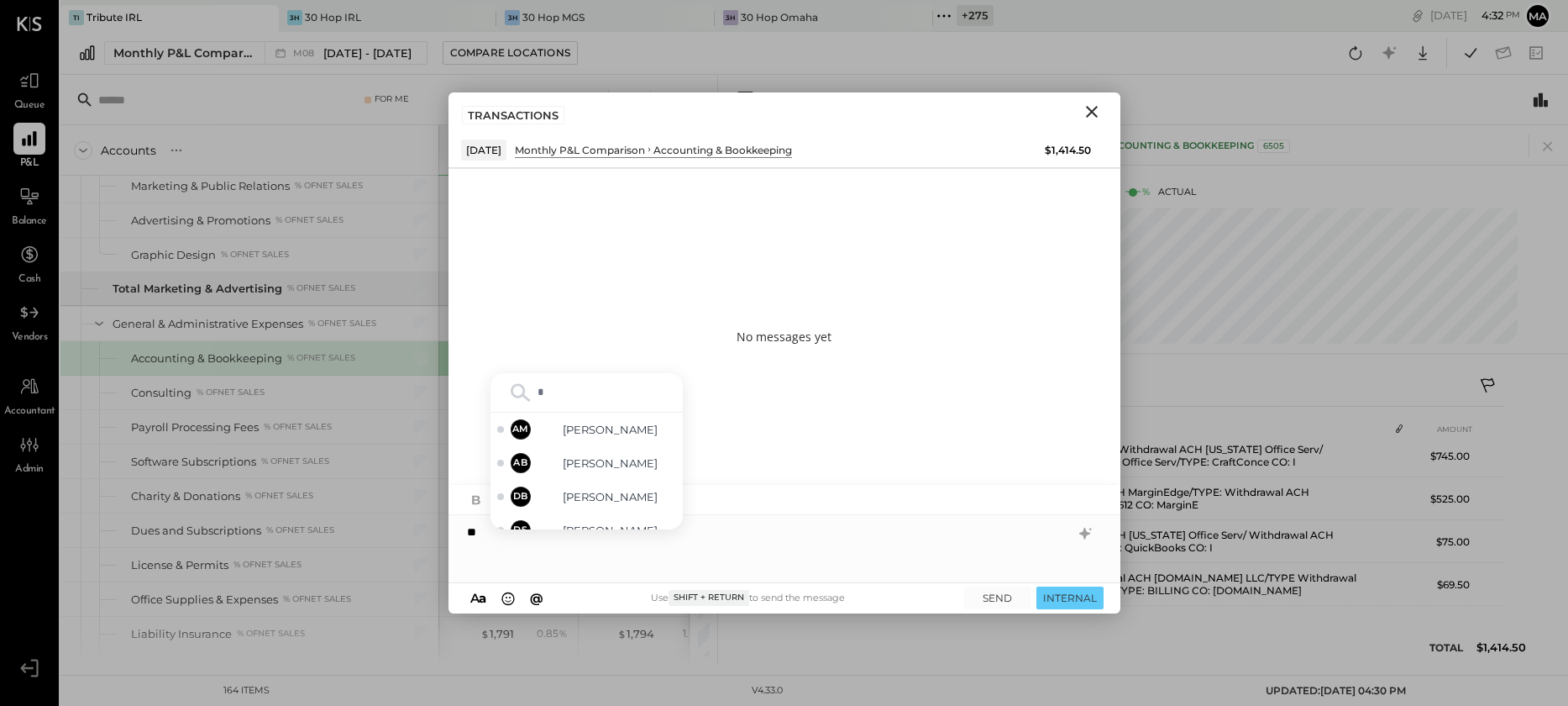
type input "**"
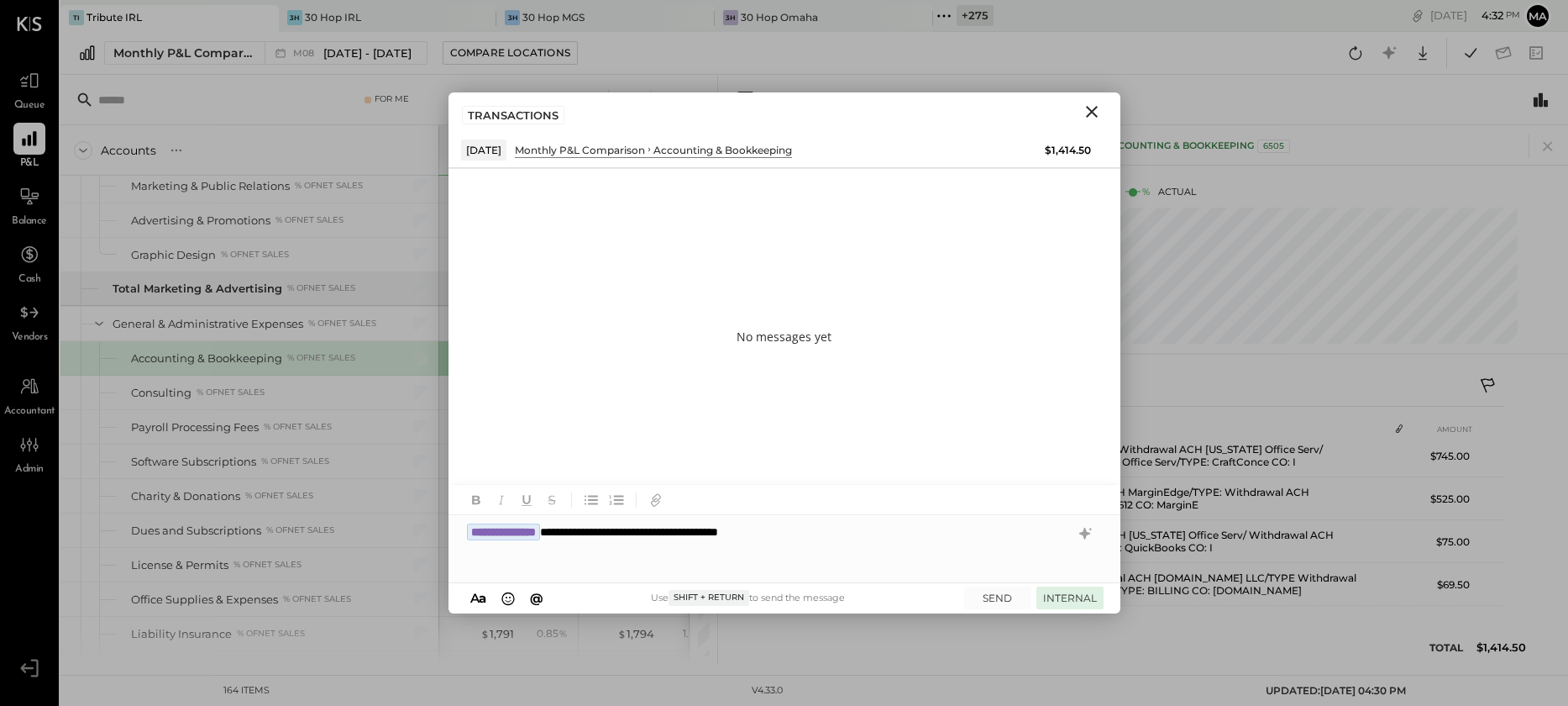
click at [1069, 598] on button "INTERNAL" at bounding box center [1070, 598] width 67 height 23
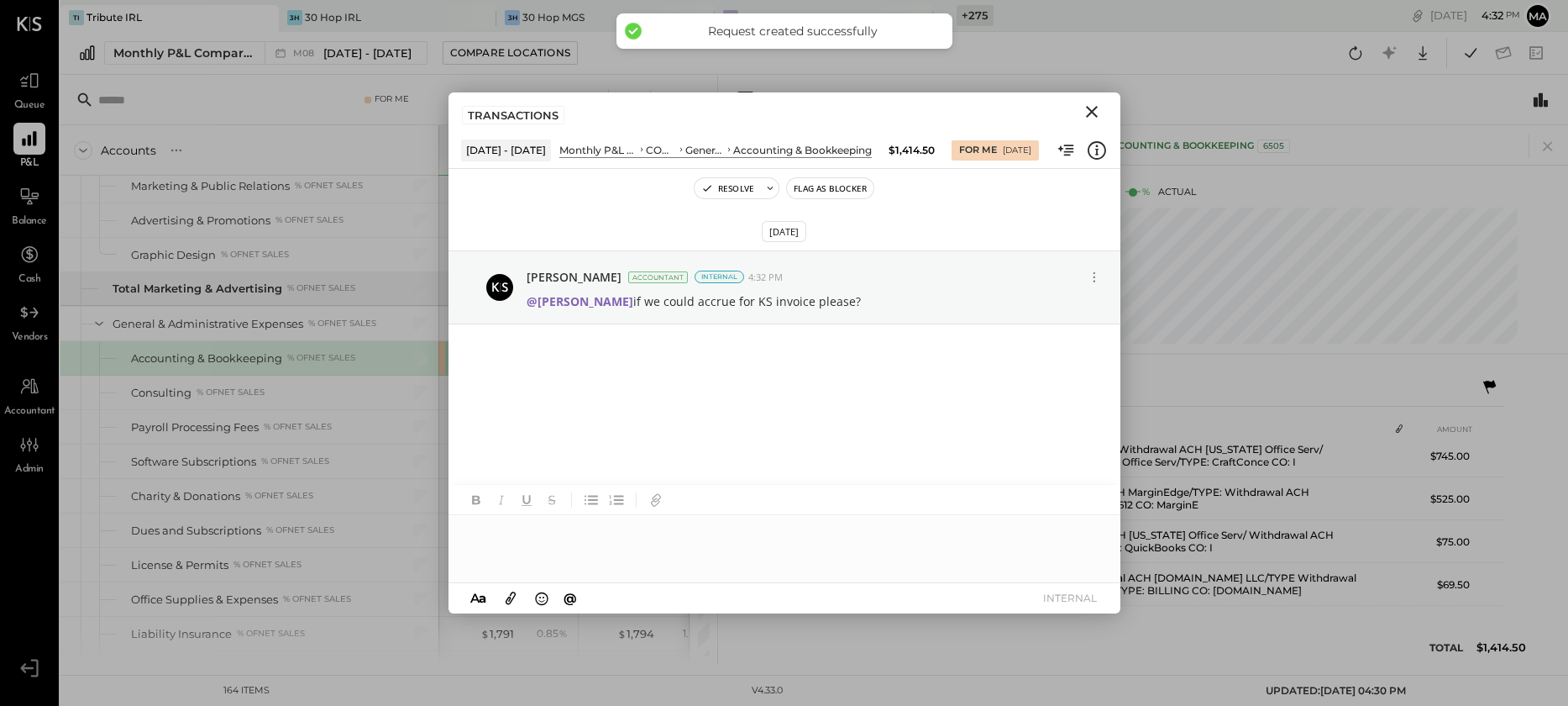
click at [1089, 109] on icon "Close" at bounding box center [1092, 112] width 12 height 12
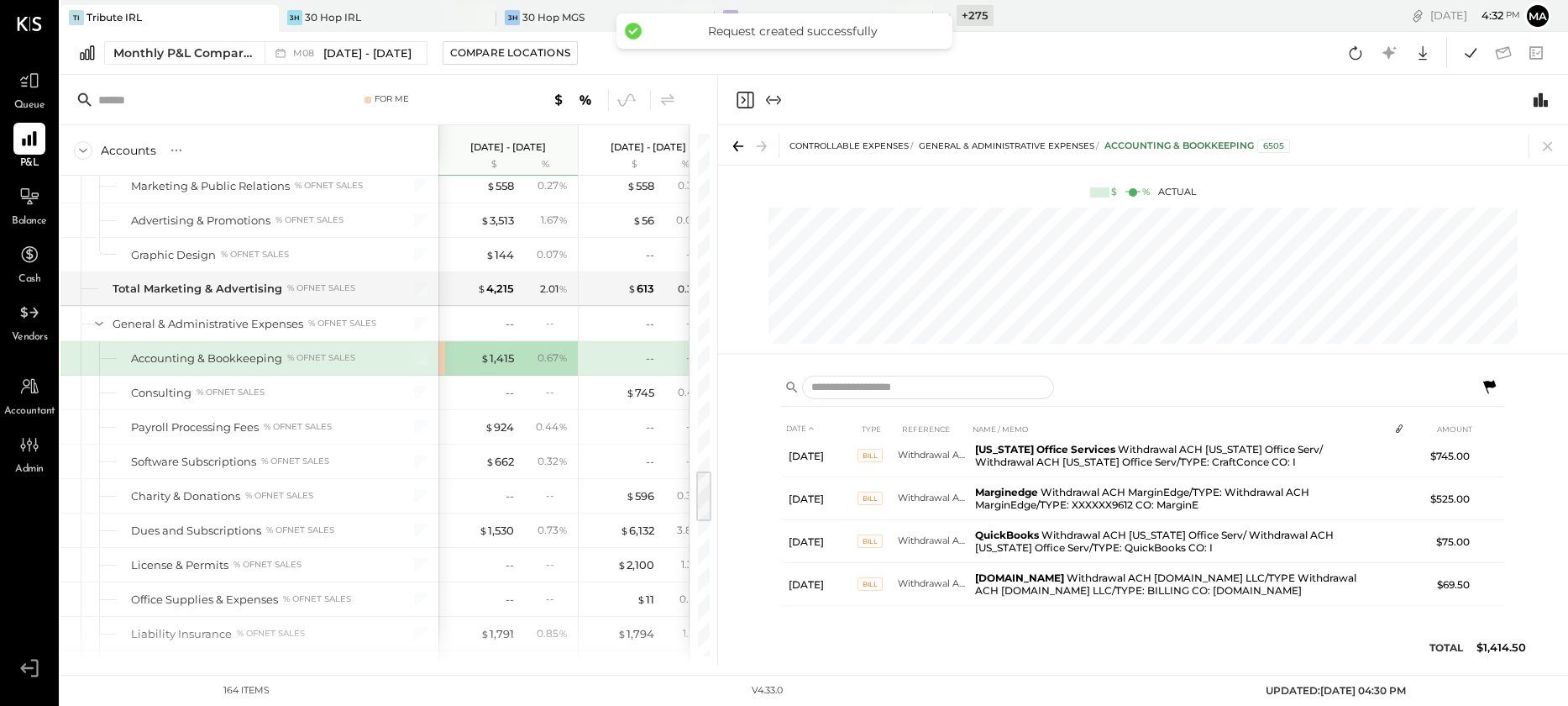
drag, startPoint x: 1546, startPoint y: 145, endPoint x: 1513, endPoint y: 157, distance: 35.1
click at [1546, 144] on icon at bounding box center [1547, 146] width 9 height 9
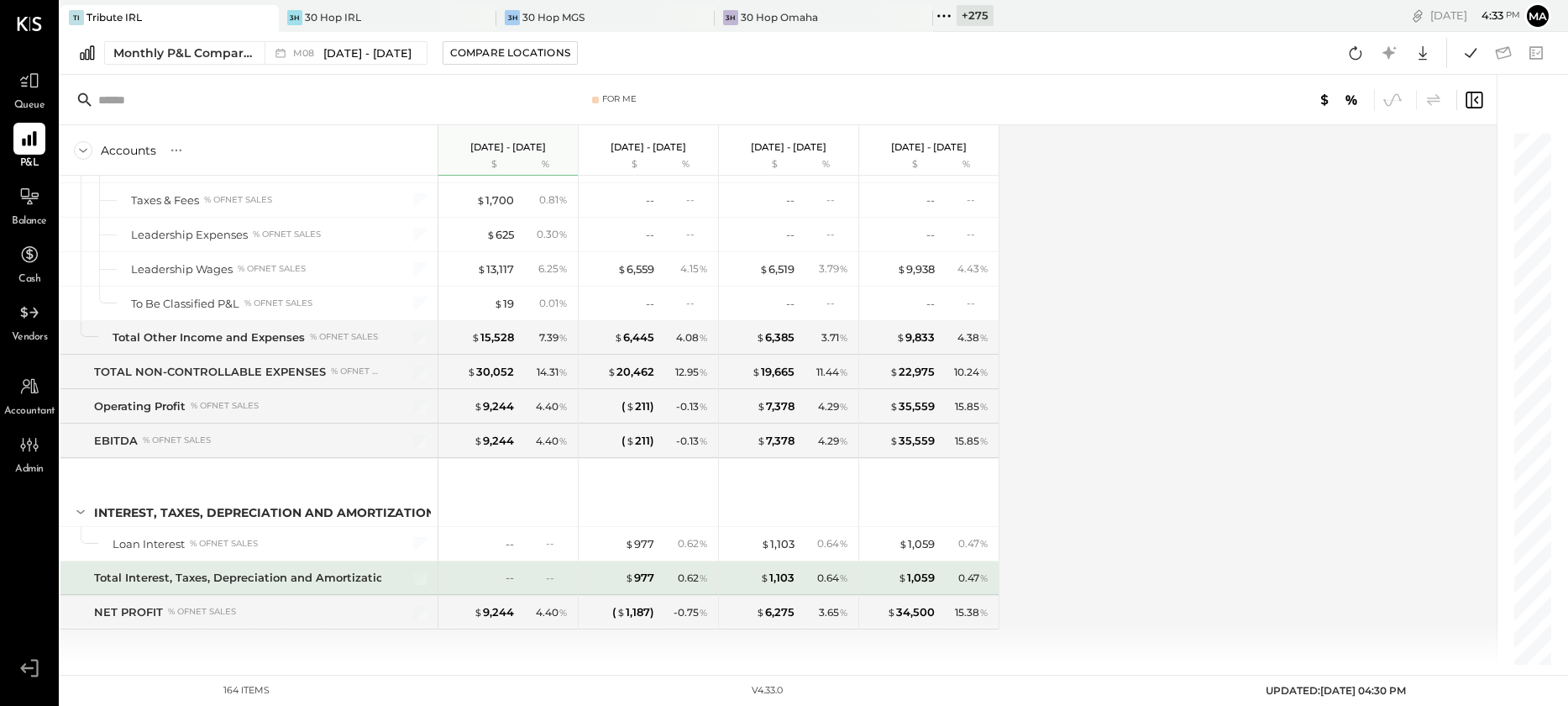
scroll to position [4679, 0]
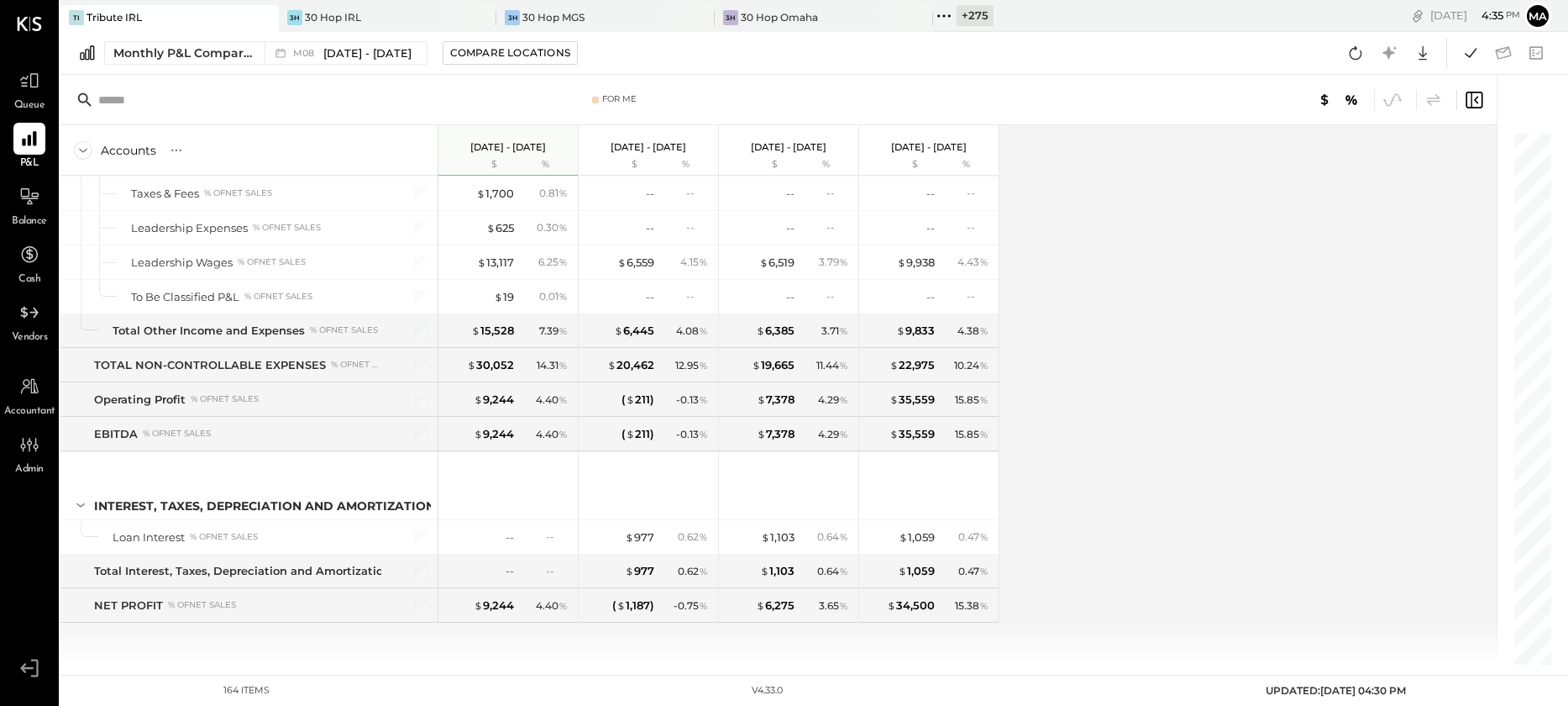
click at [261, 14] on icon at bounding box center [264, 18] width 21 height 20
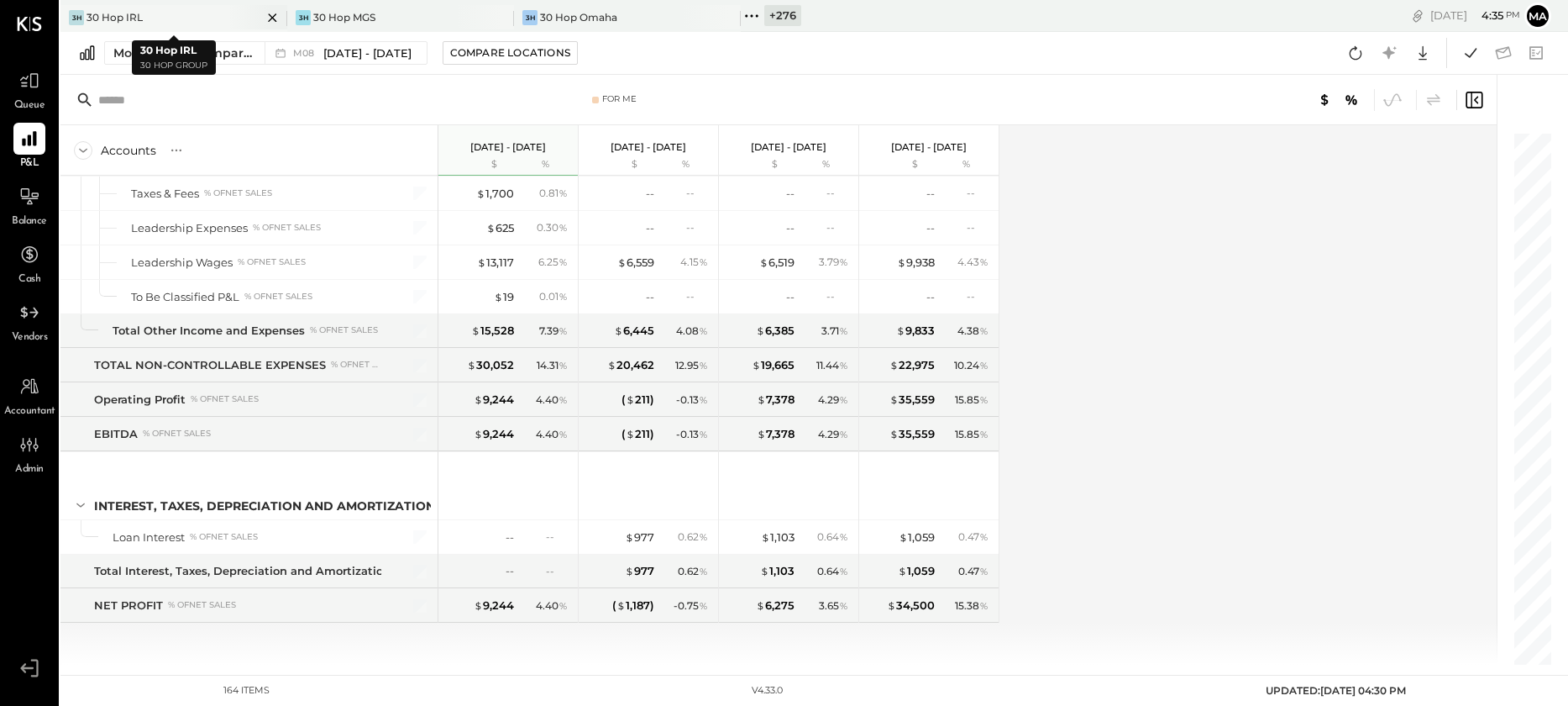
click at [257, 15] on div at bounding box center [258, 17] width 59 height 25
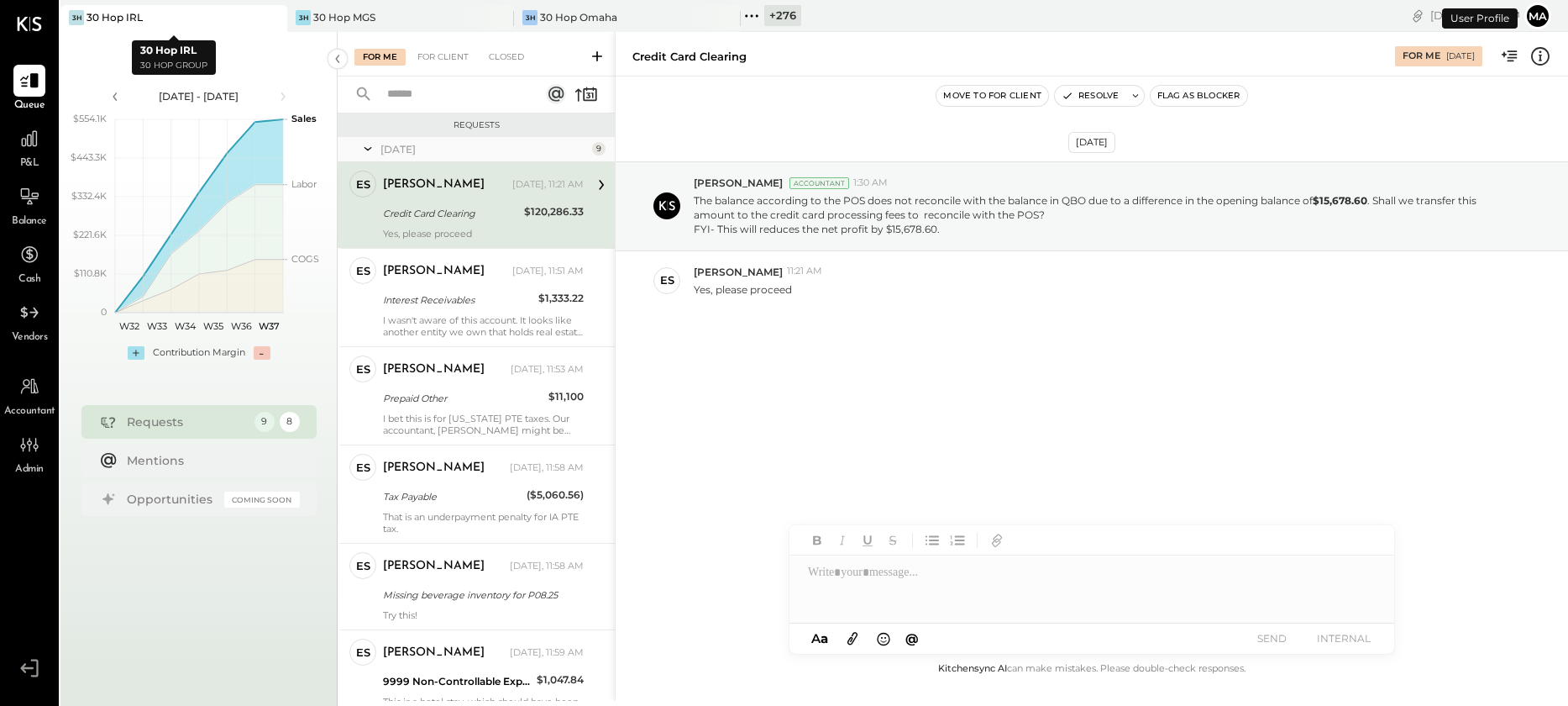
click at [279, 18] on icon at bounding box center [272, 18] width 21 height 20
click at [277, 18] on icon at bounding box center [272, 18] width 21 height 20
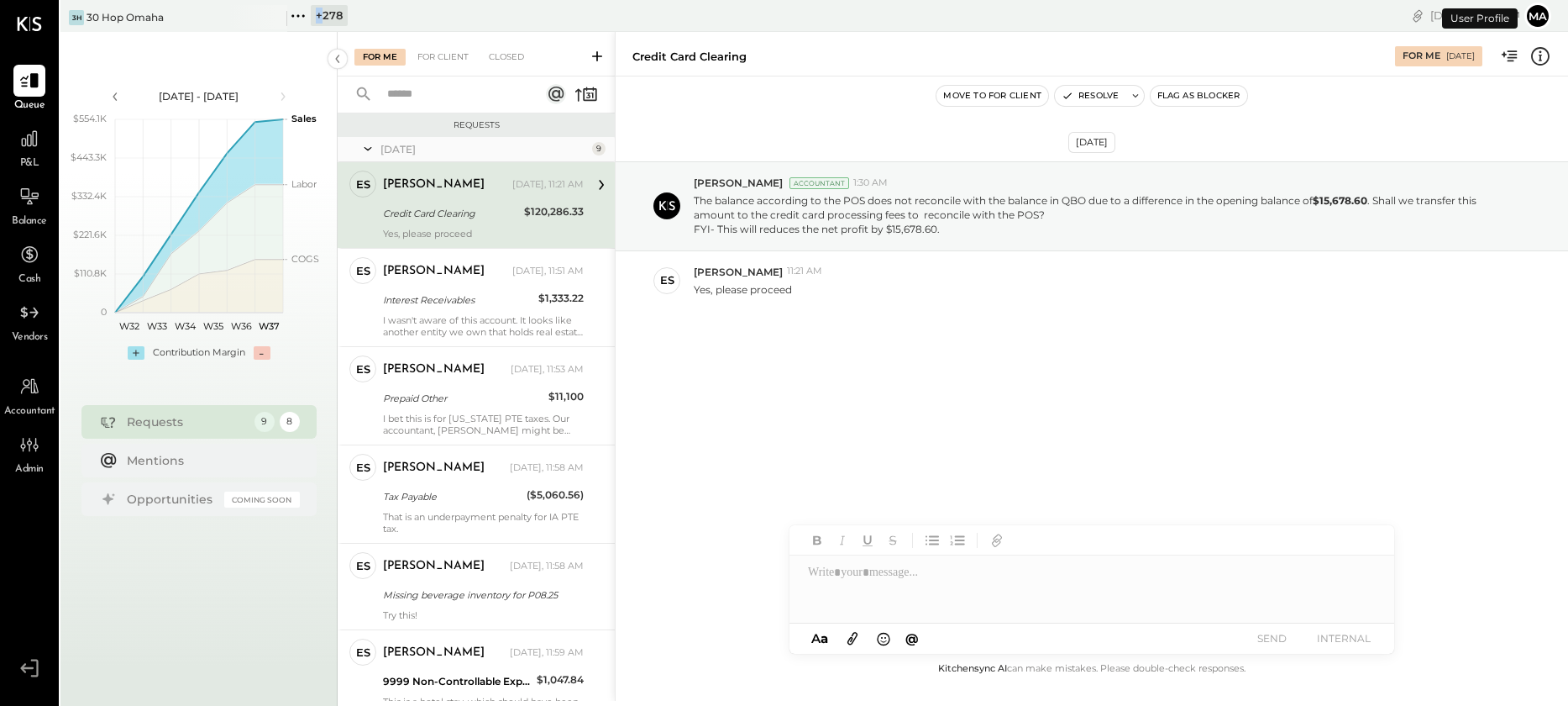
click at [277, 18] on icon at bounding box center [272, 18] width 21 height 20
click at [74, 13] on icon at bounding box center [71, 16] width 22 height 22
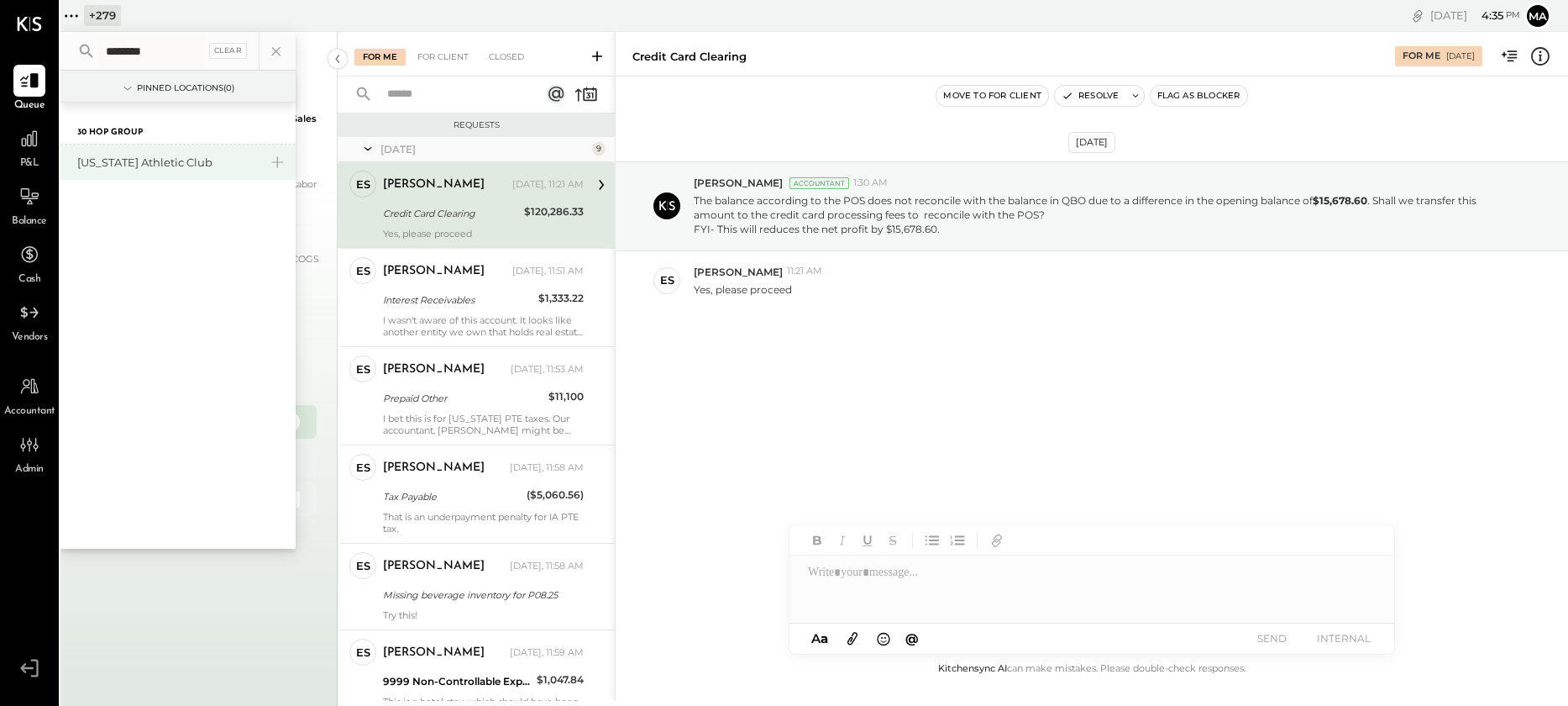
type input "********"
click at [182, 158] on div "[US_STATE] Athletic Club" at bounding box center [168, 162] width 181 height 16
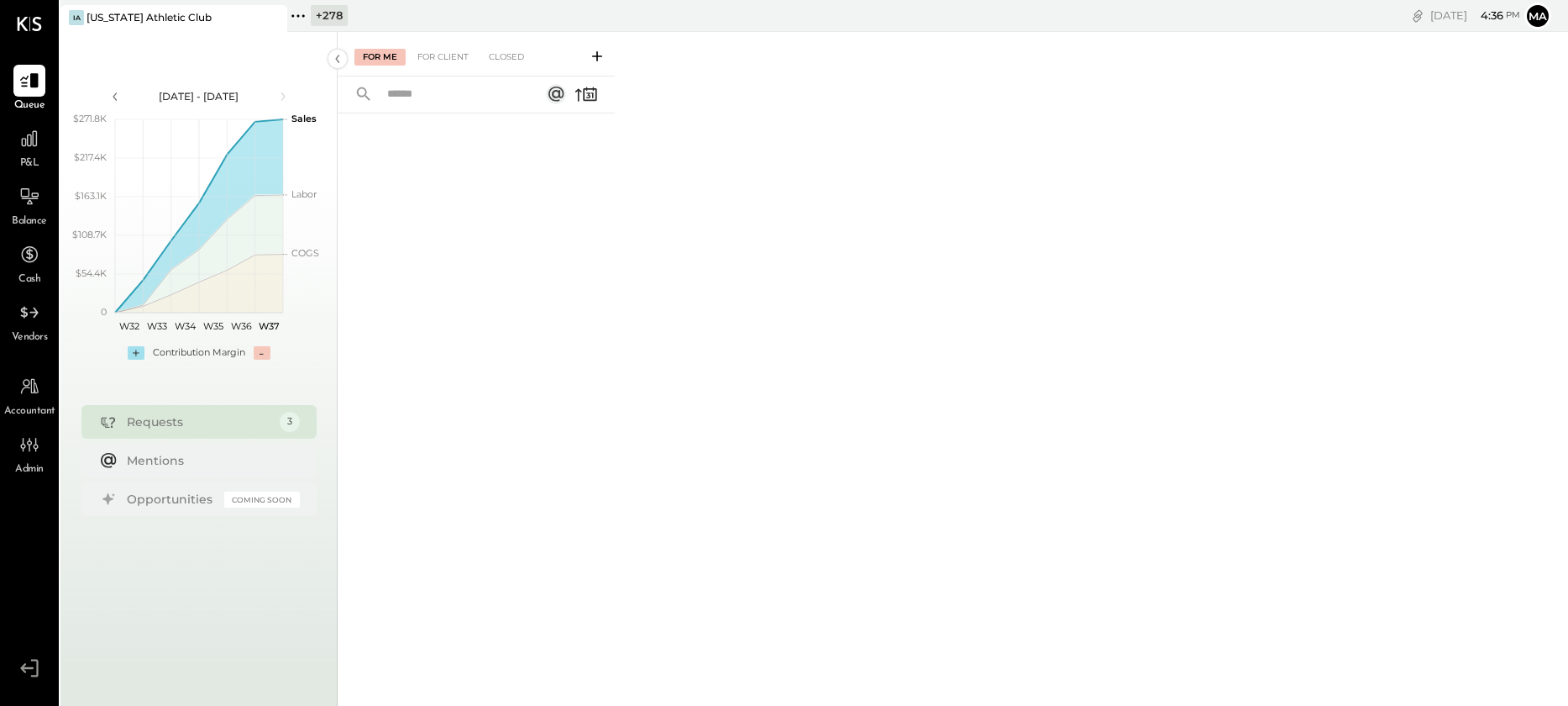
drag, startPoint x: 442, startPoint y: 58, endPoint x: 241, endPoint y: 106, distance: 206.7
click at [442, 58] on div "For Client" at bounding box center [443, 56] width 68 height 17
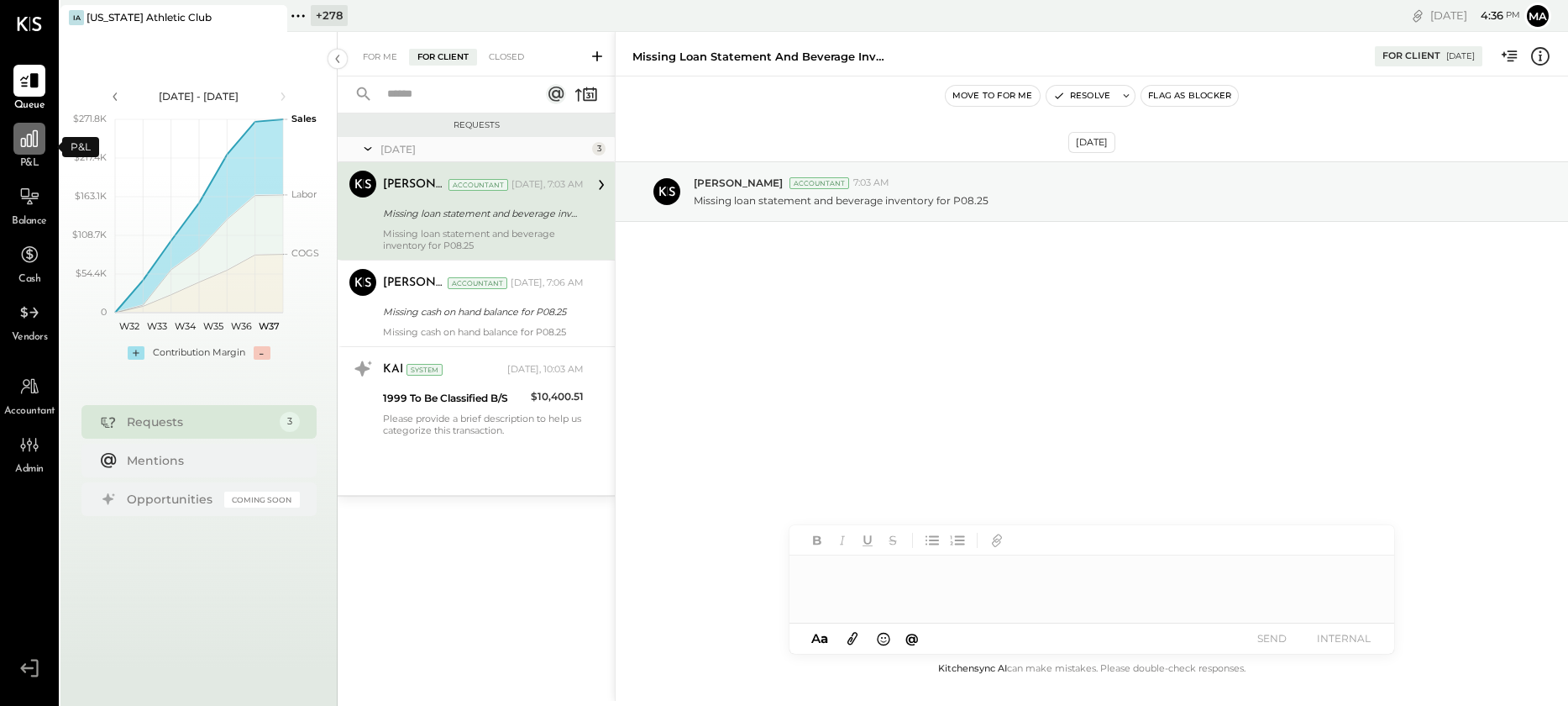
click at [28, 149] on icon at bounding box center [30, 139] width 22 height 22
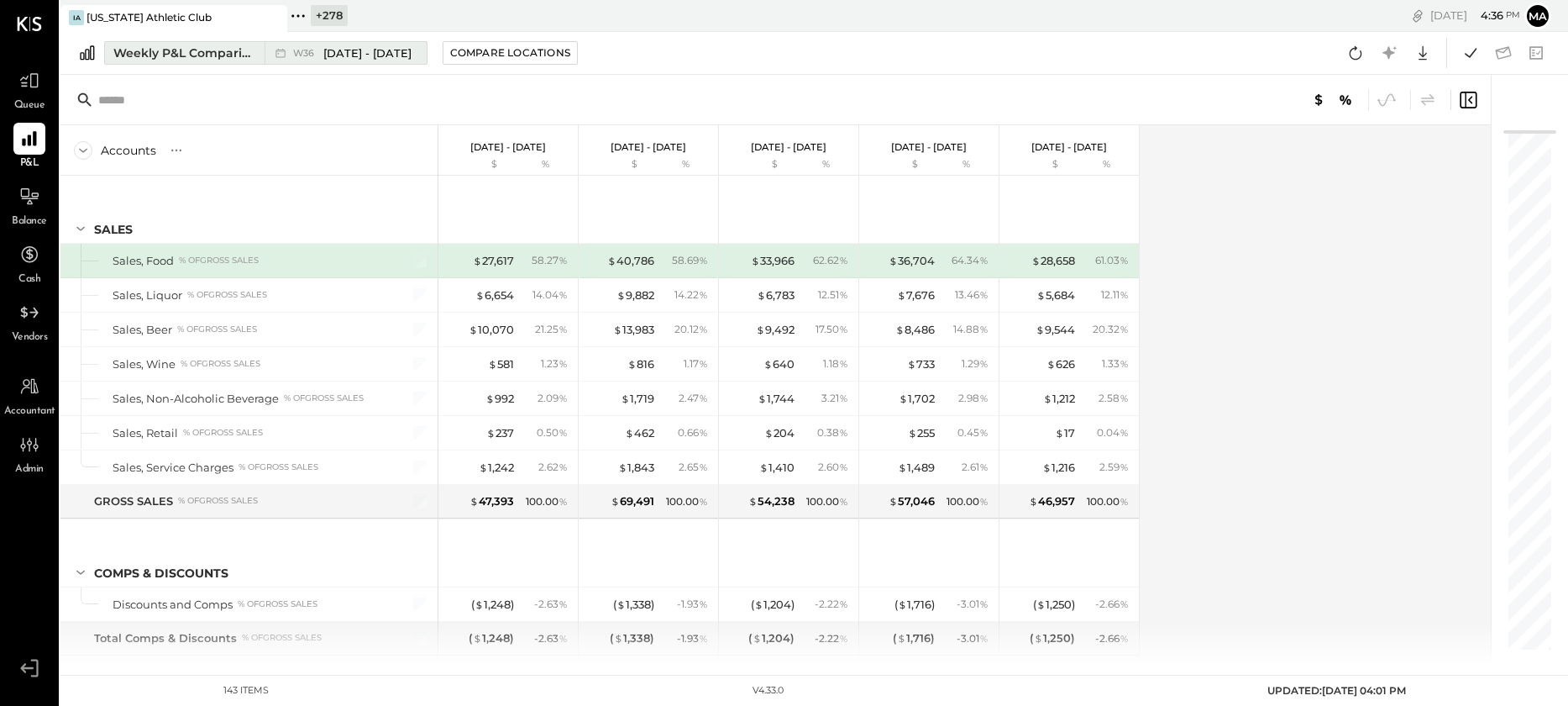
click at [241, 51] on div "Weekly P&L Comparison" at bounding box center [183, 52] width 141 height 17
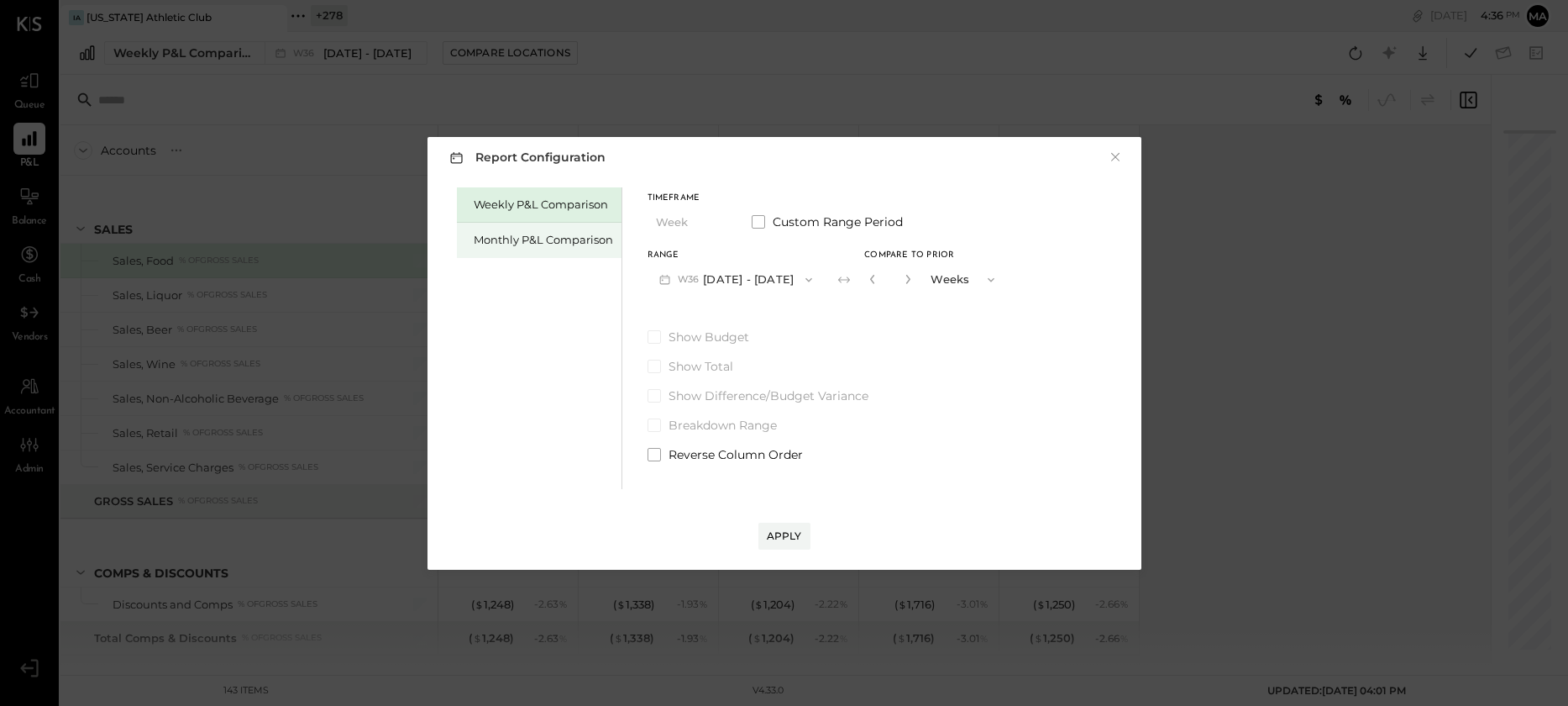
click at [556, 238] on div "Monthly P&L Comparison" at bounding box center [543, 240] width 140 height 16
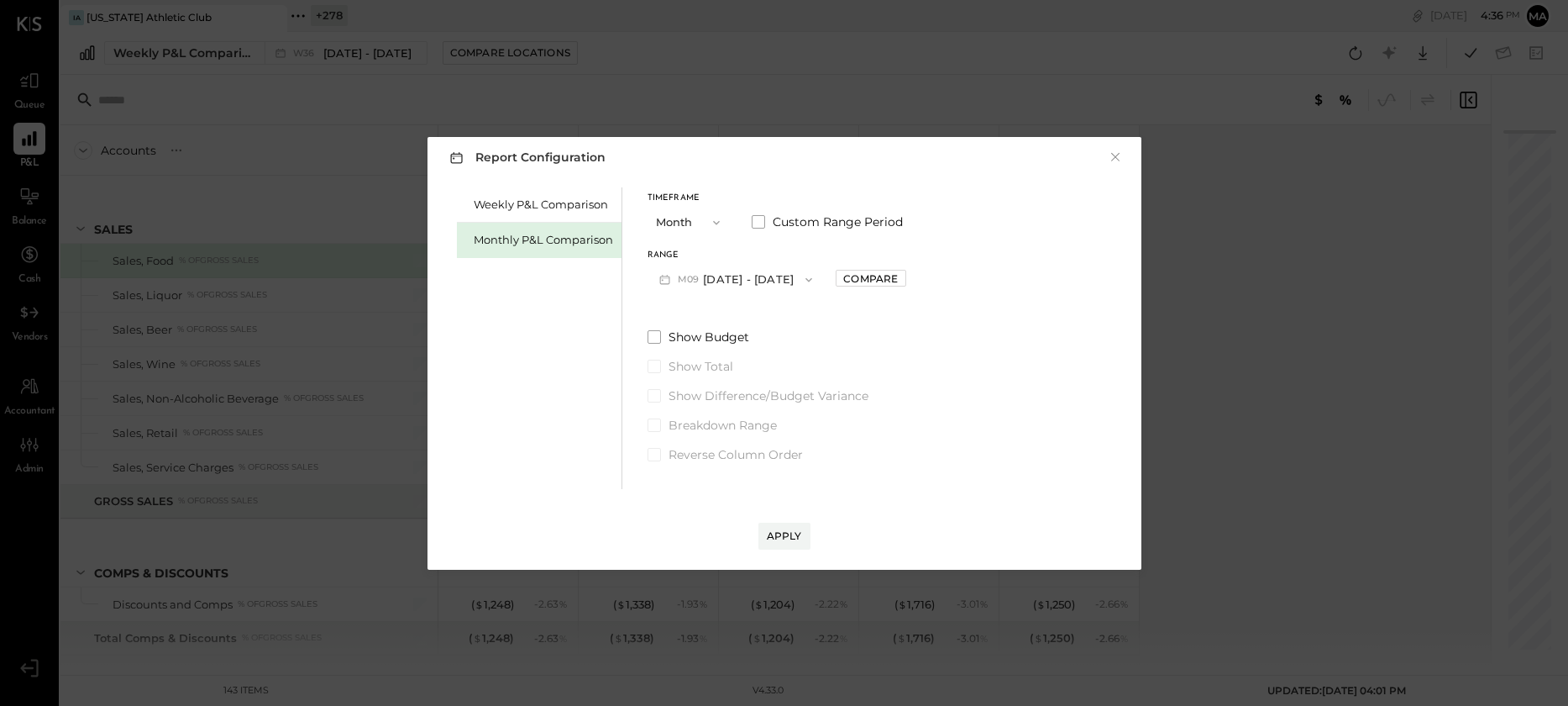
click at [753, 277] on button "M09 [DATE] - [DATE]" at bounding box center [736, 280] width 177 height 32
click at [742, 310] on span "[DATE] - [DATE]" at bounding box center [728, 316] width 80 height 15
click at [856, 281] on div "Compare" at bounding box center [870, 279] width 54 height 15
click at [906, 279] on button "button" at bounding box center [909, 279] width 14 height 19
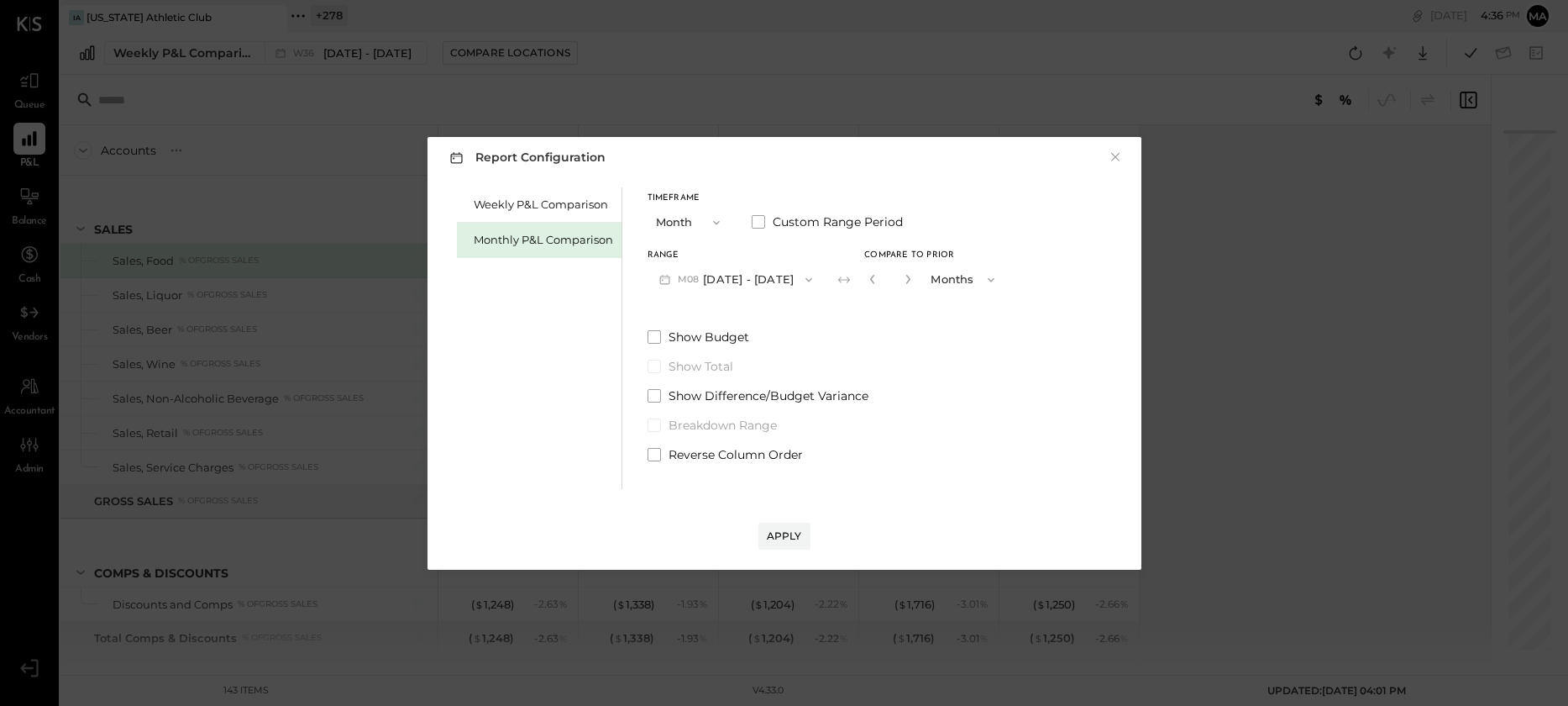
type input "*"
click at [784, 541] on div "Apply" at bounding box center [784, 536] width 35 height 15
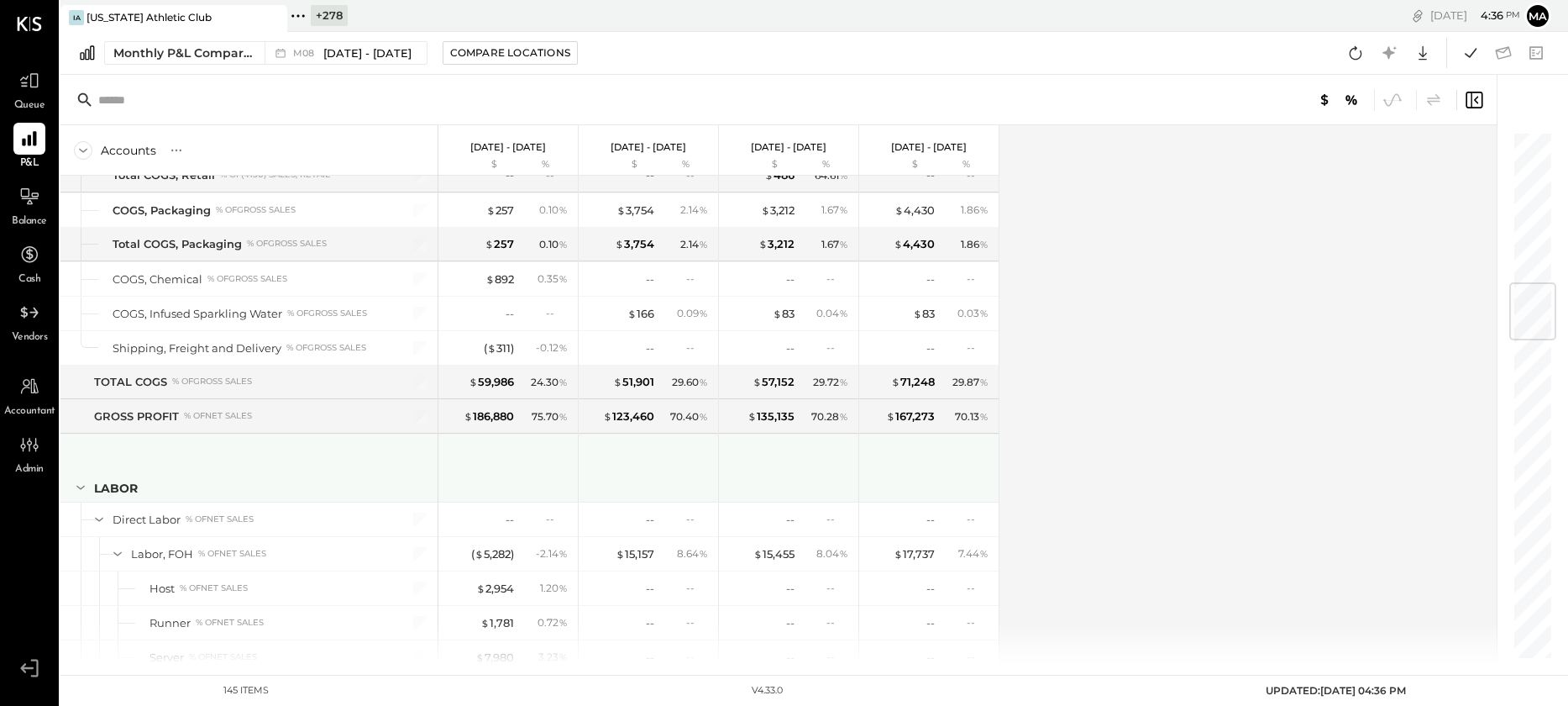
scroll to position [1304, 0]
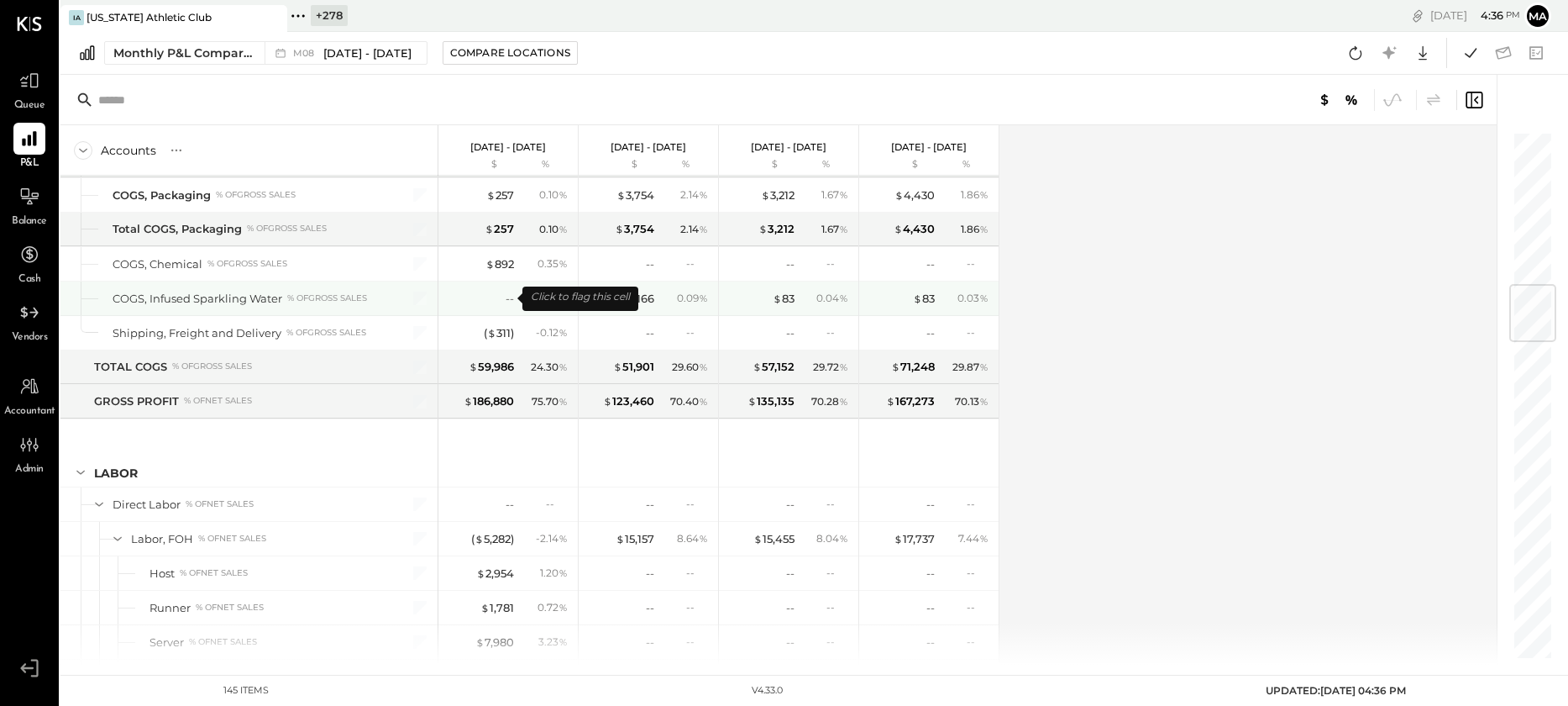
click at [498, 299] on div "--" at bounding box center [480, 298] width 67 height 16
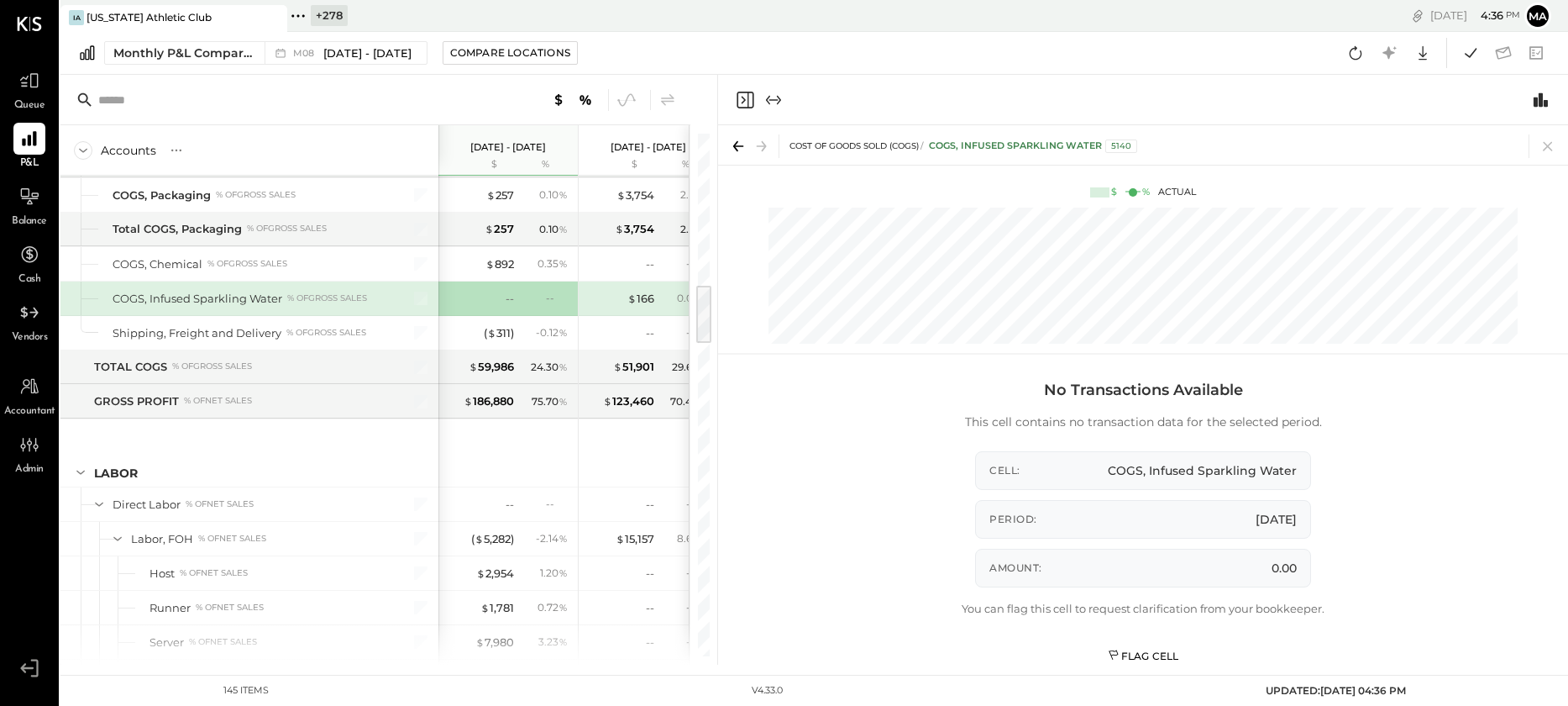
click at [1146, 655] on div "Flag Cell" at bounding box center [1144, 656] width 72 height 15
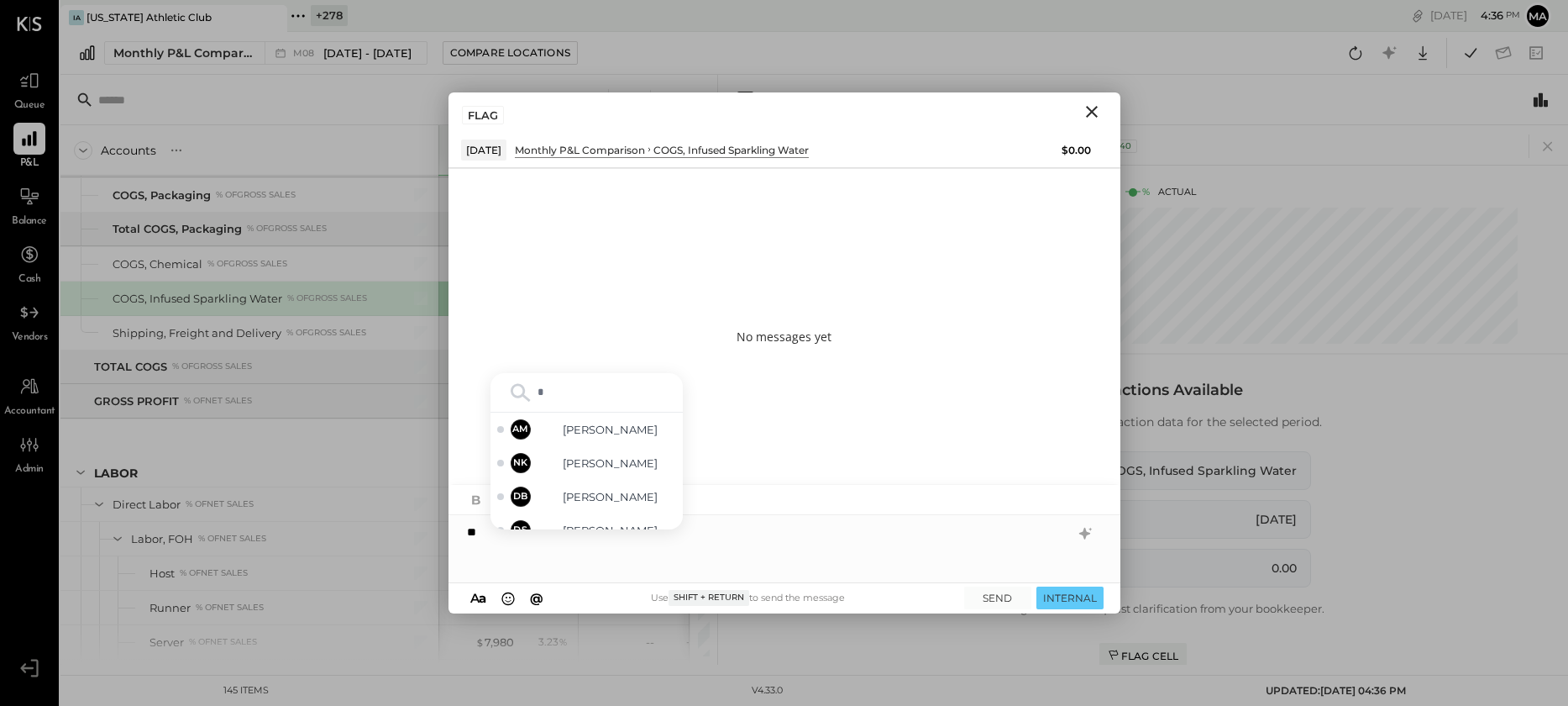
type input "**"
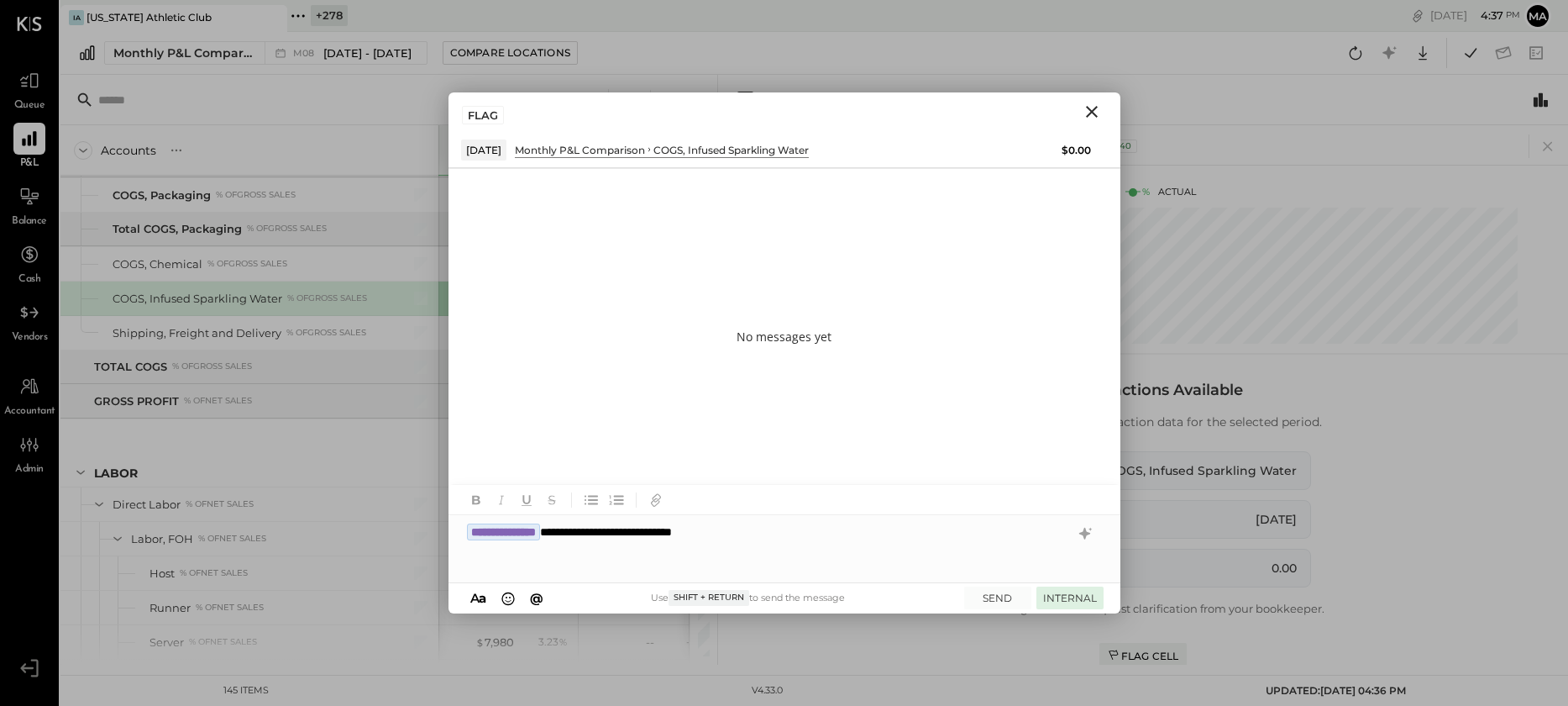
click at [1070, 593] on button "INTERNAL" at bounding box center [1070, 598] width 67 height 23
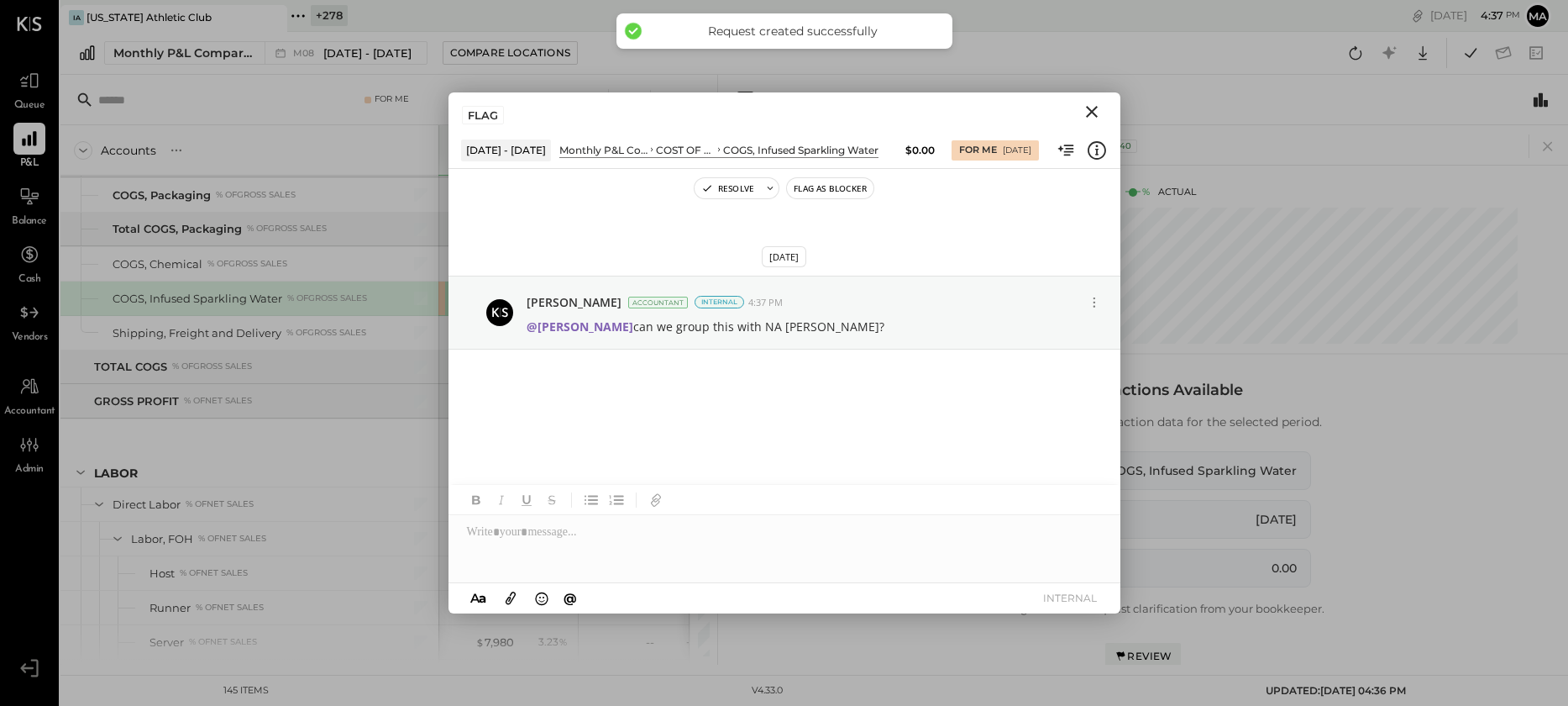
drag, startPoint x: 1097, startPoint y: 112, endPoint x: 1088, endPoint y: 114, distance: 9.2
click at [1096, 111] on icon "Close" at bounding box center [1092, 111] width 20 height 20
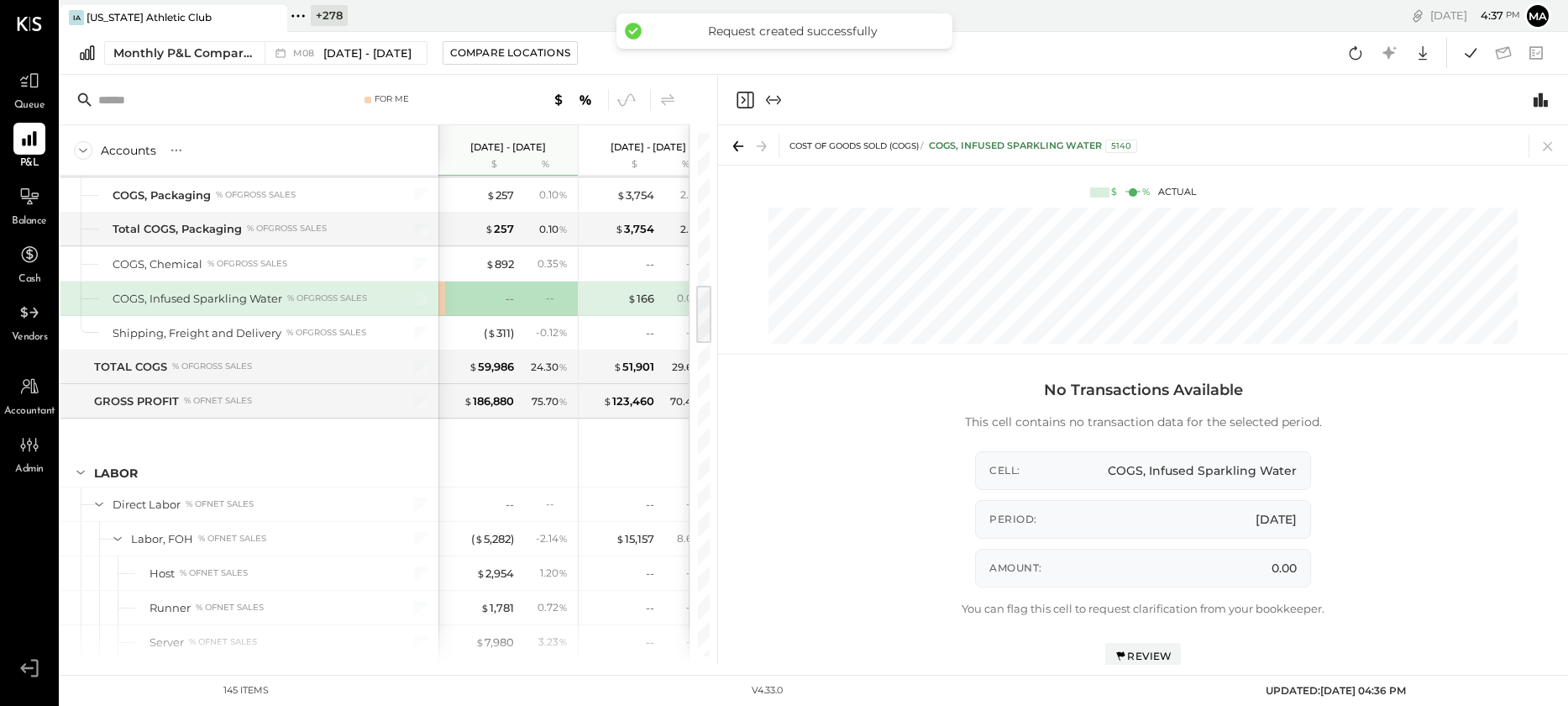
drag, startPoint x: 1551, startPoint y: 142, endPoint x: 1532, endPoint y: 152, distance: 21.5
click at [1551, 142] on icon at bounding box center [1547, 146] width 9 height 9
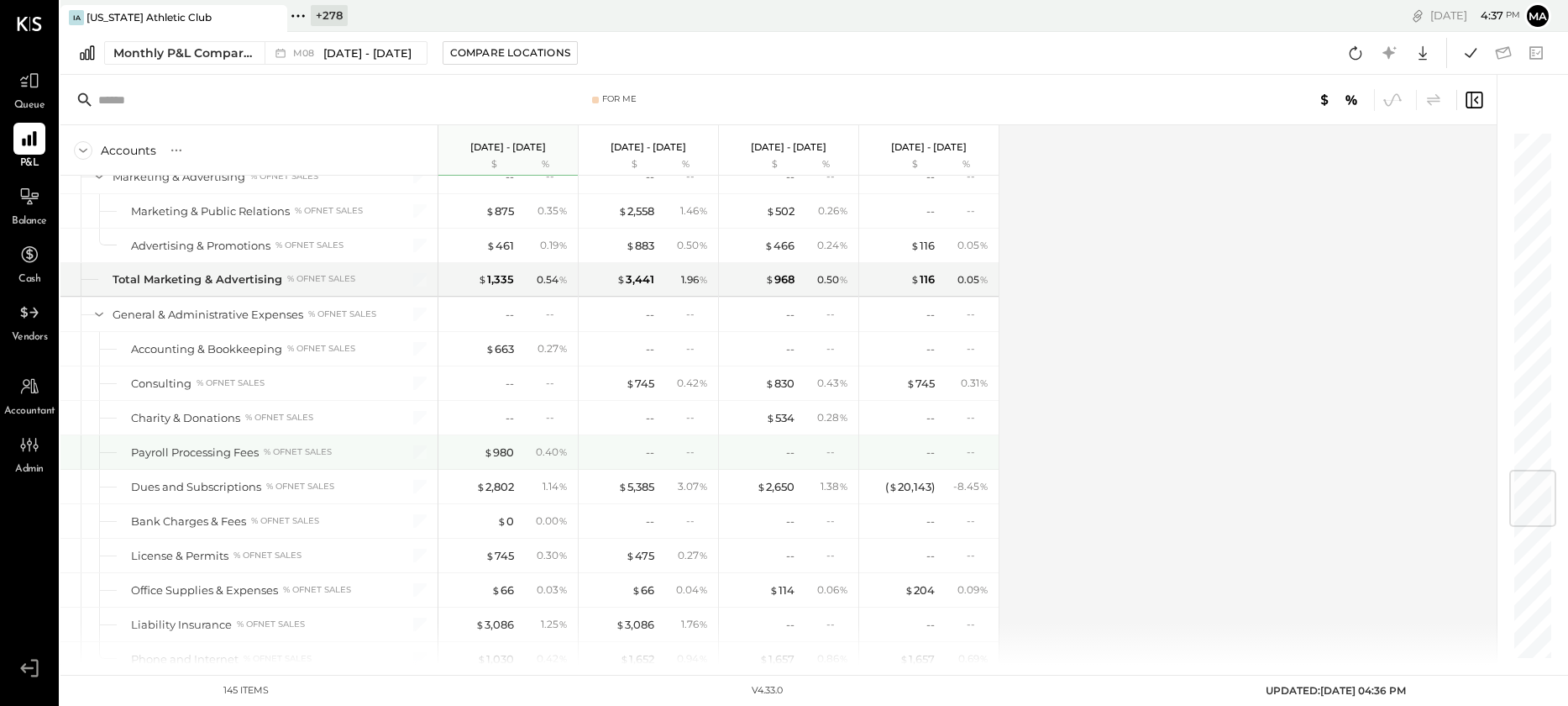
scroll to position [2873, 0]
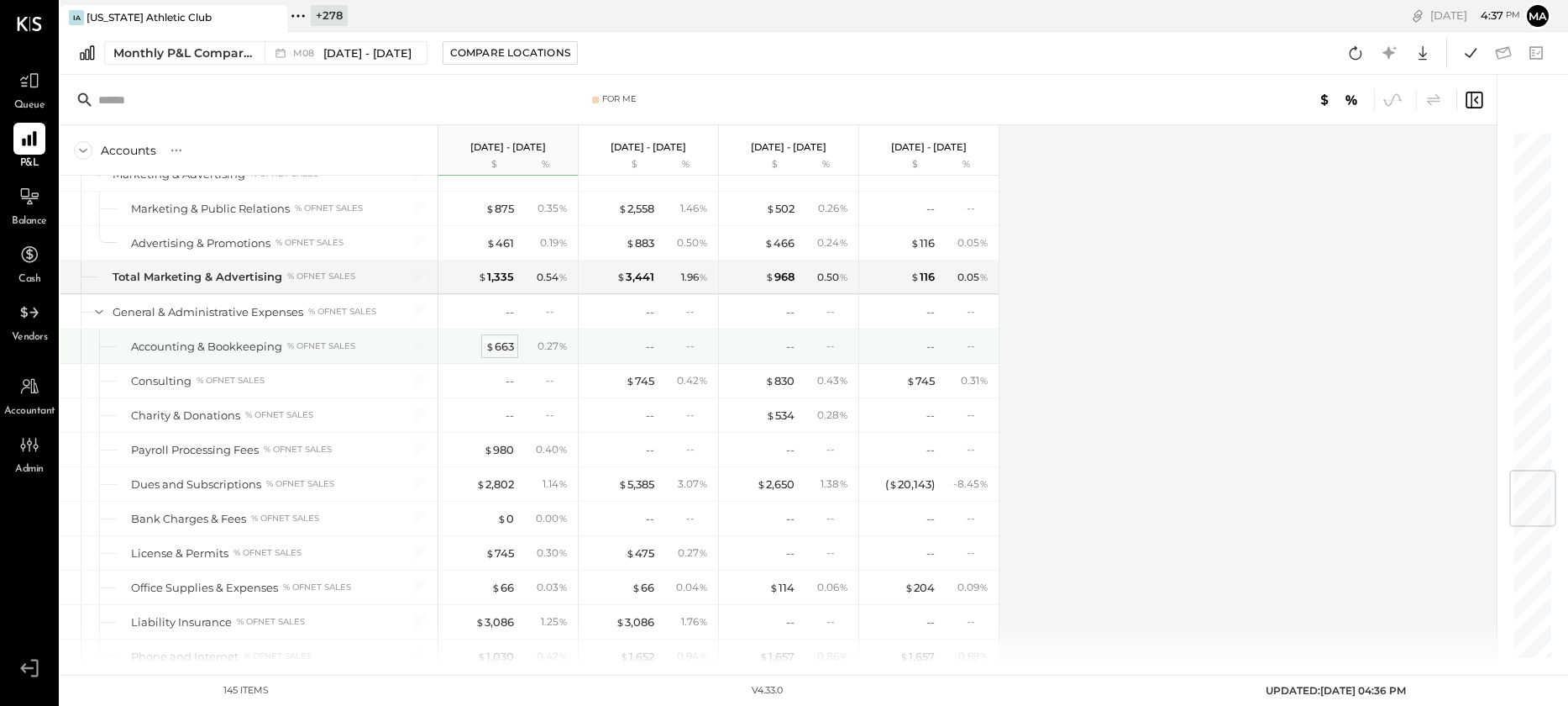
click at [502, 351] on div "$ 663" at bounding box center [499, 347] width 29 height 16
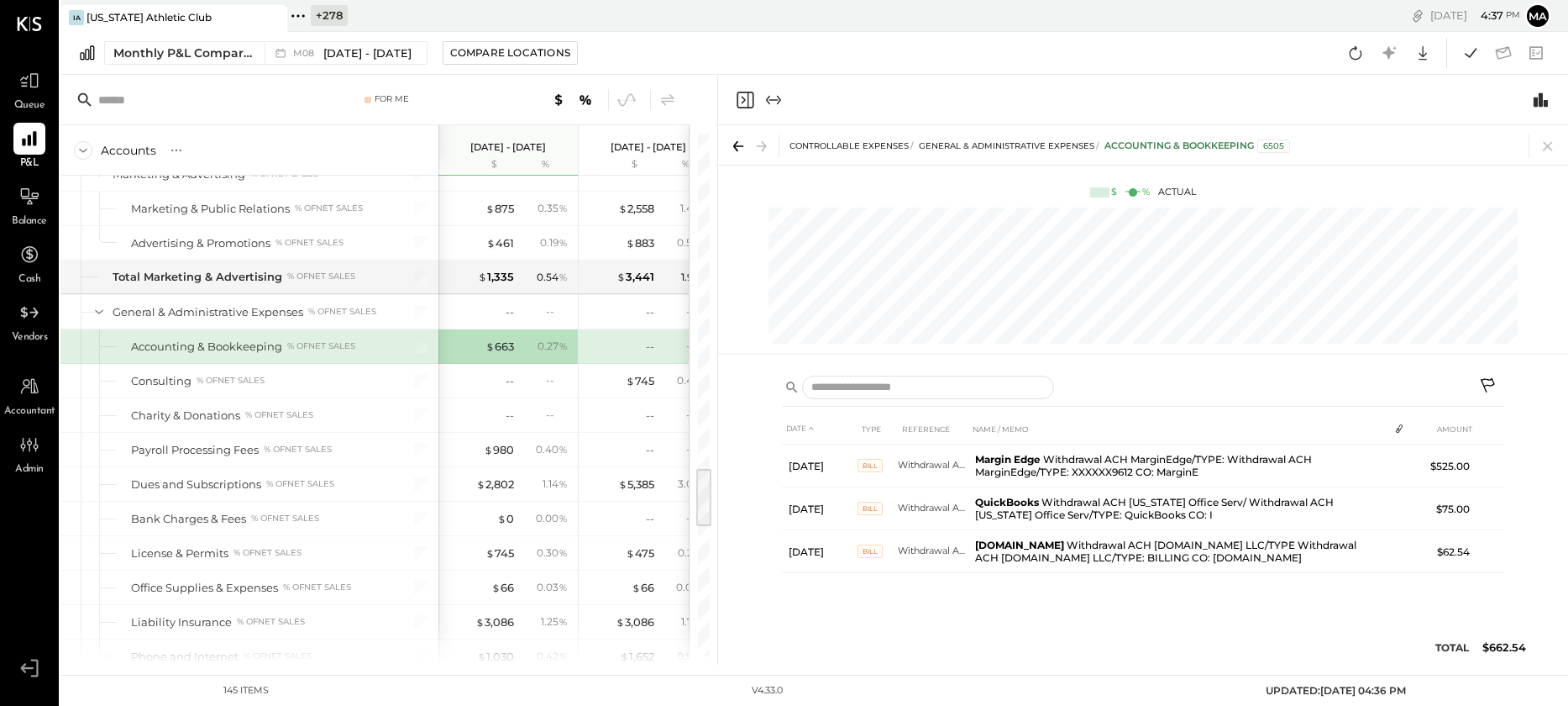
click at [1487, 379] on icon at bounding box center [1487, 385] width 15 height 15
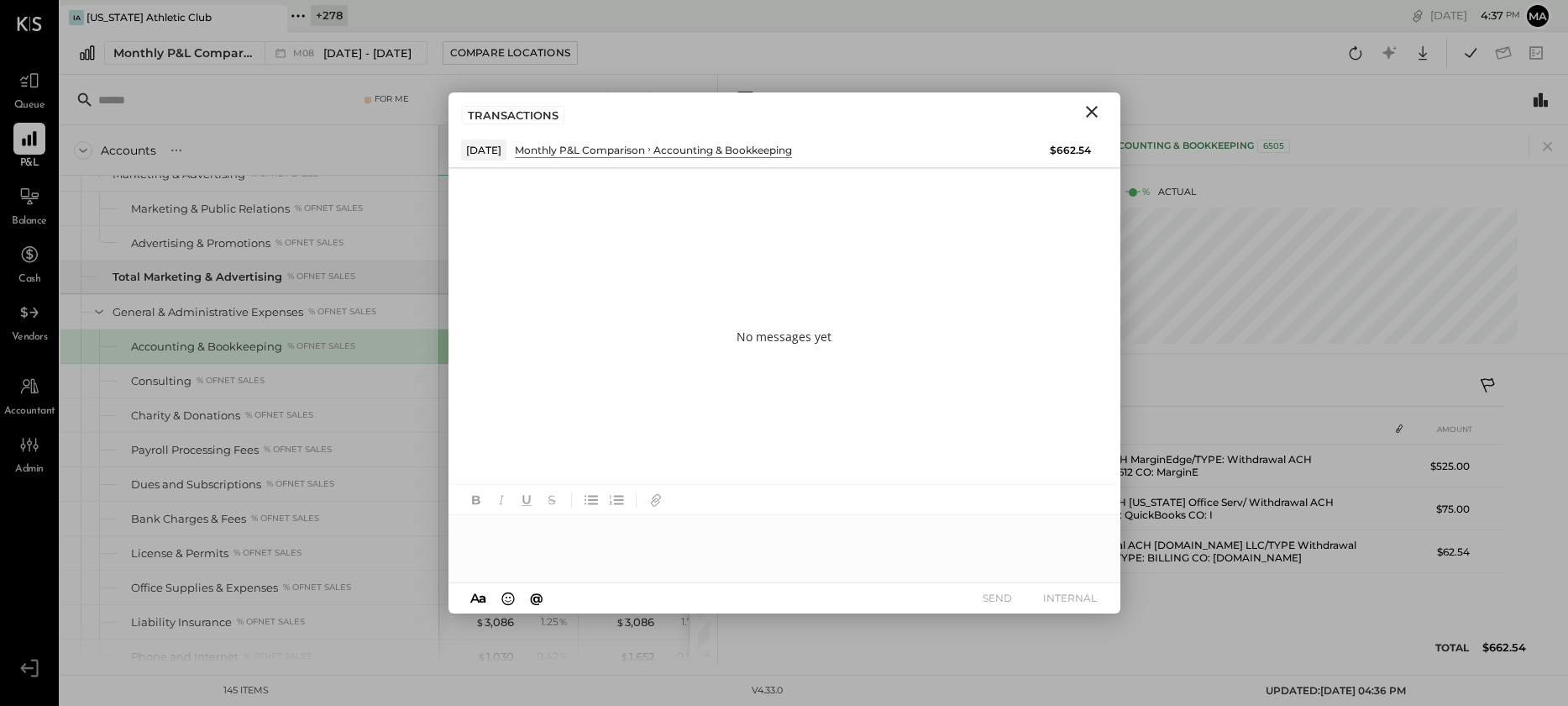
click at [887, 544] on div at bounding box center [784, 548] width 672 height 67
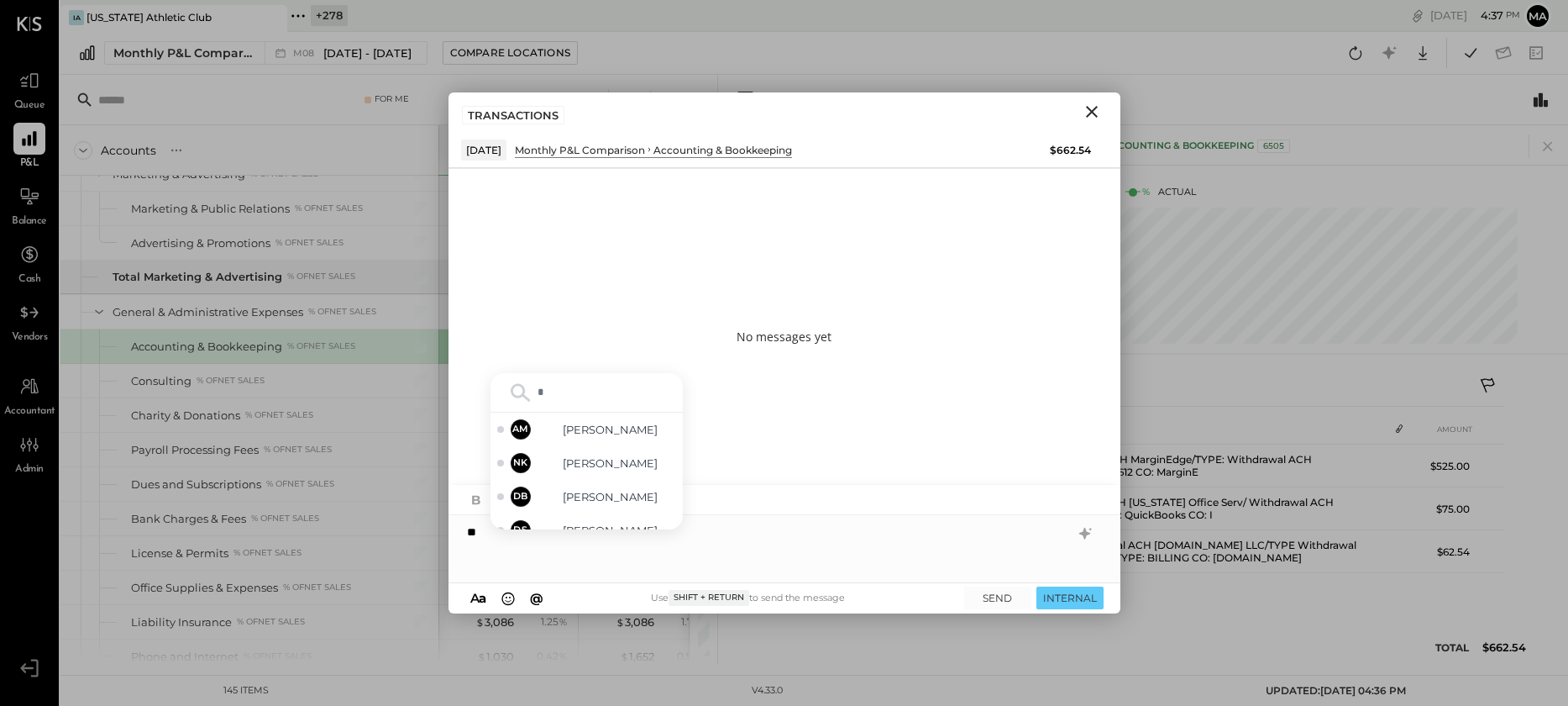
type input "**"
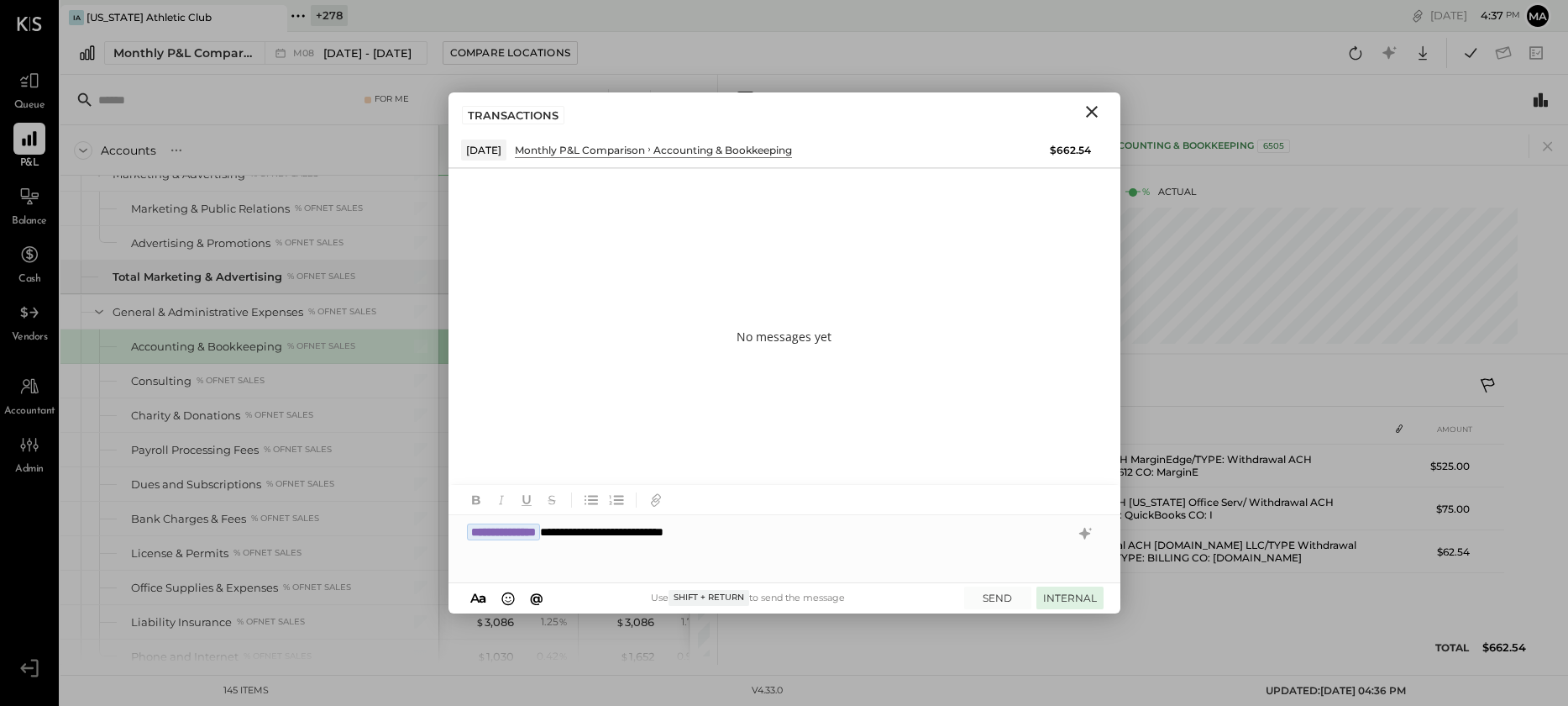
click at [1073, 593] on button "INTERNAL" at bounding box center [1070, 598] width 67 height 23
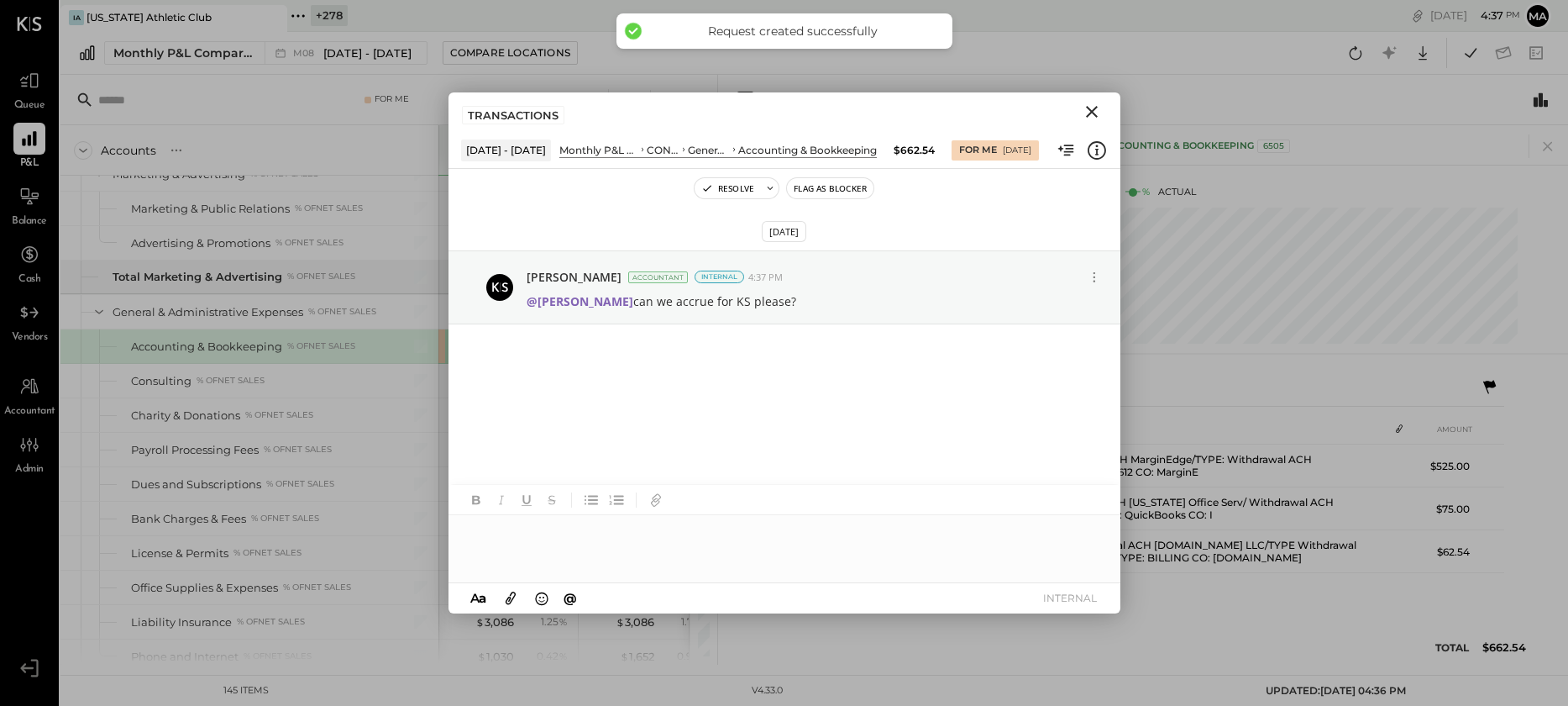
click at [1092, 106] on icon "Close" at bounding box center [1092, 111] width 20 height 20
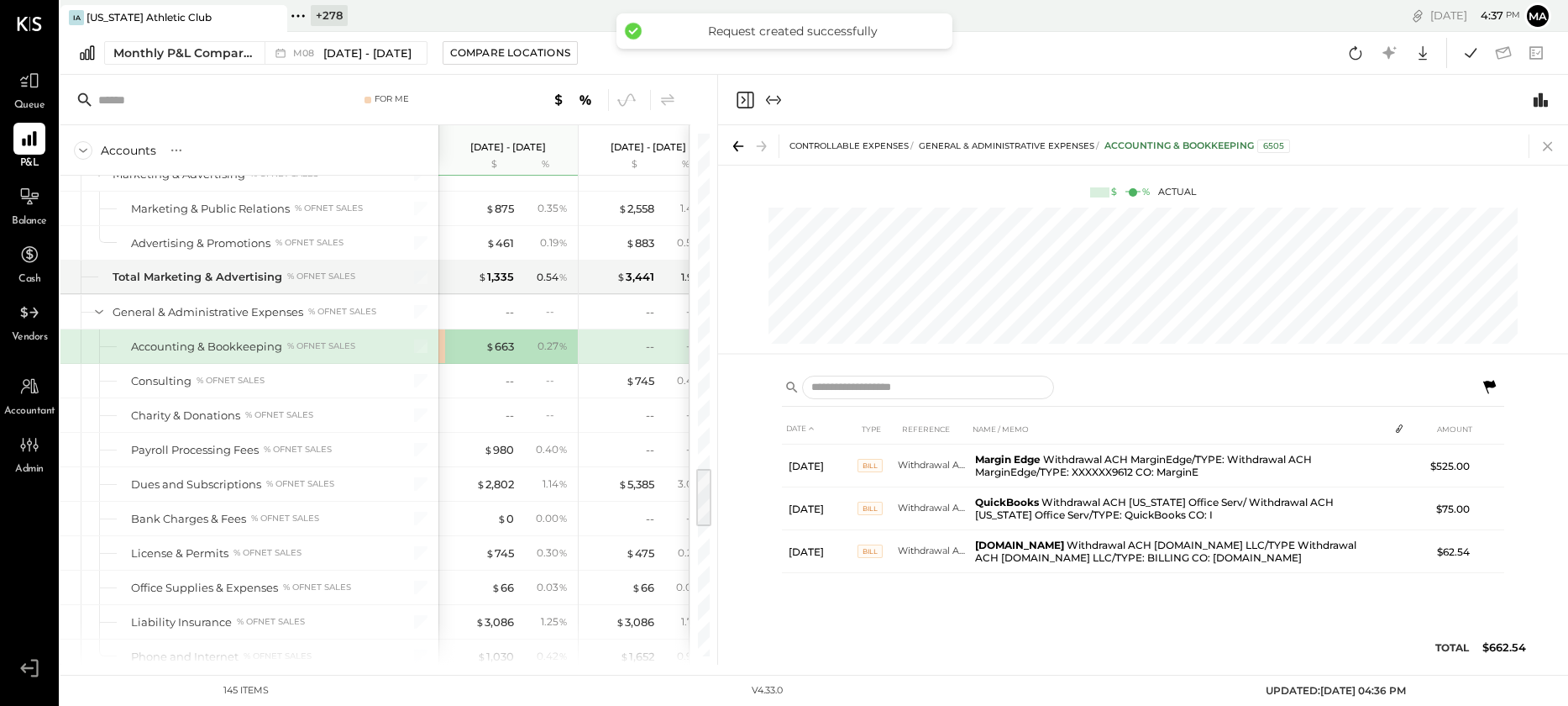
click at [1546, 139] on icon at bounding box center [1548, 147] width 24 height 24
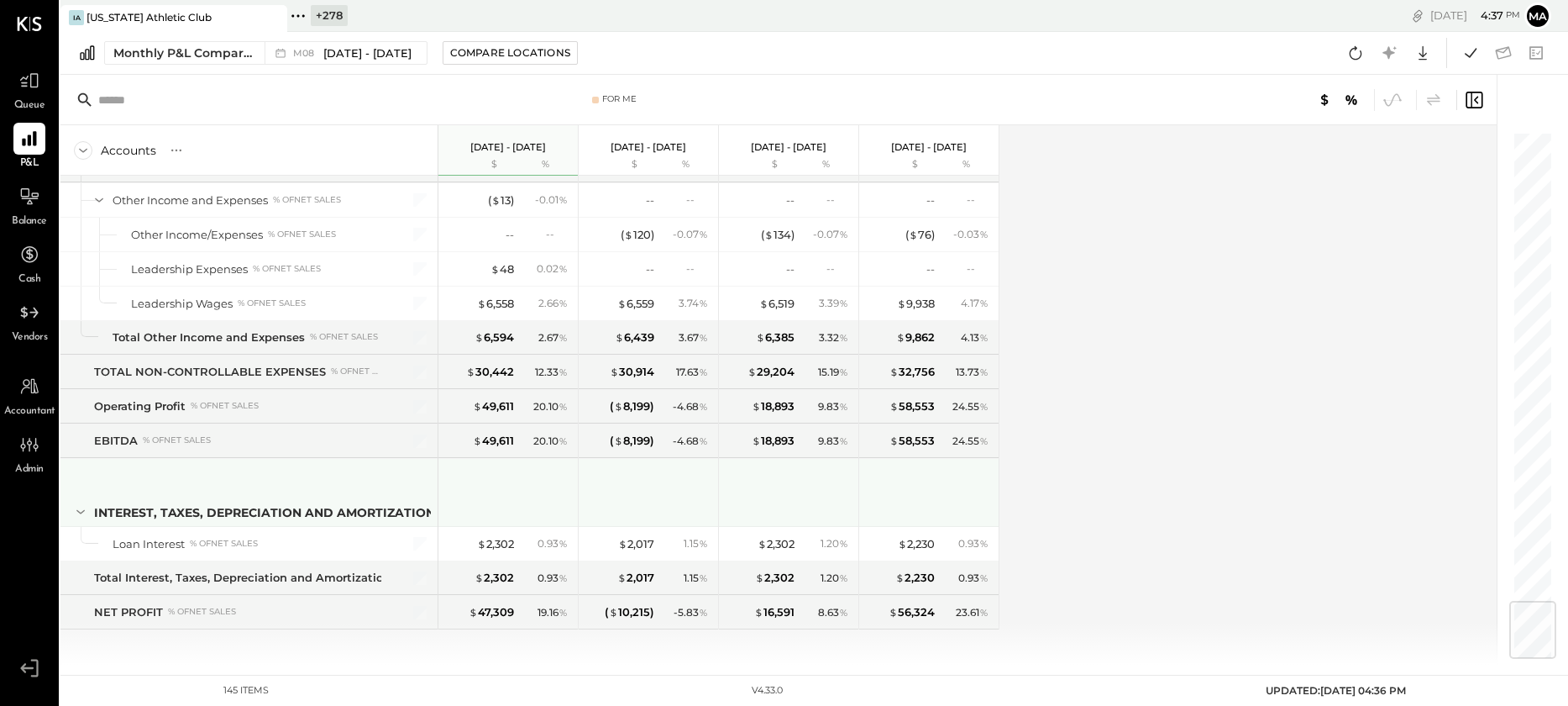
scroll to position [3990, 0]
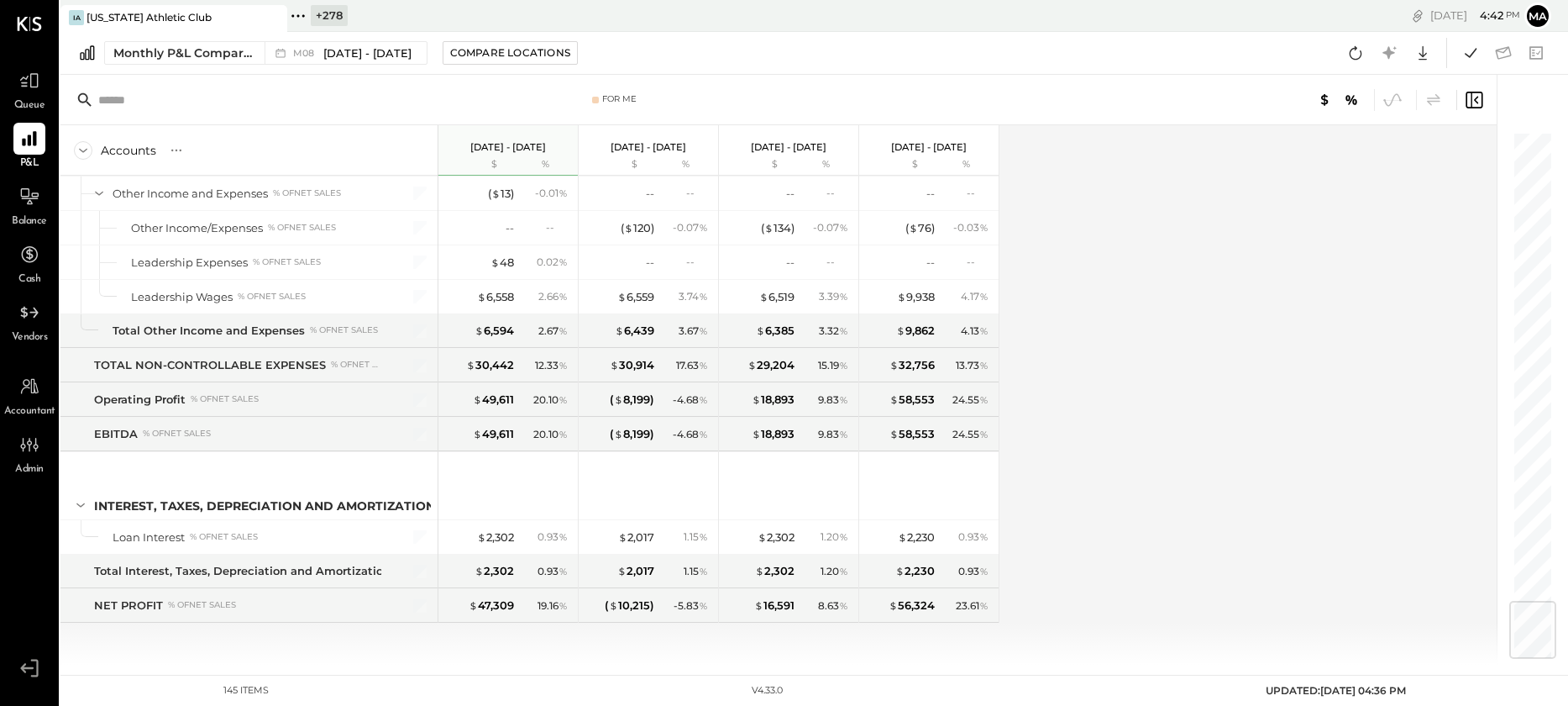
click at [275, 13] on icon at bounding box center [272, 18] width 21 height 20
click at [72, 17] on icon at bounding box center [71, 16] width 22 height 22
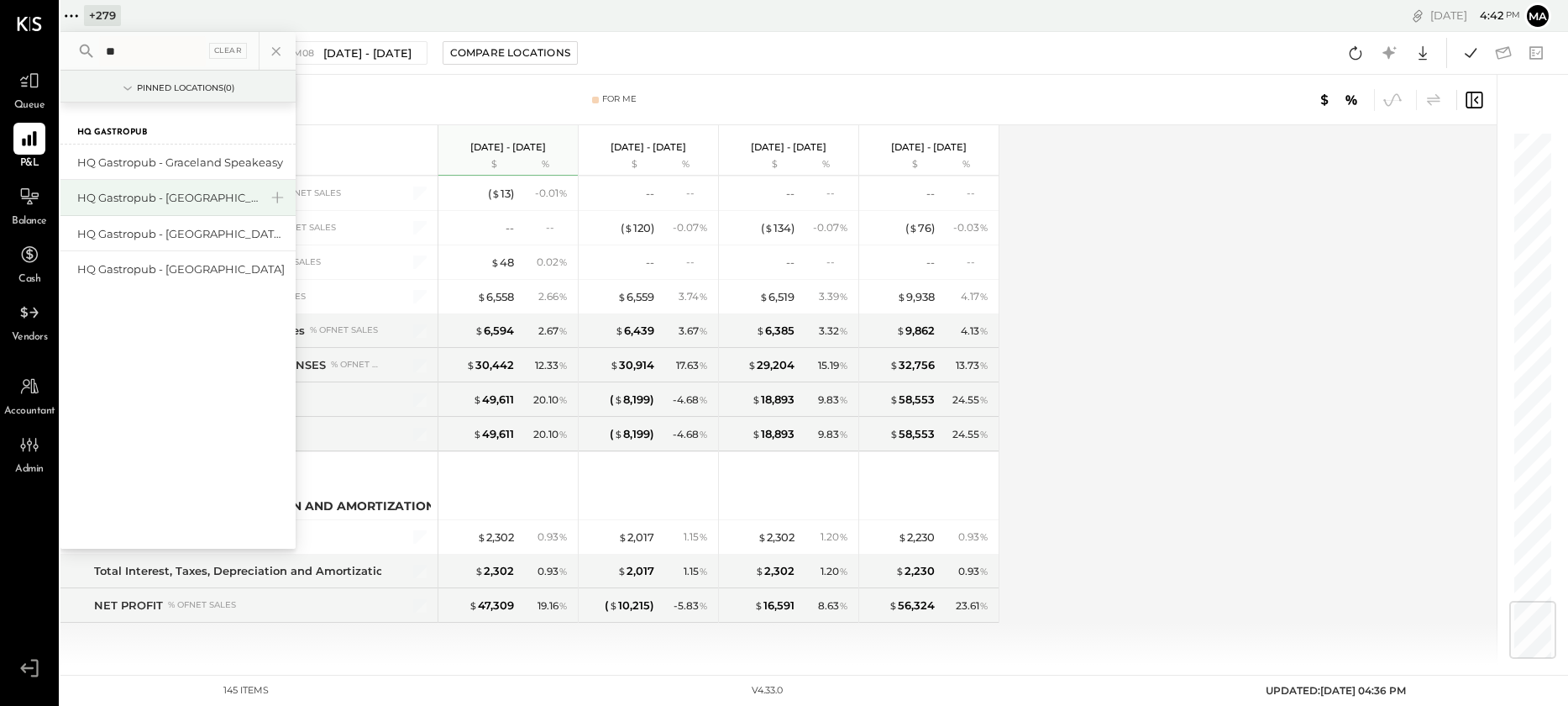
type input "**"
click at [197, 195] on div "HQ Gastropub - [GEOGRAPHIC_DATA]" at bounding box center [168, 198] width 181 height 16
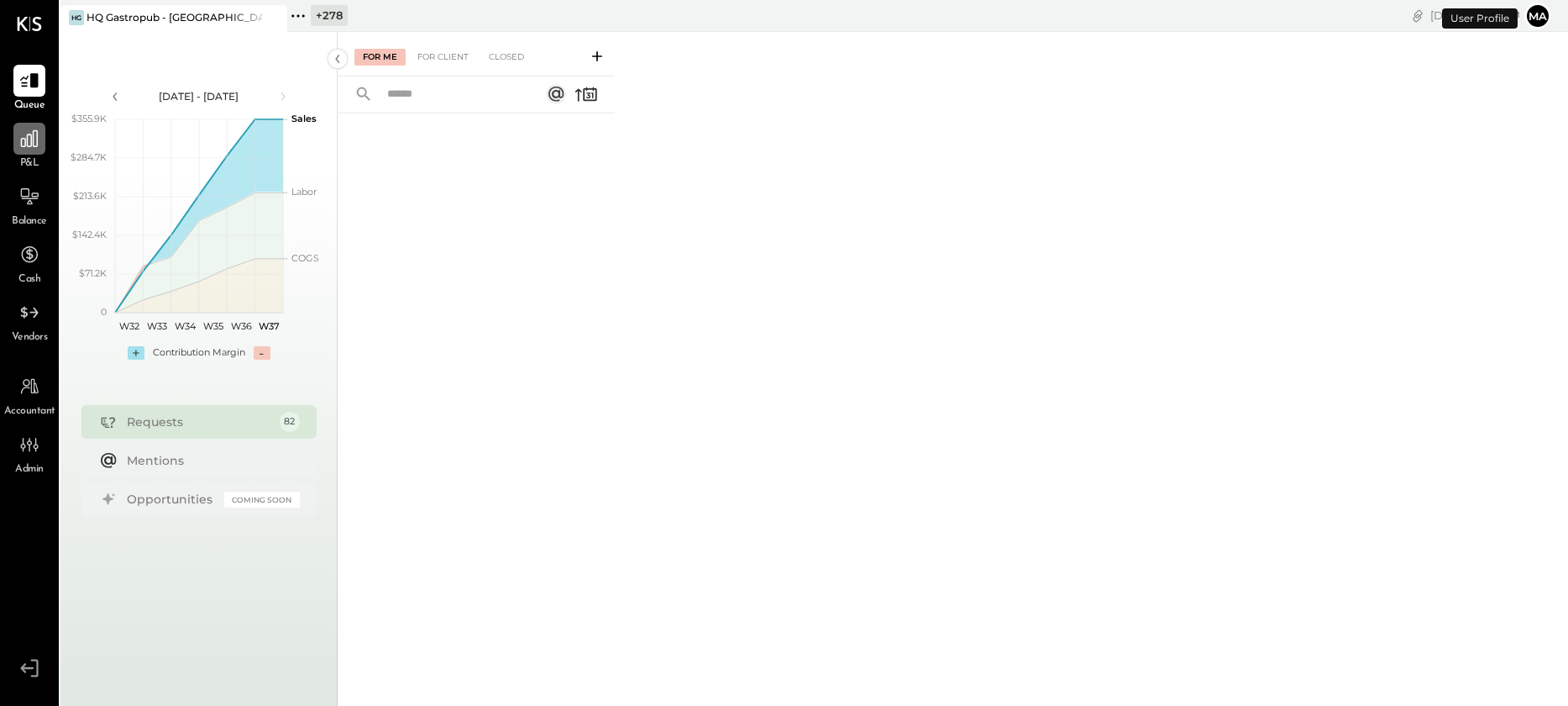
click at [37, 148] on icon at bounding box center [30, 139] width 22 height 22
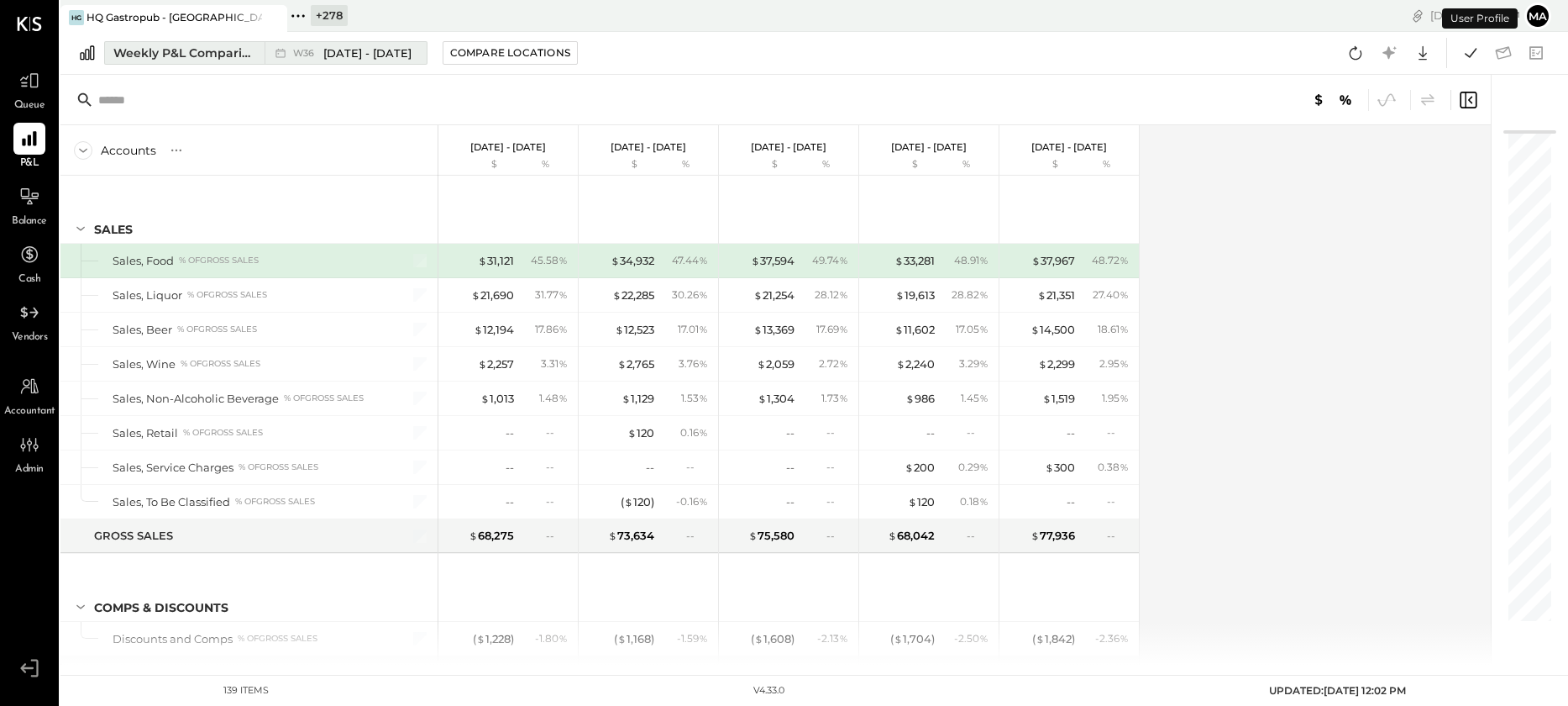
click at [229, 54] on div "Weekly P&L Comparison" at bounding box center [183, 52] width 141 height 17
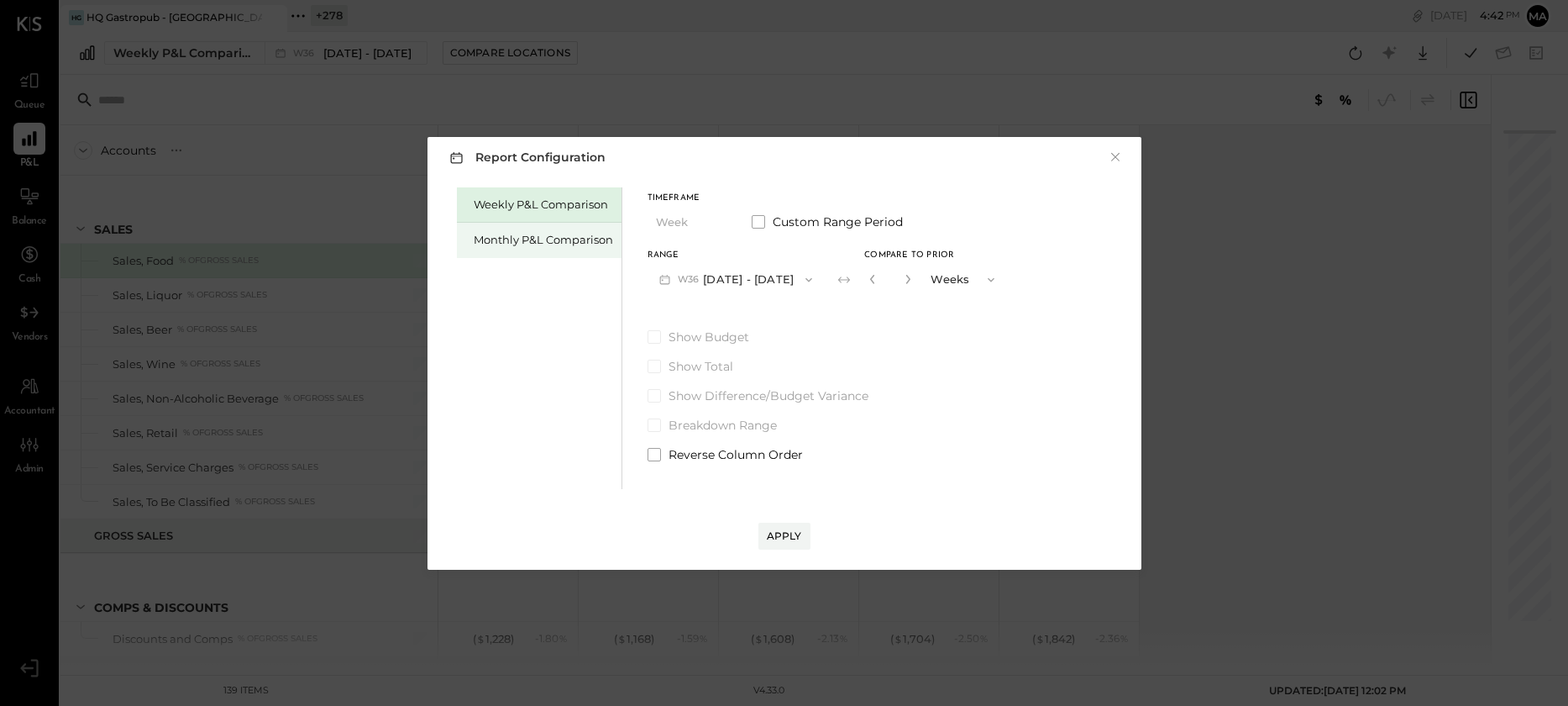
click at [570, 241] on div "Monthly P&L Comparison" at bounding box center [543, 240] width 140 height 16
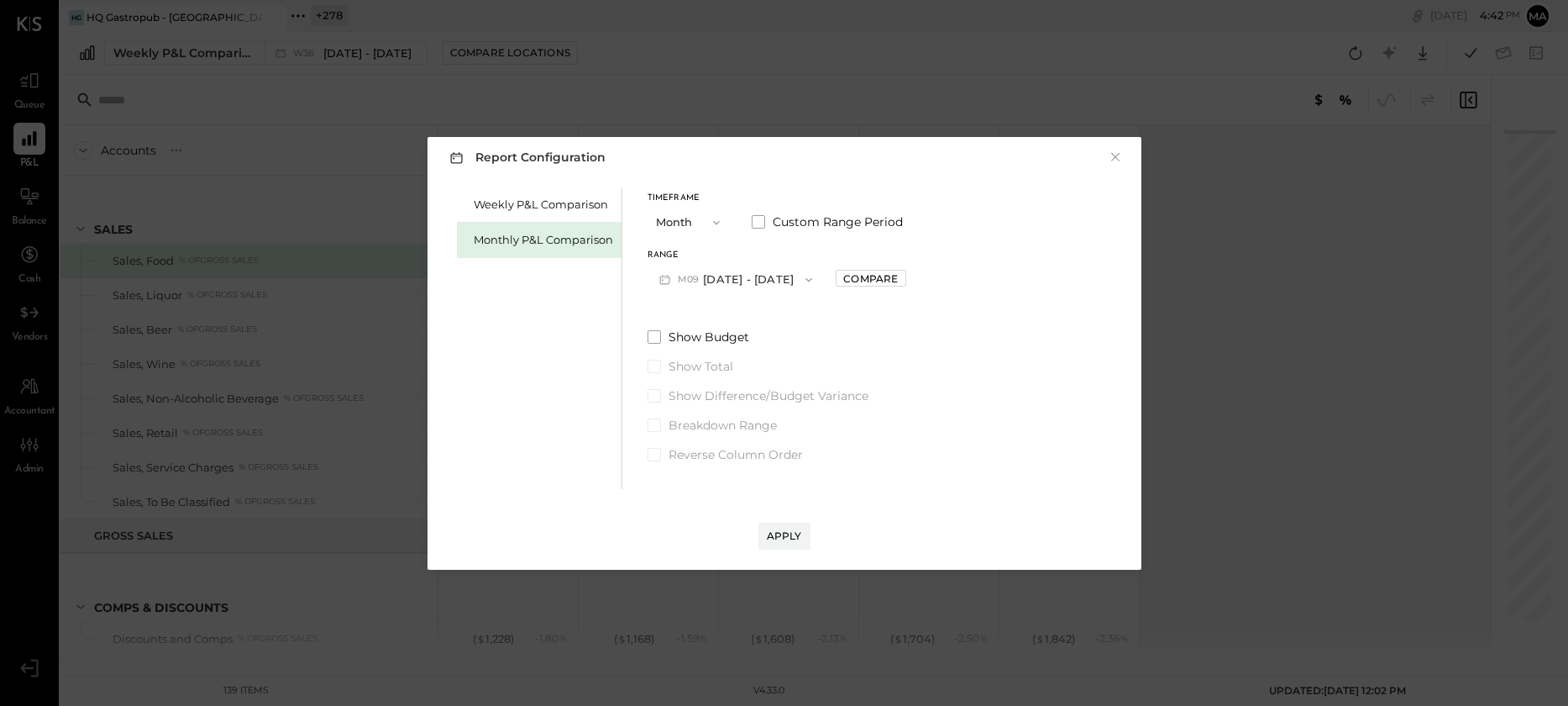
click at [735, 278] on button "M09 [DATE] - [DATE]" at bounding box center [736, 280] width 177 height 32
click at [748, 313] on span "[DATE] - [DATE]" at bounding box center [728, 316] width 80 height 15
click at [851, 275] on div "Compare" at bounding box center [870, 279] width 54 height 15
click at [903, 277] on icon "button" at bounding box center [908, 279] width 10 height 10
drag, startPoint x: 903, startPoint y: 277, endPoint x: 904, endPoint y: 286, distance: 9.1
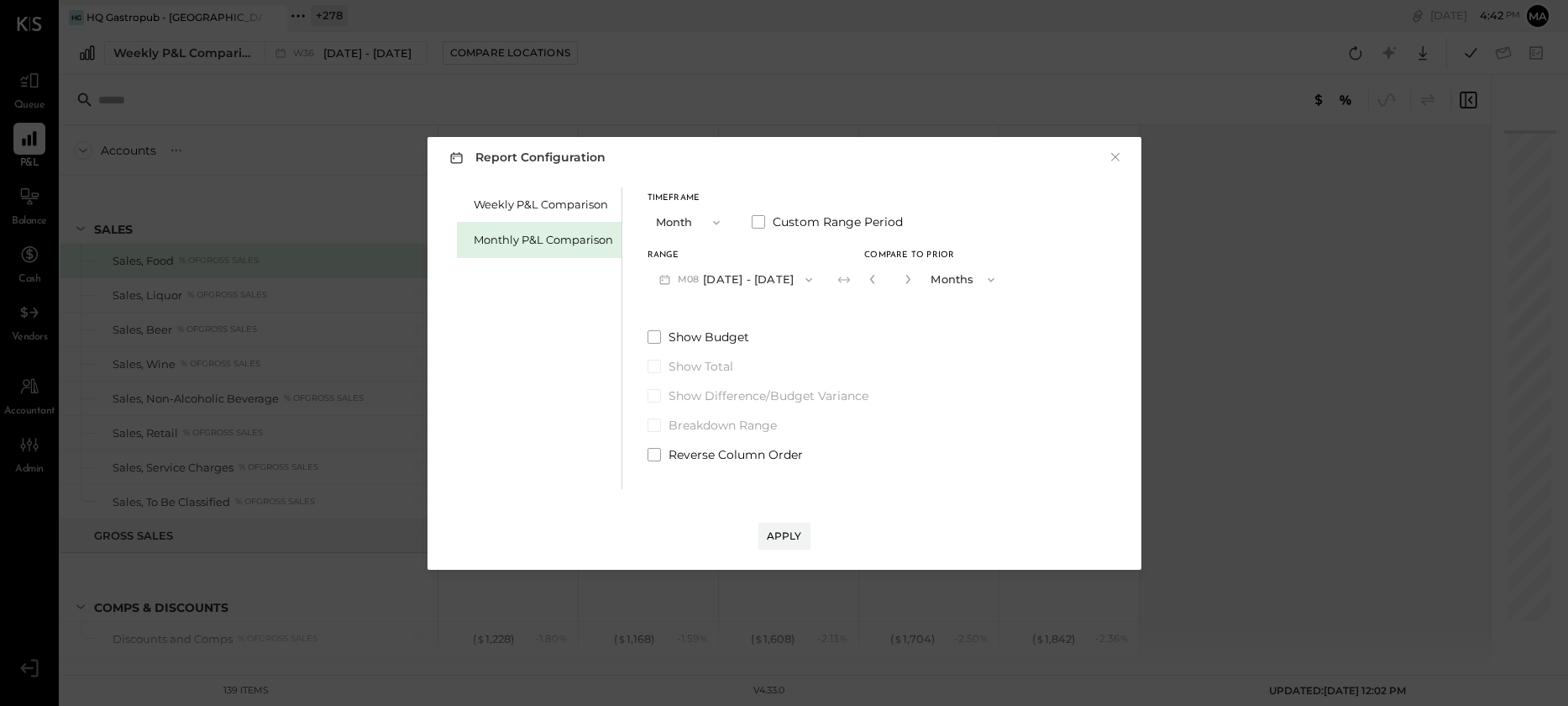
click at [904, 280] on icon "button" at bounding box center [908, 279] width 10 height 10
type input "*"
click at [785, 533] on div "Apply" at bounding box center [784, 536] width 35 height 15
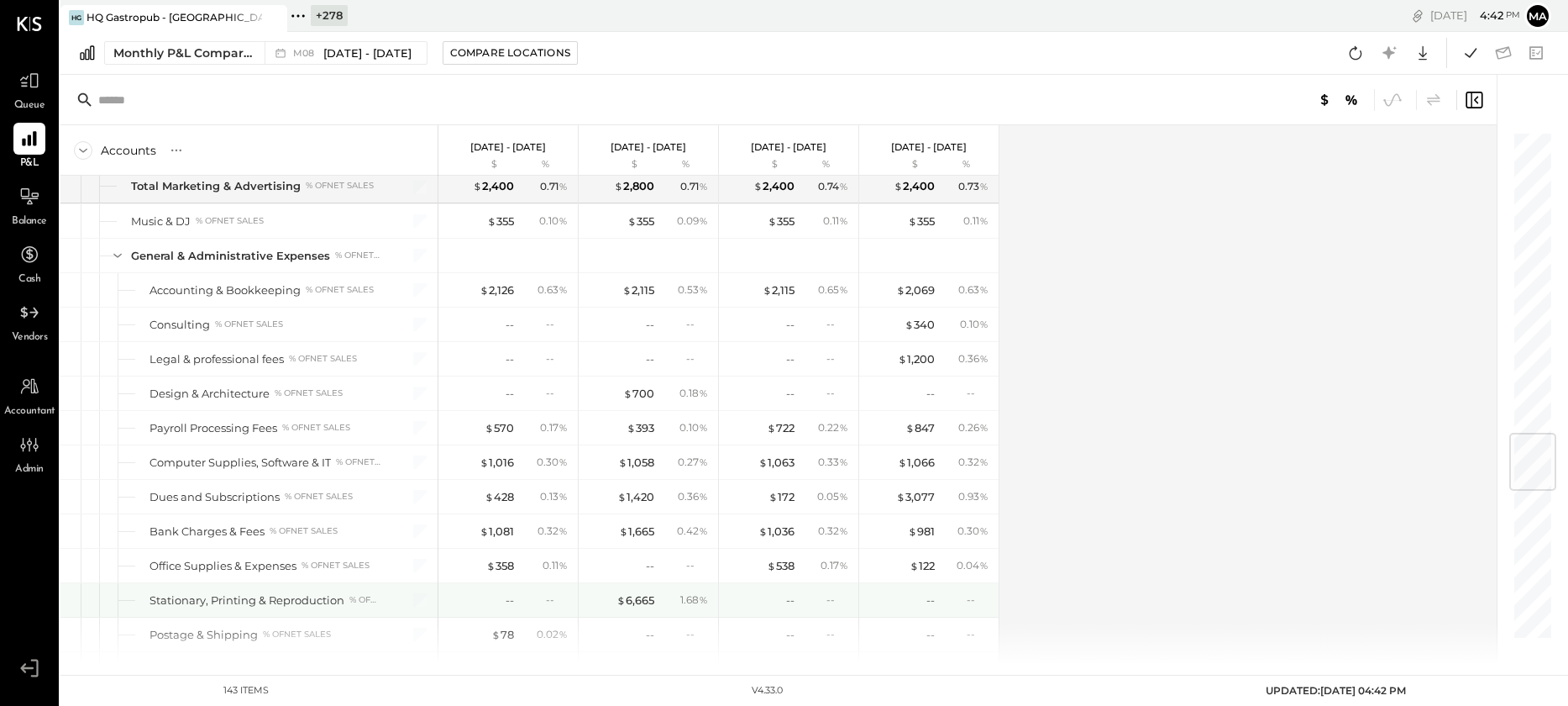
scroll to position [2475, 0]
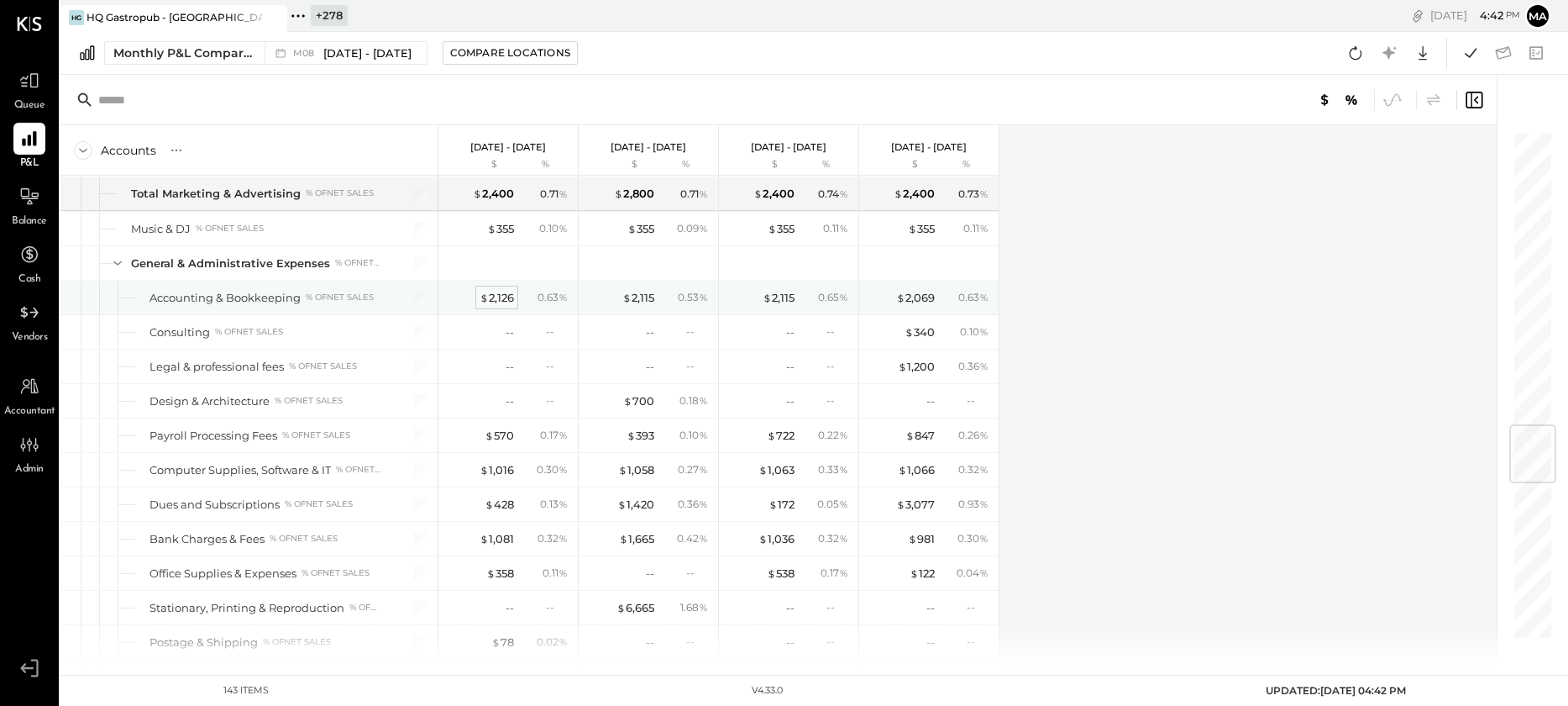
click at [495, 295] on div "$ 2,126" at bounding box center [496, 297] width 34 height 16
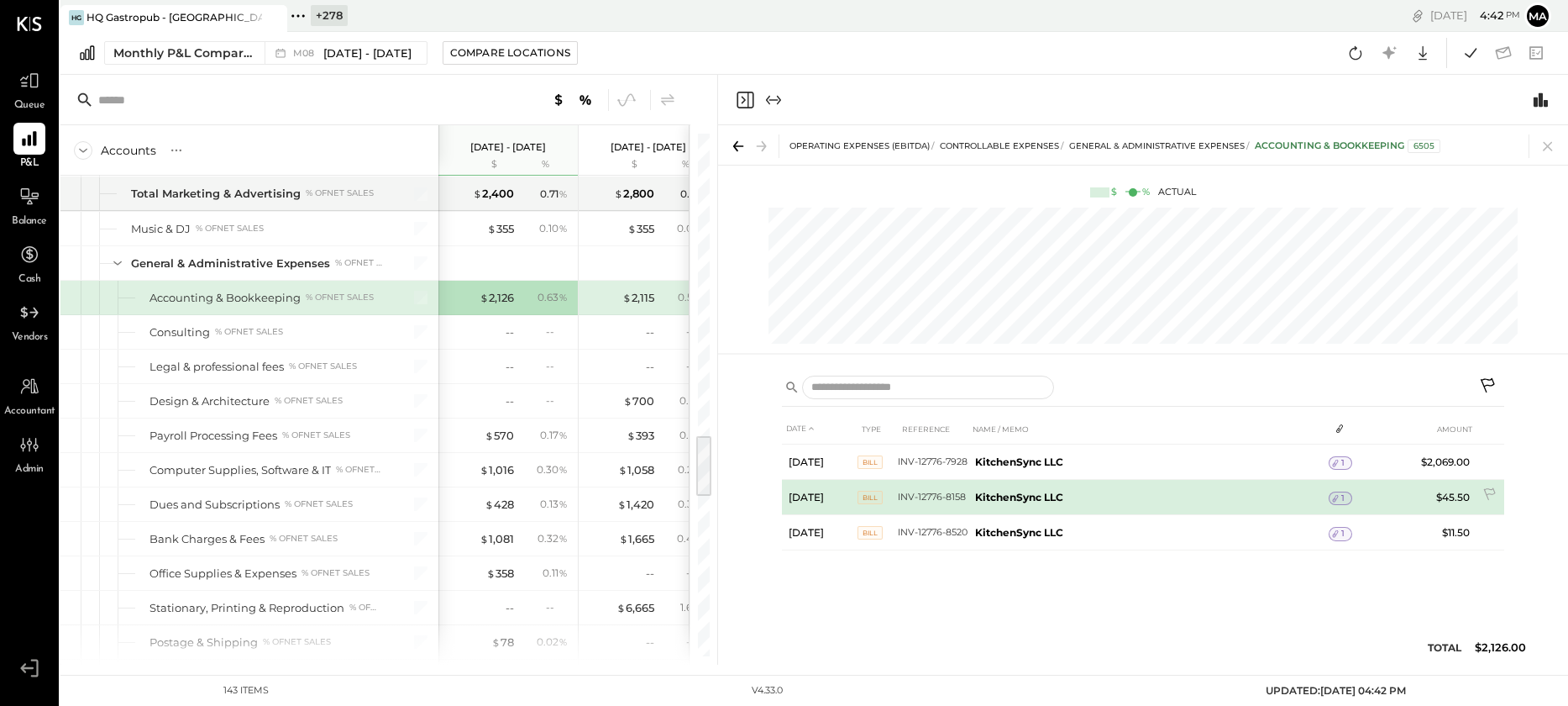
click at [1338, 495] on icon at bounding box center [1335, 499] width 6 height 8
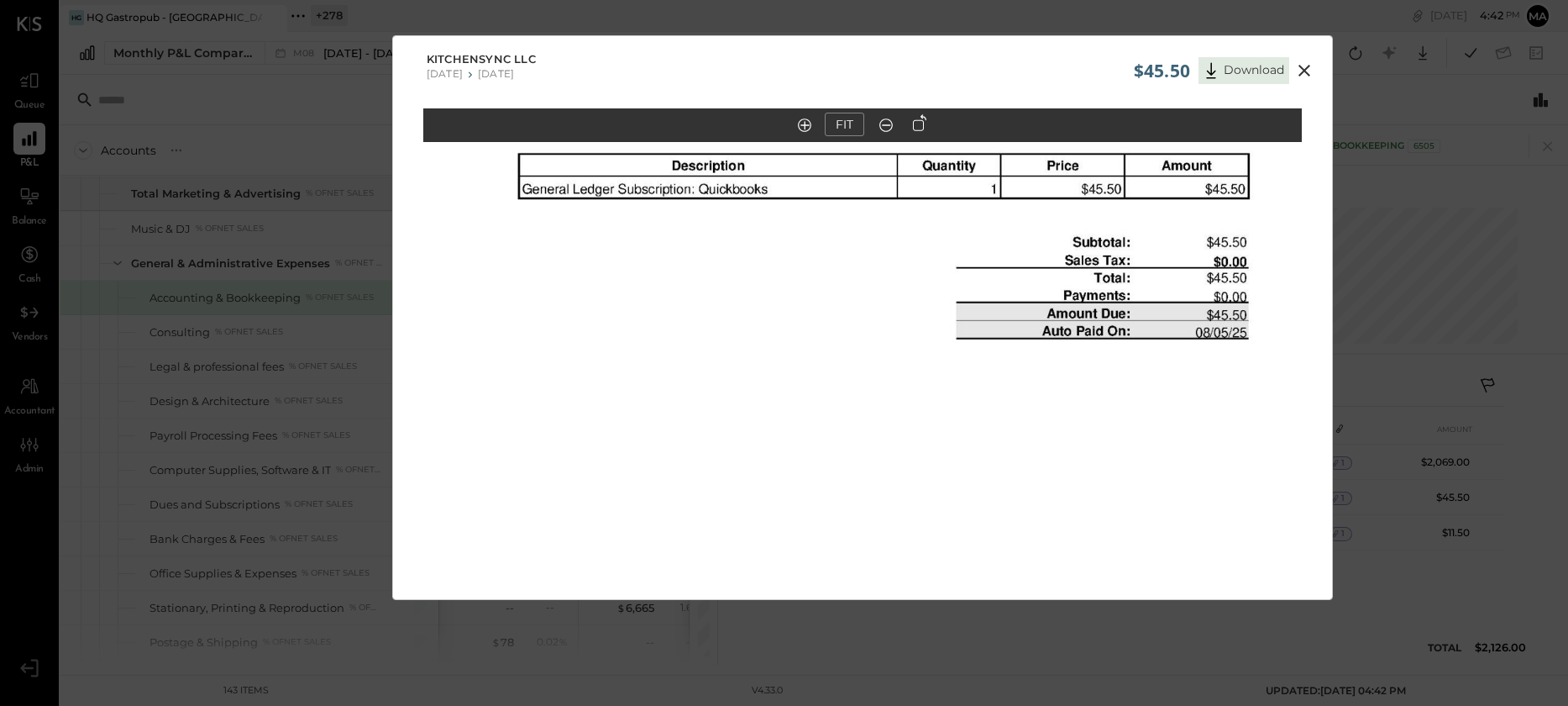
click at [1302, 66] on icon at bounding box center [1304, 70] width 20 height 20
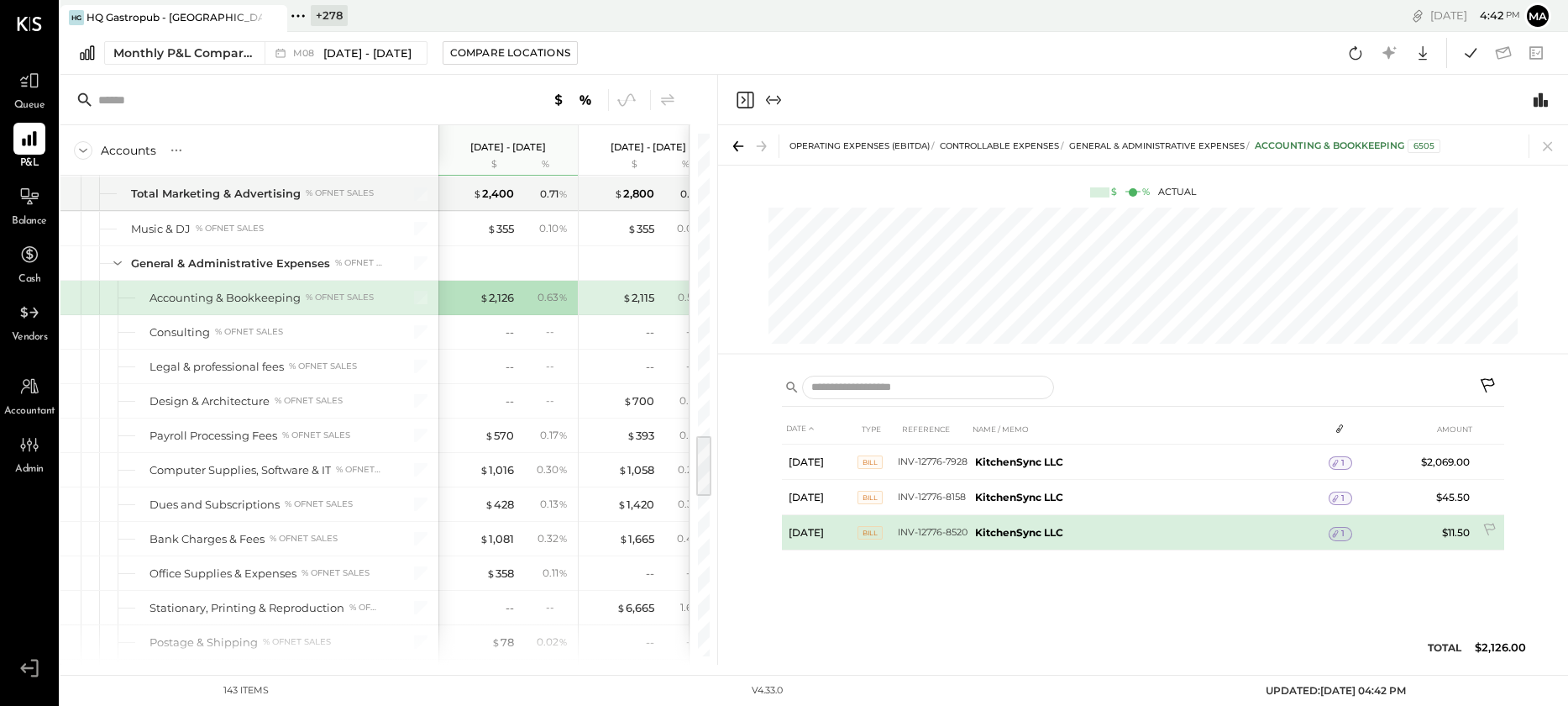
click at [1346, 530] on div "1" at bounding box center [1341, 534] width 24 height 14
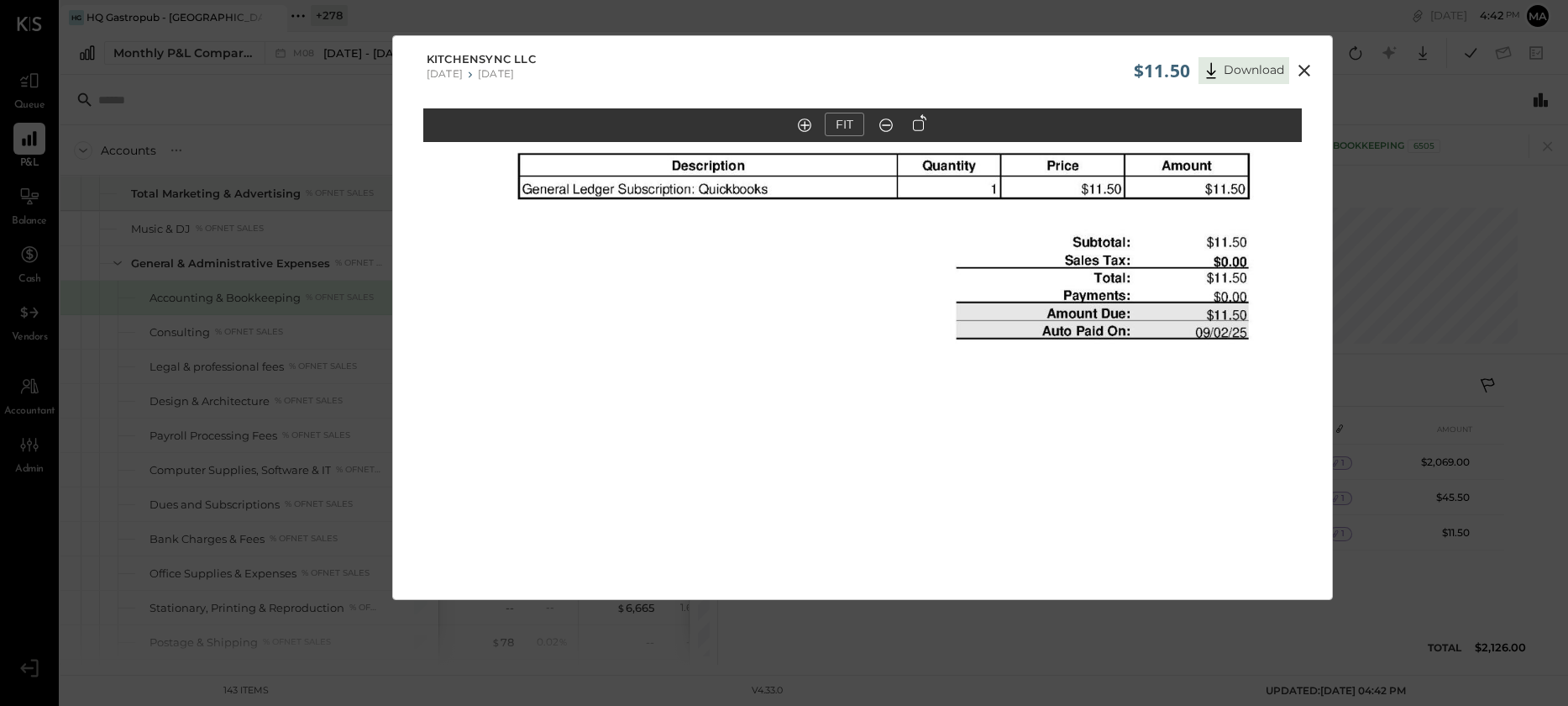
click at [1300, 69] on icon at bounding box center [1304, 71] width 12 height 12
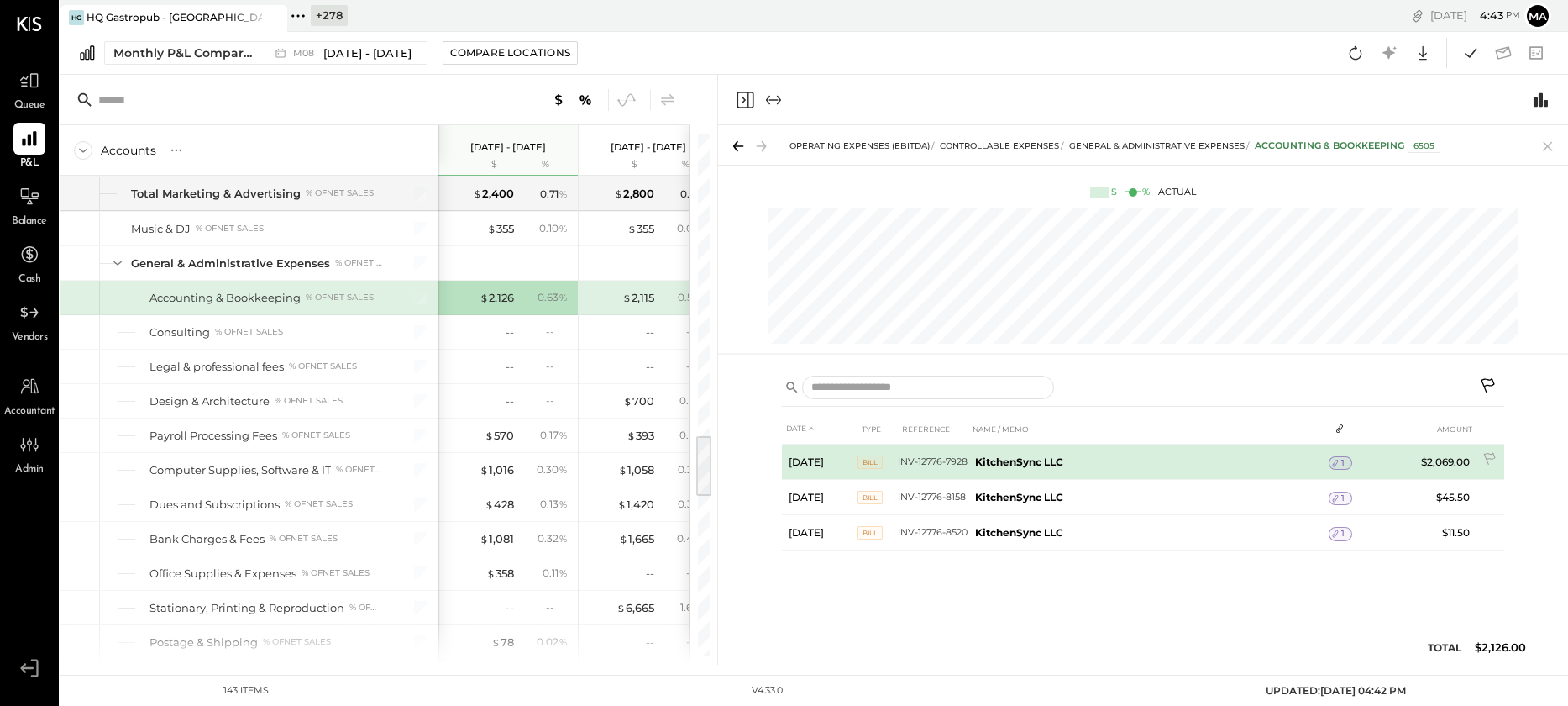
click at [1342, 461] on span "1" at bounding box center [1343, 463] width 3 height 12
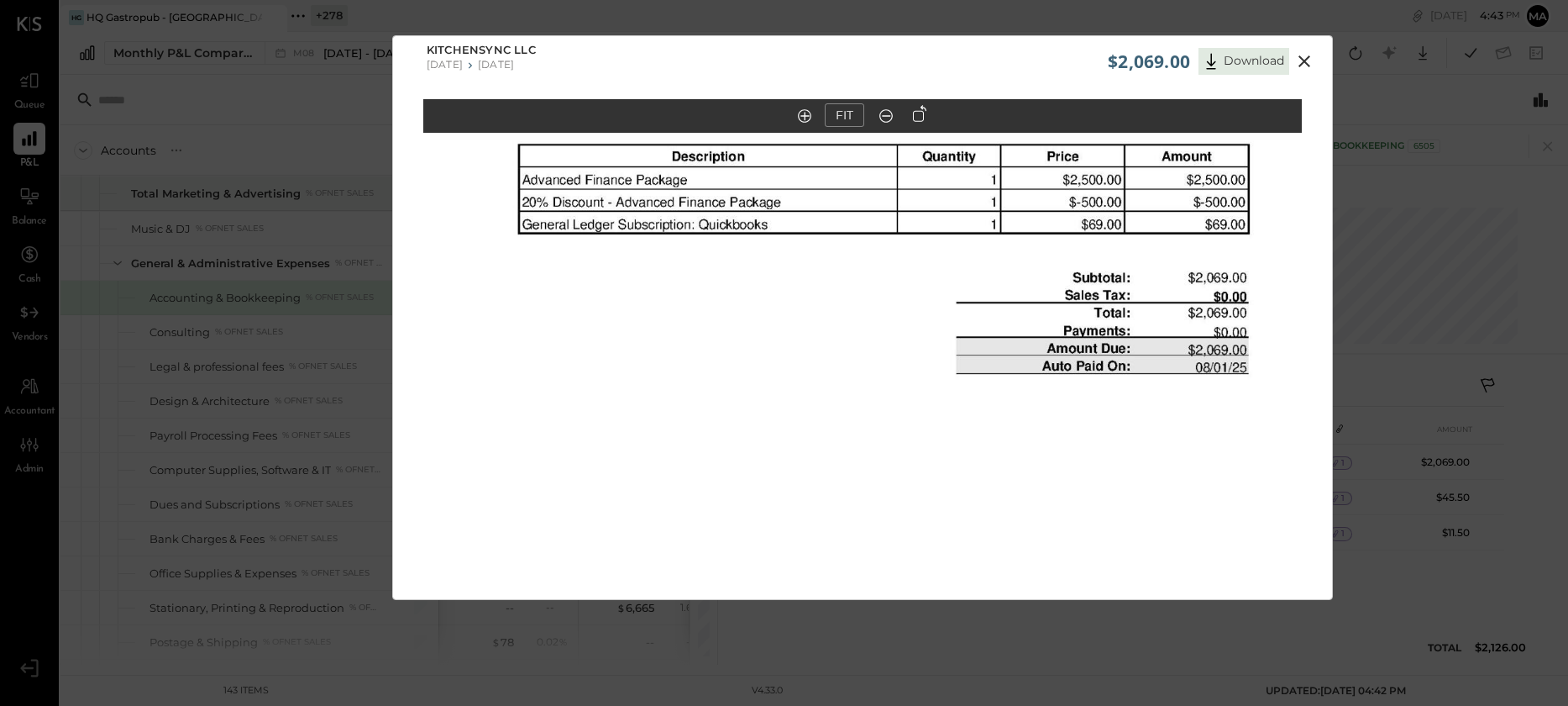
scroll to position [13, 0]
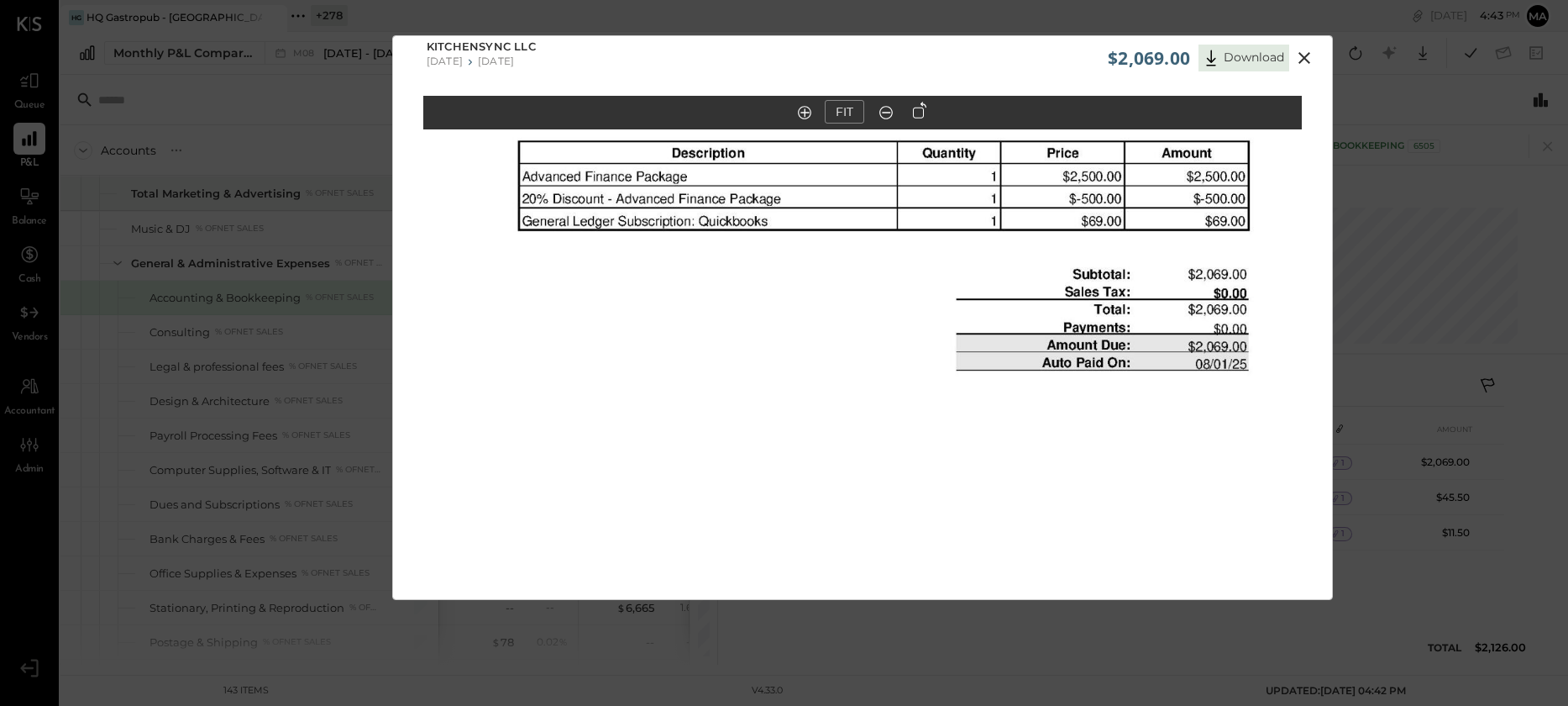
click at [1306, 55] on icon at bounding box center [1304, 58] width 20 height 20
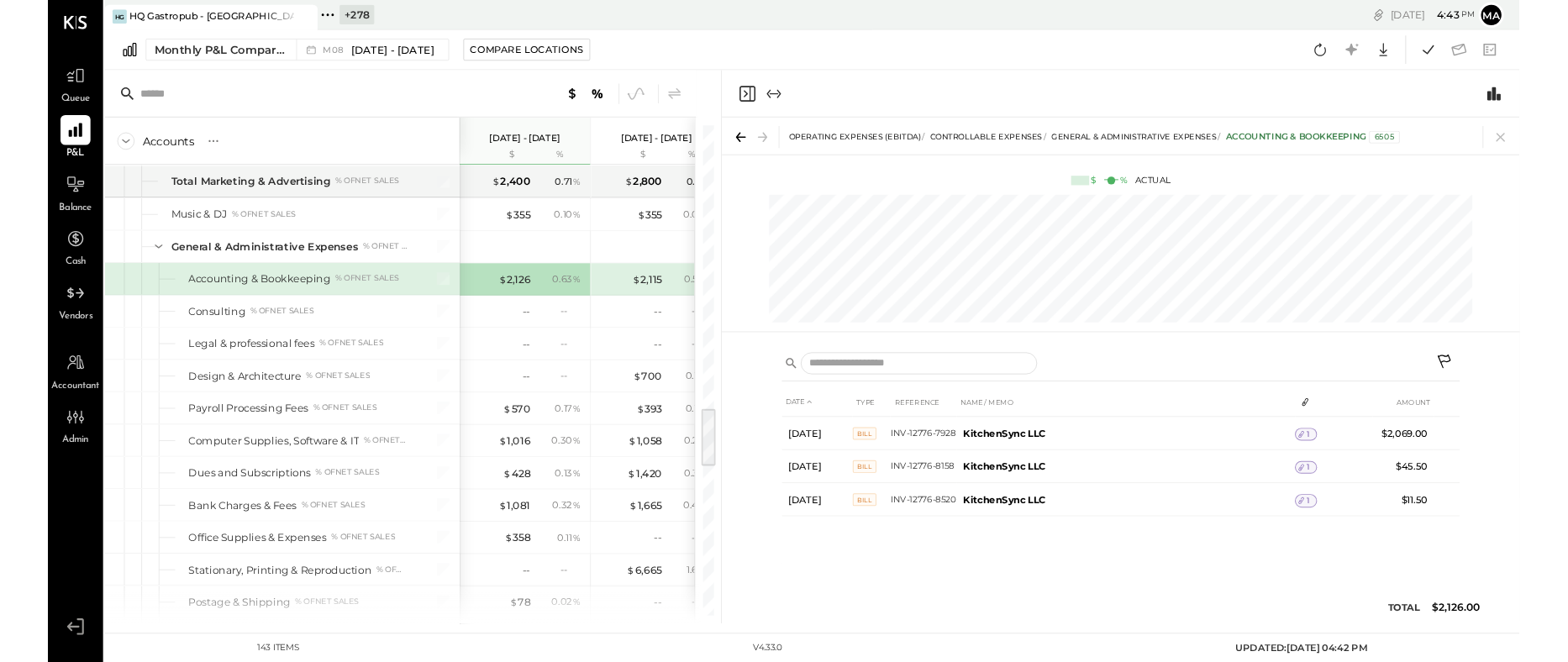
scroll to position [2479, 0]
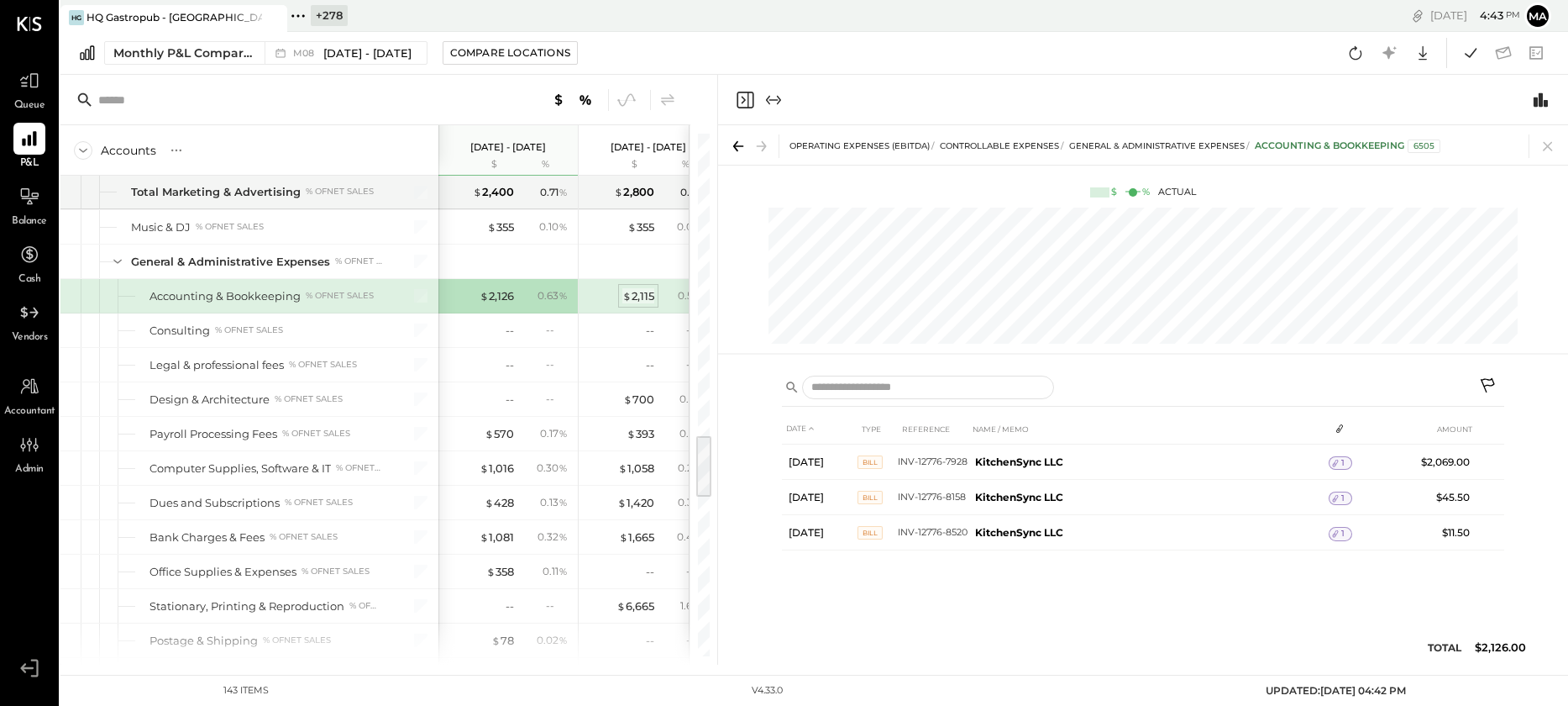
click at [640, 300] on div "$ 2,115" at bounding box center [638, 296] width 31 height 16
click at [496, 289] on div "$ 2,126" at bounding box center [496, 296] width 34 height 16
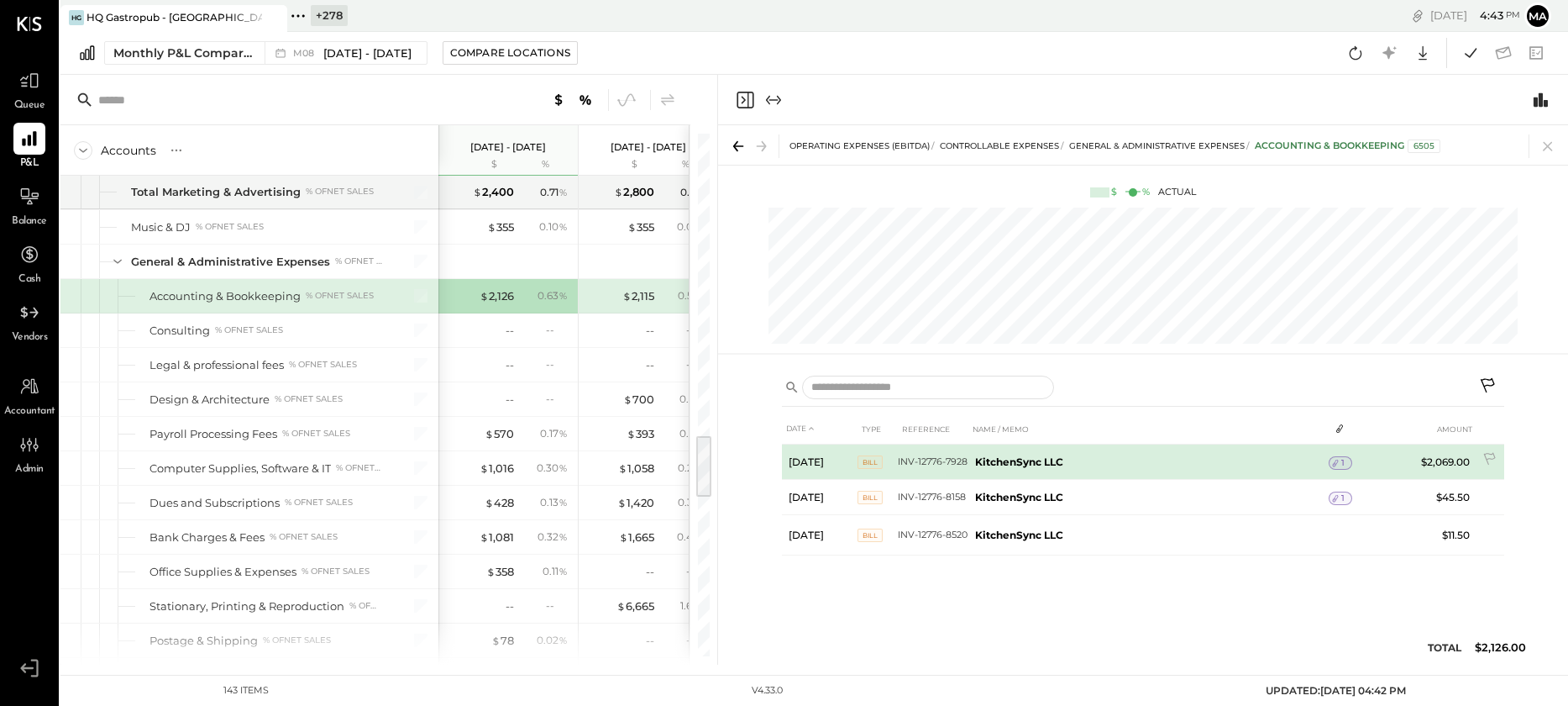
click at [1024, 459] on b "KitchenSync LLC" at bounding box center [1020, 462] width 89 height 13
click at [1343, 458] on span "1" at bounding box center [1343, 463] width 3 height 12
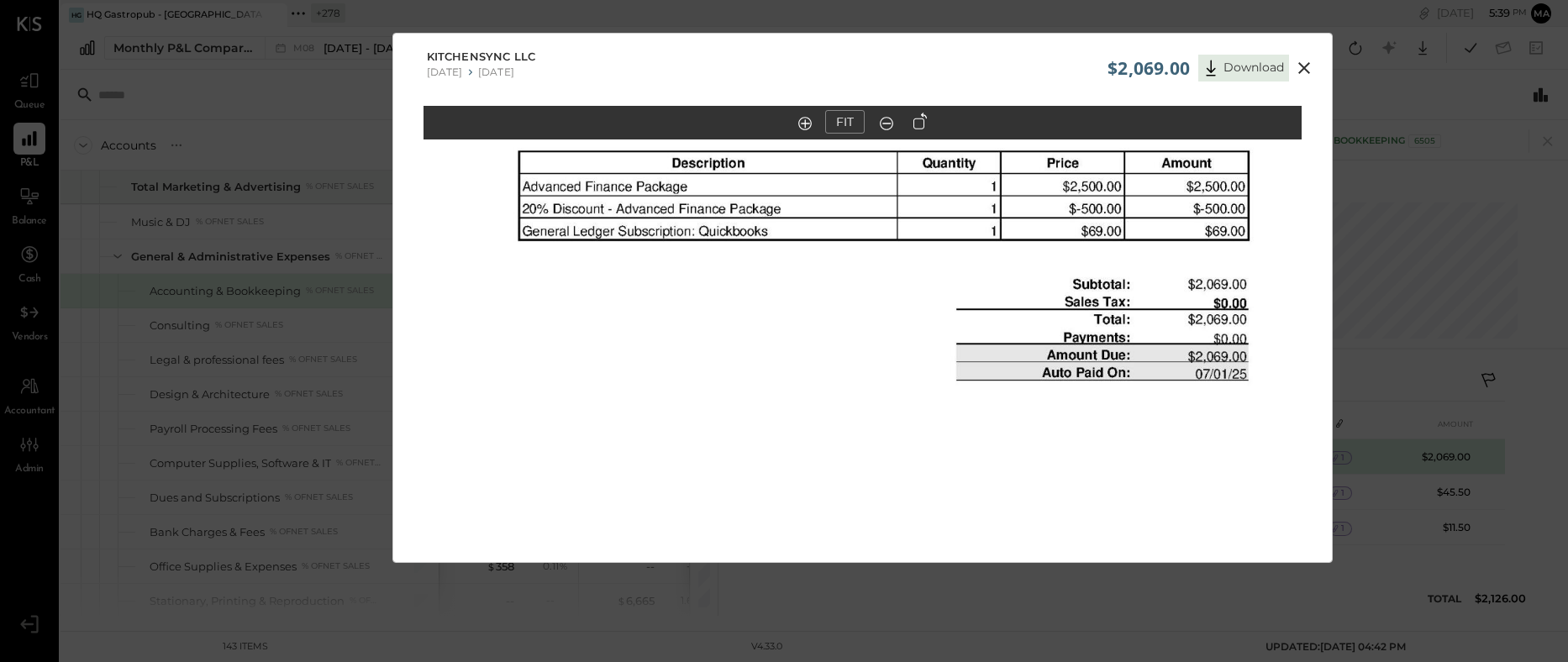
click at [1303, 68] on icon at bounding box center [1304, 68] width 12 height 12
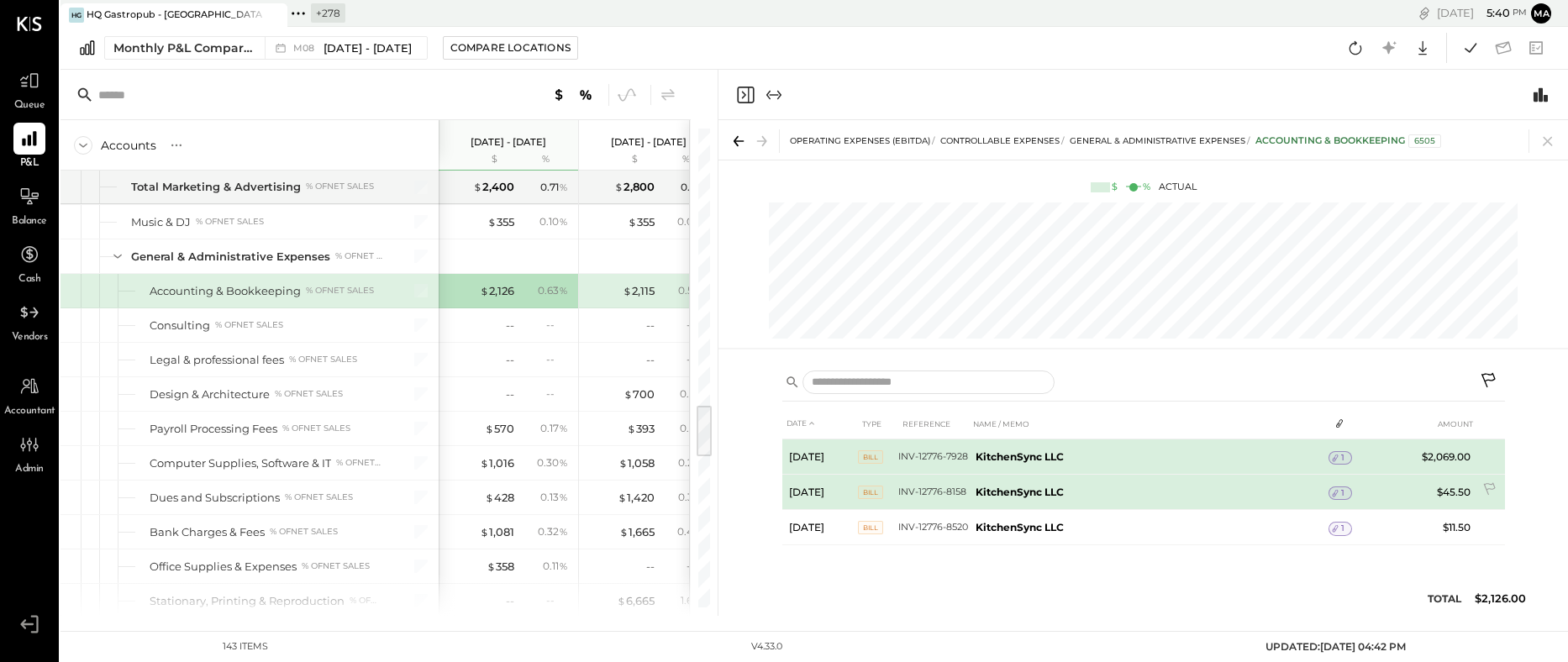
click at [1341, 492] on span "1" at bounding box center [1342, 494] width 3 height 12
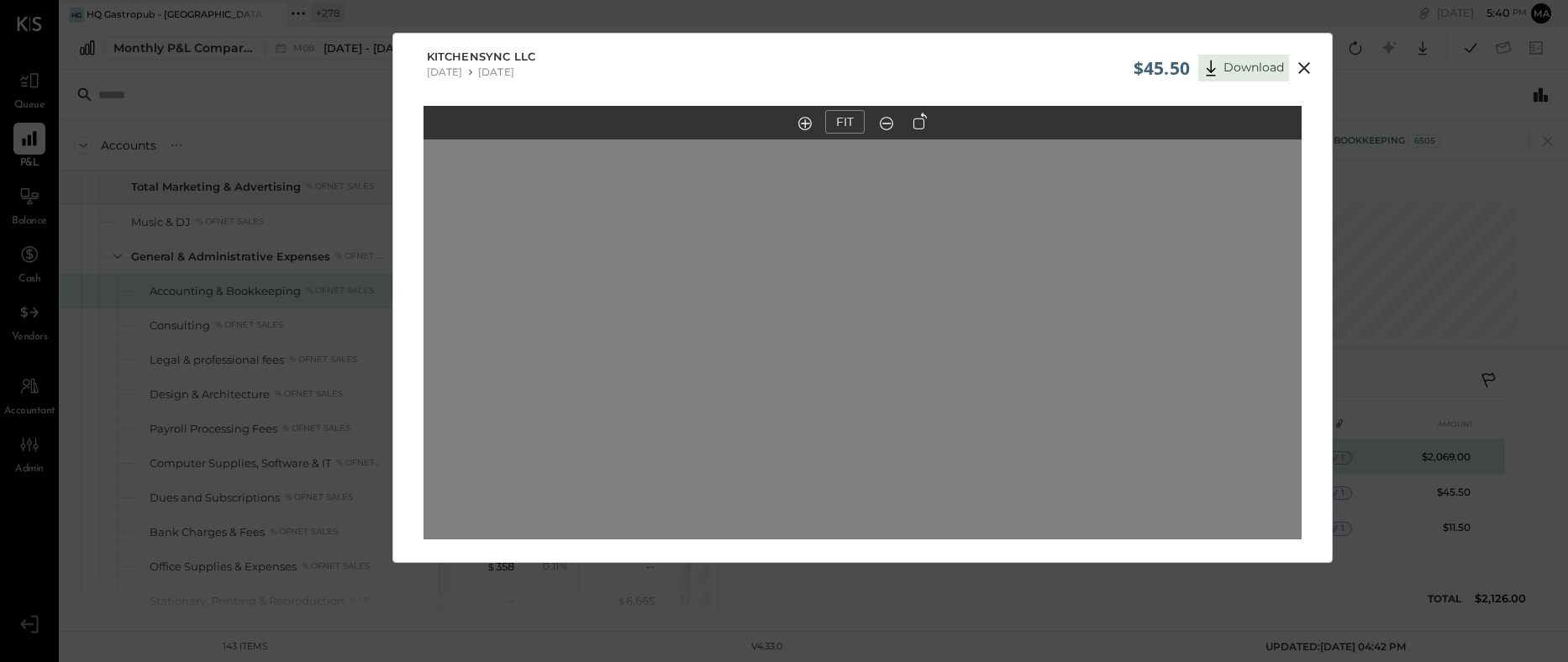
click at [1303, 65] on icon at bounding box center [1304, 68] width 20 height 20
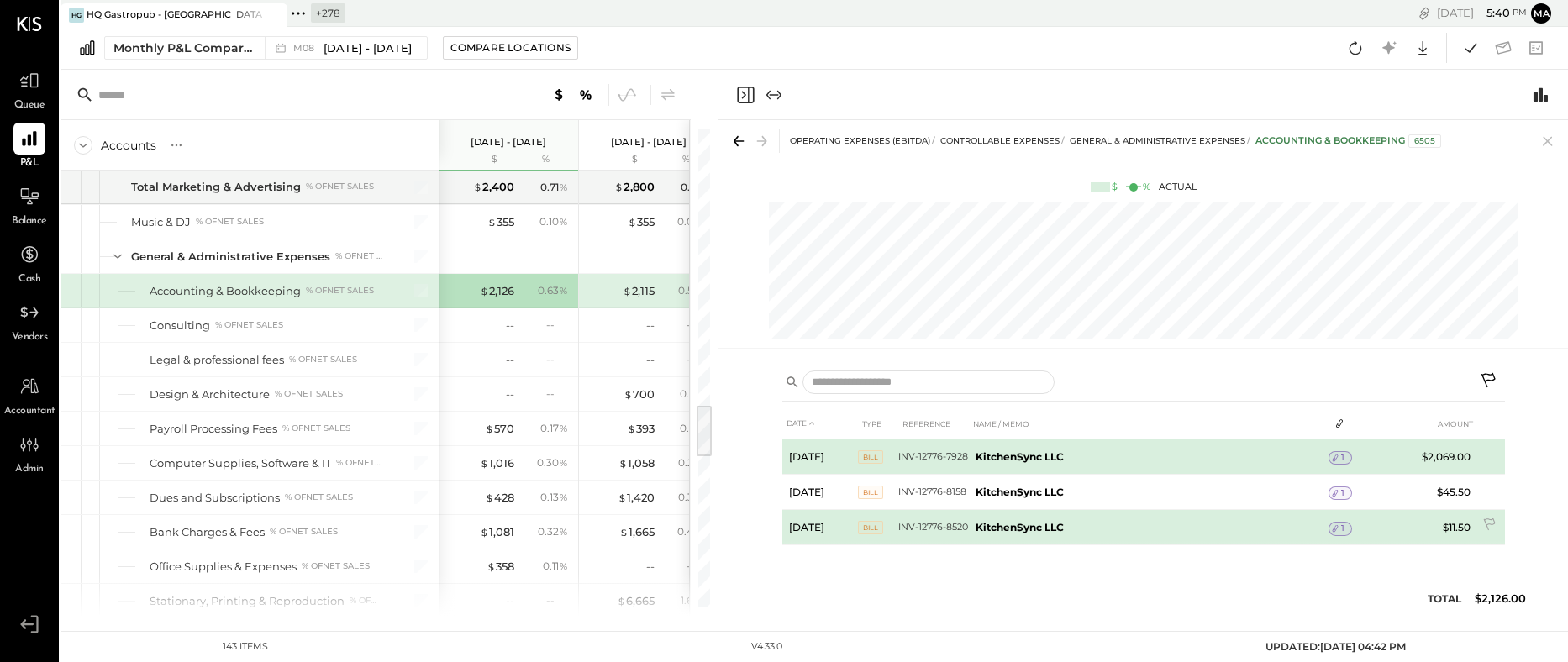
click at [1349, 528] on div "1" at bounding box center [1340, 529] width 24 height 14
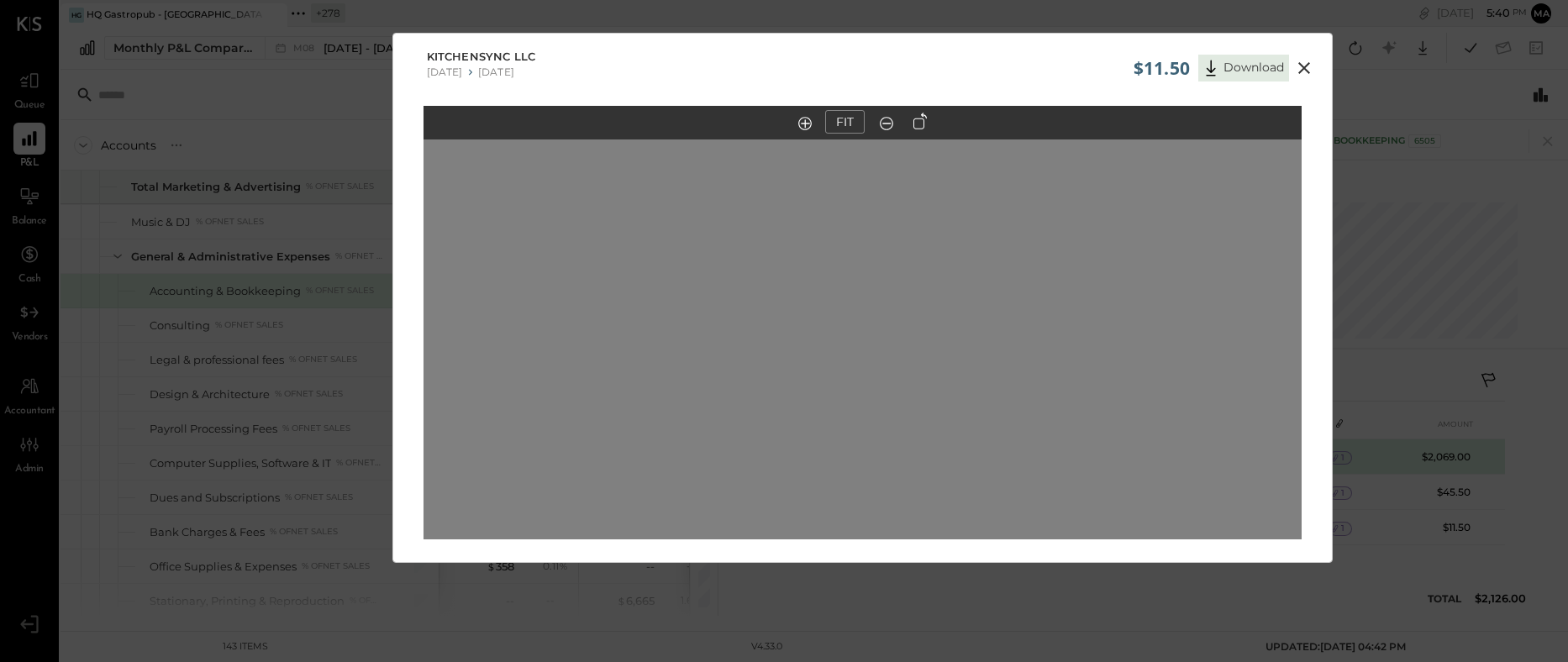
click at [1300, 66] on icon at bounding box center [1304, 68] width 12 height 12
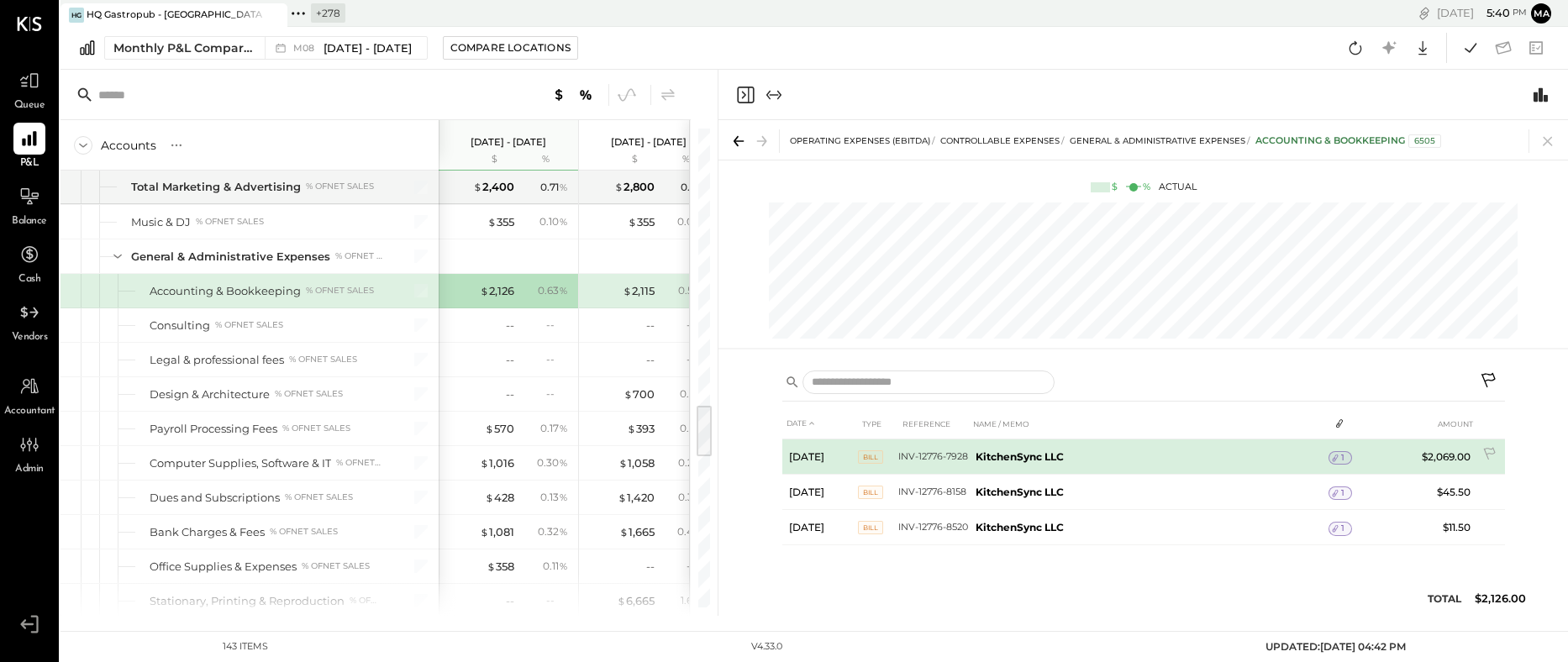
click at [1339, 457] on icon at bounding box center [1336, 458] width 12 height 12
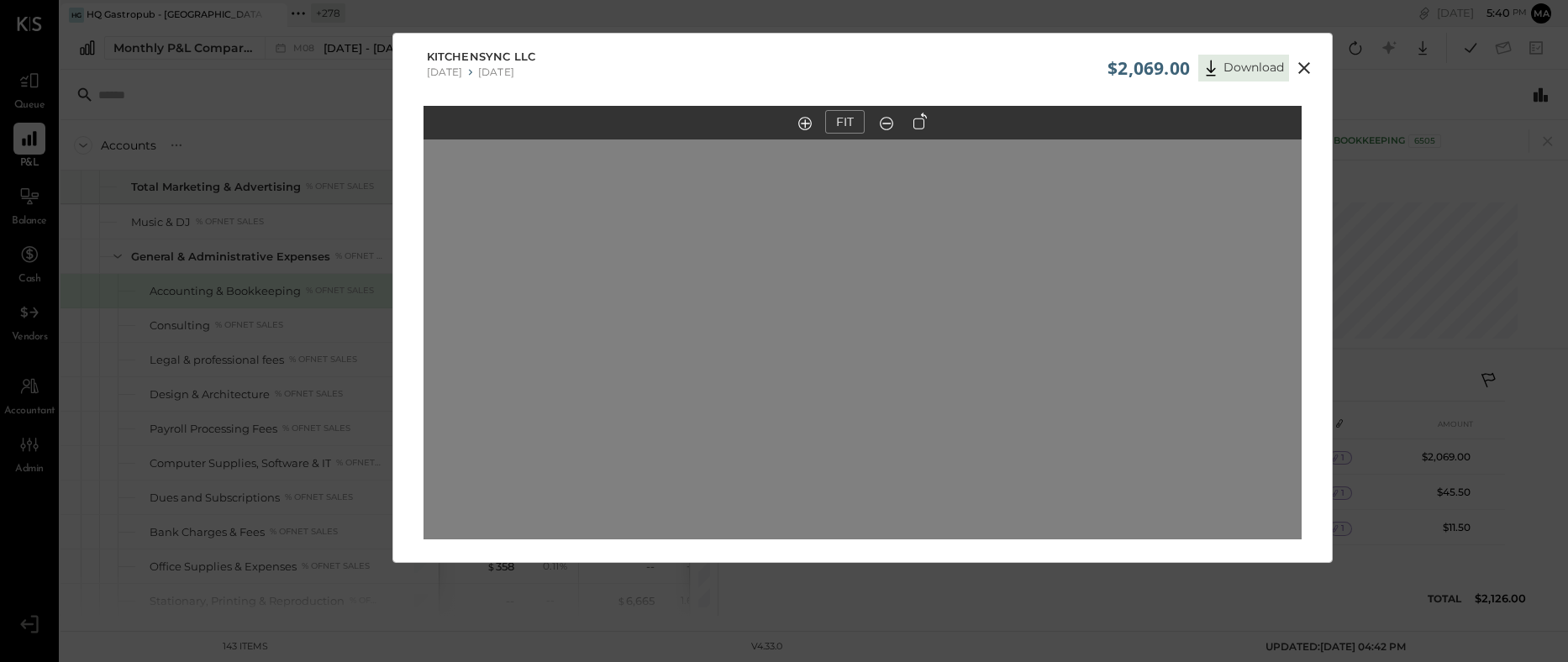
scroll to position [3, 0]
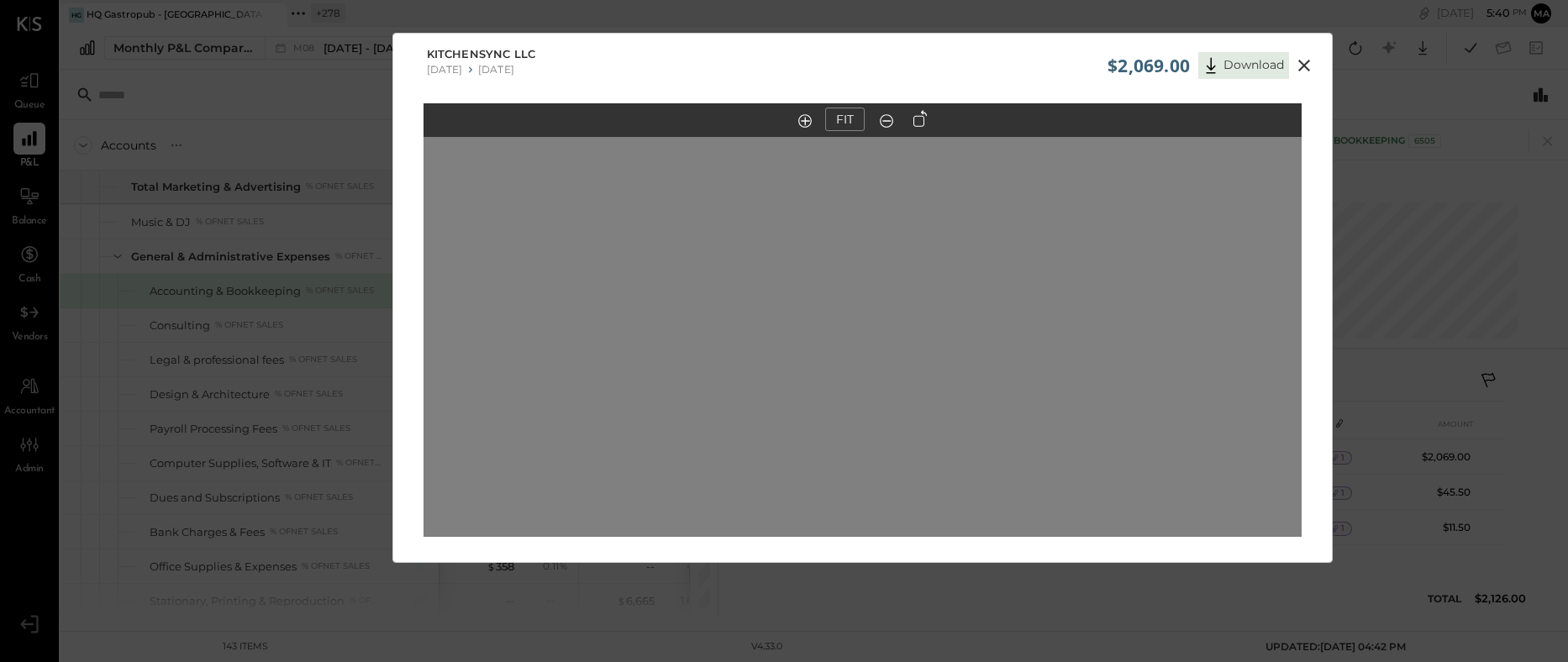
click at [1303, 63] on icon at bounding box center [1304, 65] width 20 height 20
